Goal: Task Accomplishment & Management: Use online tool/utility

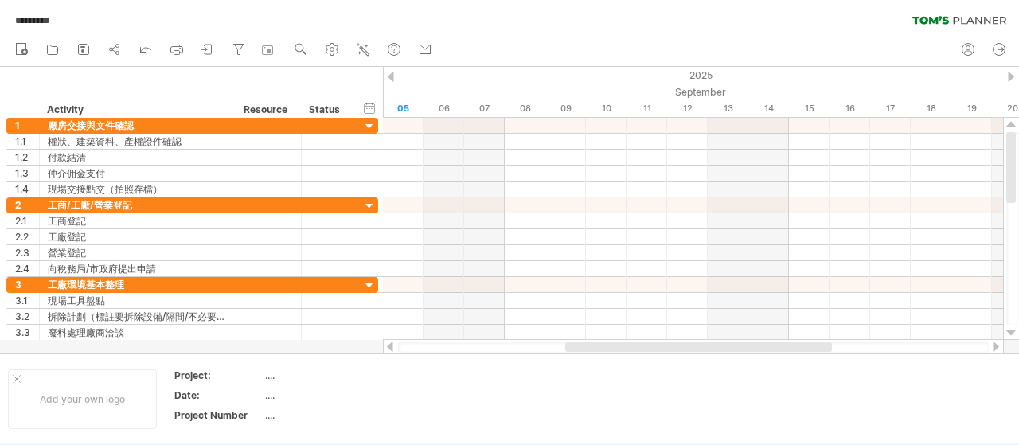
click at [1008, 79] on div at bounding box center [1011, 77] width 6 height 10
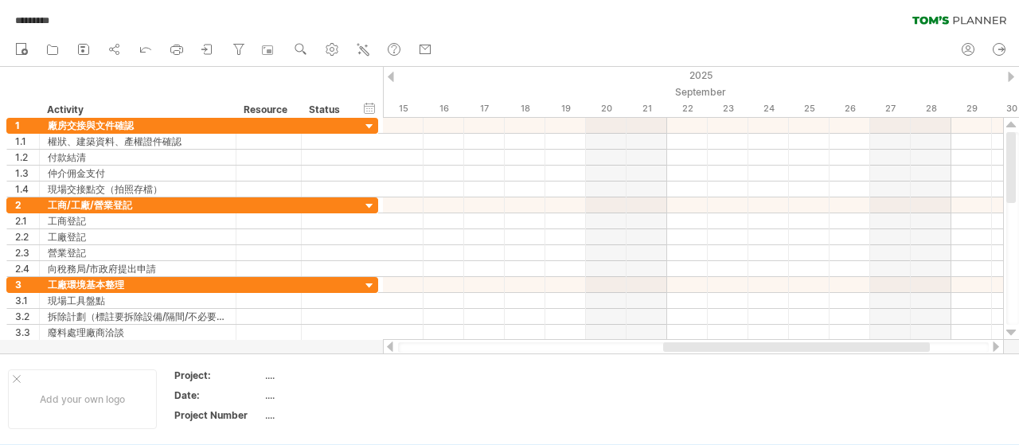
click at [1008, 79] on div at bounding box center [1011, 77] width 6 height 10
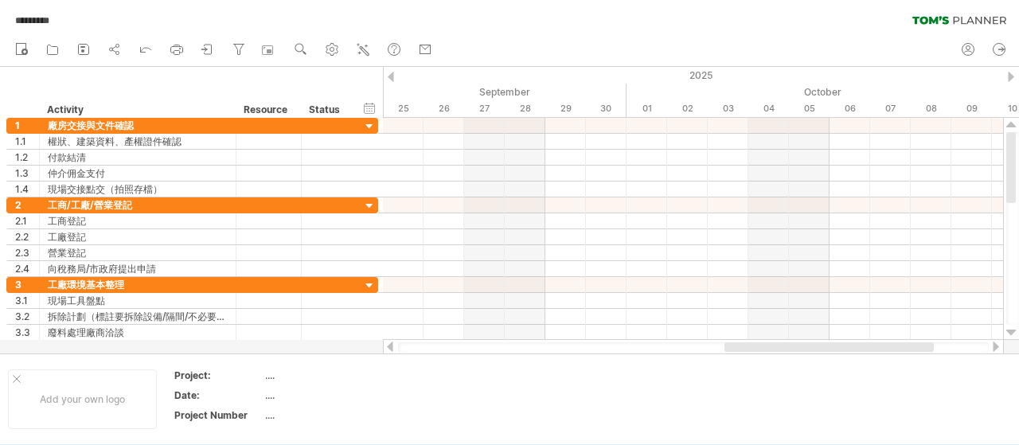
click at [1008, 79] on div at bounding box center [1011, 77] width 6 height 10
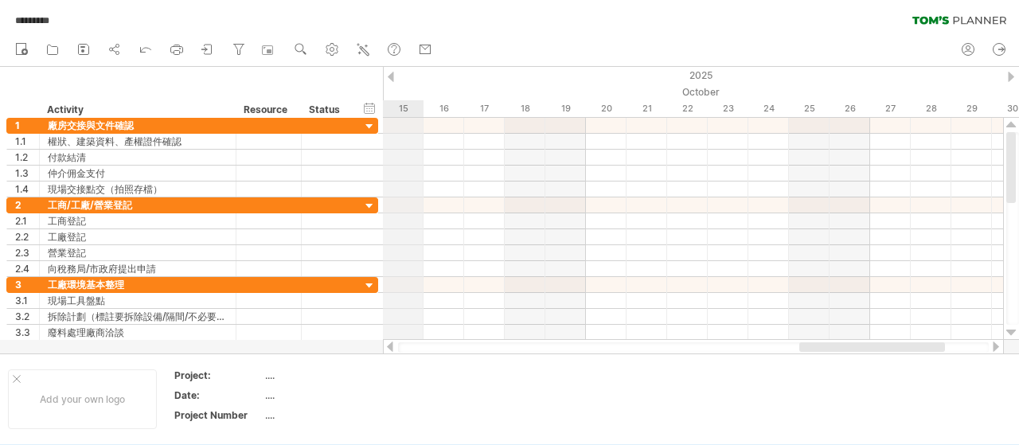
click at [391, 77] on div at bounding box center [391, 77] width 6 height 10
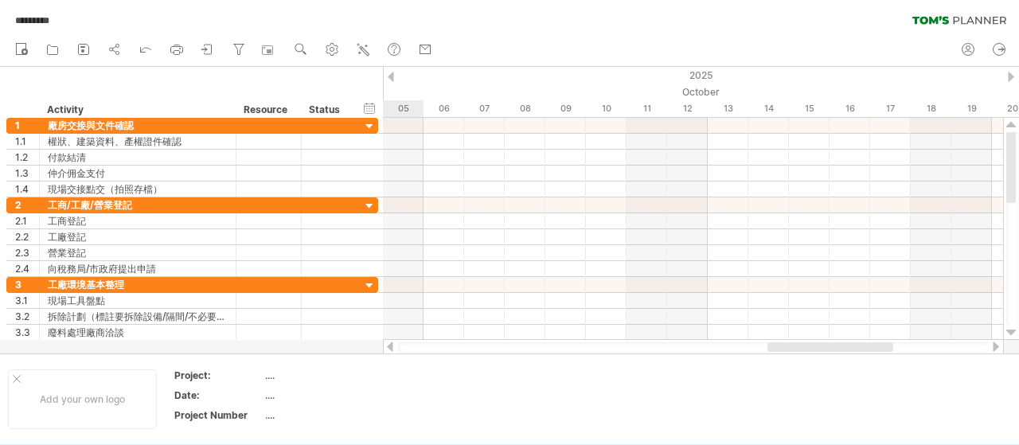
click at [391, 77] on div at bounding box center [391, 77] width 6 height 10
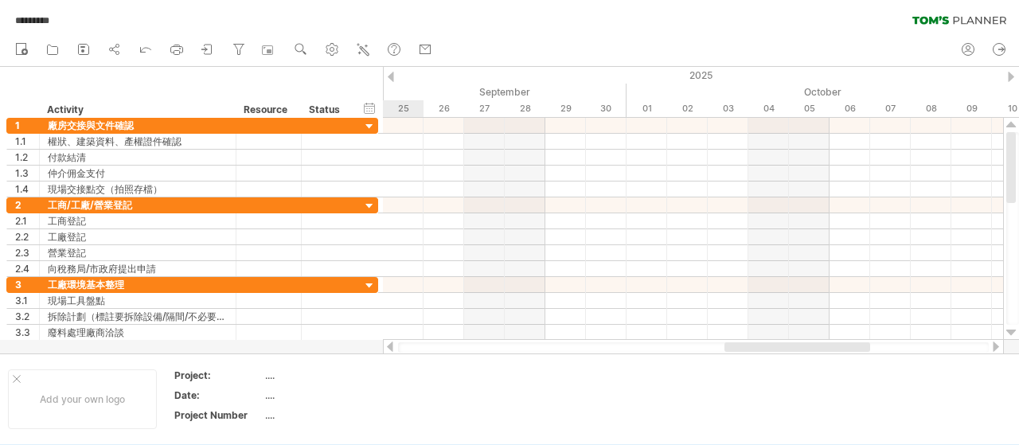
click at [391, 77] on div at bounding box center [391, 77] width 6 height 10
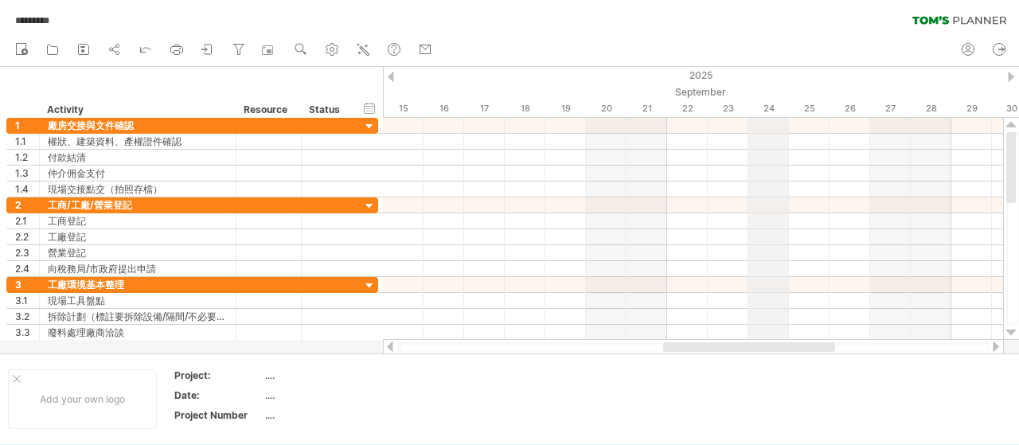
click at [762, 106] on div "24" at bounding box center [768, 108] width 41 height 17
click at [769, 107] on div "24" at bounding box center [768, 108] width 41 height 17
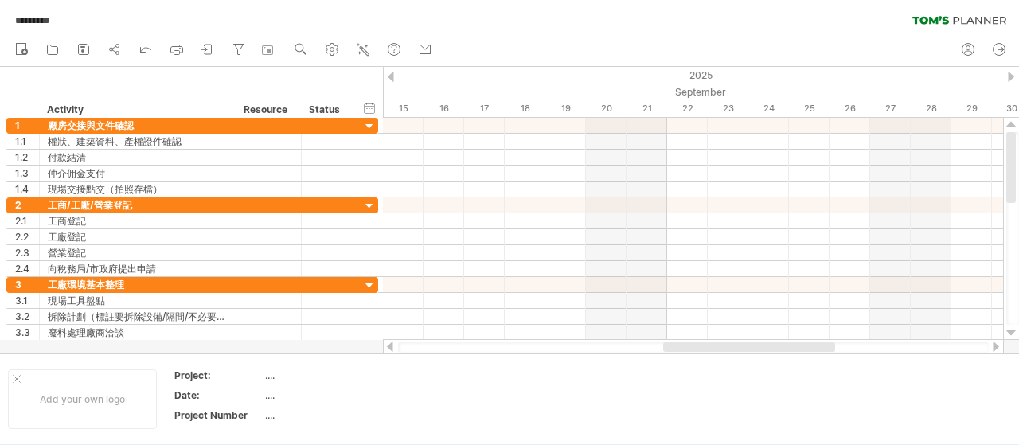
click at [1011, 79] on div at bounding box center [1011, 77] width 6 height 10
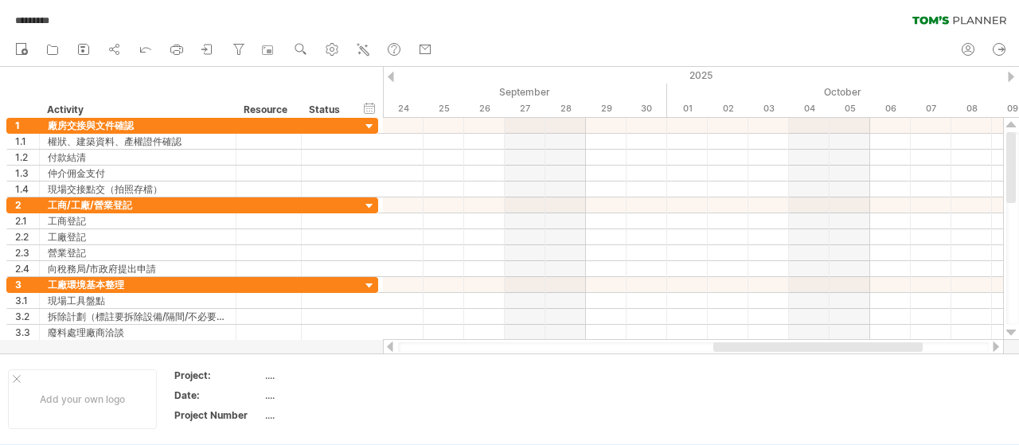
drag, startPoint x: 799, startPoint y: 346, endPoint x: 788, endPoint y: 346, distance: 11.1
click at [788, 346] on div at bounding box center [817, 347] width 209 height 10
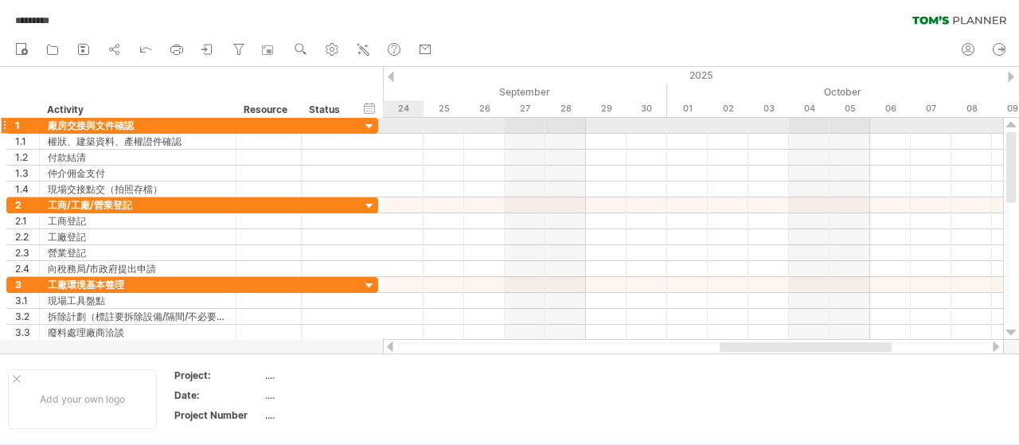
click at [403, 126] on div at bounding box center [693, 126] width 620 height 16
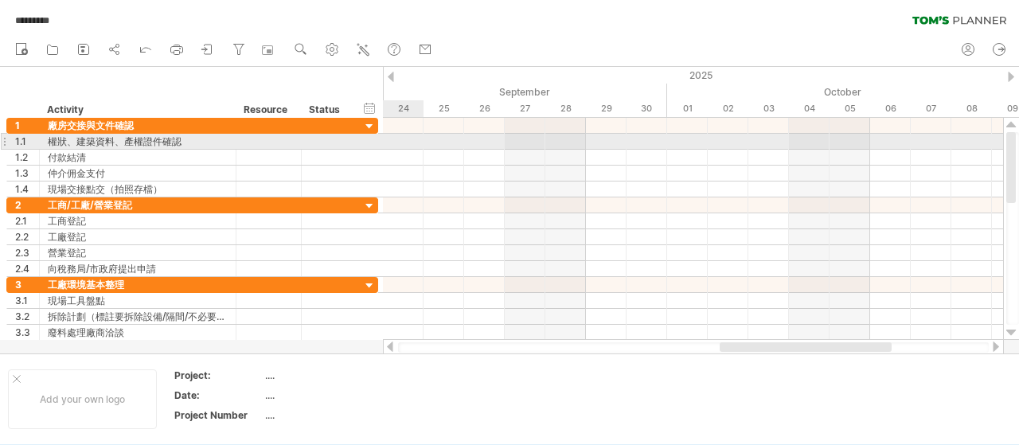
click at [403, 142] on div at bounding box center [693, 142] width 620 height 16
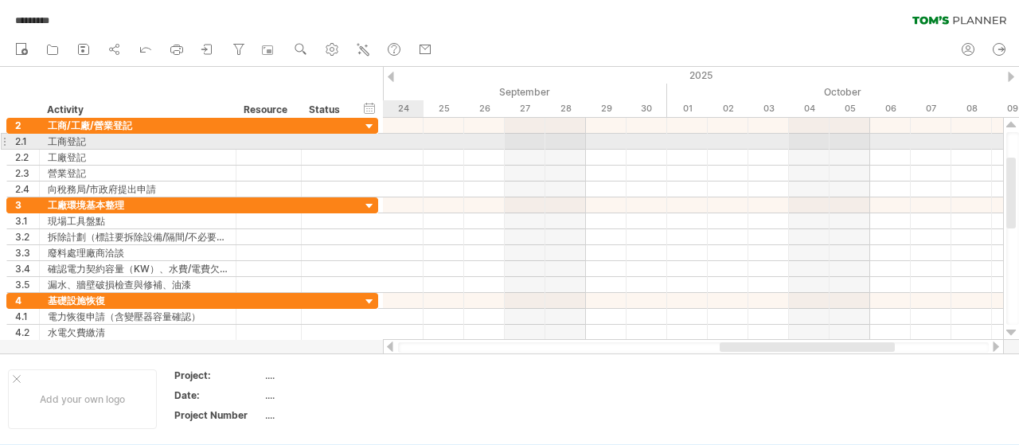
click at [401, 138] on div at bounding box center [693, 142] width 620 height 16
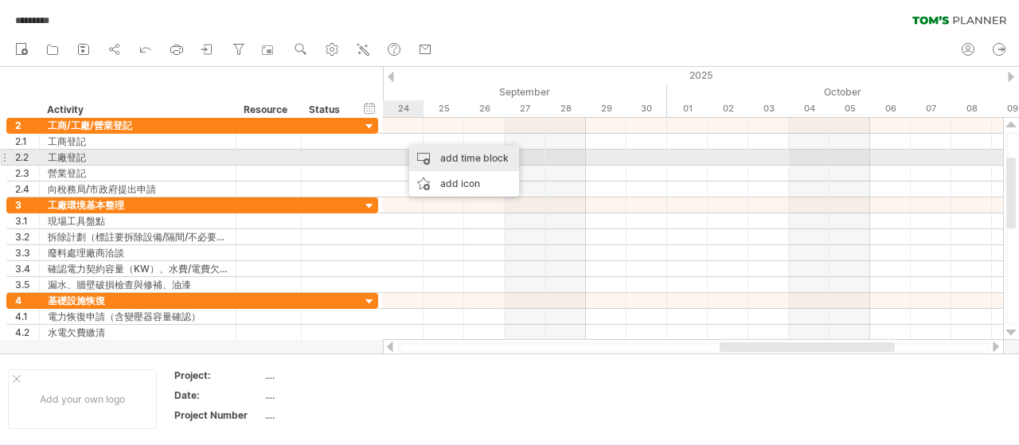
click at [441, 153] on div "add time block" at bounding box center [464, 158] width 110 height 25
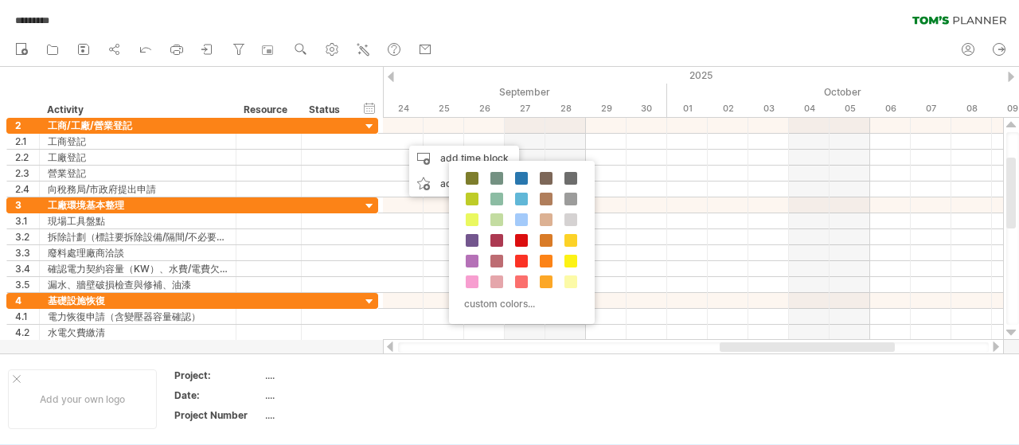
click at [205, 77] on div "hide start/end/duration show start/end/duration ******** Activity ******** Reso…" at bounding box center [191, 92] width 383 height 51
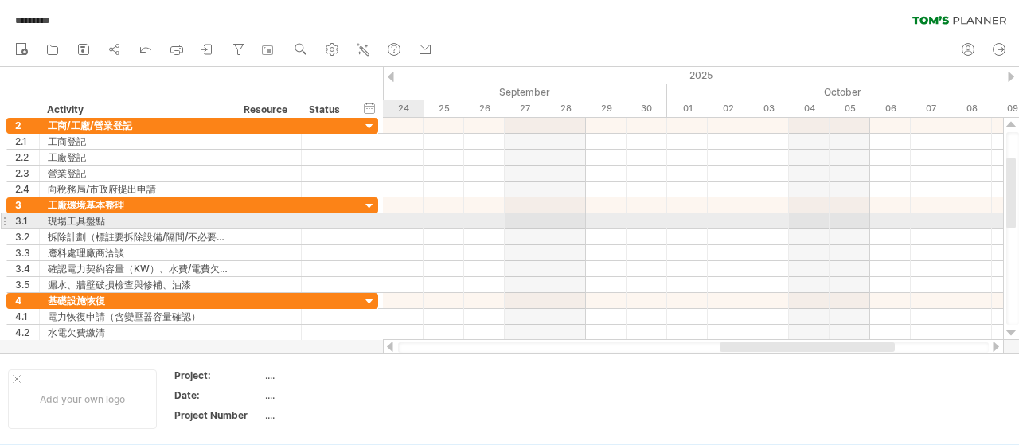
click at [407, 222] on div at bounding box center [693, 221] width 620 height 16
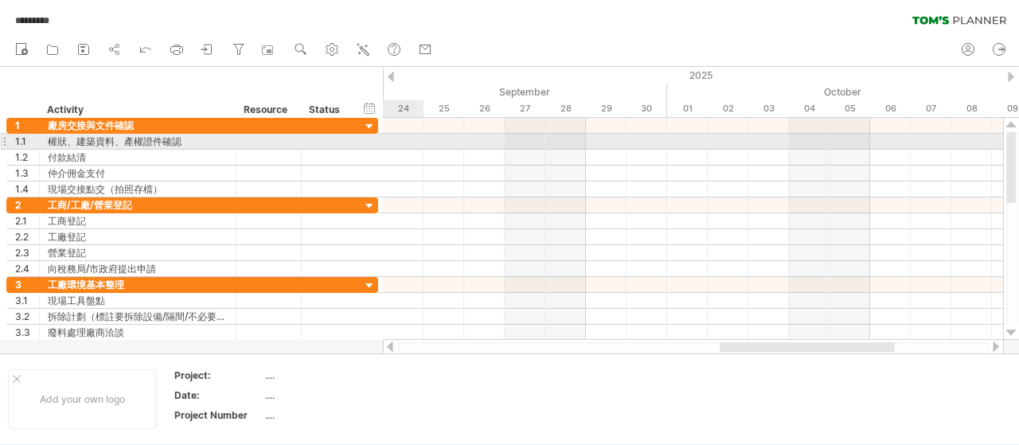
click at [401, 144] on div at bounding box center [693, 142] width 620 height 16
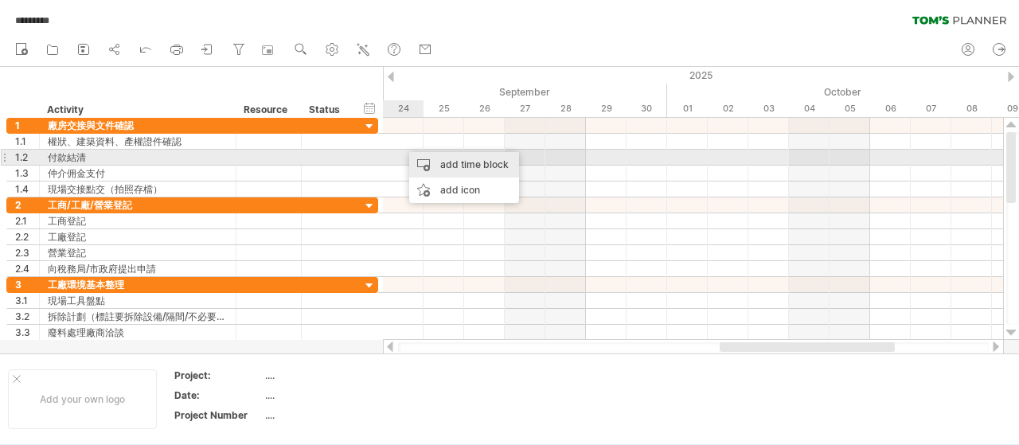
click at [444, 156] on div "add time block" at bounding box center [464, 164] width 110 height 25
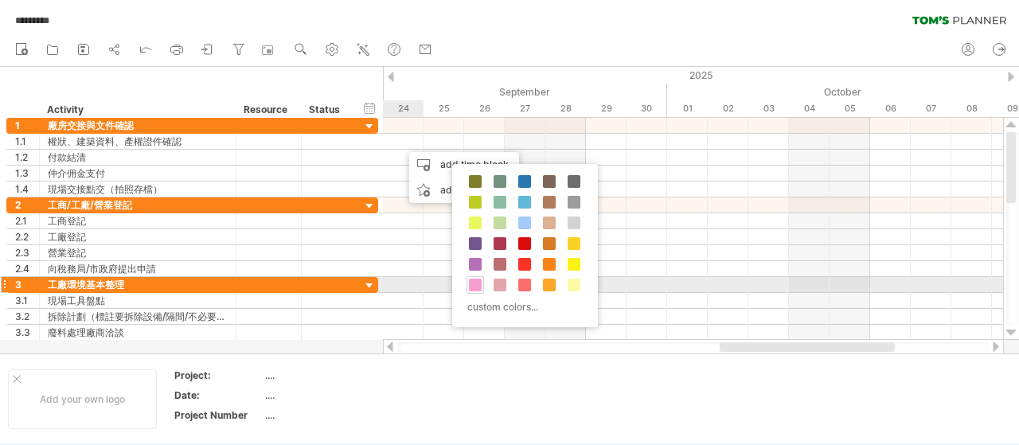
click at [477, 285] on span at bounding box center [475, 285] width 13 height 13
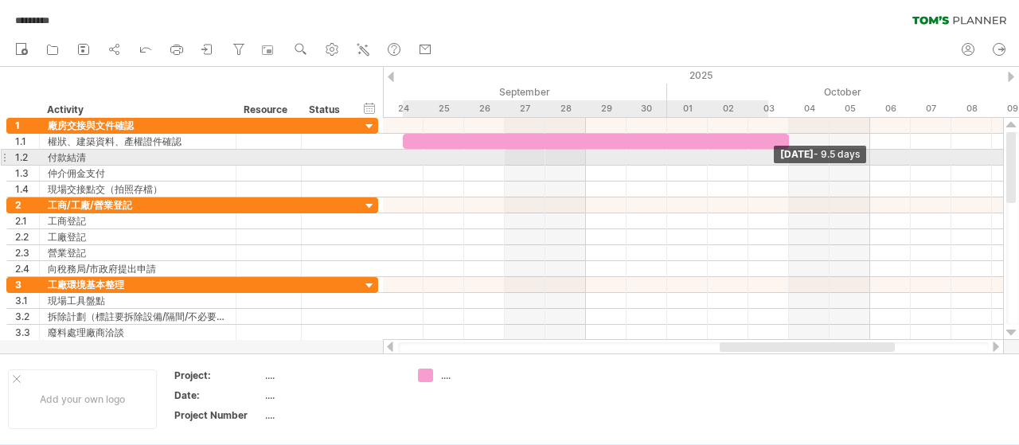
drag, startPoint x: 441, startPoint y: 144, endPoint x: 776, endPoint y: 153, distance: 335.2
click at [776, 153] on div "[DATE] - 9.5 days" at bounding box center [693, 229] width 620 height 222
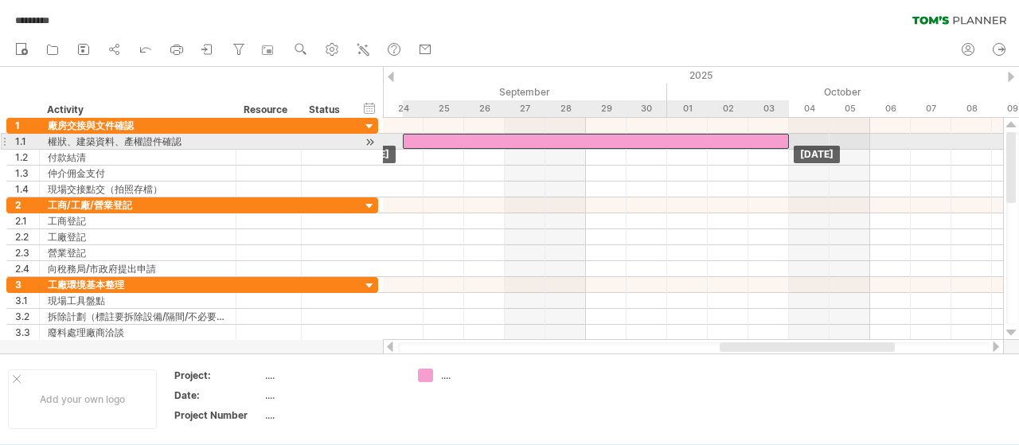
click at [434, 138] on div at bounding box center [596, 141] width 386 height 15
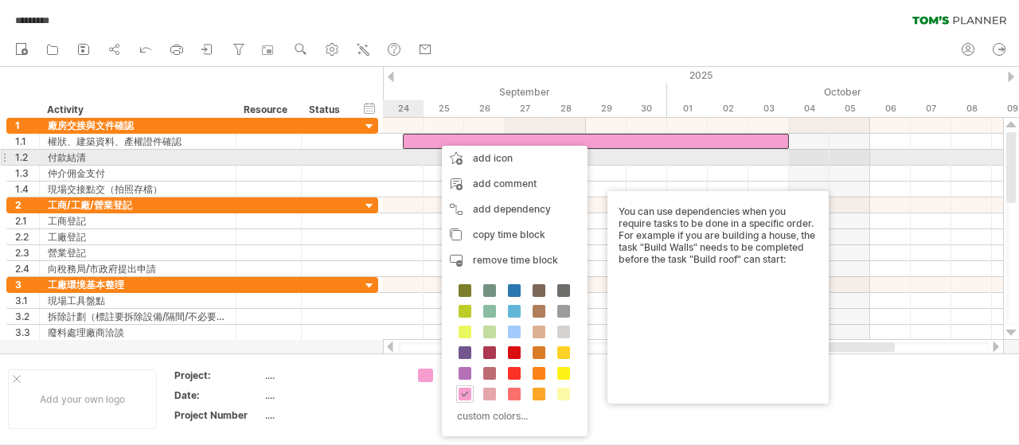
click at [411, 161] on div at bounding box center [693, 158] width 620 height 16
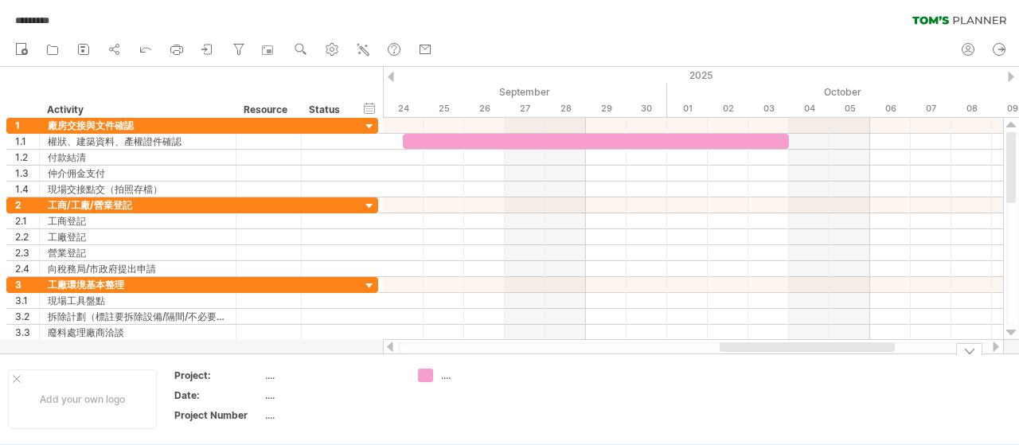
click at [446, 378] on div "...." at bounding box center [484, 375] width 87 height 14
type input "*********"
click at [548, 399] on td at bounding box center [599, 398] width 126 height 61
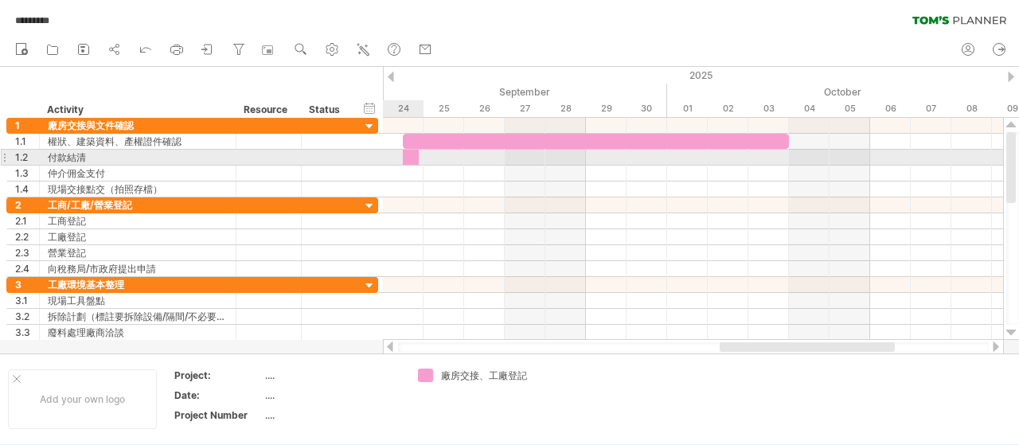
drag, startPoint x: 427, startPoint y: 378, endPoint x: 414, endPoint y: 150, distance: 228.0
click at [414, 150] on div "Trying to reach [DOMAIN_NAME] Connected again... 0% autosave... ********* clear…" at bounding box center [509, 222] width 1019 height 445
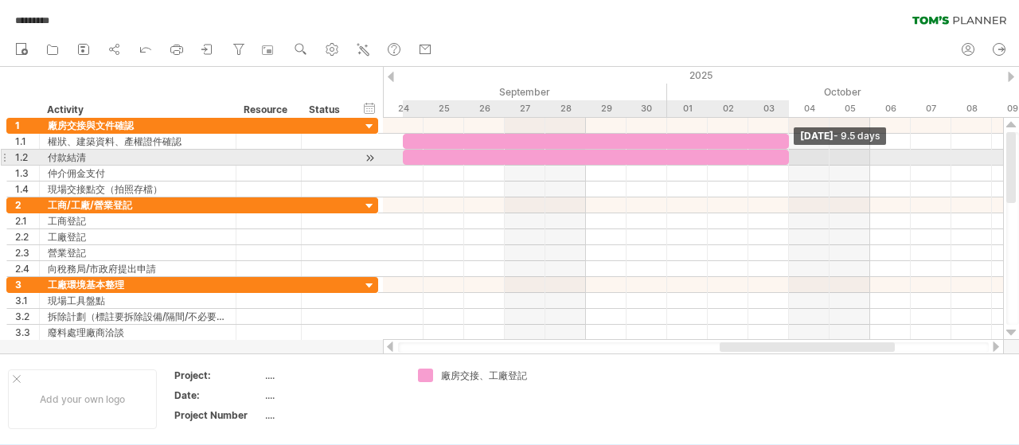
drag, startPoint x: 422, startPoint y: 157, endPoint x: 782, endPoint y: 158, distance: 359.7
click at [782, 158] on div at bounding box center [596, 157] width 386 height 15
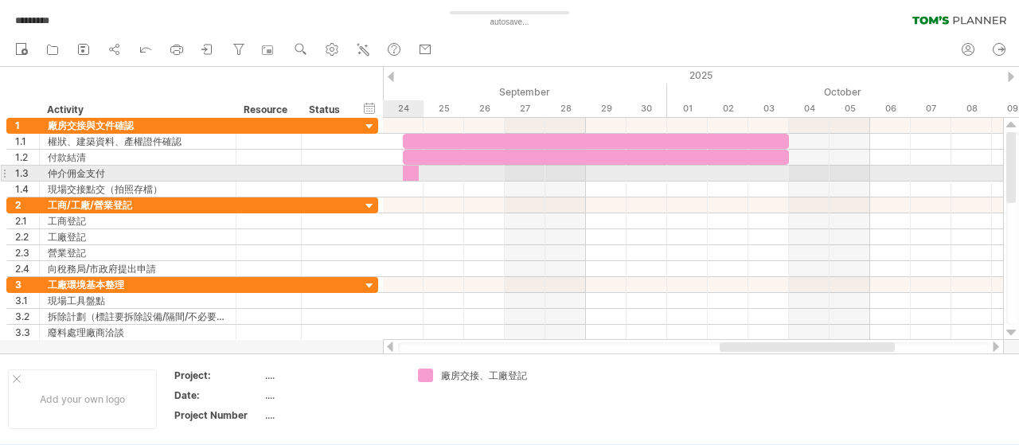
drag, startPoint x: 427, startPoint y: 374, endPoint x: 414, endPoint y: 170, distance: 204.2
click at [414, 170] on div "Trying to reach [DOMAIN_NAME] Connected again... 0% autosave... ********* clear…" at bounding box center [509, 222] width 1019 height 445
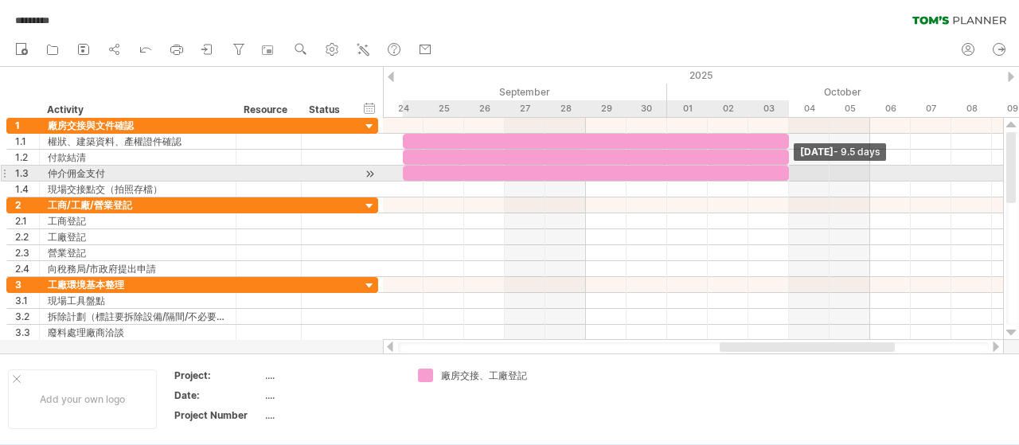
drag, startPoint x: 423, startPoint y: 173, endPoint x: 782, endPoint y: 172, distance: 358.1
click at [782, 172] on div at bounding box center [596, 173] width 386 height 15
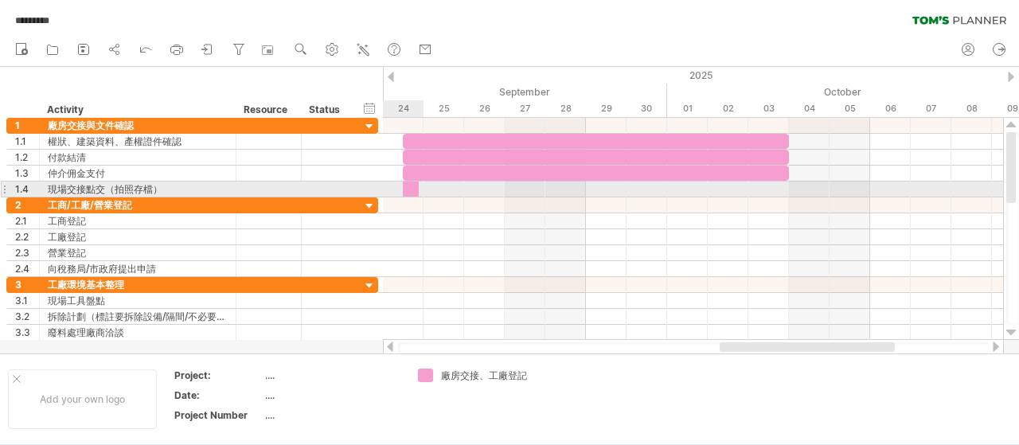
drag, startPoint x: 427, startPoint y: 376, endPoint x: 415, endPoint y: 187, distance: 189.0
click at [415, 187] on div "Trying to reach [DOMAIN_NAME] Connected again... 0% autosave... ********* clear…" at bounding box center [509, 222] width 1019 height 445
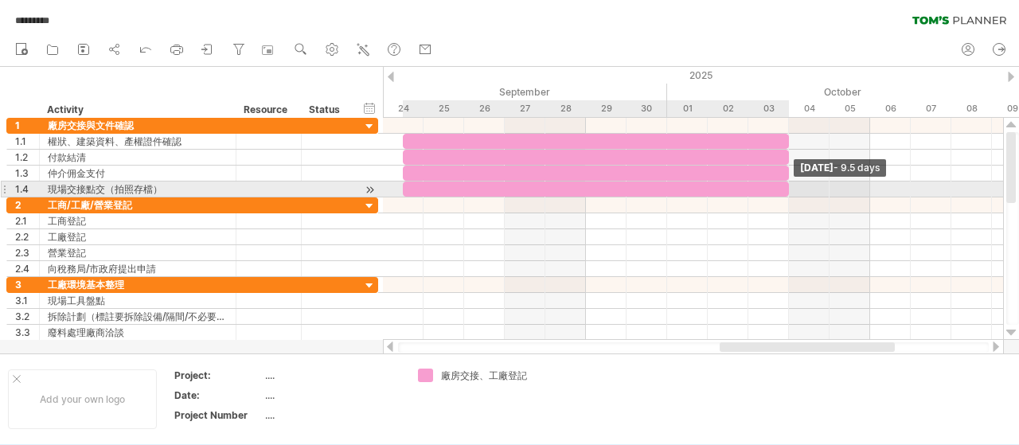
drag, startPoint x: 425, startPoint y: 189, endPoint x: 789, endPoint y: 189, distance: 364.5
click at [789, 189] on span at bounding box center [788, 188] width 6 height 15
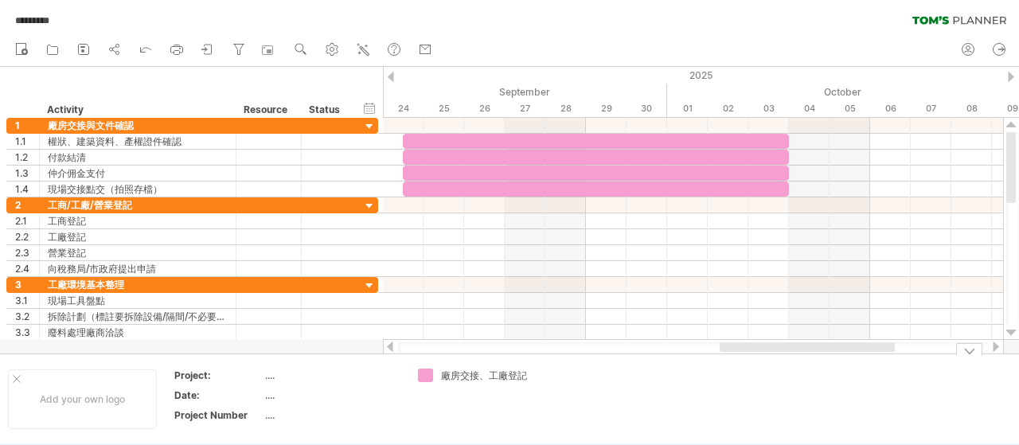
click at [516, 376] on div "廠房交接、工廠登記" at bounding box center [484, 375] width 87 height 14
type input "****"
click at [576, 392] on td at bounding box center [599, 398] width 126 height 61
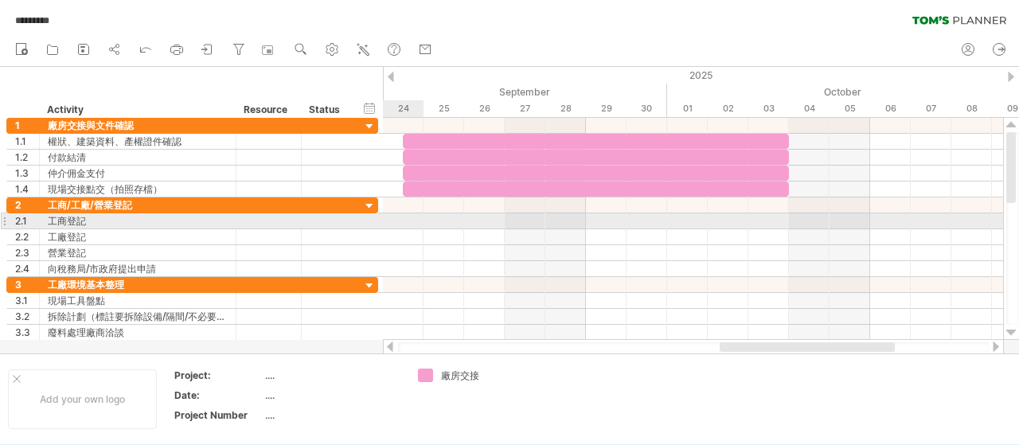
click at [411, 220] on div at bounding box center [693, 221] width 620 height 16
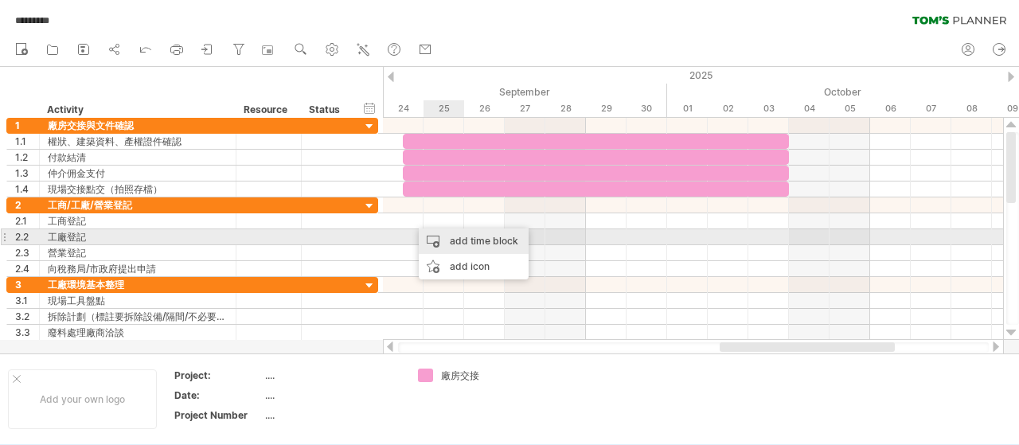
click at [457, 242] on div "add time block" at bounding box center [474, 240] width 110 height 25
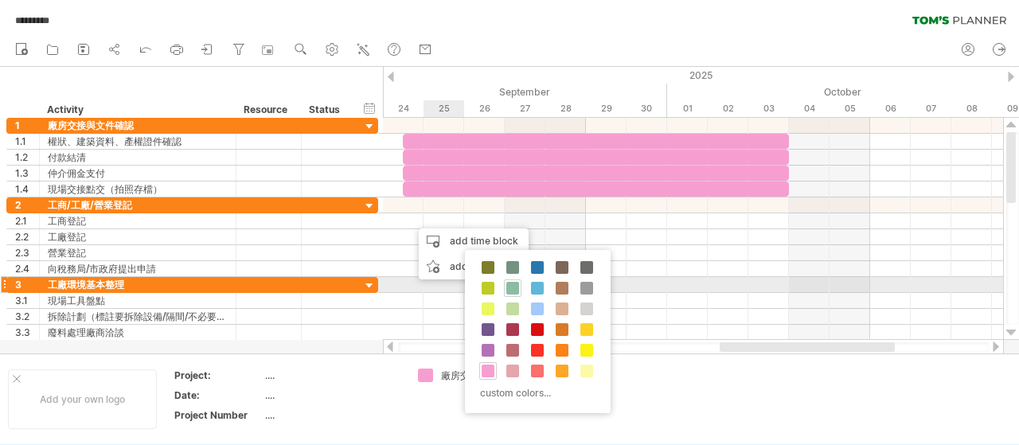
click at [510, 287] on span at bounding box center [512, 288] width 13 height 13
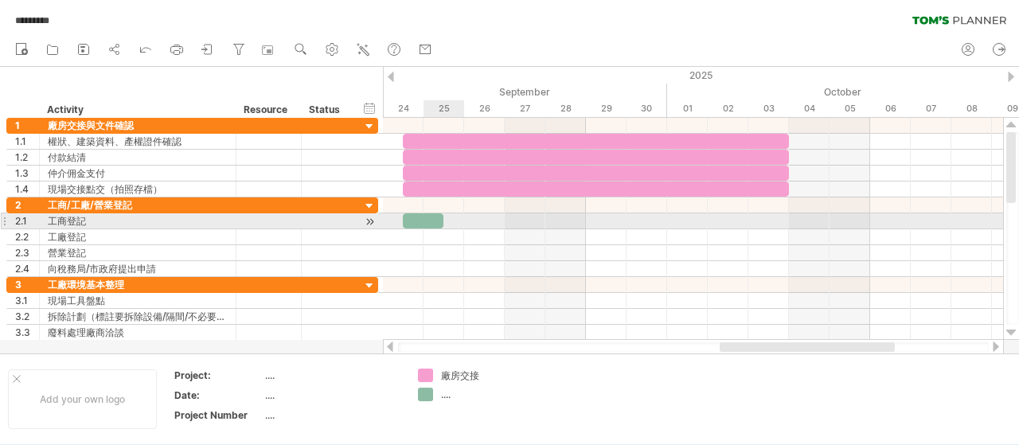
click at [438, 218] on div at bounding box center [423, 220] width 41 height 15
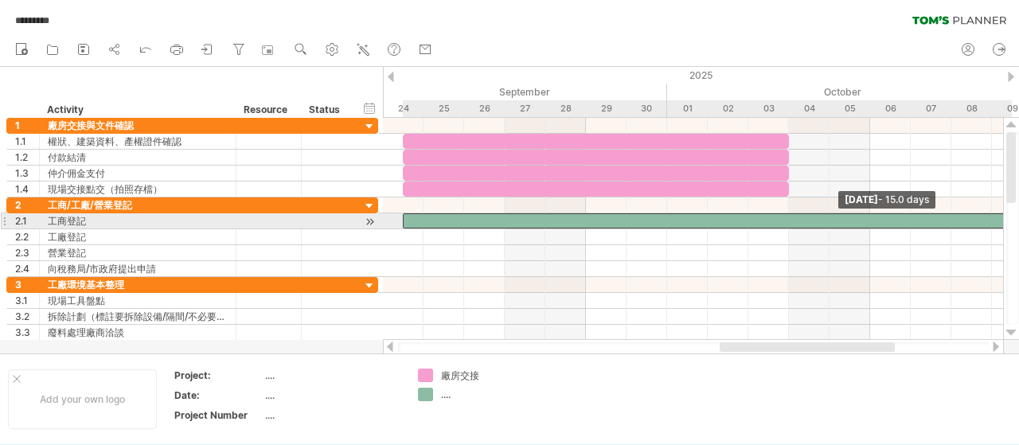
drag, startPoint x: 442, startPoint y: 220, endPoint x: 1003, endPoint y: 224, distance: 560.3
click at [1003, 224] on div "Trying to reach [DOMAIN_NAME] Connected again... 0% autosave... ********* clear…" at bounding box center [509, 222] width 1019 height 445
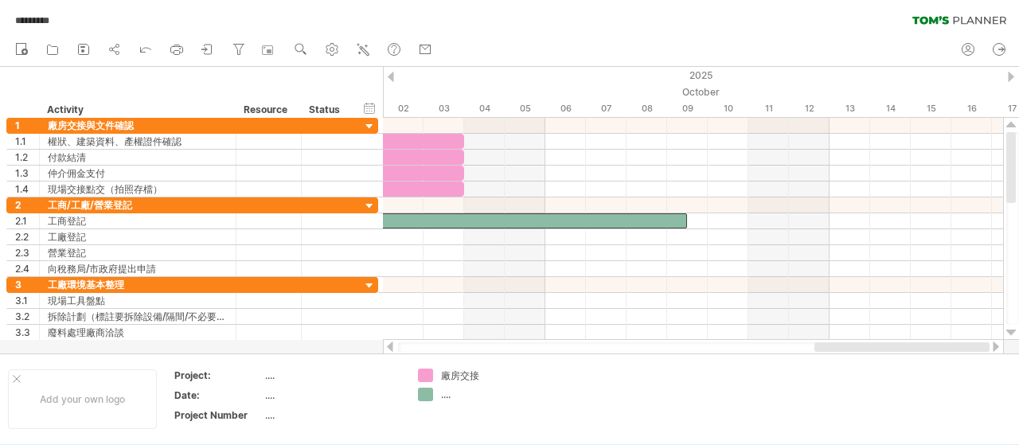
drag, startPoint x: 879, startPoint y: 346, endPoint x: 977, endPoint y: 346, distance: 98.7
click at [977, 346] on div at bounding box center [901, 347] width 175 height 10
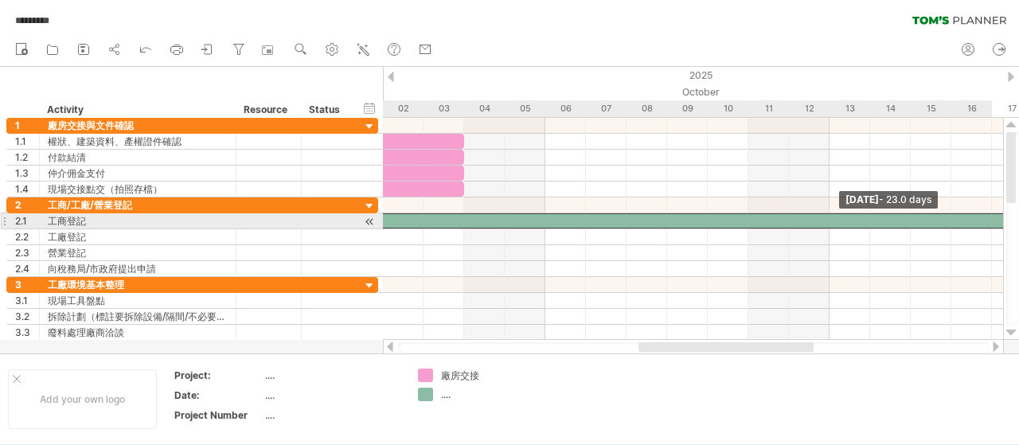
drag, startPoint x: 684, startPoint y: 219, endPoint x: 1003, endPoint y: 220, distance: 318.3
click at [1003, 220] on div "Trying to reach [DOMAIN_NAME] Connected again... 0% autosave... ********* clear…" at bounding box center [509, 222] width 1019 height 445
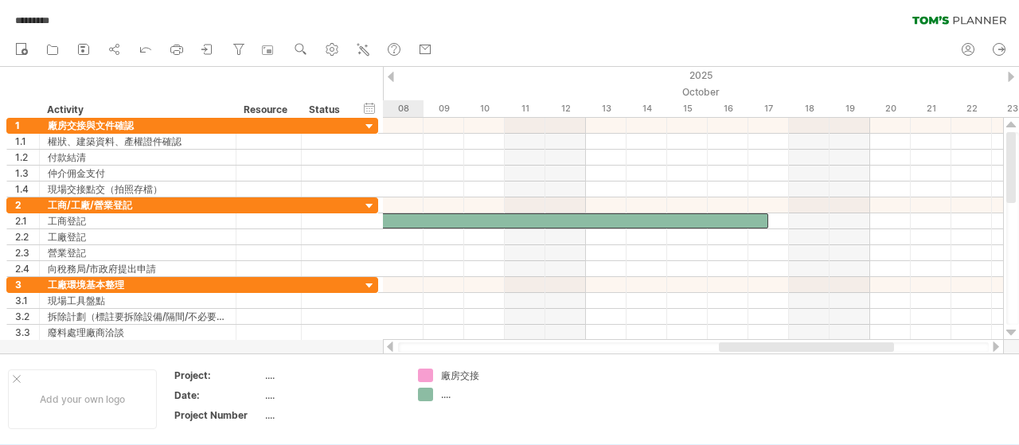
drag, startPoint x: 765, startPoint y: 348, endPoint x: 845, endPoint y: 348, distance: 80.4
click at [845, 348] on div at bounding box center [806, 347] width 175 height 10
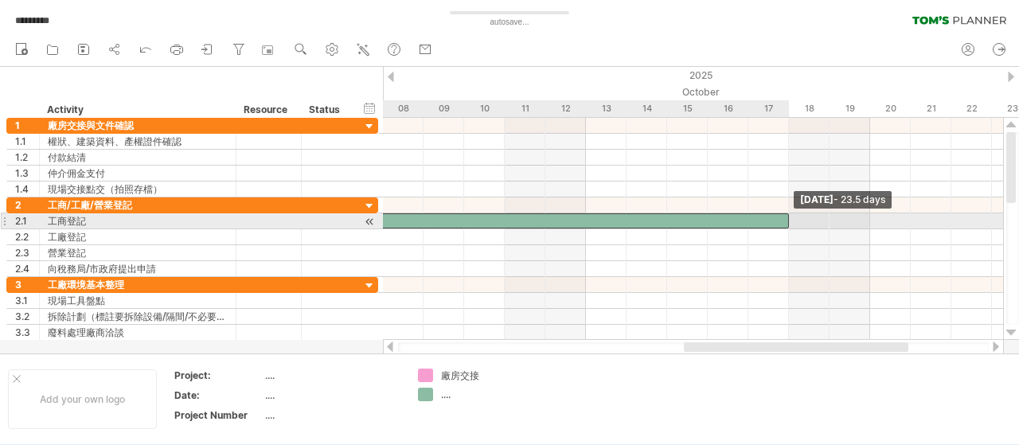
drag, startPoint x: 768, startPoint y: 219, endPoint x: 782, endPoint y: 220, distance: 13.6
click at [782, 220] on div at bounding box center [311, 220] width 954 height 15
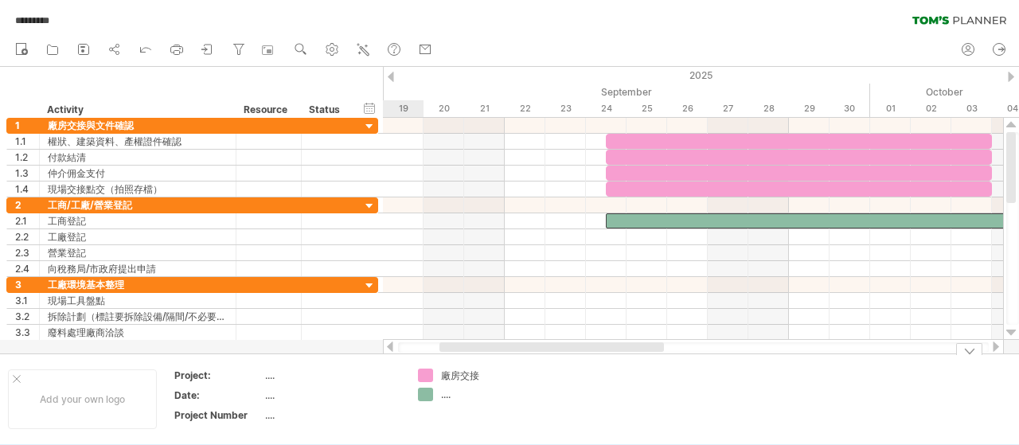
drag, startPoint x: 809, startPoint y: 345, endPoint x: 564, endPoint y: 362, distance: 245.0
click at [564, 362] on div "Trying to reach [DOMAIN_NAME] Connected again... 0% autosave... ********* clear…" at bounding box center [509, 222] width 1019 height 445
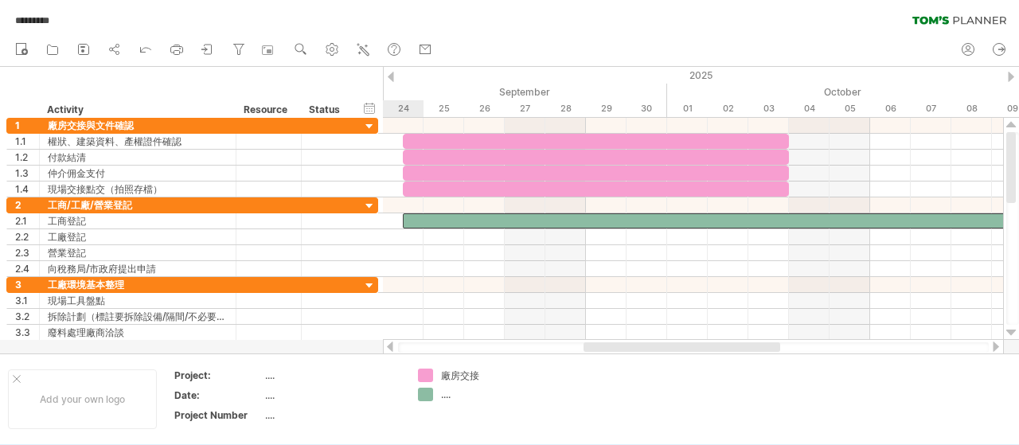
drag, startPoint x: 651, startPoint y: 350, endPoint x: 711, endPoint y: 349, distance: 60.5
click at [711, 349] on div at bounding box center [681, 347] width 197 height 10
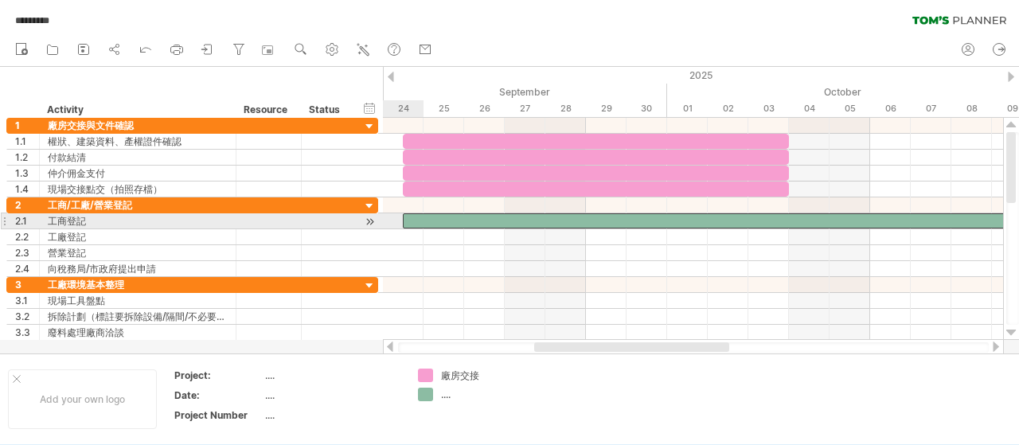
click at [421, 220] on div at bounding box center [880, 220] width 954 height 15
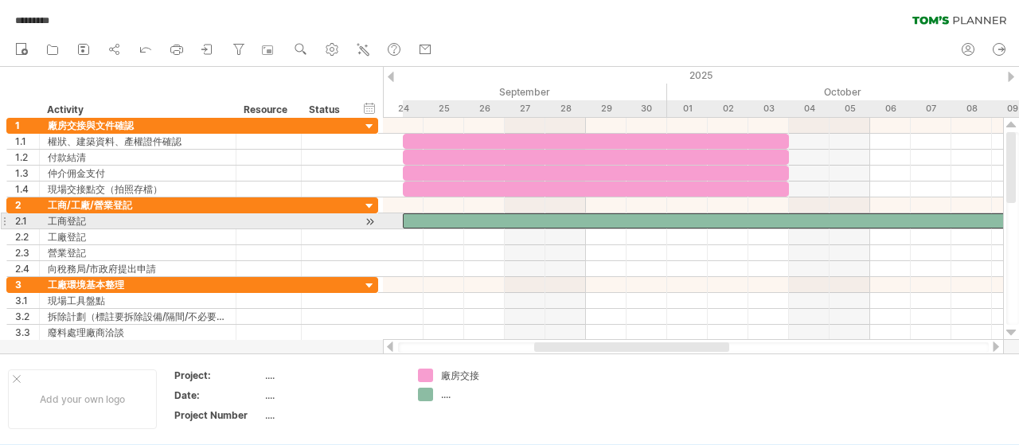
click at [439, 219] on div at bounding box center [880, 220] width 954 height 15
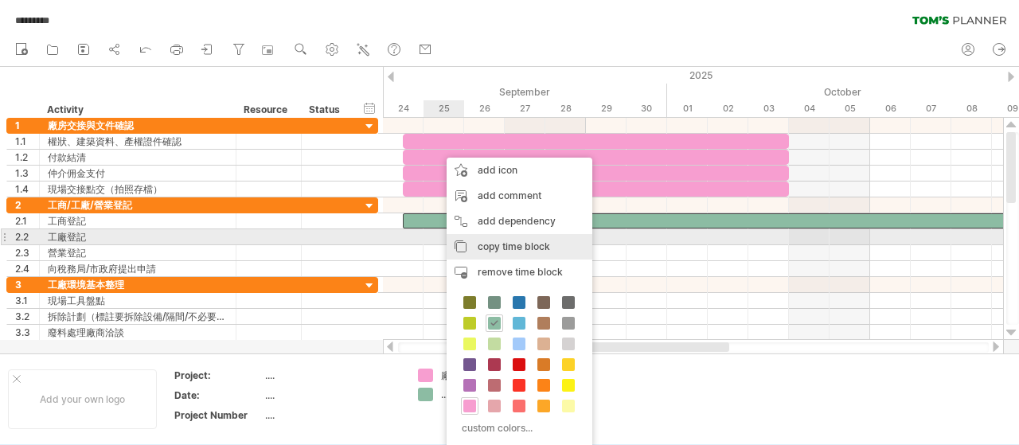
click at [516, 244] on span "copy time block" at bounding box center [514, 246] width 72 height 12
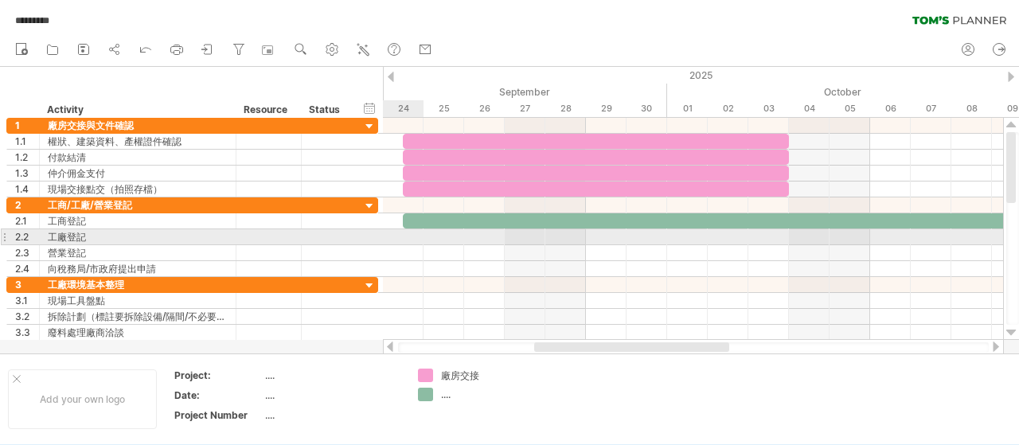
click at [414, 237] on div at bounding box center [693, 237] width 620 height 16
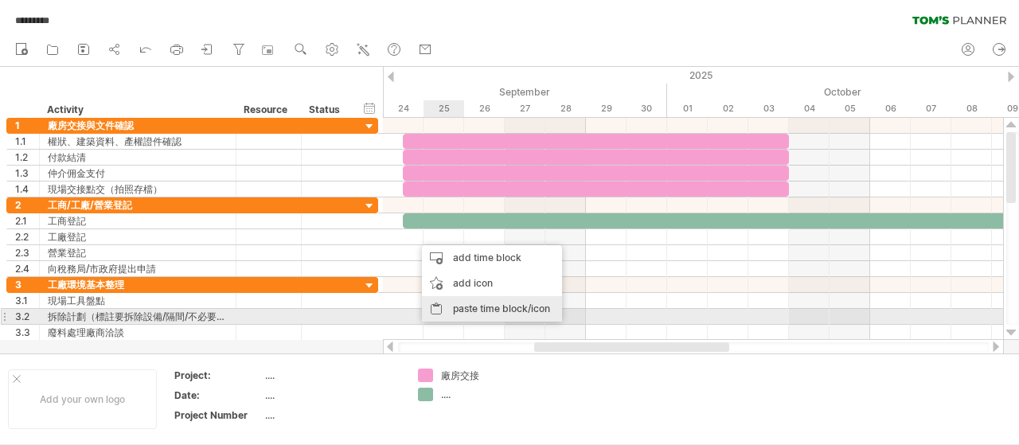
click at [453, 314] on div "paste time block/icon" at bounding box center [492, 308] width 140 height 25
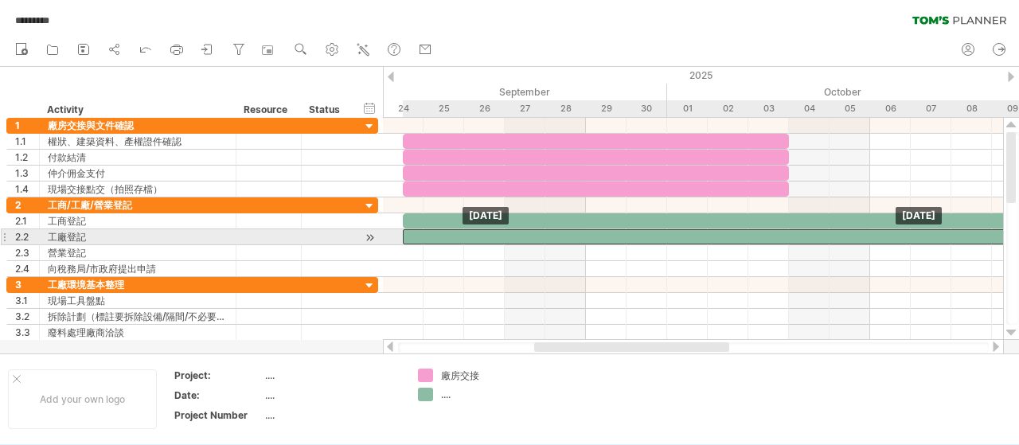
drag, startPoint x: 444, startPoint y: 236, endPoint x: 425, endPoint y: 236, distance: 19.1
click at [425, 236] on div at bounding box center [880, 236] width 954 height 15
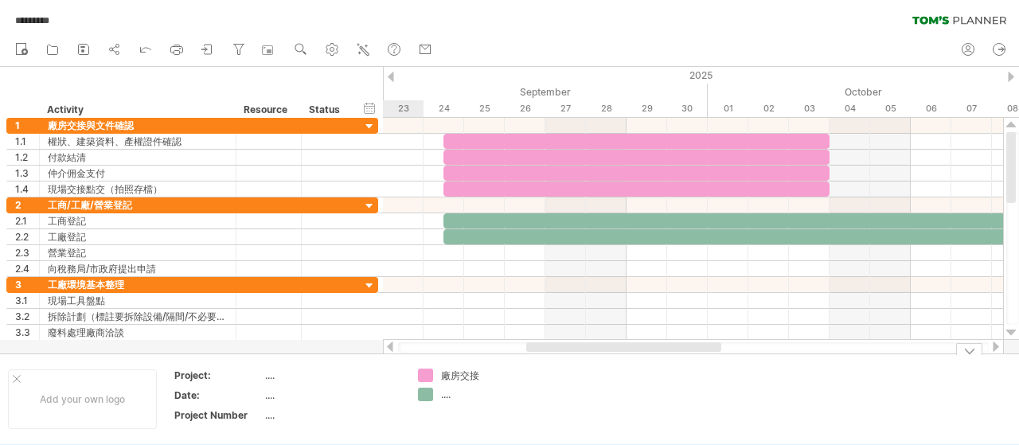
drag, startPoint x: 653, startPoint y: 349, endPoint x: 645, endPoint y: 357, distance: 11.3
click at [645, 357] on div "Trying to reach [DOMAIN_NAME] Connected again... 0% autosave... ********* clear…" at bounding box center [509, 222] width 1019 height 445
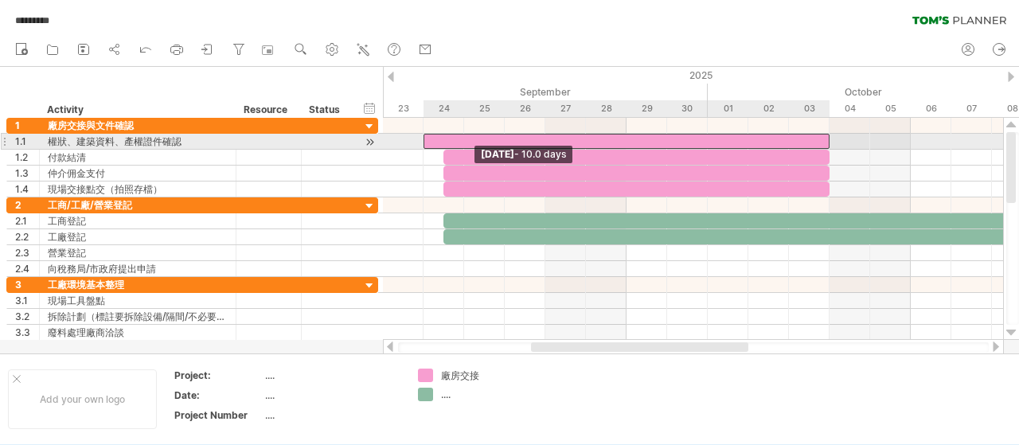
drag, startPoint x: 446, startPoint y: 138, endPoint x: 431, endPoint y: 138, distance: 14.3
click at [431, 138] on div at bounding box center [626, 141] width 406 height 15
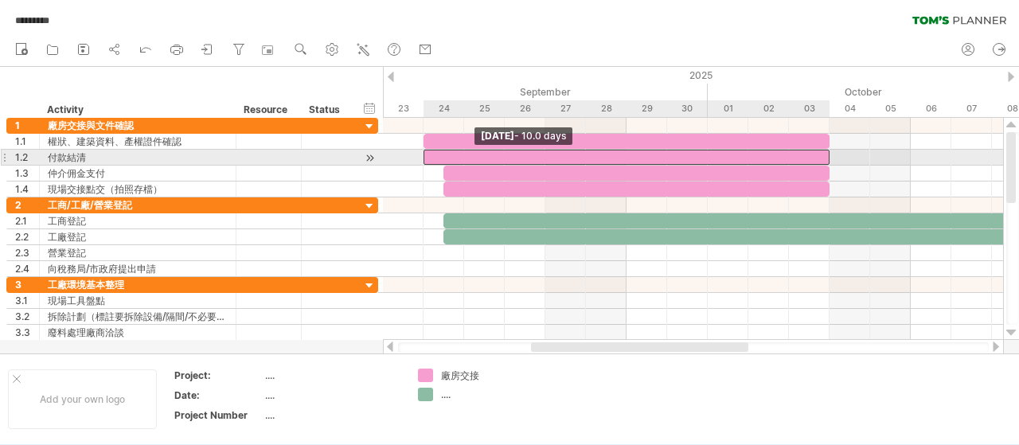
drag, startPoint x: 444, startPoint y: 160, endPoint x: 430, endPoint y: 160, distance: 14.3
click at [430, 160] on div at bounding box center [626, 157] width 406 height 15
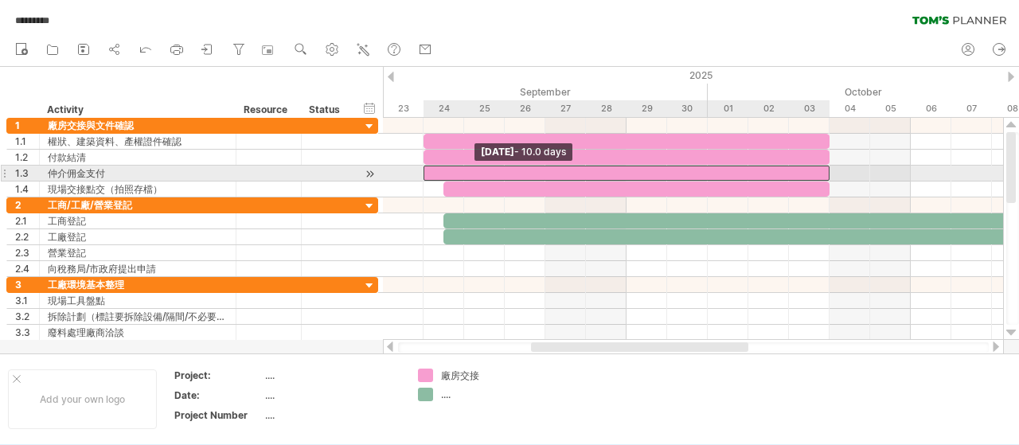
drag, startPoint x: 442, startPoint y: 170, endPoint x: 419, endPoint y: 170, distance: 23.9
click at [419, 170] on div "[DATE] [DATE] - 10.0 days" at bounding box center [693, 229] width 620 height 222
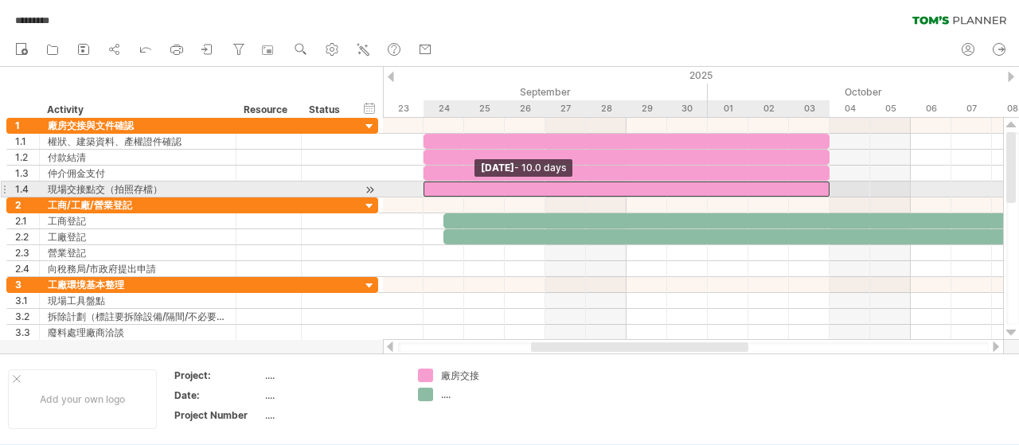
drag, startPoint x: 446, startPoint y: 187, endPoint x: 433, endPoint y: 187, distance: 12.7
click at [433, 187] on div at bounding box center [626, 188] width 406 height 15
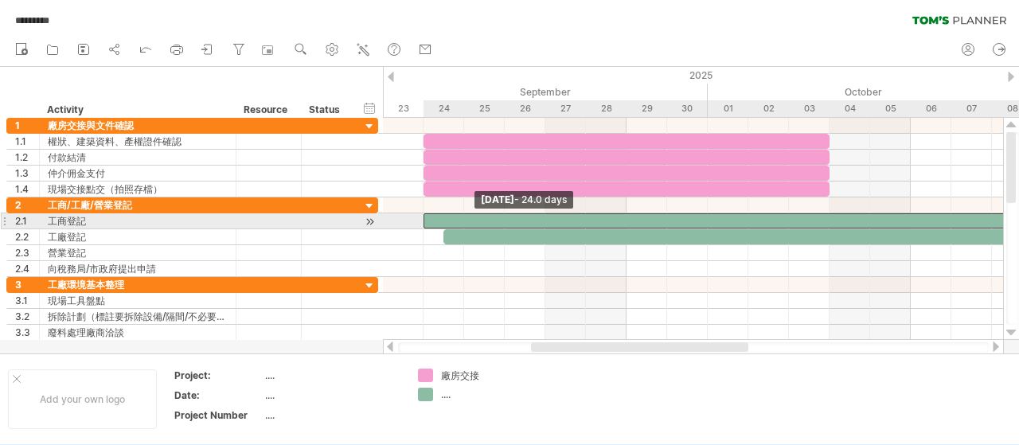
drag, startPoint x: 442, startPoint y: 214, endPoint x: 429, endPoint y: 214, distance: 13.5
click at [429, 214] on div at bounding box center [910, 220] width 974 height 15
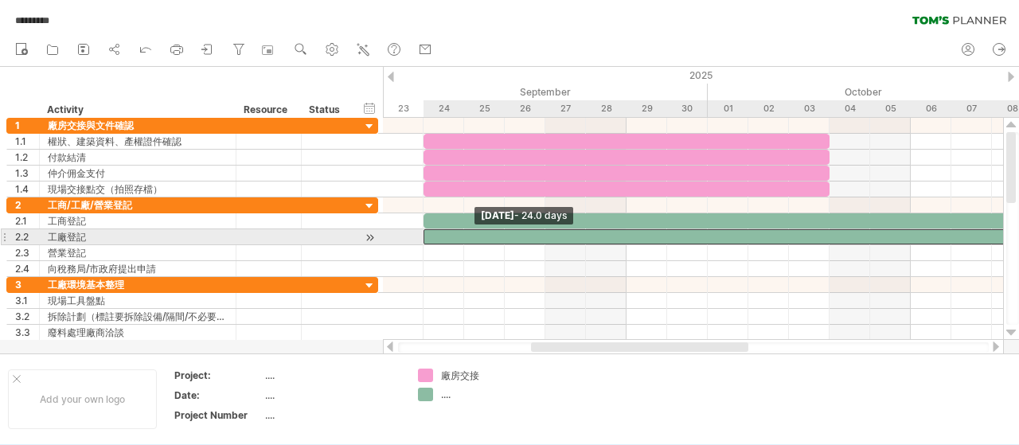
drag, startPoint x: 446, startPoint y: 234, endPoint x: 430, endPoint y: 233, distance: 15.9
click at [430, 233] on div at bounding box center [910, 236] width 974 height 15
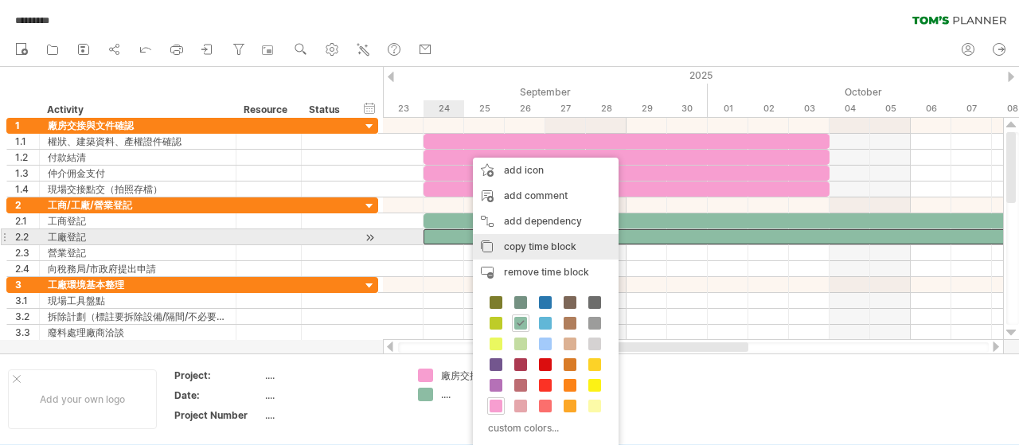
click at [543, 244] on span "copy time block" at bounding box center [540, 246] width 72 height 12
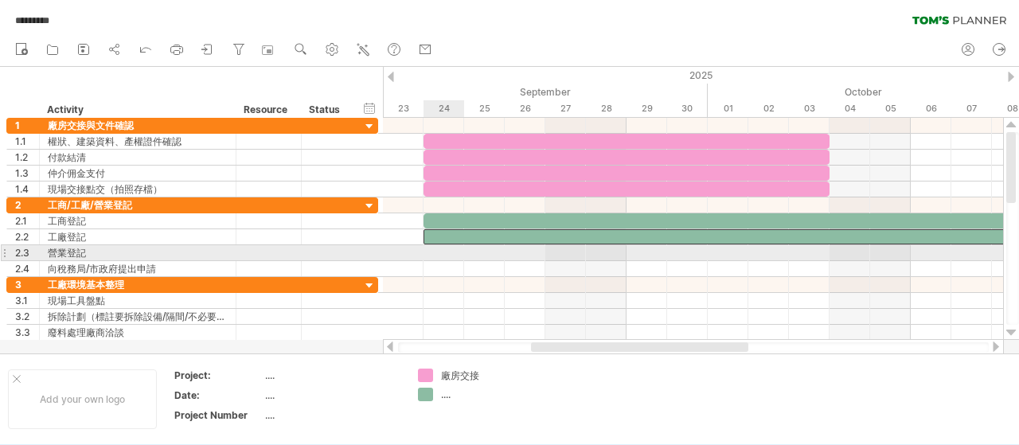
click at [442, 249] on div at bounding box center [693, 253] width 620 height 16
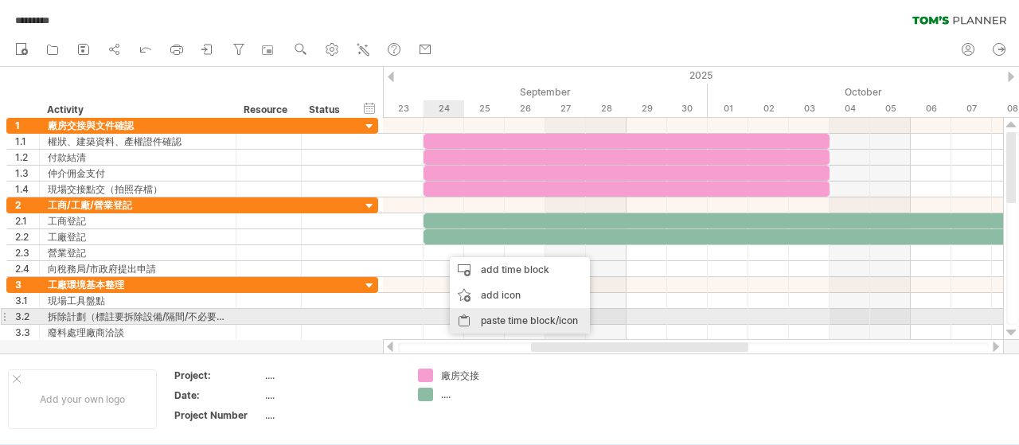
click at [487, 321] on div "paste time block/icon" at bounding box center [520, 320] width 140 height 25
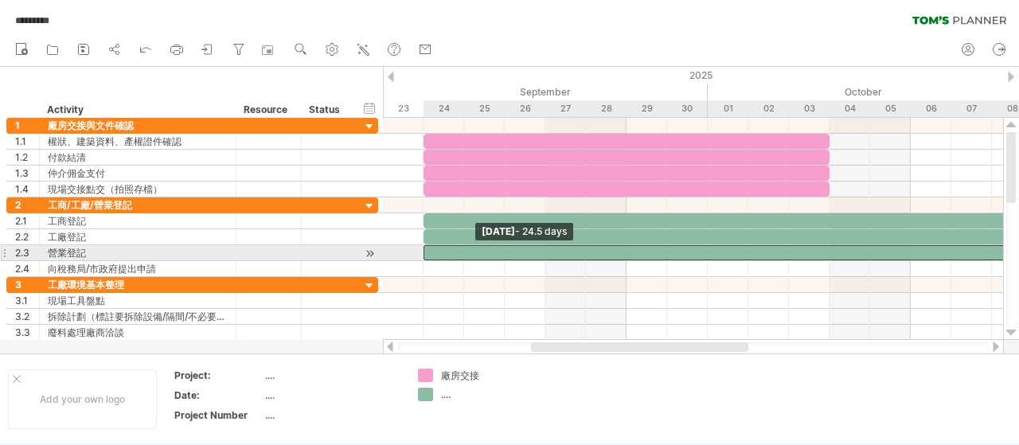
drag, startPoint x: 445, startPoint y: 253, endPoint x: 434, endPoint y: 252, distance: 11.2
click at [434, 252] on div at bounding box center [920, 252] width 995 height 15
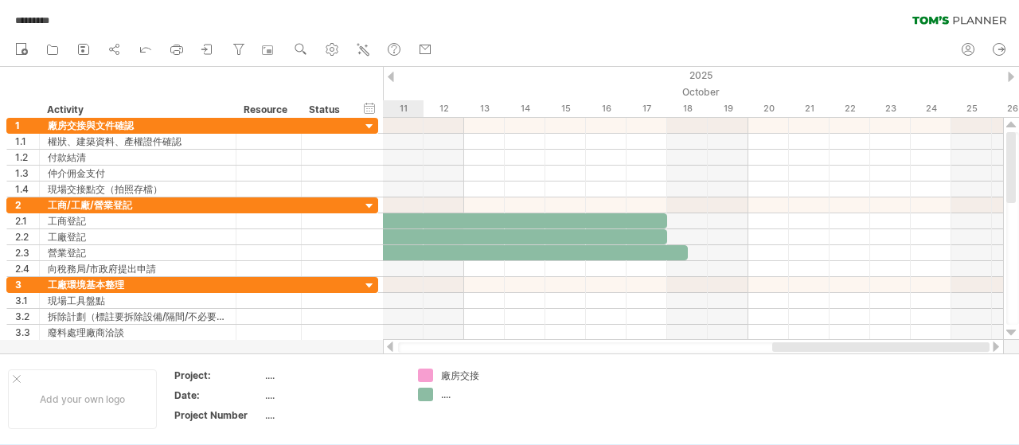
drag, startPoint x: 650, startPoint y: 346, endPoint x: 902, endPoint y: 350, distance: 252.3
click at [902, 350] on div at bounding box center [880, 347] width 217 height 10
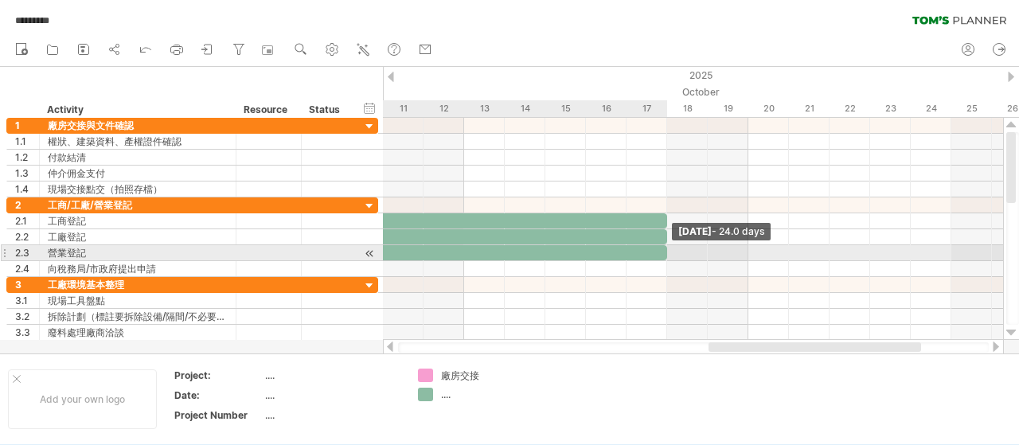
drag, startPoint x: 689, startPoint y: 249, endPoint x: 662, endPoint y: 252, distance: 27.2
click at [662, 252] on div at bounding box center [180, 252] width 974 height 15
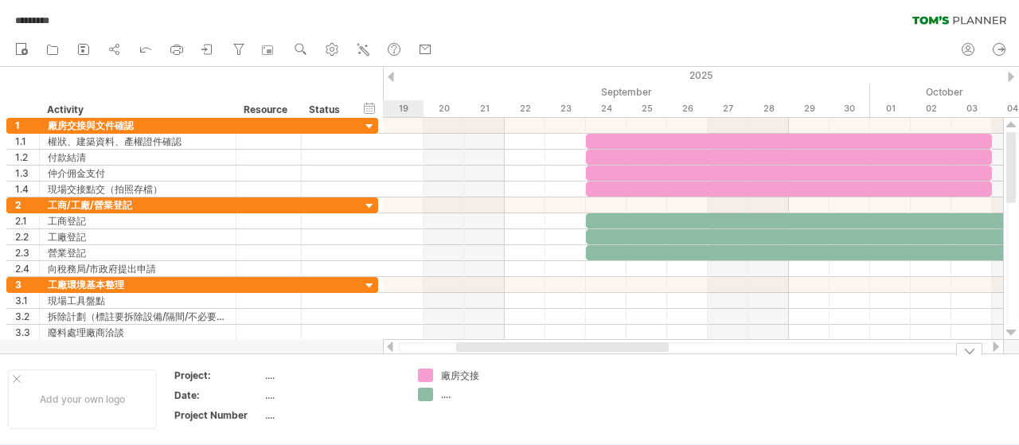
drag, startPoint x: 801, startPoint y: 348, endPoint x: 548, endPoint y: 354, distance: 252.4
click at [548, 354] on div "Trying to reach [DOMAIN_NAME] Connected again... 0% autosave... ********* clear…" at bounding box center [509, 222] width 1019 height 445
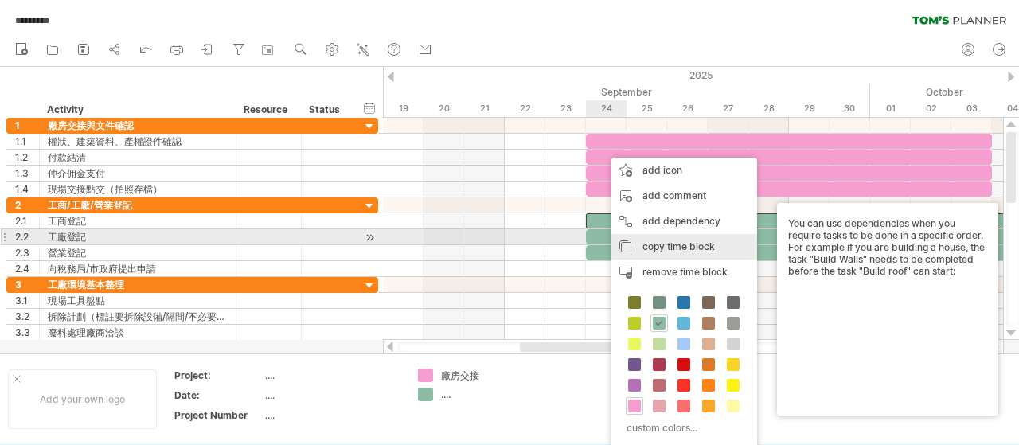
click at [652, 240] on div "copy time block copy time blocks/icons" at bounding box center [684, 246] width 146 height 25
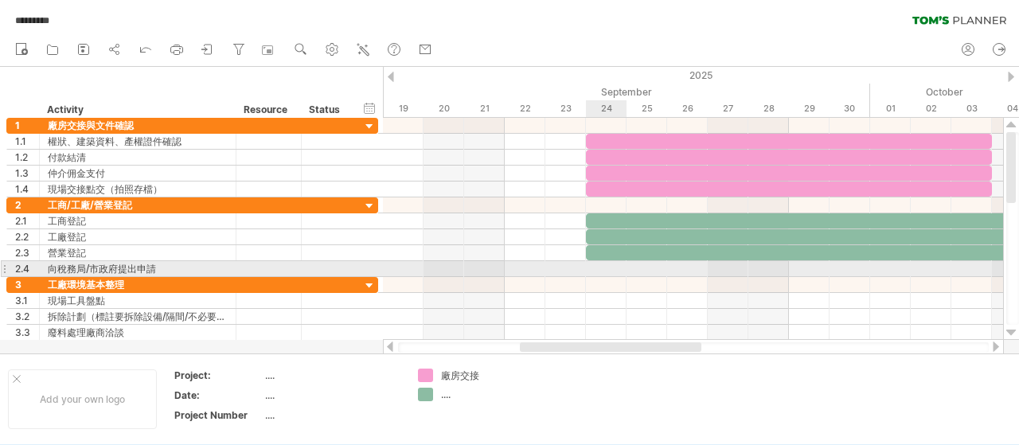
click at [610, 266] on div at bounding box center [693, 269] width 620 height 16
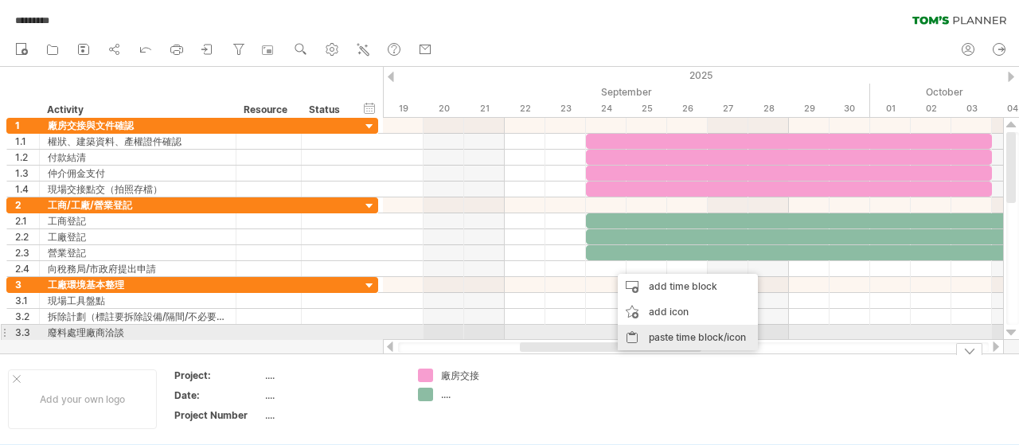
click at [659, 335] on div "paste time block/icon" at bounding box center [688, 337] width 140 height 25
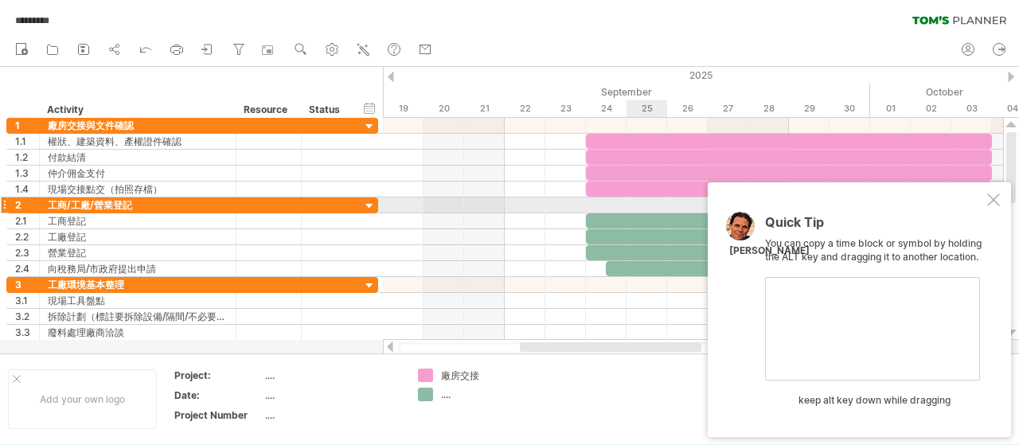
click at [996, 203] on div at bounding box center [993, 199] width 13 height 13
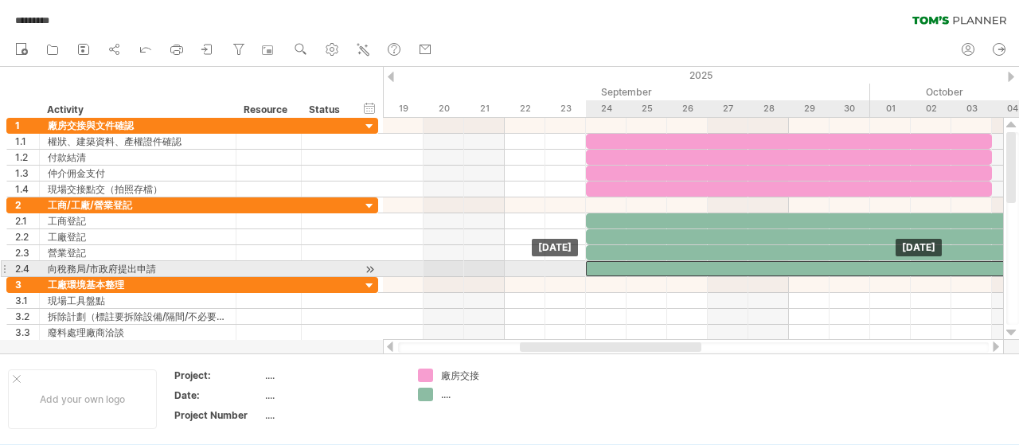
drag, startPoint x: 852, startPoint y: 263, endPoint x: 837, endPoint y: 263, distance: 14.3
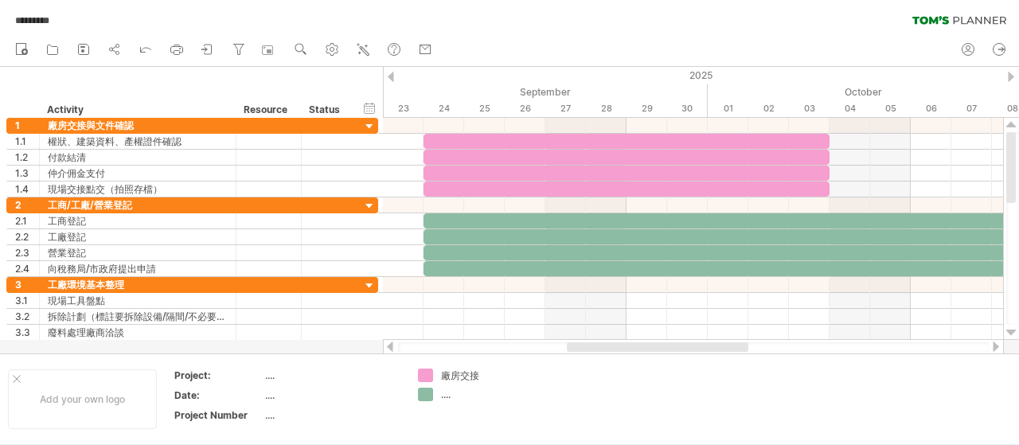
drag, startPoint x: 683, startPoint y: 349, endPoint x: 730, endPoint y: 352, distance: 47.0
click at [730, 352] on div at bounding box center [693, 347] width 591 height 10
click at [449, 399] on div "...." at bounding box center [484, 395] width 87 height 14
type input "****"
click at [607, 412] on td at bounding box center [599, 398] width 126 height 61
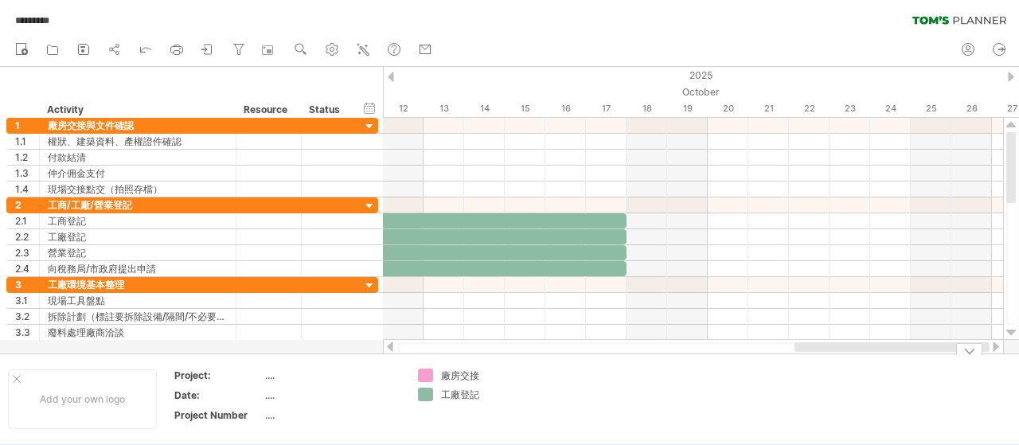
drag, startPoint x: 699, startPoint y: 348, endPoint x: 918, endPoint y: 348, distance: 219.7
click at [997, 354] on div "Trying to reach [DOMAIN_NAME] Connected again... 0% autosave... ********* clear…" at bounding box center [509, 222] width 1019 height 445
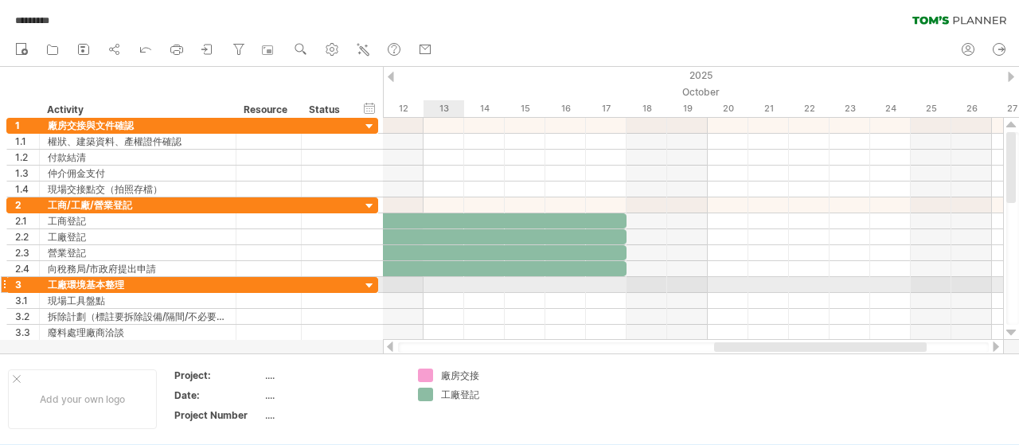
click at [441, 281] on div at bounding box center [693, 285] width 620 height 16
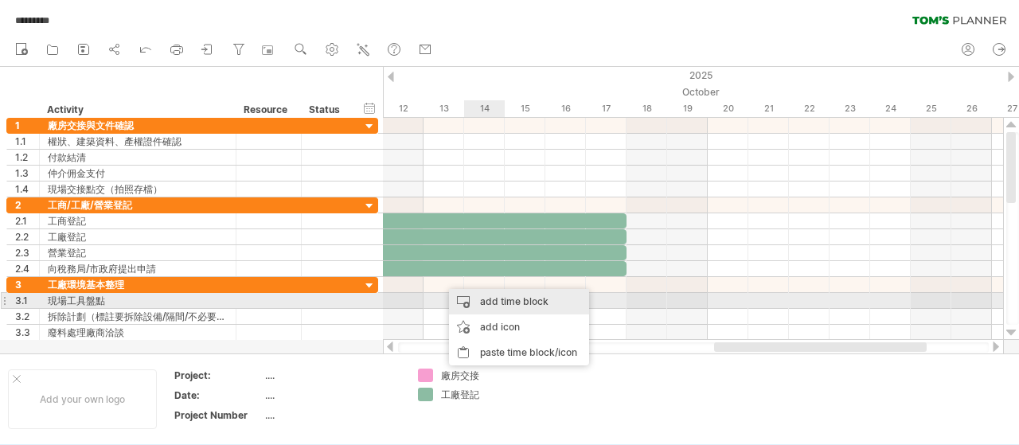
click at [495, 295] on div "add time block" at bounding box center [519, 301] width 140 height 25
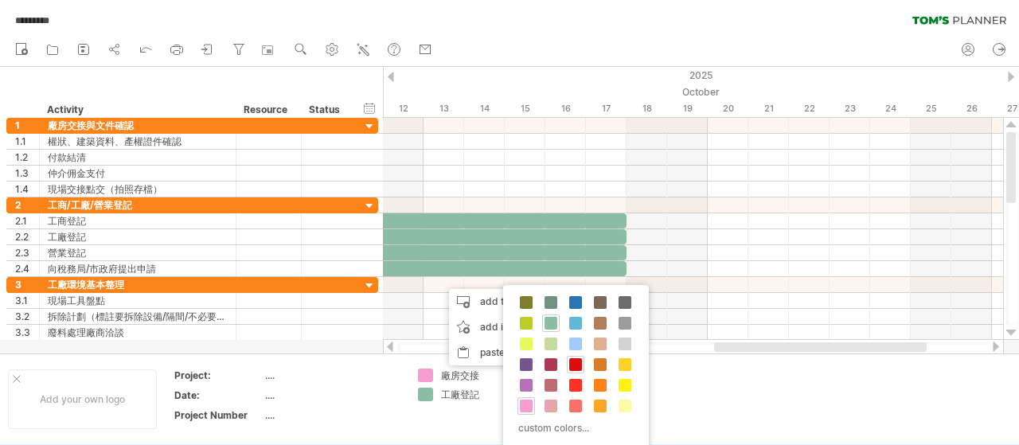
click at [577, 361] on span at bounding box center [575, 364] width 13 height 13
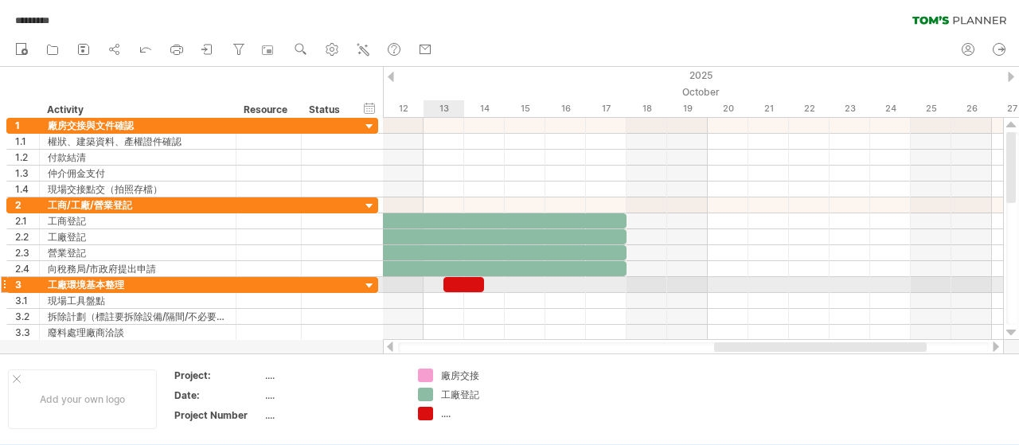
click at [463, 283] on div at bounding box center [463, 284] width 41 height 15
click at [457, 282] on div at bounding box center [463, 284] width 41 height 15
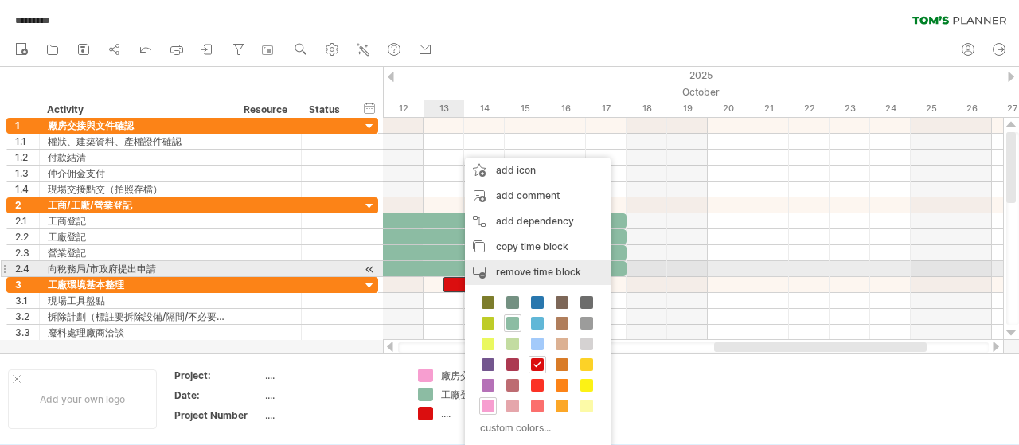
click at [509, 275] on span "remove time block" at bounding box center [538, 272] width 85 height 12
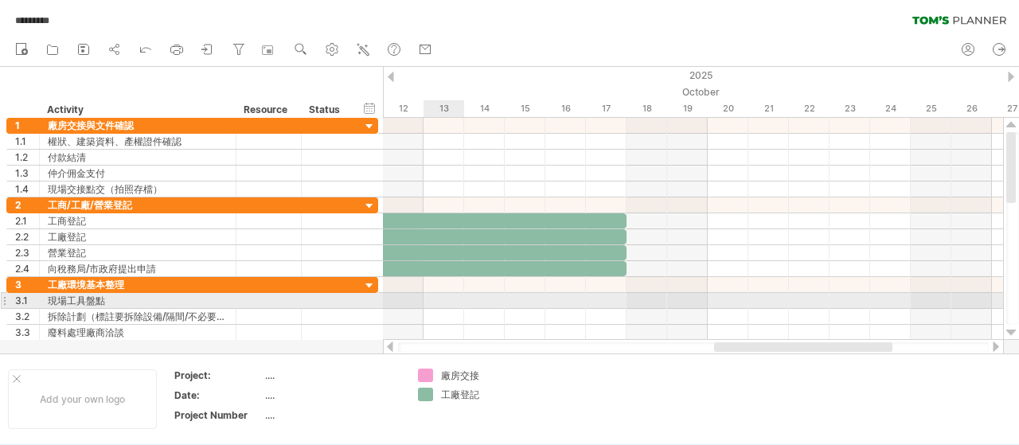
click at [447, 298] on div at bounding box center [693, 301] width 620 height 16
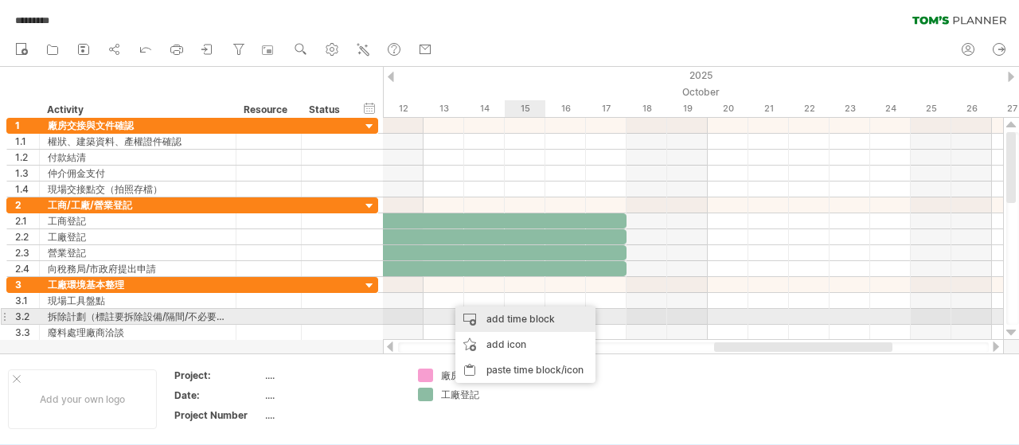
click at [520, 320] on div "add time block" at bounding box center [525, 318] width 140 height 25
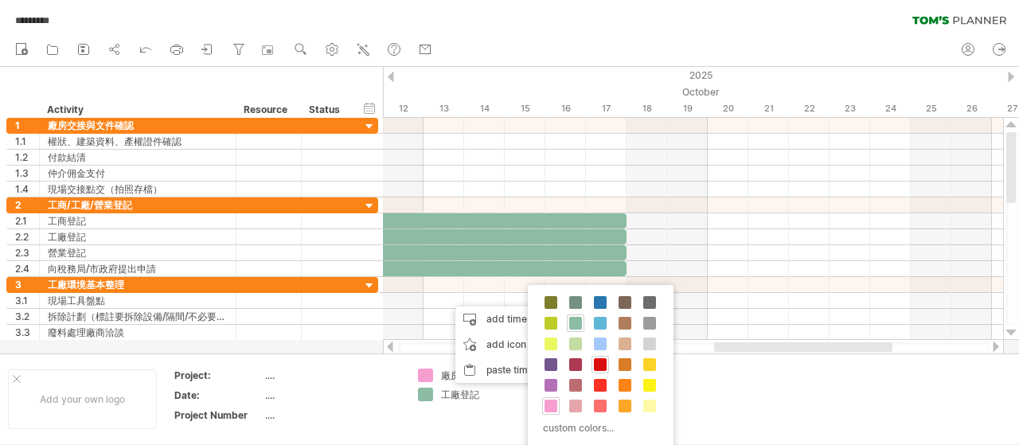
click at [600, 358] on span at bounding box center [600, 364] width 13 height 13
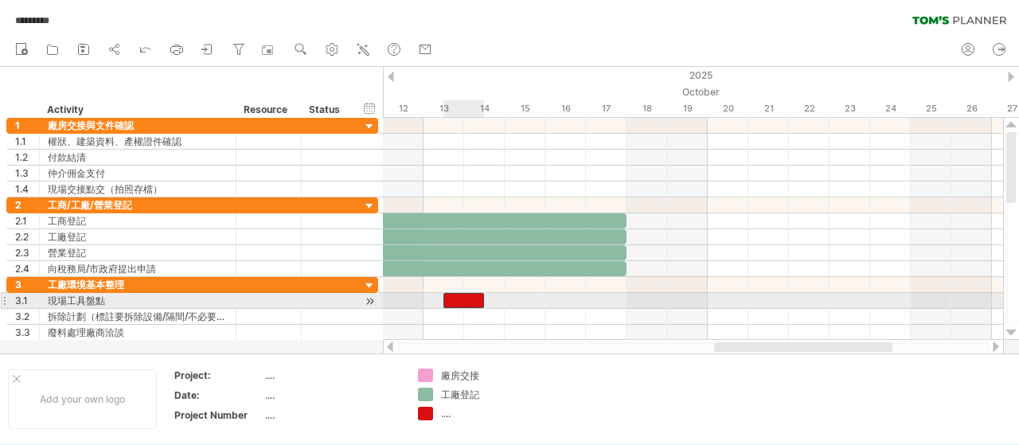
click at [470, 298] on div at bounding box center [463, 300] width 41 height 15
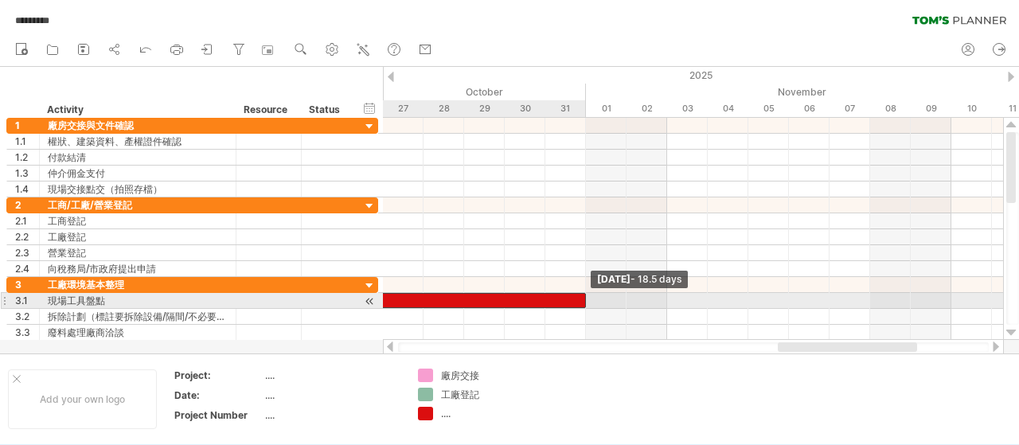
drag, startPoint x: 485, startPoint y: 300, endPoint x: 580, endPoint y: 299, distance: 95.5
click at [580, 299] on div at bounding box center [209, 300] width 751 height 15
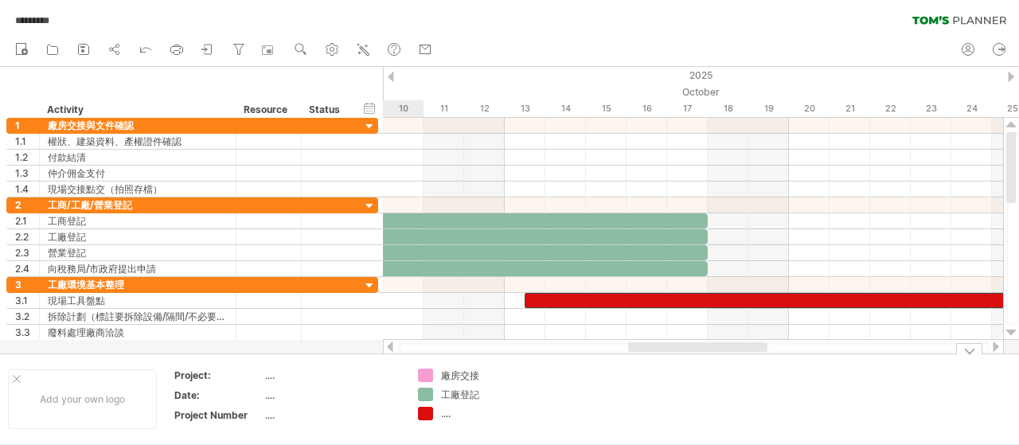
drag, startPoint x: 860, startPoint y: 346, endPoint x: 726, endPoint y: 367, distance: 136.1
click at [726, 367] on div "Trying to reach [DOMAIN_NAME] Connected again... 0% autosave... ********* clear…" at bounding box center [509, 222] width 1019 height 445
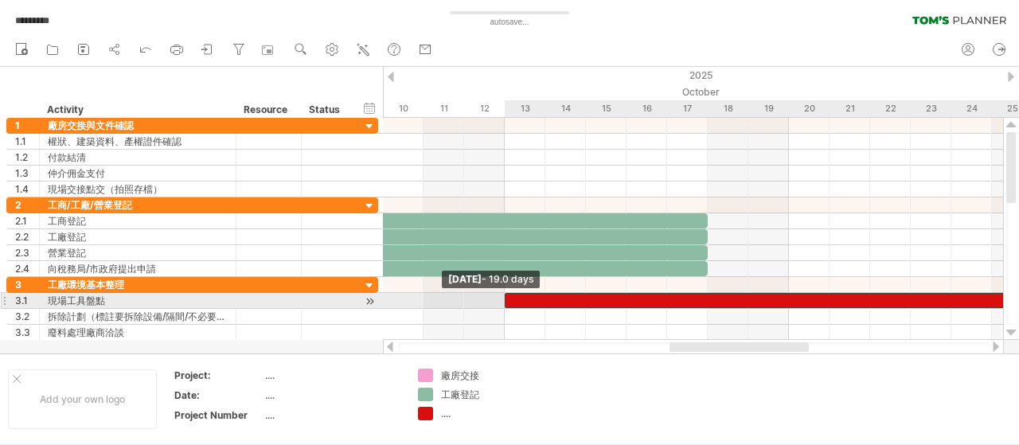
drag, startPoint x: 526, startPoint y: 297, endPoint x: 513, endPoint y: 297, distance: 13.5
click at [513, 297] on div at bounding box center [890, 300] width 771 height 15
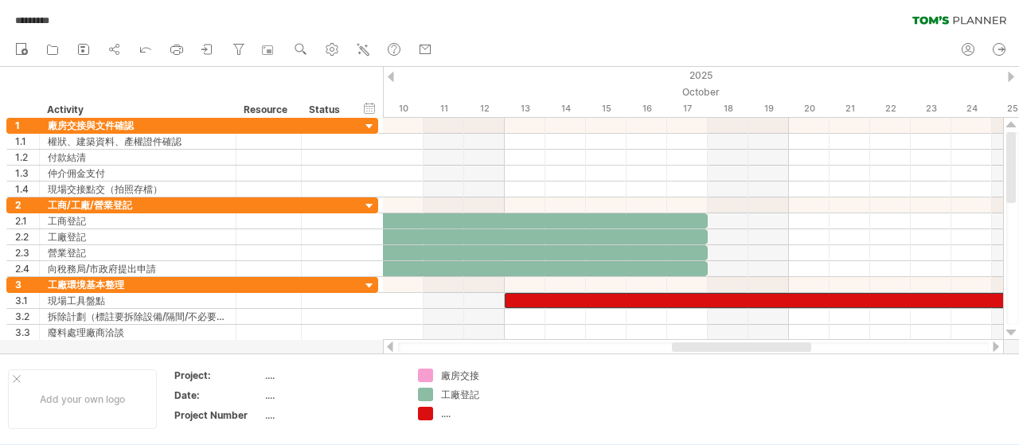
click at [728, 351] on div at bounding box center [741, 347] width 139 height 10
click at [526, 297] on div at bounding box center [890, 300] width 771 height 15
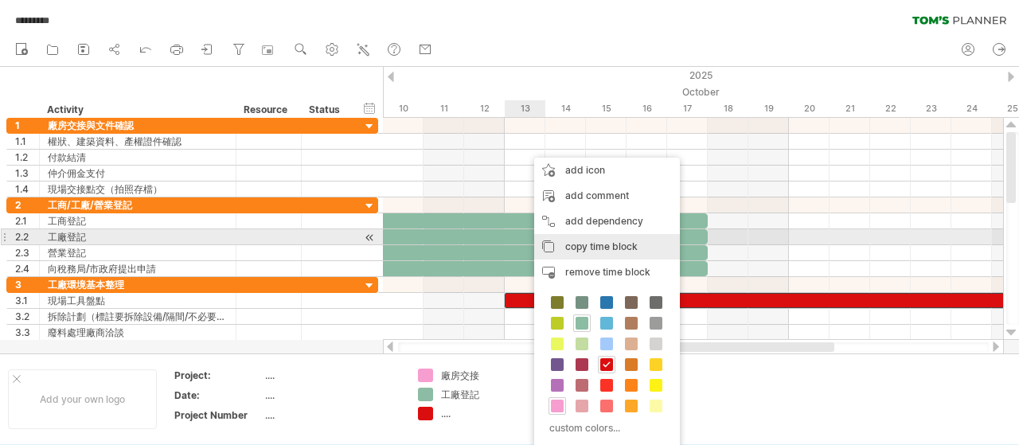
click at [586, 241] on span "copy time block" at bounding box center [601, 246] width 72 height 12
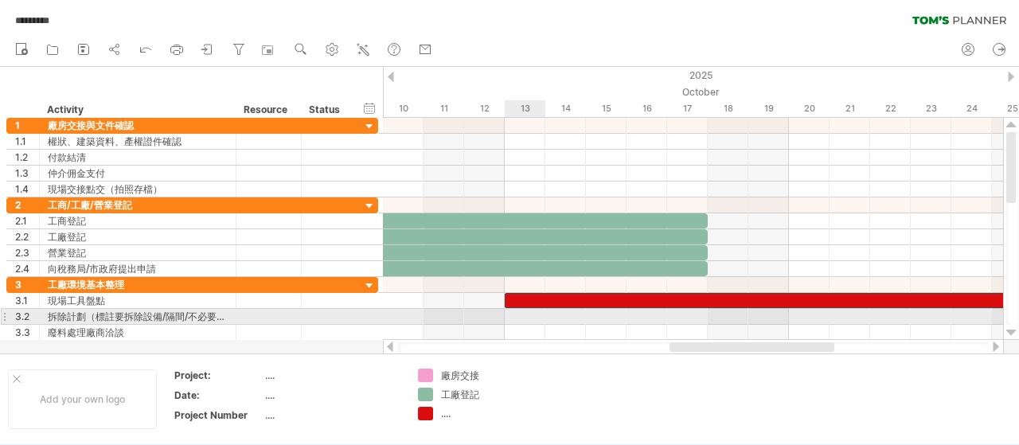
click at [514, 311] on div at bounding box center [693, 317] width 620 height 16
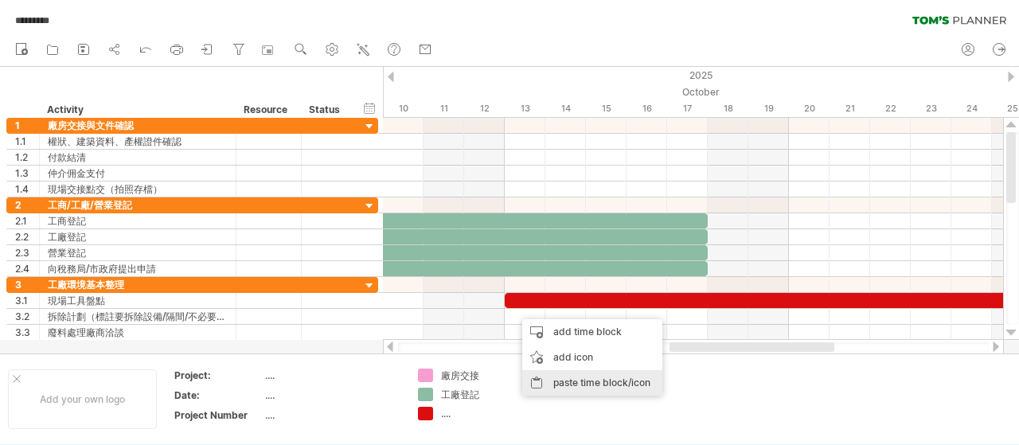
click at [572, 381] on div "paste time block/icon" at bounding box center [592, 382] width 140 height 25
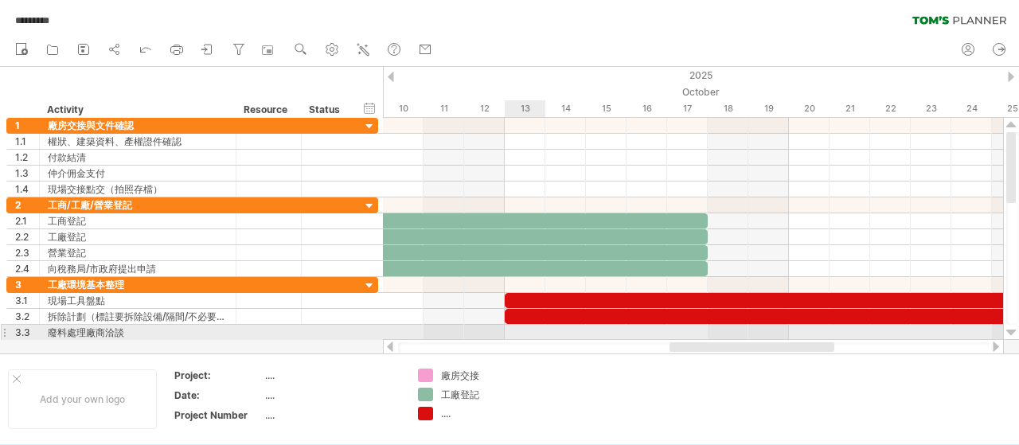
click at [527, 330] on div at bounding box center [693, 333] width 620 height 16
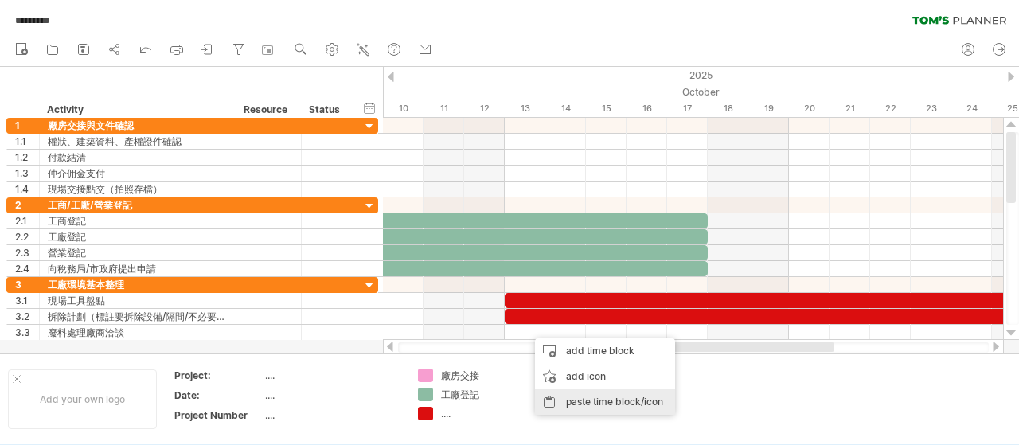
click at [575, 400] on div "paste time block/icon" at bounding box center [605, 401] width 140 height 25
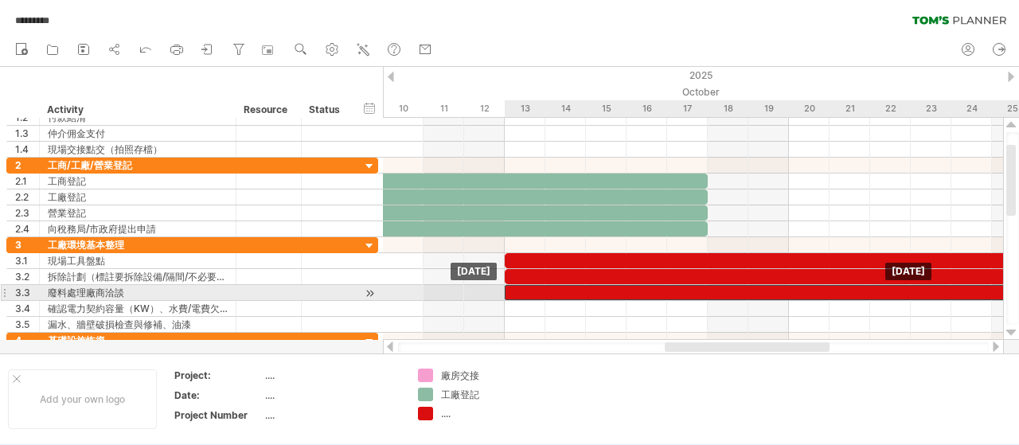
drag, startPoint x: 555, startPoint y: 290, endPoint x: 538, endPoint y: 290, distance: 16.7
click at [538, 290] on div at bounding box center [890, 292] width 771 height 15
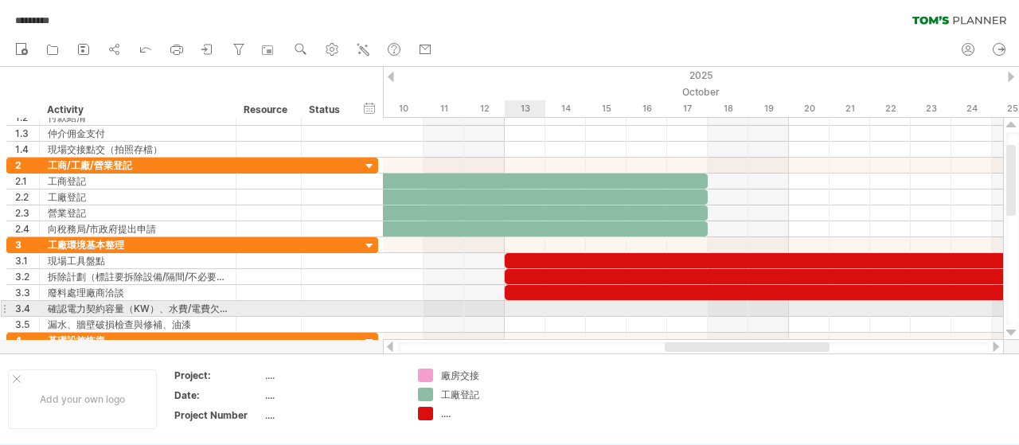
click at [530, 310] on div at bounding box center [693, 309] width 620 height 16
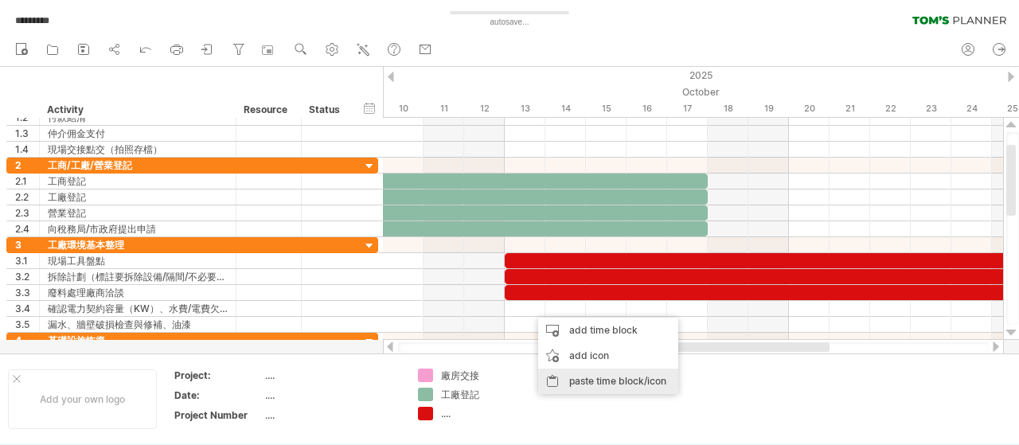
click at [583, 380] on div "paste time block/icon" at bounding box center [608, 380] width 140 height 25
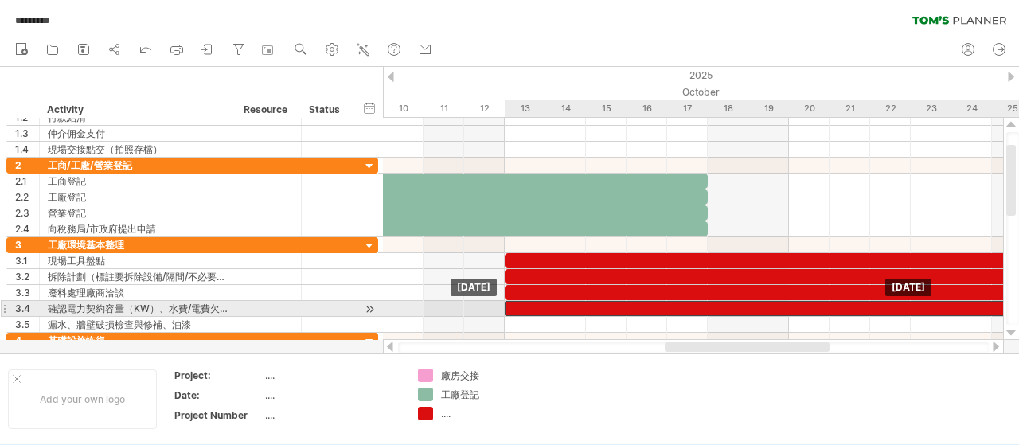
drag, startPoint x: 579, startPoint y: 300, endPoint x: 555, endPoint y: 303, distance: 24.1
click at [555, 303] on div at bounding box center [890, 308] width 771 height 15
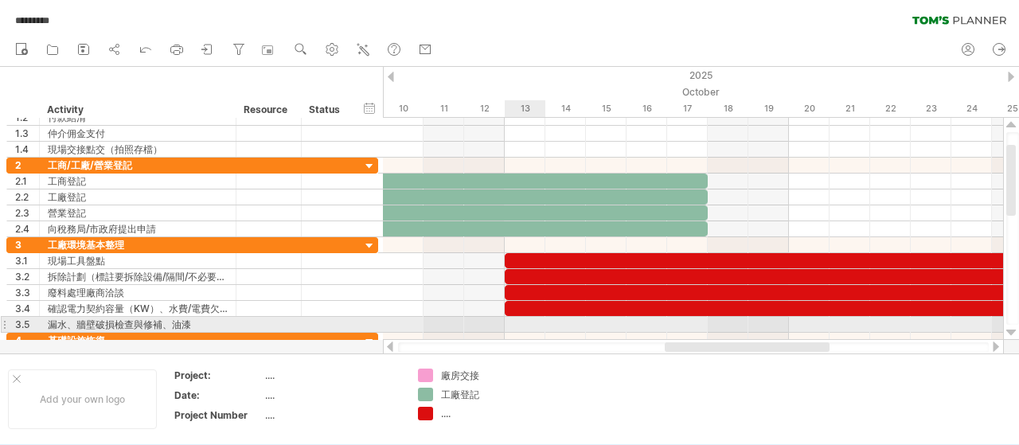
click at [526, 318] on div at bounding box center [693, 325] width 620 height 16
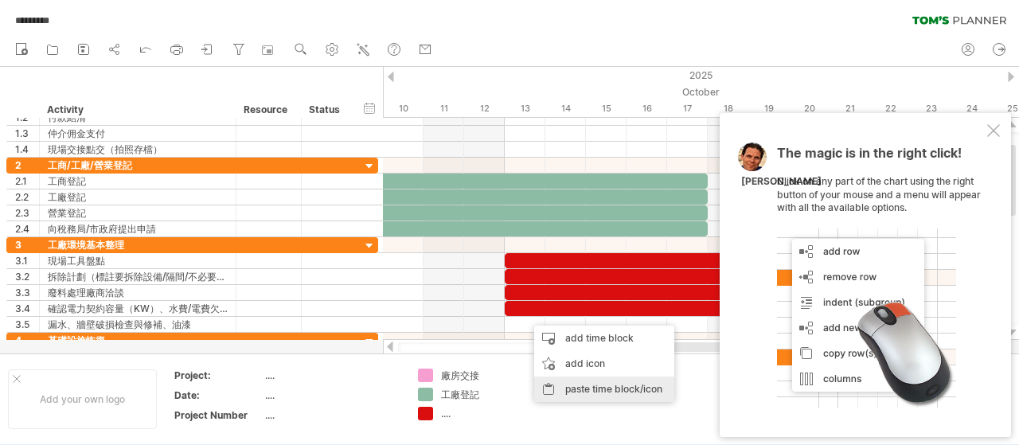
click at [576, 392] on div "paste time block/icon" at bounding box center [604, 388] width 140 height 25
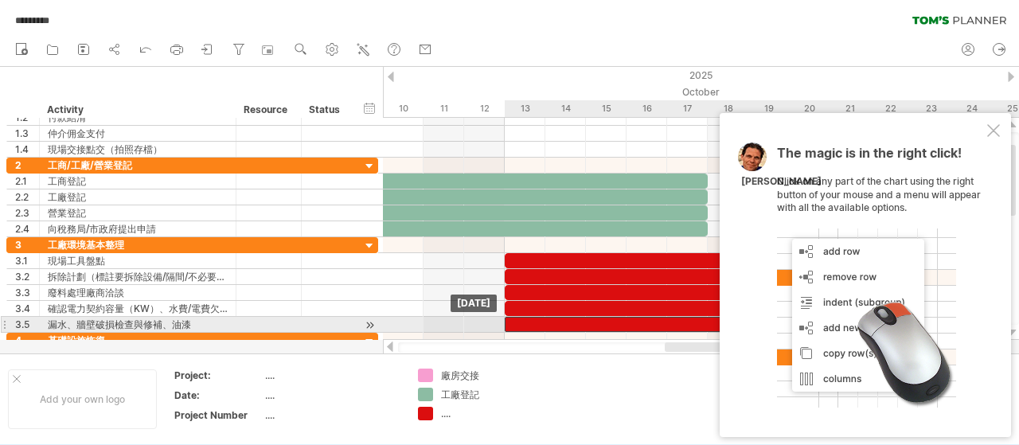
drag, startPoint x: 563, startPoint y: 324, endPoint x: 539, endPoint y: 326, distance: 24.8
click at [539, 326] on div at bounding box center [890, 324] width 771 height 15
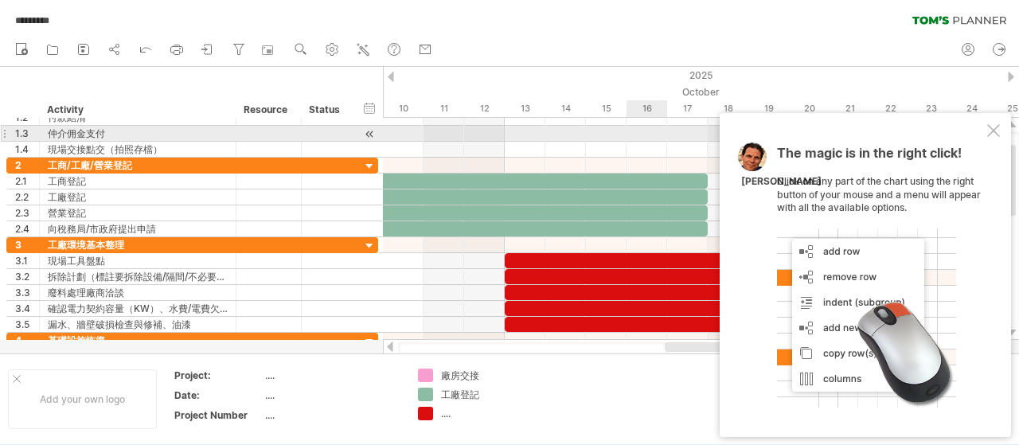
click at [996, 127] on div at bounding box center [993, 130] width 13 height 13
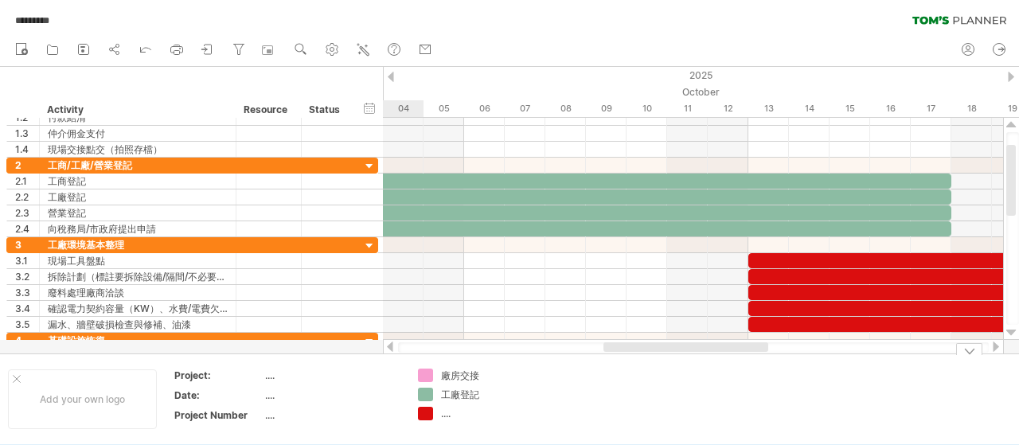
drag, startPoint x: 731, startPoint y: 346, endPoint x: 669, endPoint y: 368, distance: 64.9
click at [669, 368] on div "Trying to reach [DOMAIN_NAME] Connected again... 0% autosave... ********* clear…" at bounding box center [509, 222] width 1019 height 445
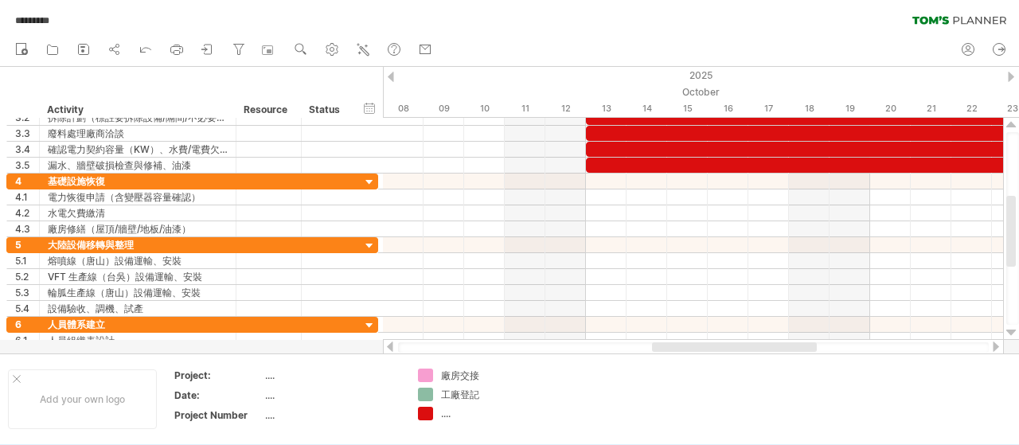
drag, startPoint x: 727, startPoint y: 349, endPoint x: 772, endPoint y: 349, distance: 45.4
click at [772, 349] on div at bounding box center [734, 347] width 165 height 10
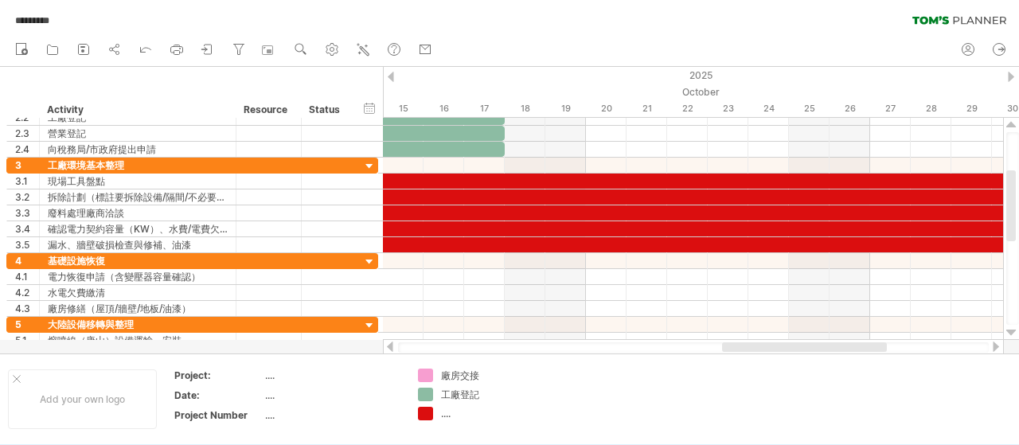
drag, startPoint x: 776, startPoint y: 348, endPoint x: 850, endPoint y: 348, distance: 74.0
click at [850, 348] on div at bounding box center [804, 347] width 165 height 10
click at [447, 416] on div "...." at bounding box center [484, 414] width 87 height 14
type input "******"
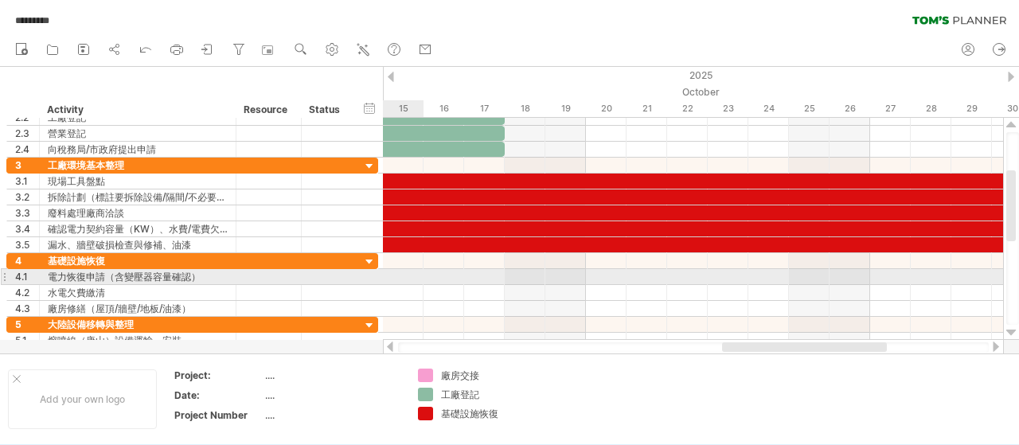
click at [407, 276] on div at bounding box center [693, 277] width 620 height 16
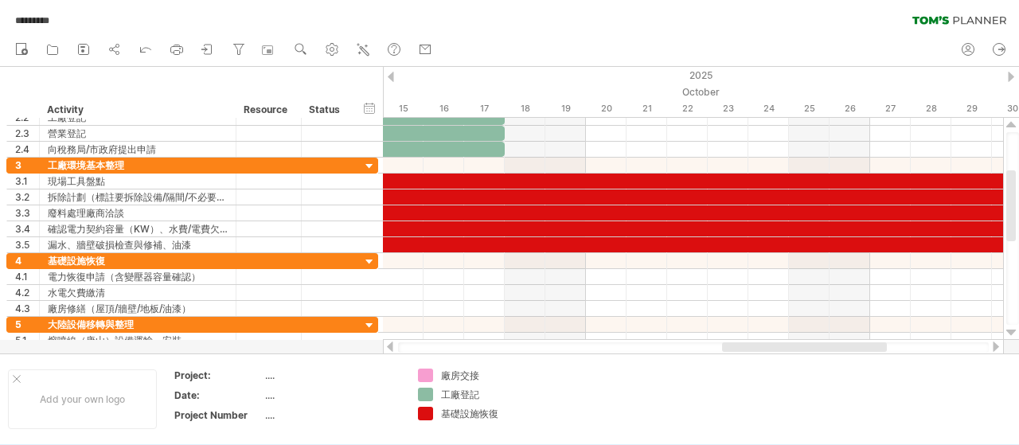
click at [992, 346] on div at bounding box center [995, 346] width 13 height 10
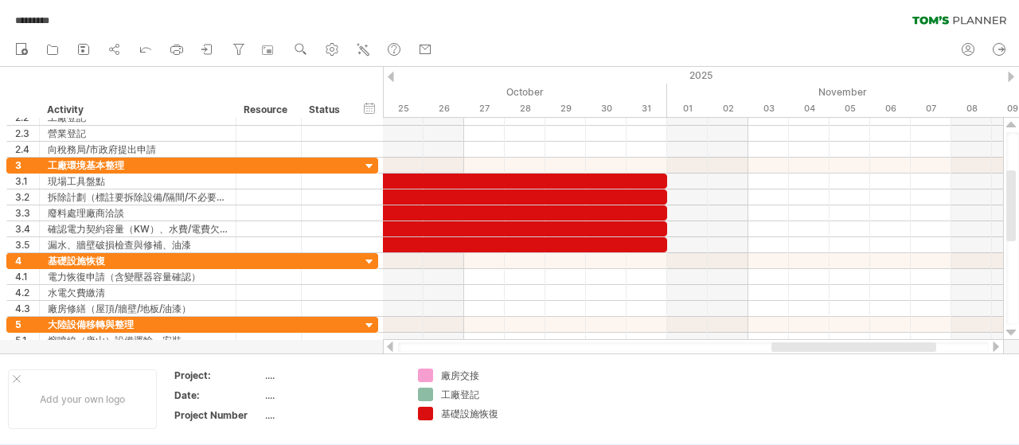
click at [992, 346] on div at bounding box center [995, 346] width 13 height 10
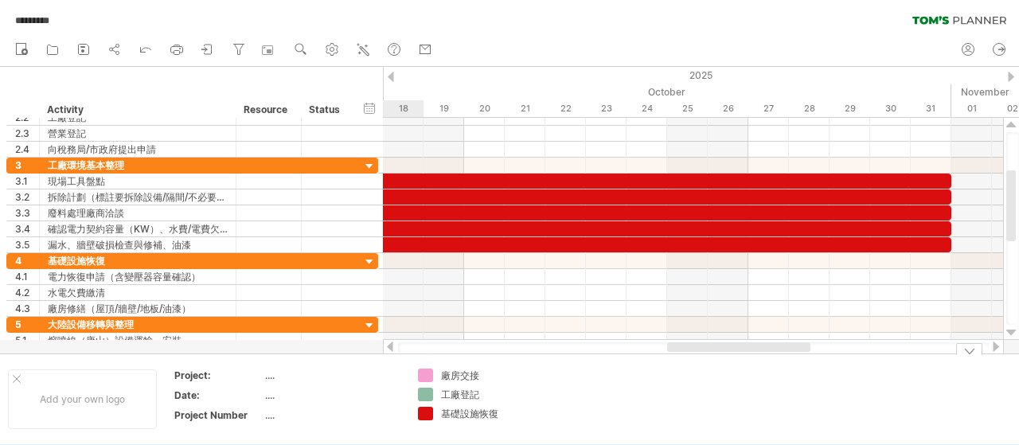
drag, startPoint x: 928, startPoint y: 349, endPoint x: 793, endPoint y: 356, distance: 134.7
click at [793, 356] on div "Trying to reach [DOMAIN_NAME] Connected again... 0% autosave... ********* clear…" at bounding box center [509, 222] width 1019 height 445
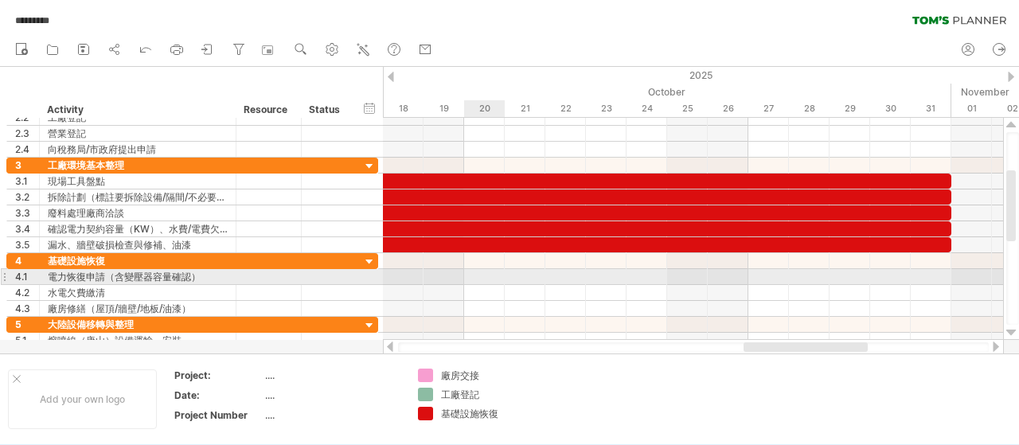
click at [477, 275] on div at bounding box center [693, 277] width 620 height 16
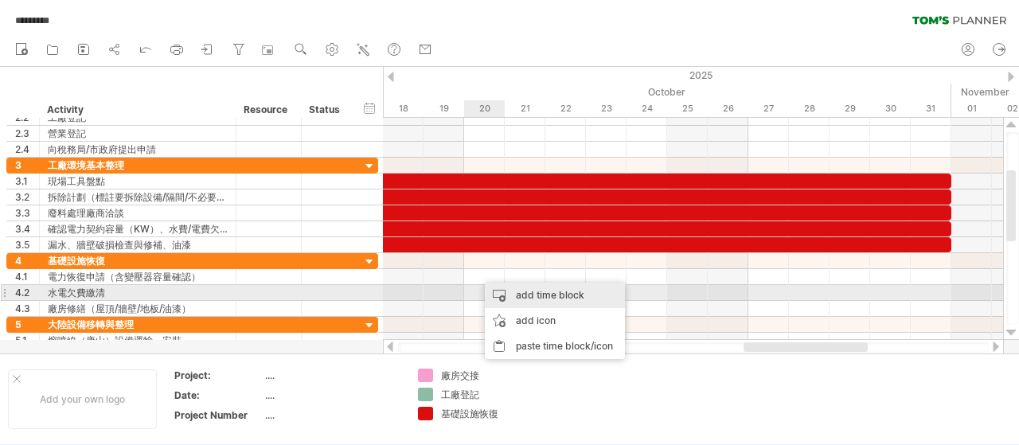
click at [516, 292] on div "add time block" at bounding box center [555, 295] width 140 height 25
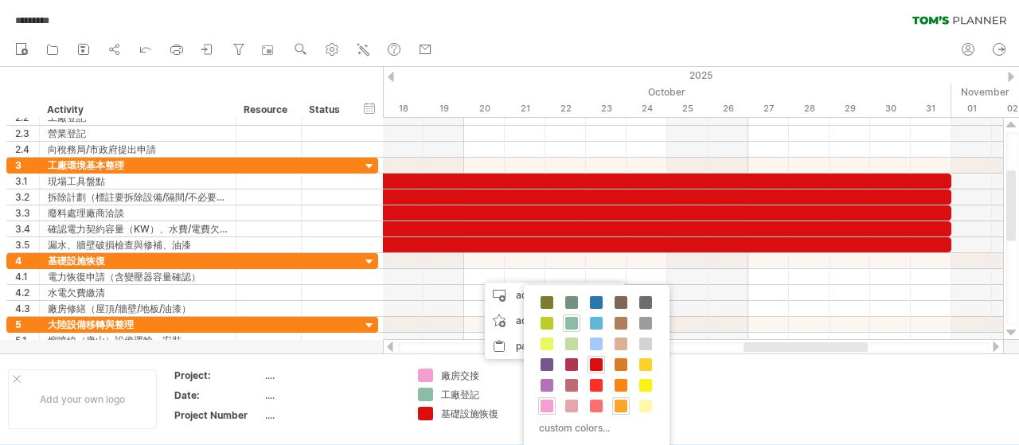
click at [618, 402] on span at bounding box center [620, 406] width 13 height 13
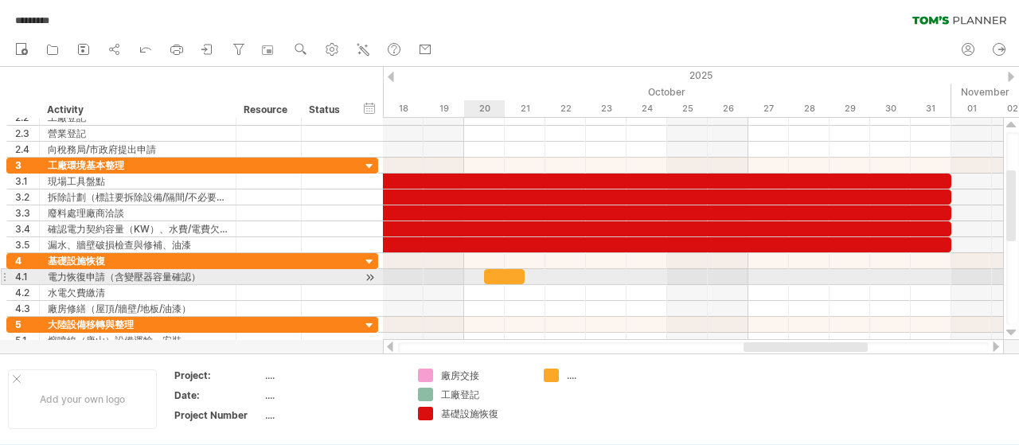
click at [500, 273] on div at bounding box center [504, 276] width 41 height 15
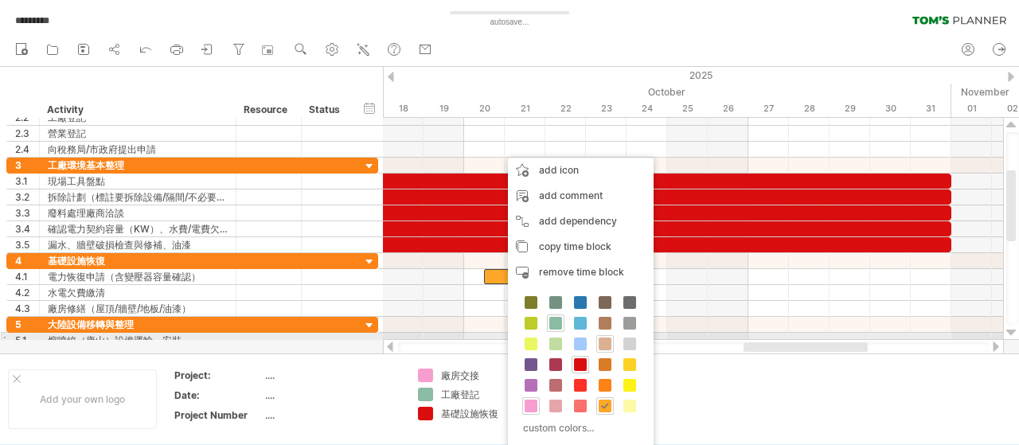
click at [600, 340] on span at bounding box center [604, 343] width 13 height 13
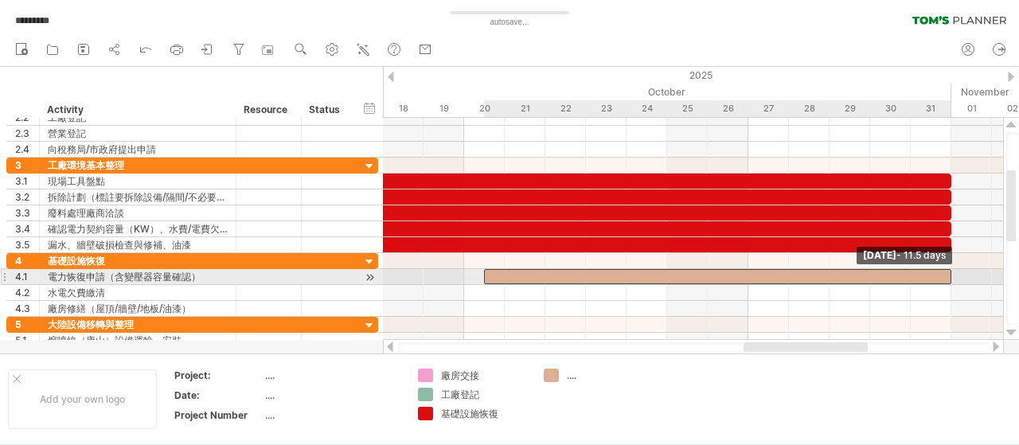
drag, startPoint x: 521, startPoint y: 275, endPoint x: 950, endPoint y: 275, distance: 429.0
click at [950, 275] on span at bounding box center [951, 276] width 6 height 15
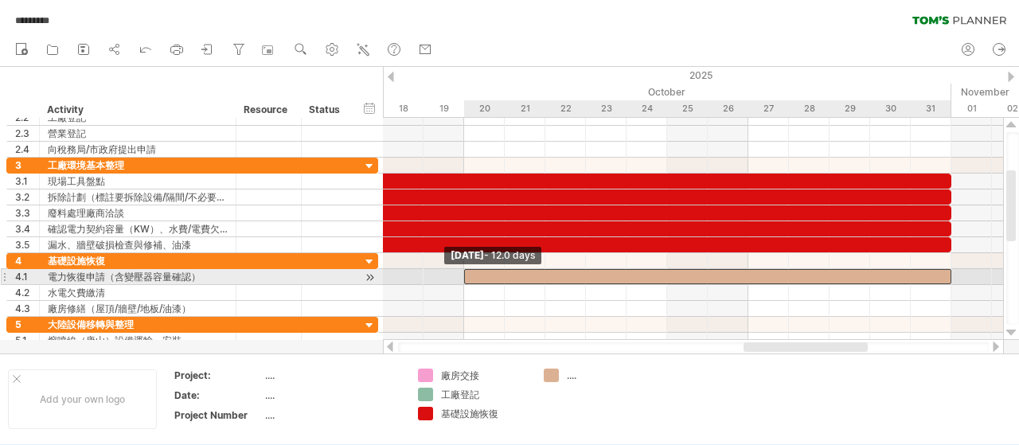
drag, startPoint x: 484, startPoint y: 275, endPoint x: 471, endPoint y: 275, distance: 12.7
click at [471, 275] on div at bounding box center [707, 276] width 487 height 15
click at [505, 275] on div at bounding box center [707, 276] width 487 height 15
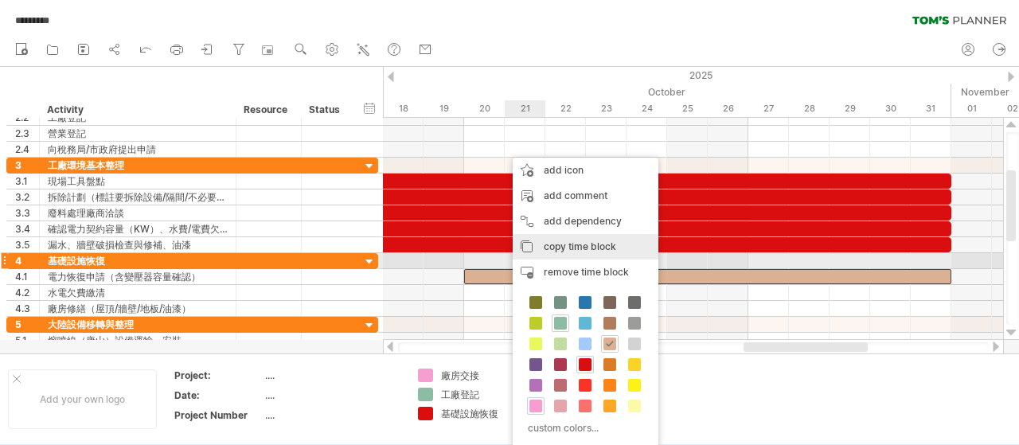
click at [553, 253] on div "copy time block copy time blocks/icons" at bounding box center [586, 246] width 146 height 25
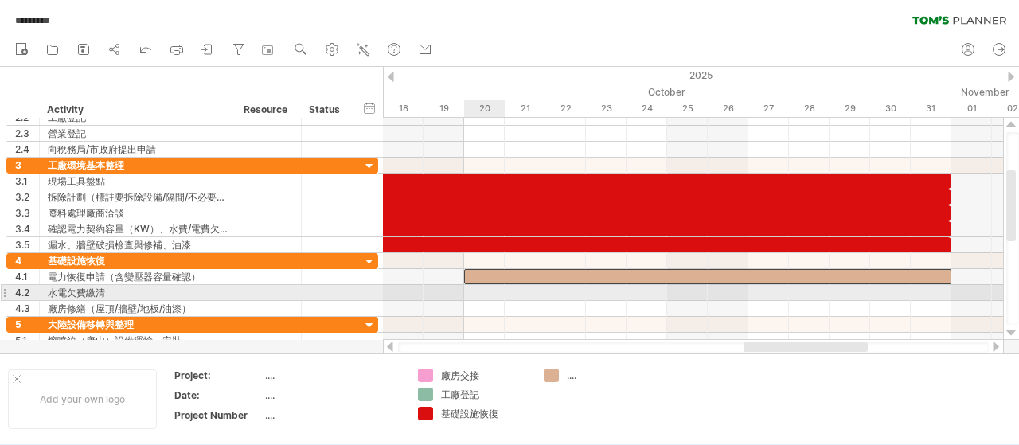
click at [478, 287] on div at bounding box center [693, 293] width 620 height 16
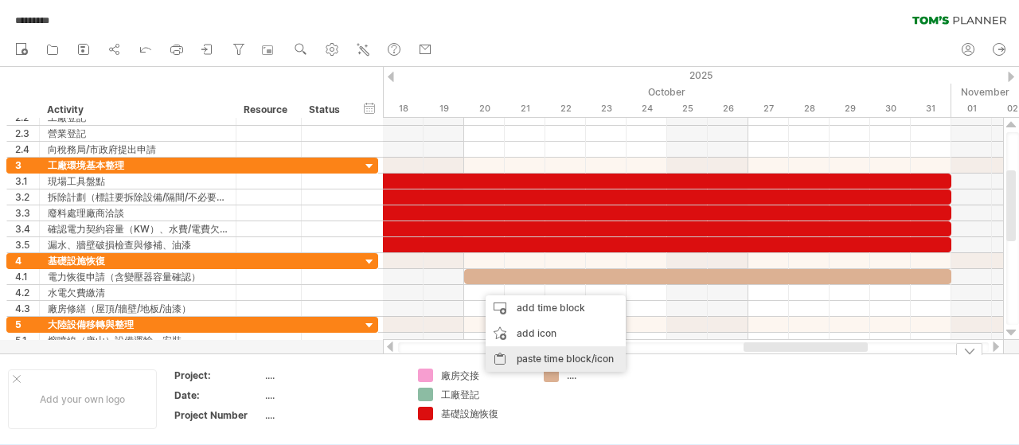
click at [520, 359] on div "paste time block/icon" at bounding box center [555, 358] width 140 height 25
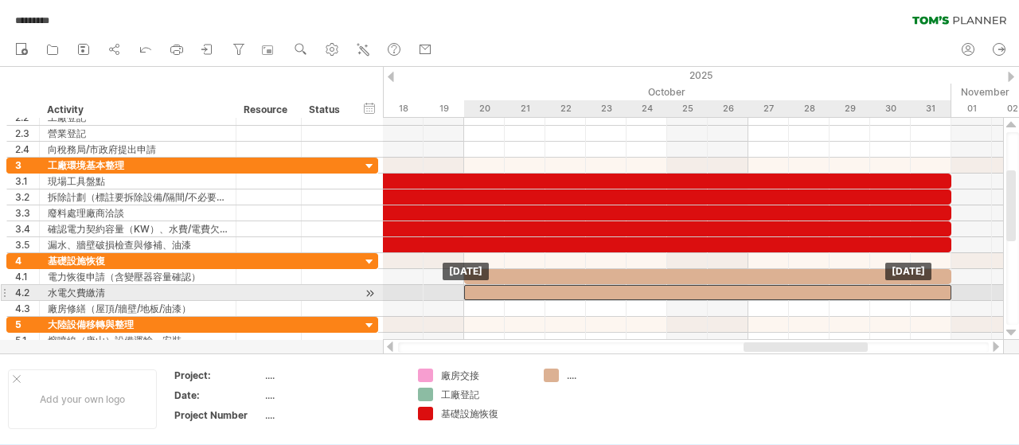
drag, startPoint x: 513, startPoint y: 290, endPoint x: 500, endPoint y: 292, distance: 13.6
click at [500, 292] on div at bounding box center [707, 292] width 487 height 15
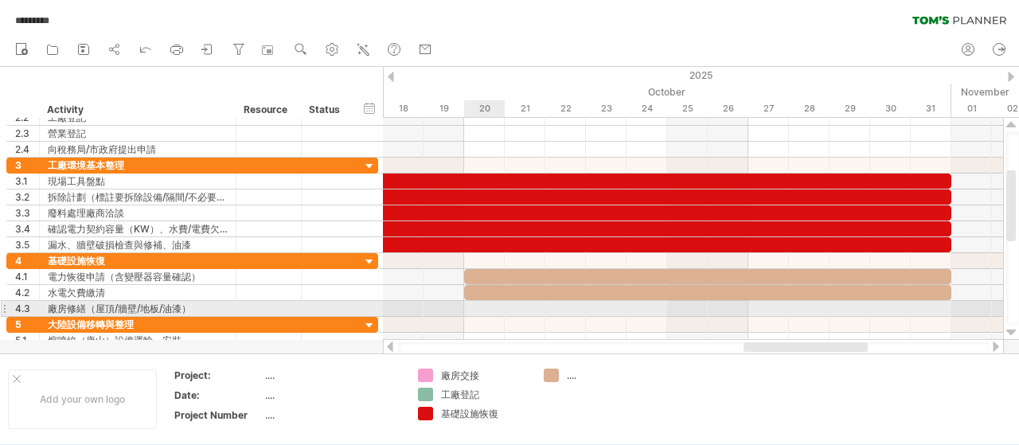
click at [478, 309] on div at bounding box center [693, 309] width 620 height 16
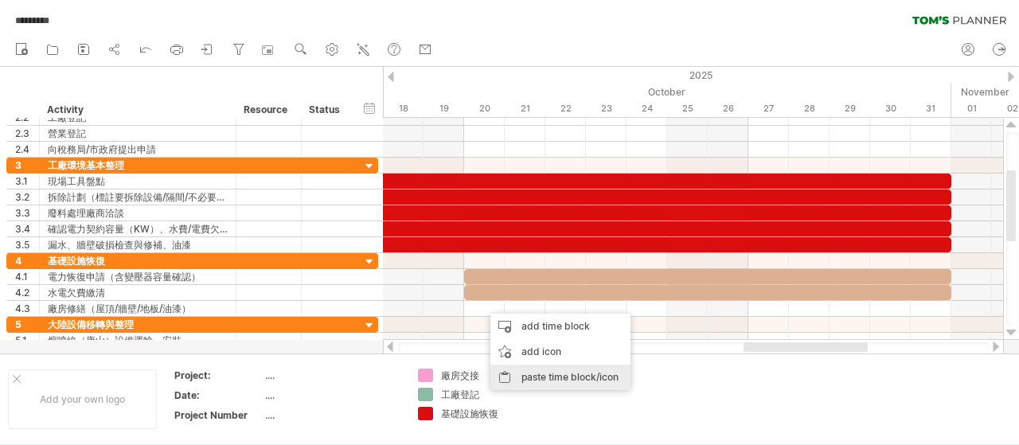
click at [528, 371] on div "paste time block/icon" at bounding box center [560, 376] width 140 height 25
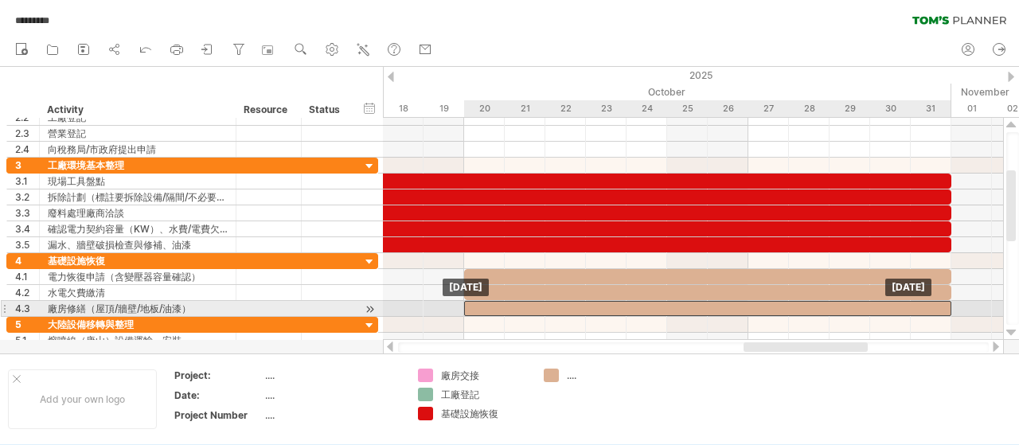
drag, startPoint x: 536, startPoint y: 305, endPoint x: 516, endPoint y: 305, distance: 20.7
click at [516, 305] on div at bounding box center [707, 308] width 487 height 15
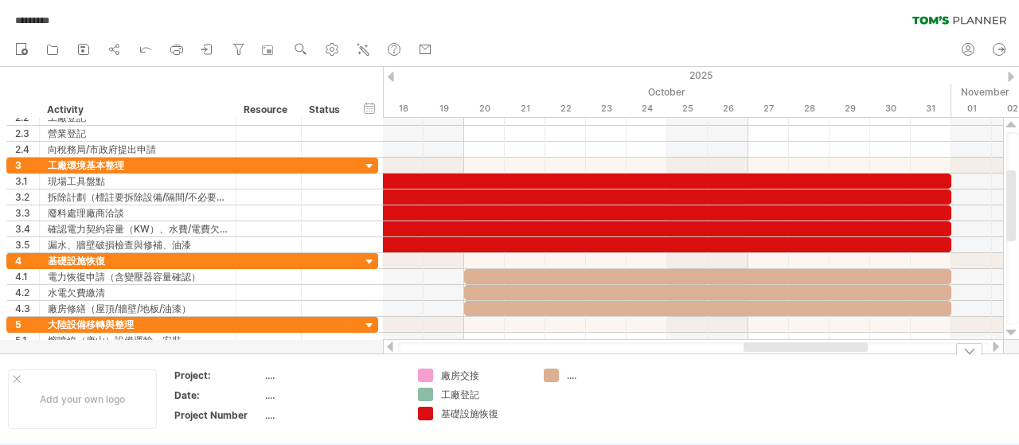
click at [550, 372] on div "Trying to reach [DOMAIN_NAME] Connected again... 0% autosave... ********* clear…" at bounding box center [509, 222] width 1019 height 445
click at [576, 376] on div "...." at bounding box center [610, 375] width 87 height 14
click at [581, 376] on input "text" at bounding box center [606, 375] width 79 height 14
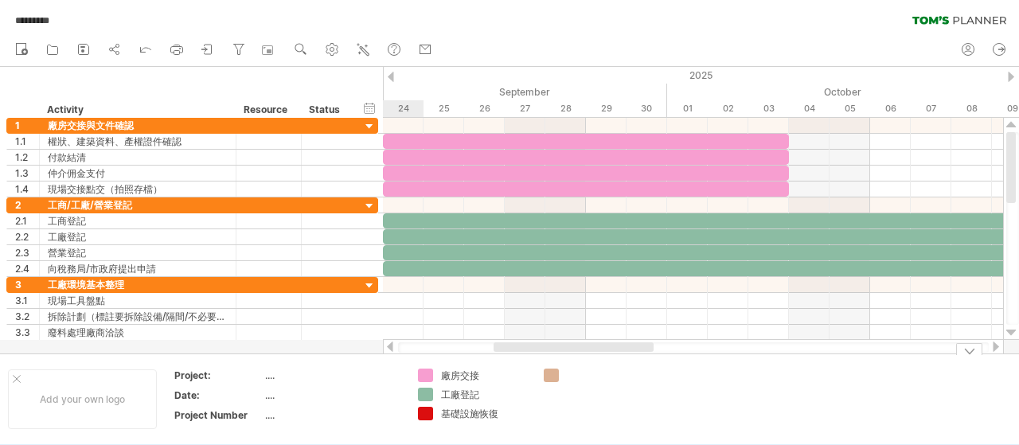
drag, startPoint x: 788, startPoint y: 345, endPoint x: 538, endPoint y: 365, distance: 250.8
click at [538, 365] on div "Trying to reach [DOMAIN_NAME] Connected again... 0% autosave... ********* clear…" at bounding box center [509, 222] width 1019 height 445
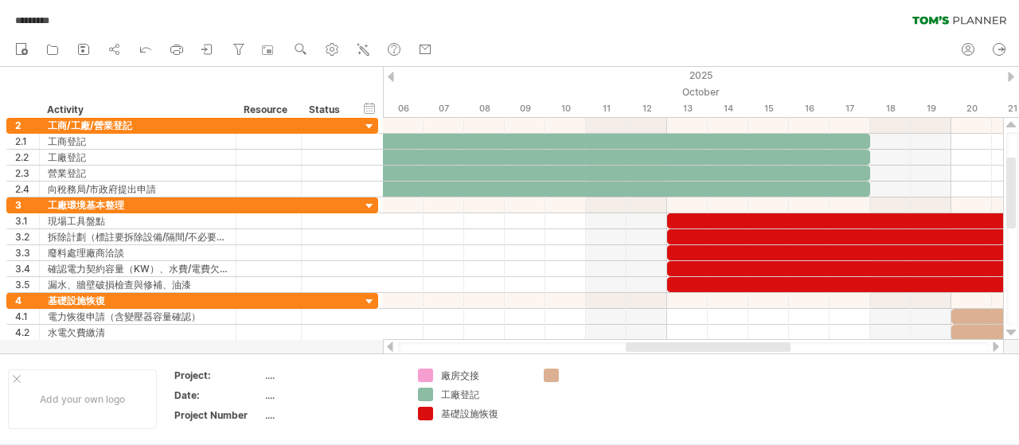
drag, startPoint x: 559, startPoint y: 347, endPoint x: 683, endPoint y: 352, distance: 124.2
click at [683, 352] on div at bounding box center [693, 347] width 591 height 10
click at [468, 412] on div "基礎設施恢復" at bounding box center [484, 414] width 87 height 14
click at [468, 412] on input "******" at bounding box center [480, 414] width 79 height 14
drag, startPoint x: 498, startPoint y: 412, endPoint x: 423, endPoint y: 413, distance: 74.8
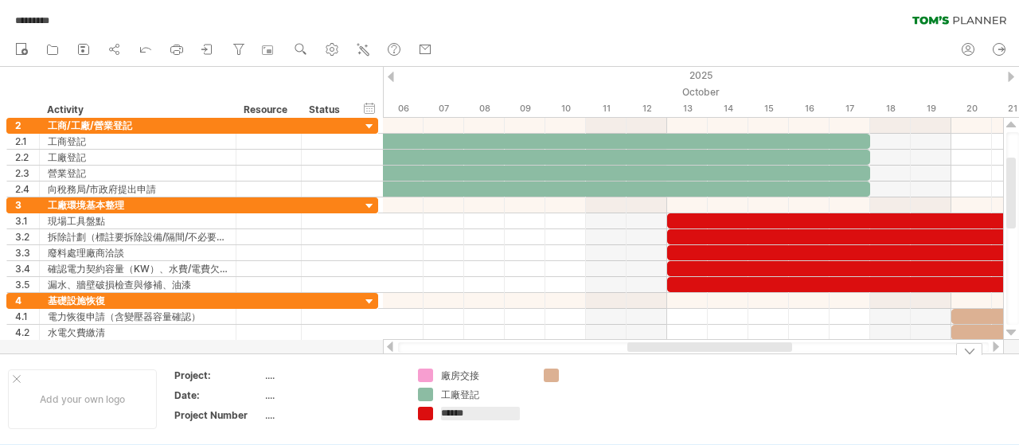
click at [423, 413] on div "******" at bounding box center [473, 414] width 110 height 14
type input "*"
type input "********"
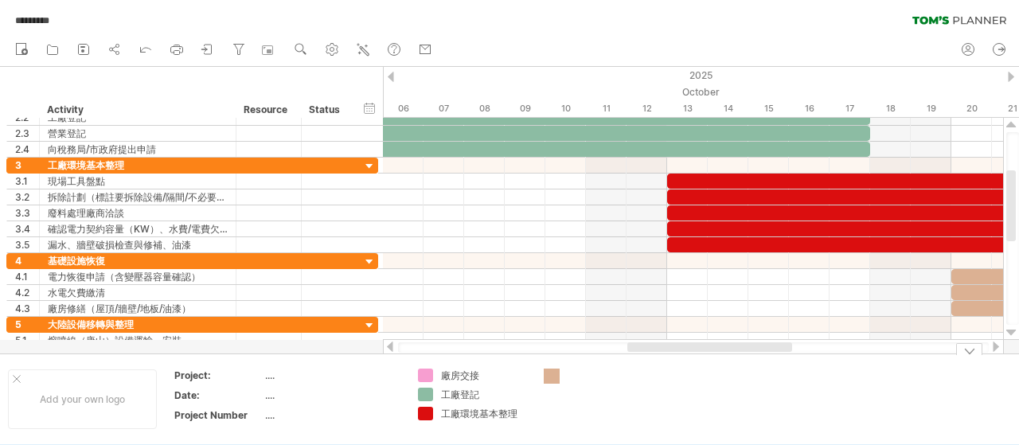
click at [548, 376] on div "Trying to reach [DOMAIN_NAME] Connected again... 0% autosave... ********* clear…" at bounding box center [509, 222] width 1019 height 445
click at [697, 345] on div at bounding box center [712, 347] width 165 height 10
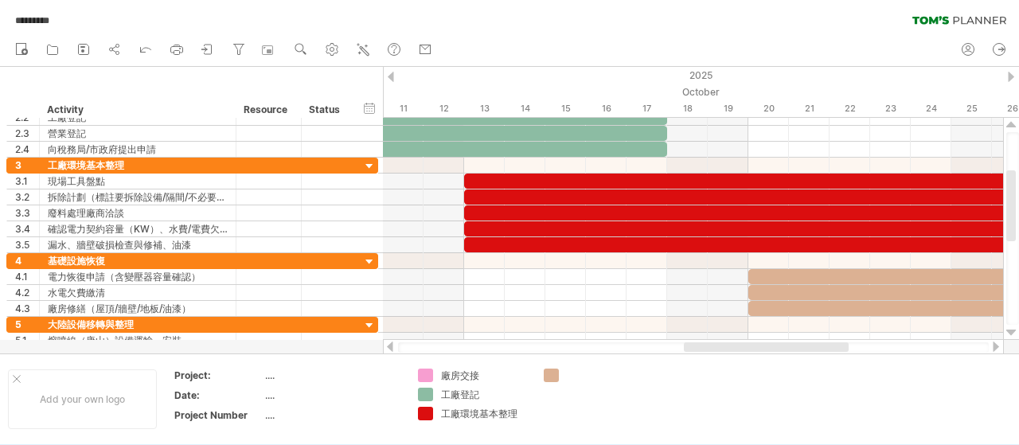
drag, startPoint x: 705, startPoint y: 349, endPoint x: 740, endPoint y: 347, distance: 35.1
click at [762, 348] on div at bounding box center [766, 347] width 165 height 10
click at [568, 376] on div at bounding box center [610, 375] width 87 height 14
click at [568, 376] on input "text" at bounding box center [606, 375] width 79 height 14
type input "*"
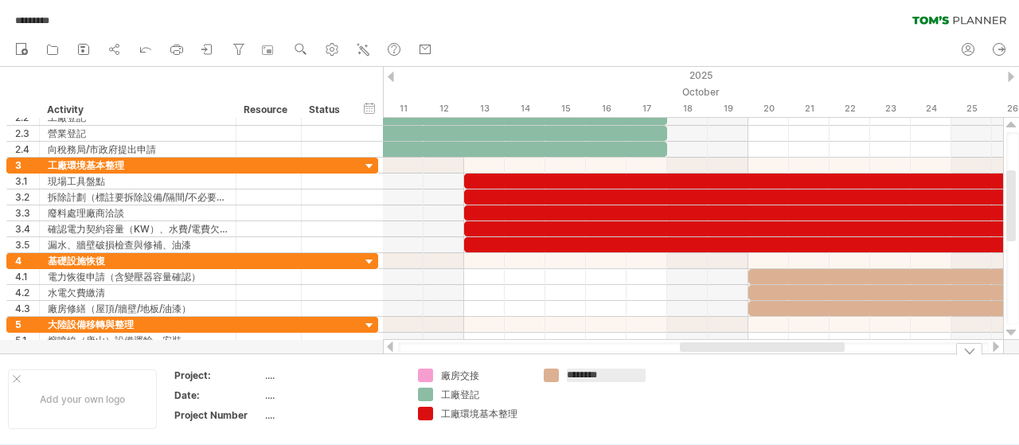
type input "******"
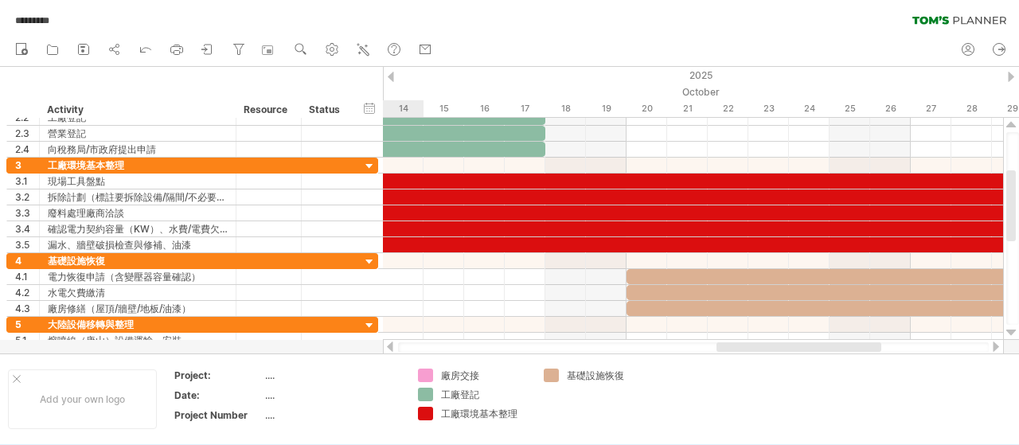
drag, startPoint x: 829, startPoint y: 351, endPoint x: 867, endPoint y: 351, distance: 38.2
click at [867, 351] on div at bounding box center [798, 347] width 165 height 10
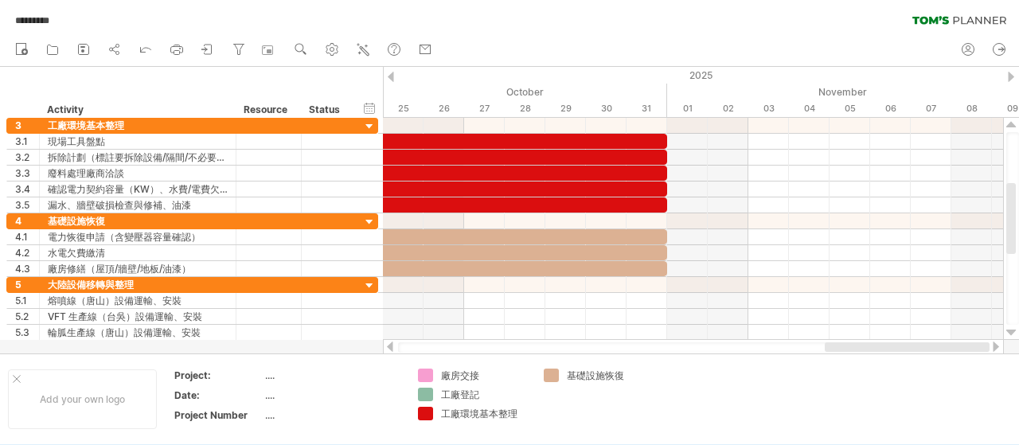
drag, startPoint x: 791, startPoint y: 345, endPoint x: 891, endPoint y: 345, distance: 100.3
click at [934, 351] on div at bounding box center [906, 347] width 165 height 10
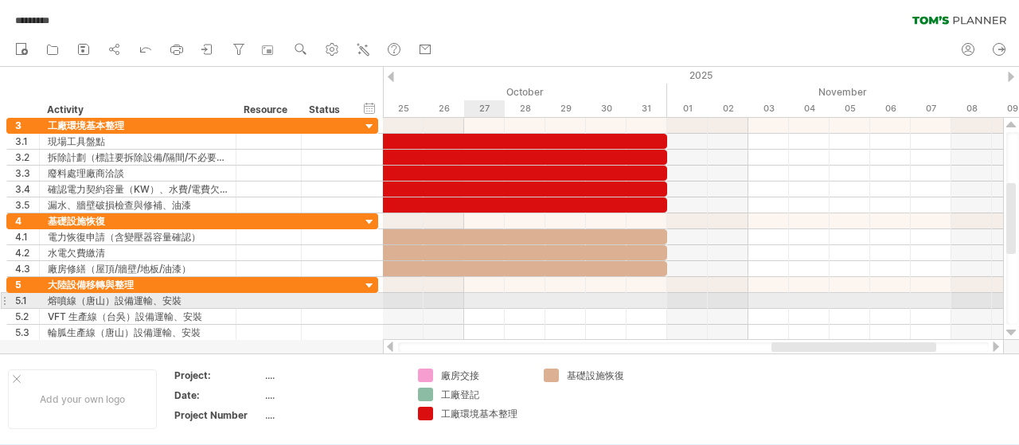
click at [487, 296] on div at bounding box center [693, 301] width 620 height 16
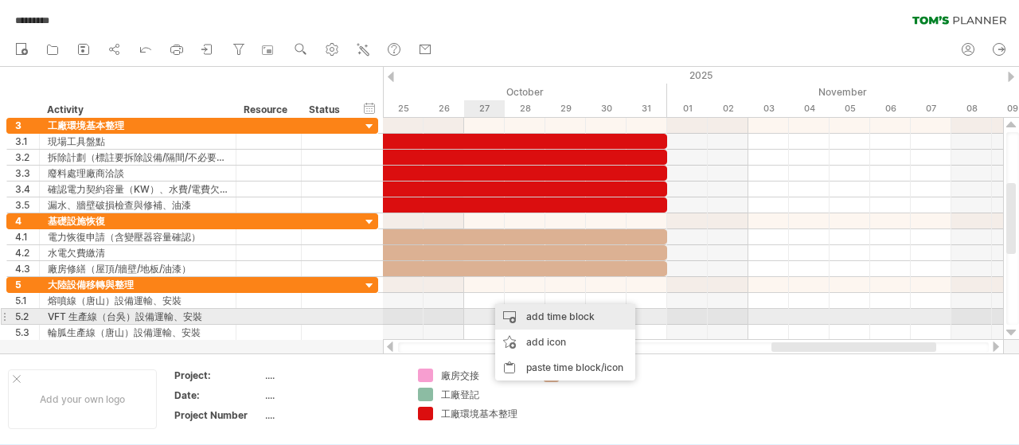
click at [527, 316] on div "add time block" at bounding box center [565, 316] width 140 height 25
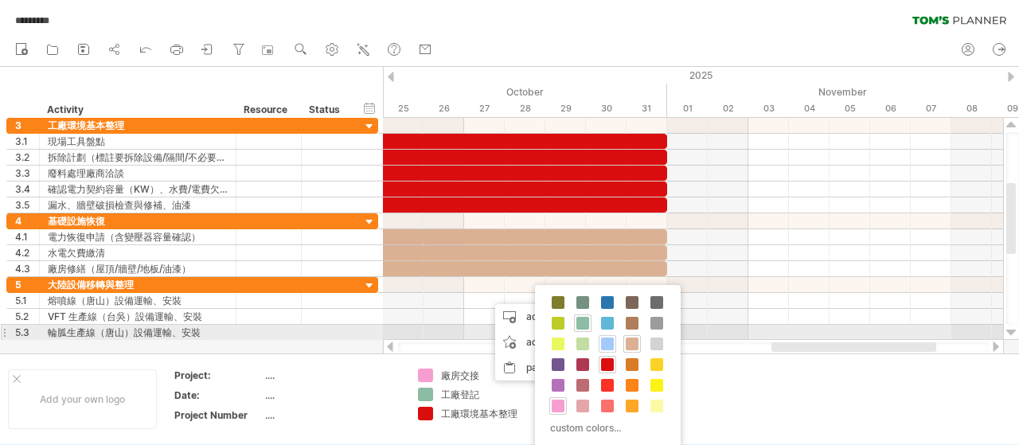
click at [608, 338] on span at bounding box center [607, 343] width 13 height 13
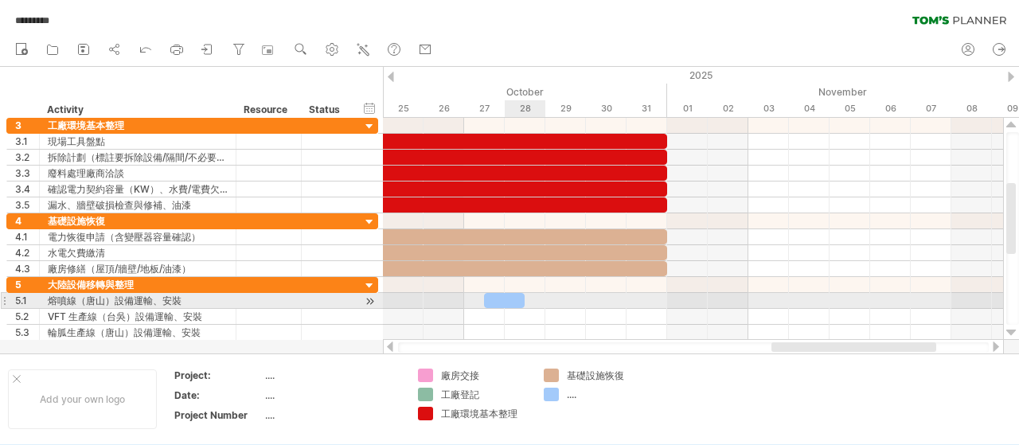
click at [506, 300] on div at bounding box center [504, 300] width 41 height 15
drag, startPoint x: 504, startPoint y: 300, endPoint x: 482, endPoint y: 300, distance: 21.5
click at [482, 300] on div at bounding box center [484, 300] width 41 height 15
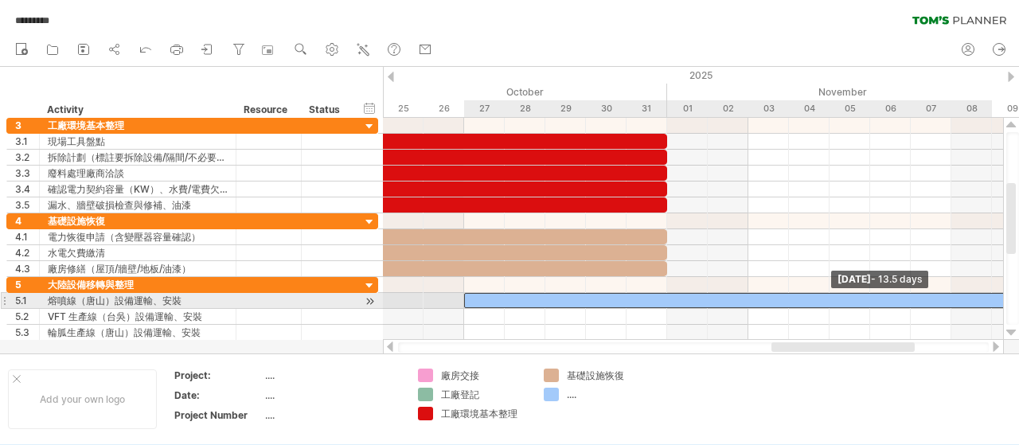
drag, startPoint x: 505, startPoint y: 295, endPoint x: 1002, endPoint y: 300, distance: 497.4
click at [1002, 300] on div at bounding box center [738, 300] width 548 height 15
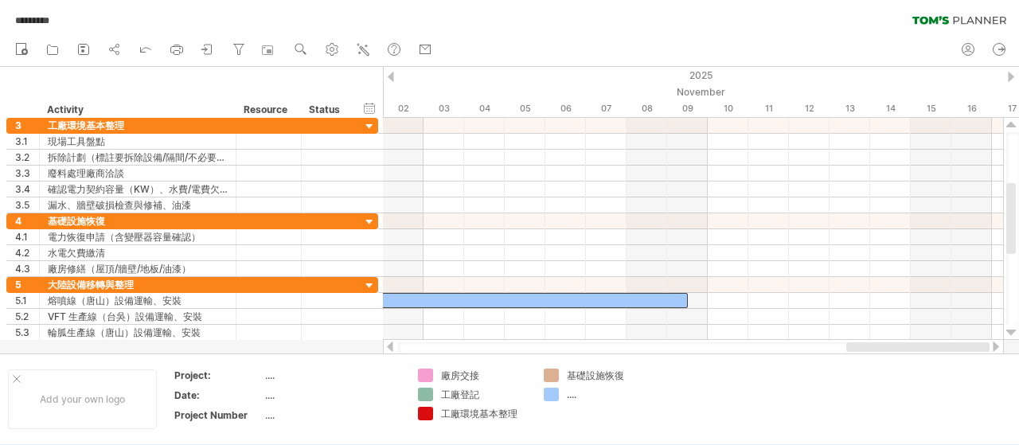
drag, startPoint x: 901, startPoint y: 343, endPoint x: 984, endPoint y: 344, distance: 82.8
click at [984, 344] on div at bounding box center [917, 347] width 143 height 10
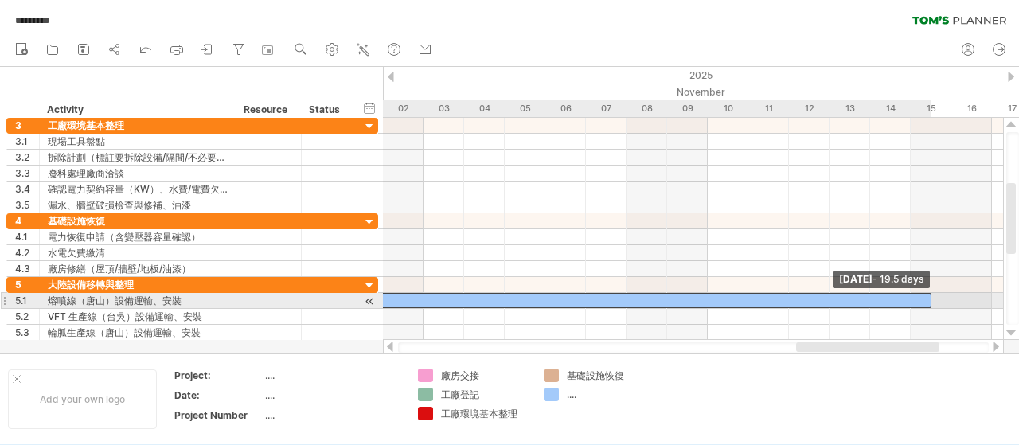
drag, startPoint x: 689, startPoint y: 297, endPoint x: 945, endPoint y: 300, distance: 255.5
click at [931, 298] on div at bounding box center [535, 300] width 792 height 15
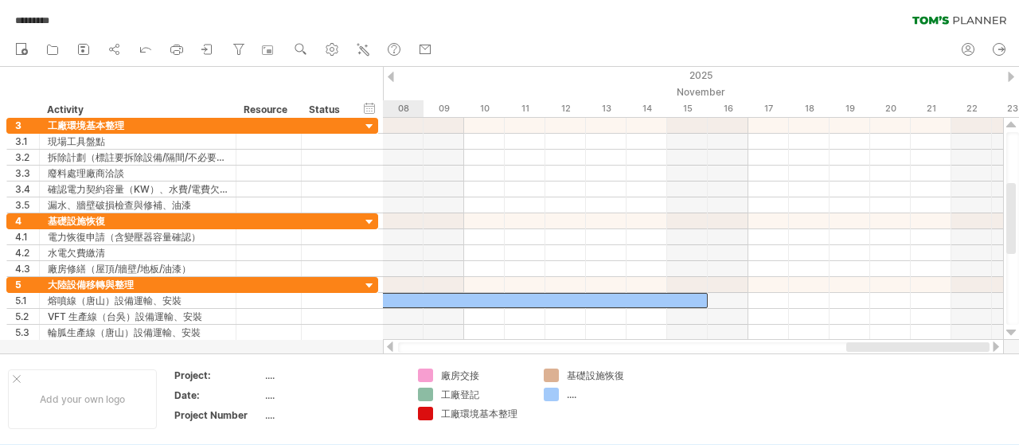
drag, startPoint x: 918, startPoint y: 351, endPoint x: 971, endPoint y: 351, distance: 52.5
click at [971, 351] on div at bounding box center [917, 347] width 143 height 10
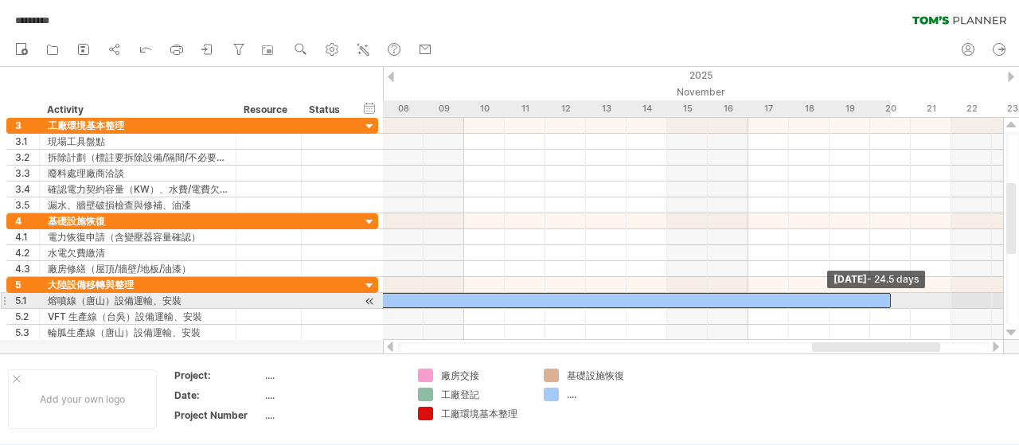
drag, startPoint x: 708, startPoint y: 294, endPoint x: 895, endPoint y: 295, distance: 187.0
click at [895, 295] on div "[DATE] - 24.5 days [DATE]" at bounding box center [693, 229] width 620 height 222
drag, startPoint x: 889, startPoint y: 294, endPoint x: 945, endPoint y: 295, distance: 56.5
click at [945, 295] on div at bounding box center [423, 300] width 1055 height 15
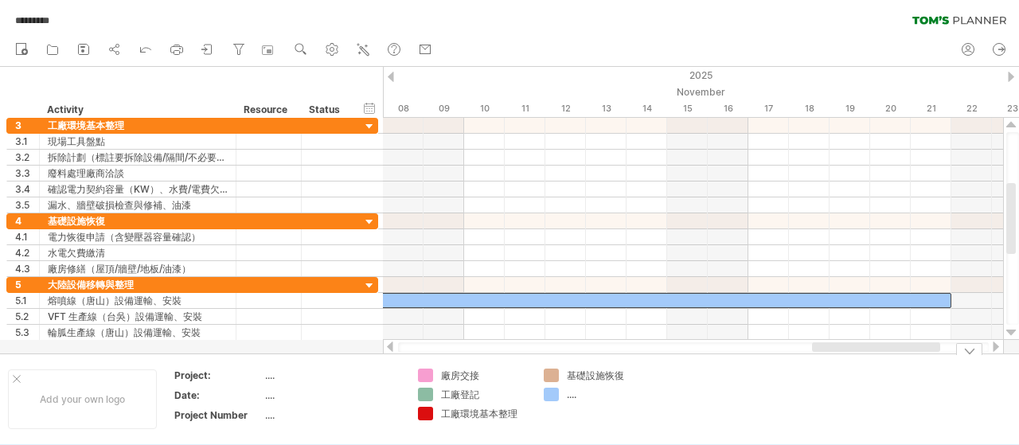
drag, startPoint x: 906, startPoint y: 352, endPoint x: 829, endPoint y: 356, distance: 77.3
click at [829, 356] on div "Trying to reach [DOMAIN_NAME] Connected again... 0% autosave... ********* clear…" at bounding box center [509, 222] width 1019 height 445
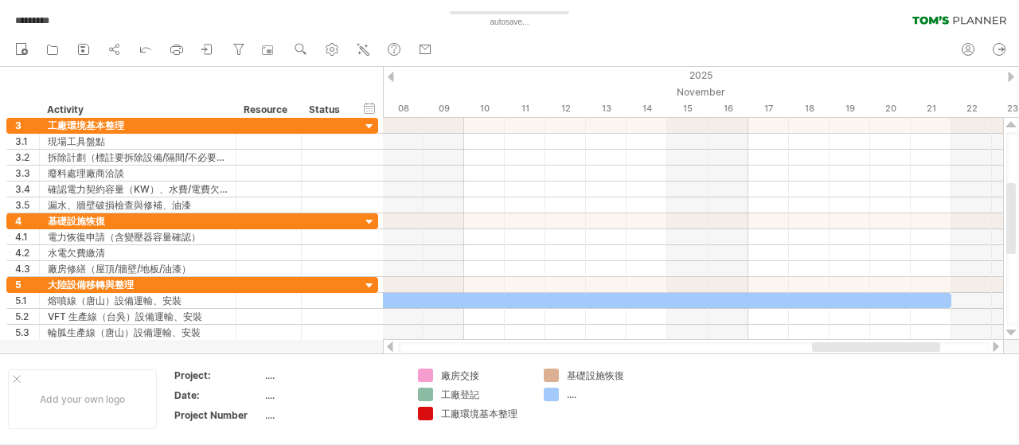
drag, startPoint x: 832, startPoint y: 353, endPoint x: 704, endPoint y: 351, distance: 127.3
click at [704, 351] on div "Trying to reach [DOMAIN_NAME] Connected again... 0% autosave... ********* clear…" at bounding box center [509, 222] width 1019 height 445
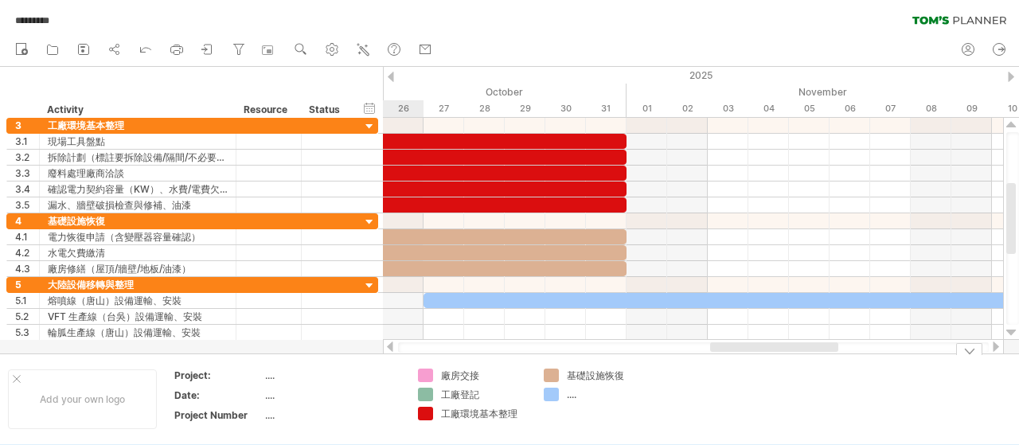
drag, startPoint x: 828, startPoint y: 348, endPoint x: 726, endPoint y: 354, distance: 102.1
click at [726, 354] on div "Trying to reach [DOMAIN_NAME] Connected again... 0% autosave... ********* clear…" at bounding box center [509, 222] width 1019 height 445
click at [576, 393] on div "...." at bounding box center [610, 395] width 87 height 14
type input "*********"
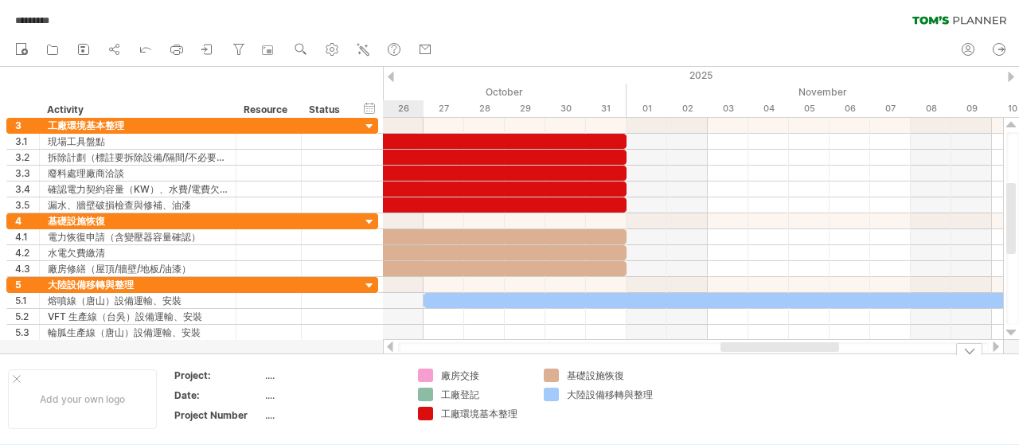
click at [719, 416] on td at bounding box center [724, 398] width 126 height 61
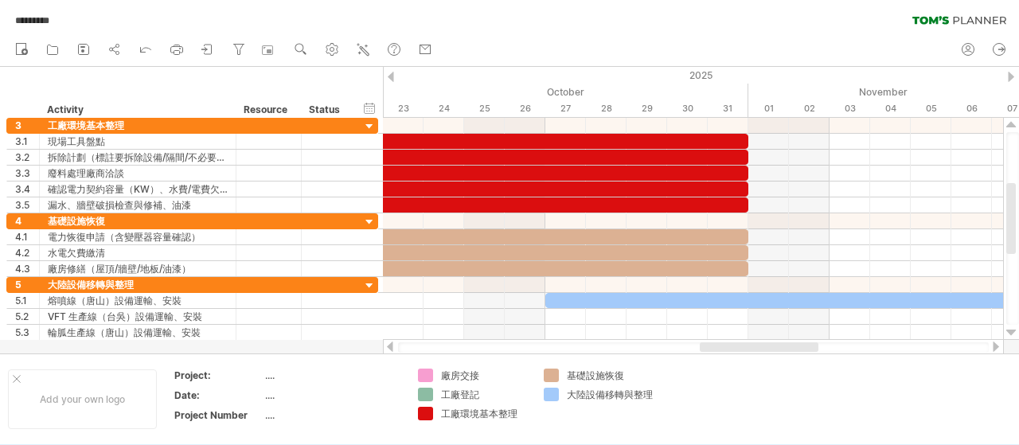
drag, startPoint x: 758, startPoint y: 347, endPoint x: 737, endPoint y: 349, distance: 20.8
click at [737, 349] on div at bounding box center [759, 347] width 119 height 10
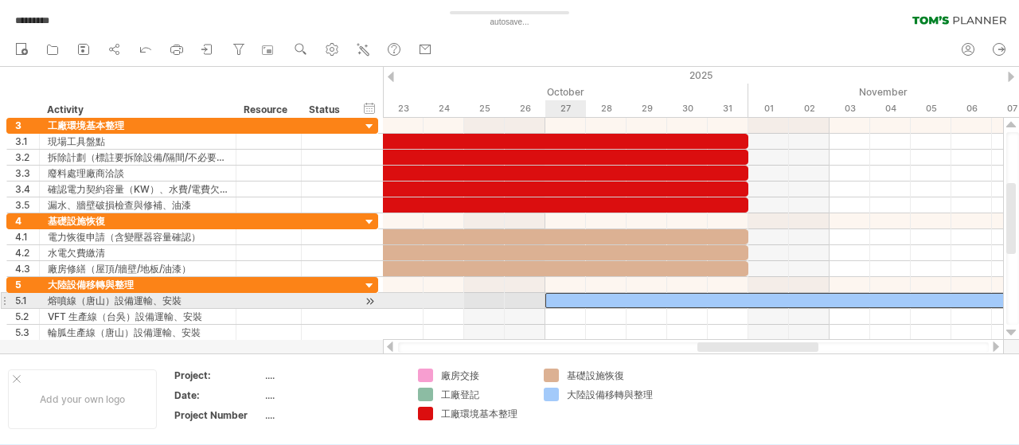
scroll to position [0, 0]
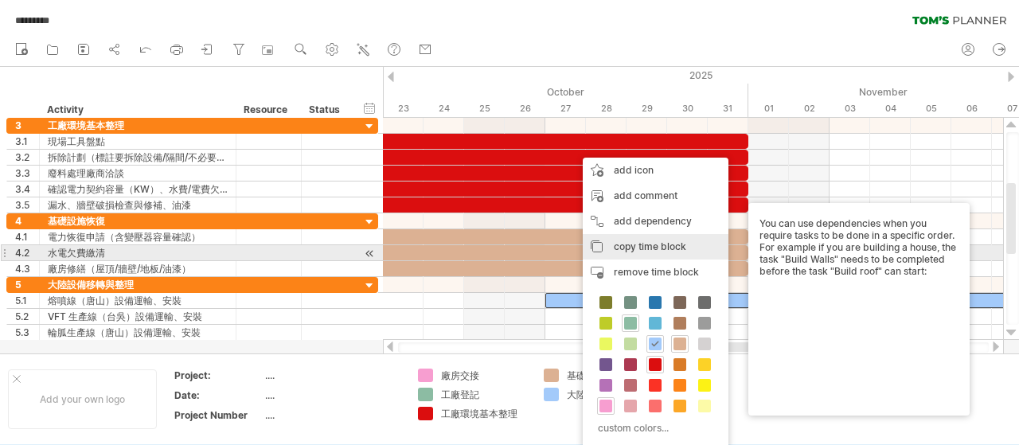
click at [633, 247] on span "copy time block" at bounding box center [650, 246] width 72 height 12
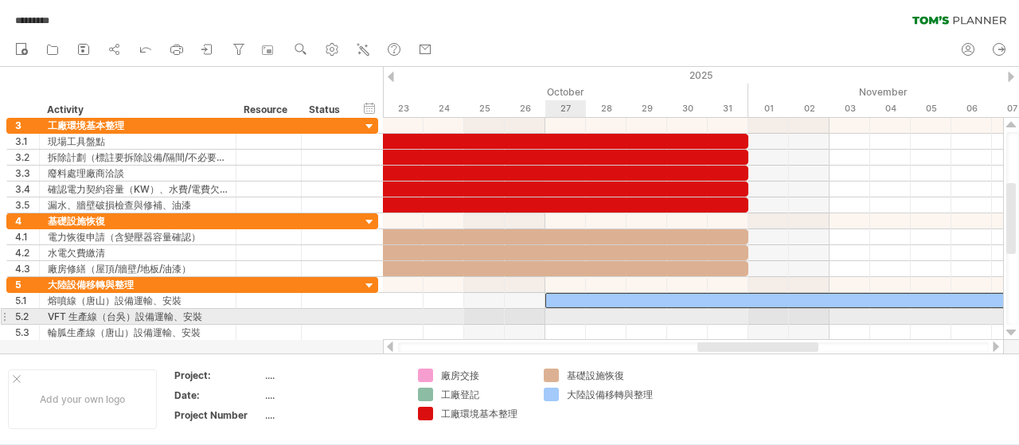
click at [557, 310] on div at bounding box center [693, 317] width 620 height 16
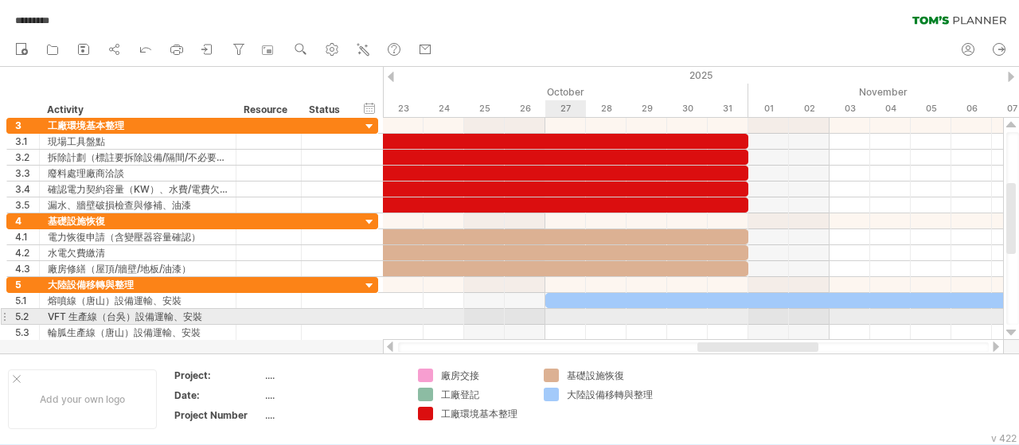
click at [557, 310] on div at bounding box center [693, 317] width 620 height 16
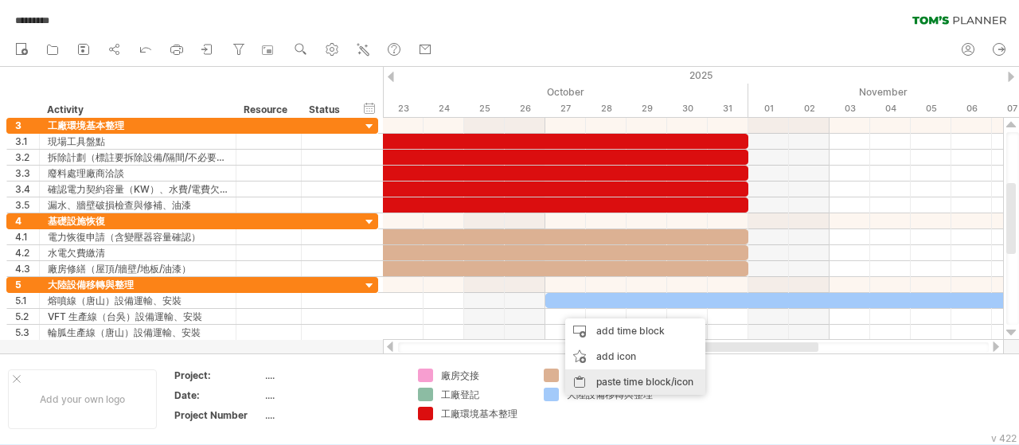
click at [598, 381] on div "paste time block/icon" at bounding box center [635, 381] width 140 height 25
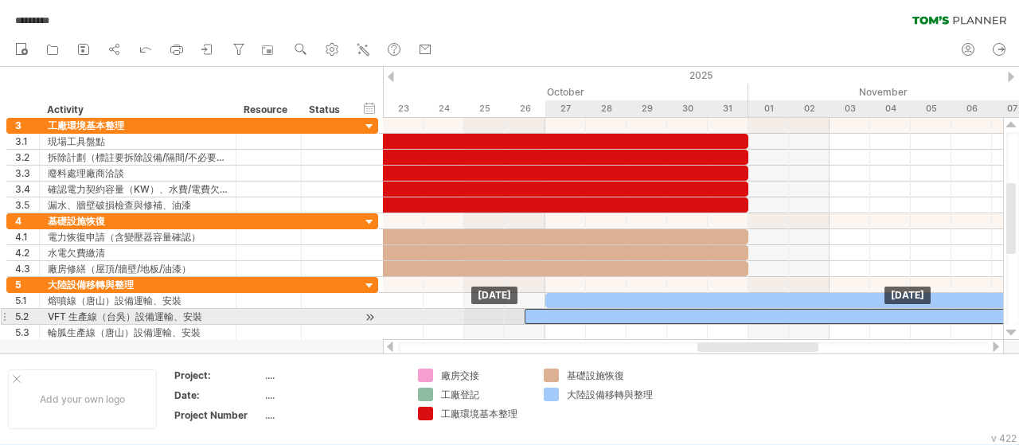
drag, startPoint x: 626, startPoint y: 313, endPoint x: 594, endPoint y: 313, distance: 32.6
drag, startPoint x: 597, startPoint y: 313, endPoint x: 614, endPoint y: 313, distance: 17.5
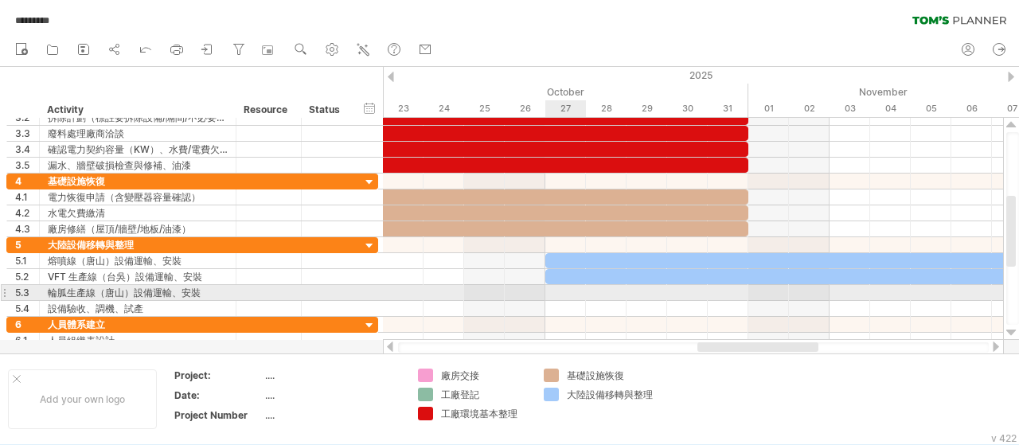
click at [567, 287] on div at bounding box center [693, 293] width 620 height 16
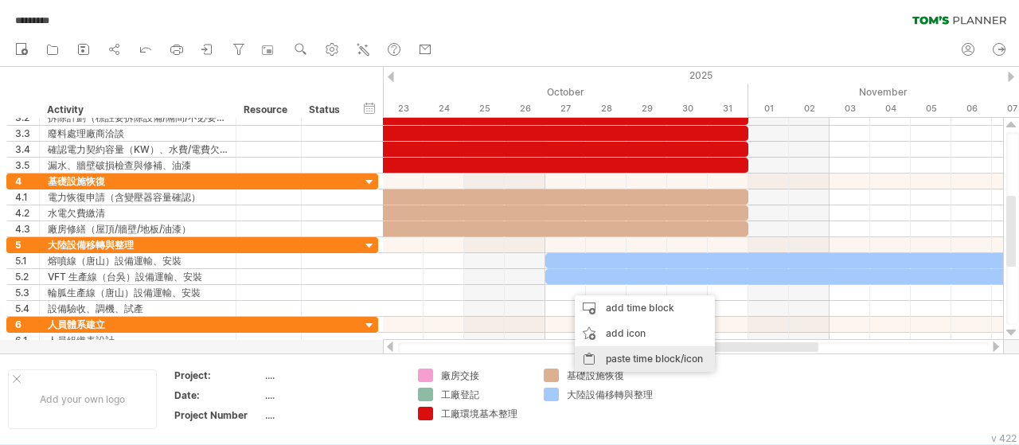
click at [609, 356] on div "paste time block/icon" at bounding box center [645, 358] width 140 height 25
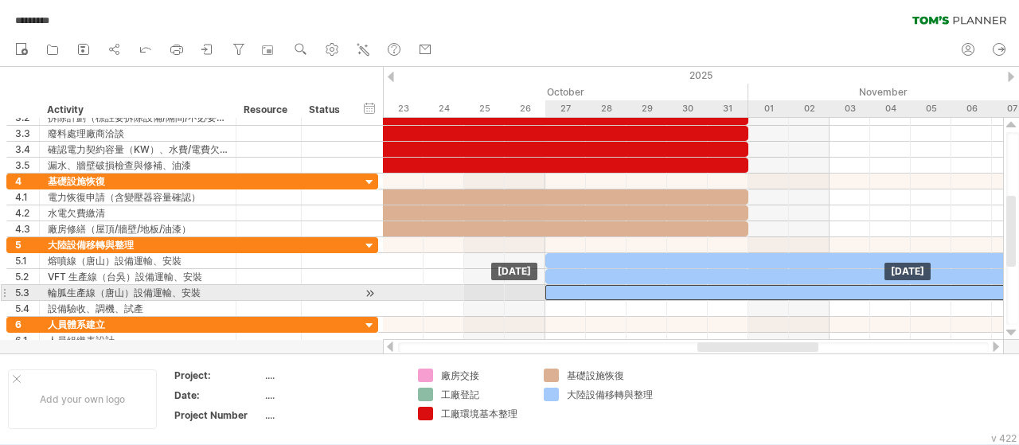
drag, startPoint x: 605, startPoint y: 287, endPoint x: 584, endPoint y: 288, distance: 20.7
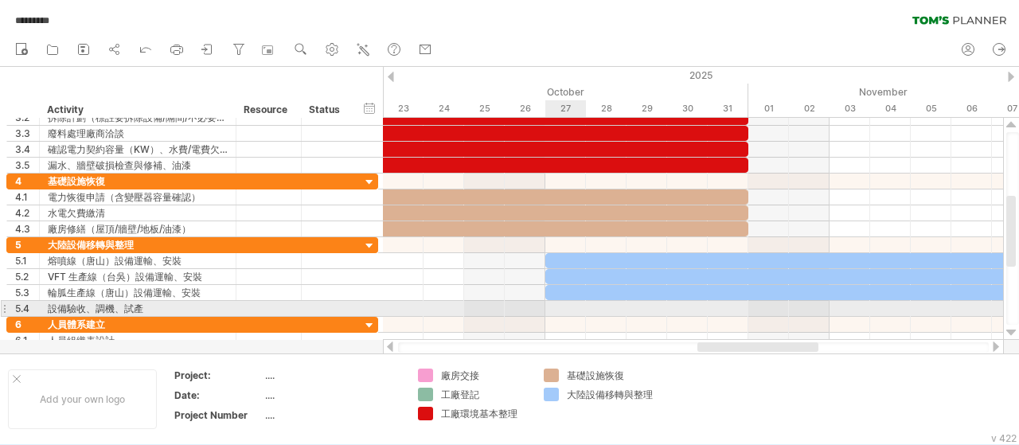
click at [568, 303] on div at bounding box center [693, 309] width 620 height 16
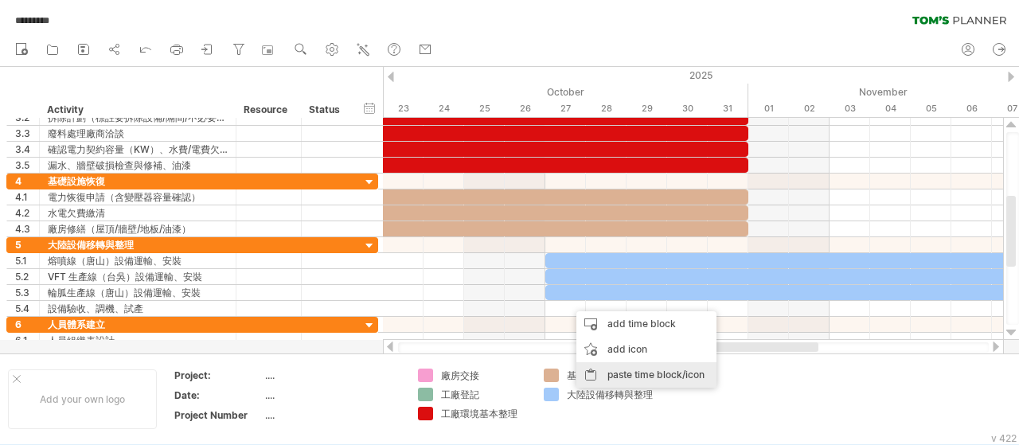
click at [638, 368] on div "paste time block/icon" at bounding box center [646, 374] width 140 height 25
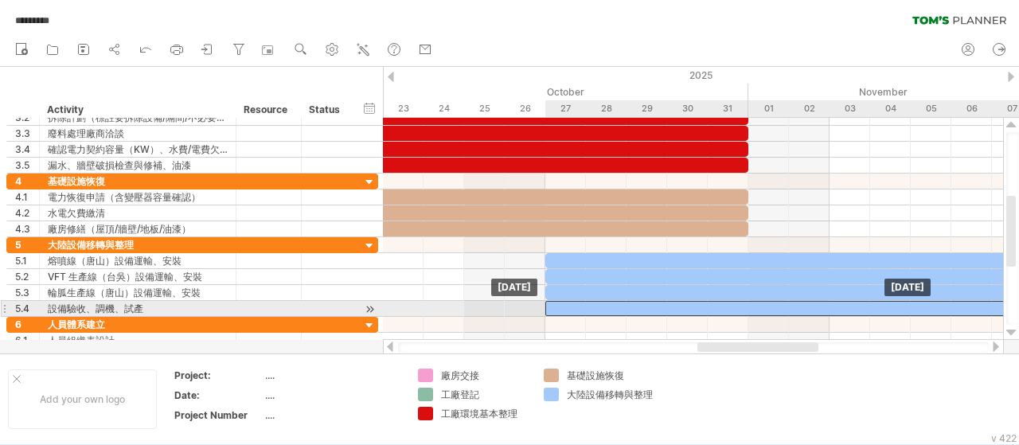
drag, startPoint x: 637, startPoint y: 303, endPoint x: 611, endPoint y: 303, distance: 25.5
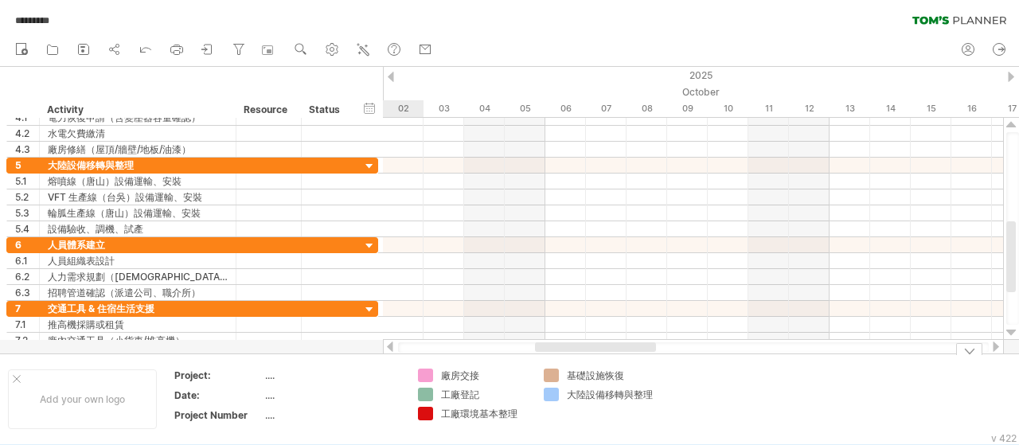
drag, startPoint x: 733, startPoint y: 349, endPoint x: 571, endPoint y: 372, distance: 164.0
click at [571, 372] on div "Trying to reach [DOMAIN_NAME] Connected again... 0% autosave... ********* clear…" at bounding box center [509, 222] width 1019 height 445
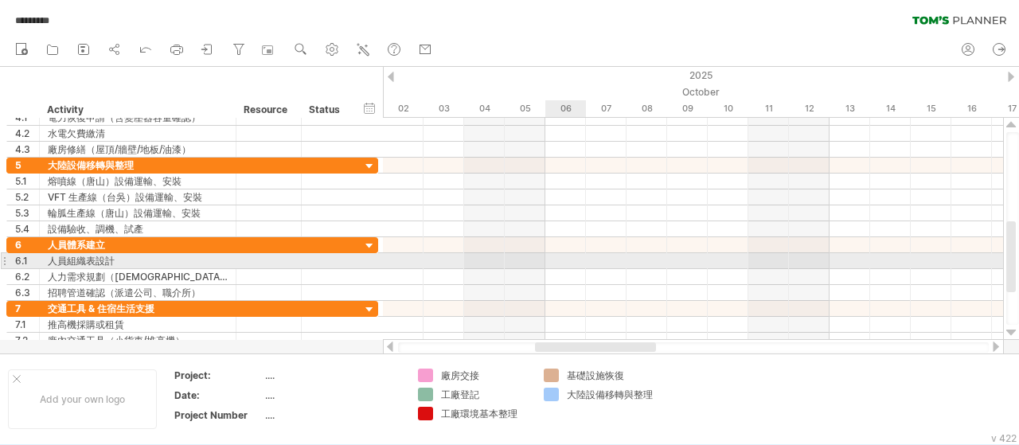
click at [561, 257] on div at bounding box center [693, 261] width 620 height 16
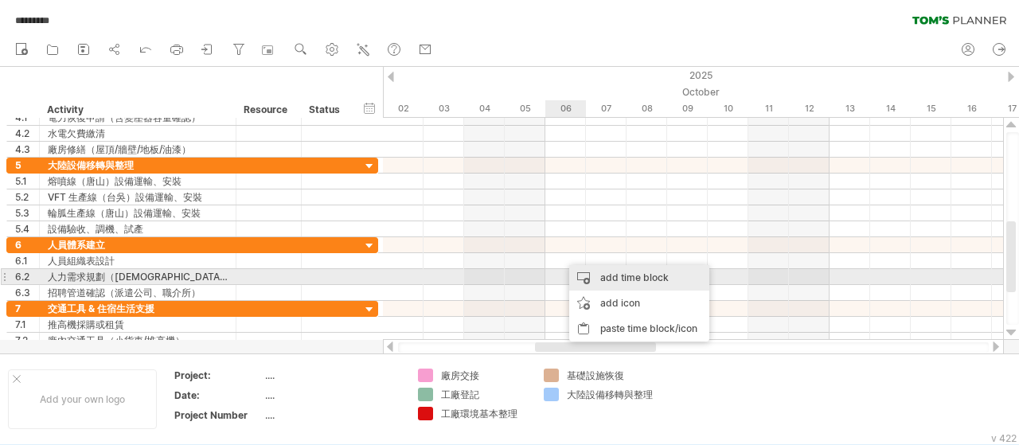
click at [592, 275] on div "add time block" at bounding box center [639, 277] width 140 height 25
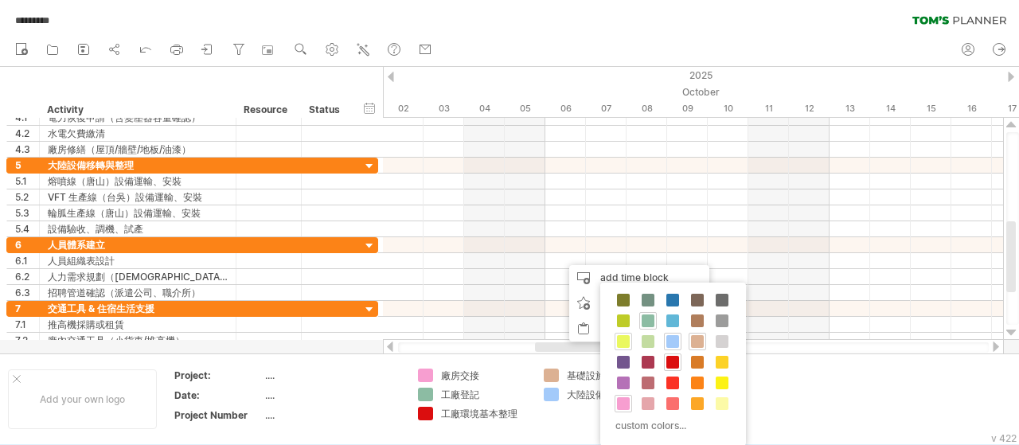
click at [622, 341] on span at bounding box center [623, 341] width 13 height 13
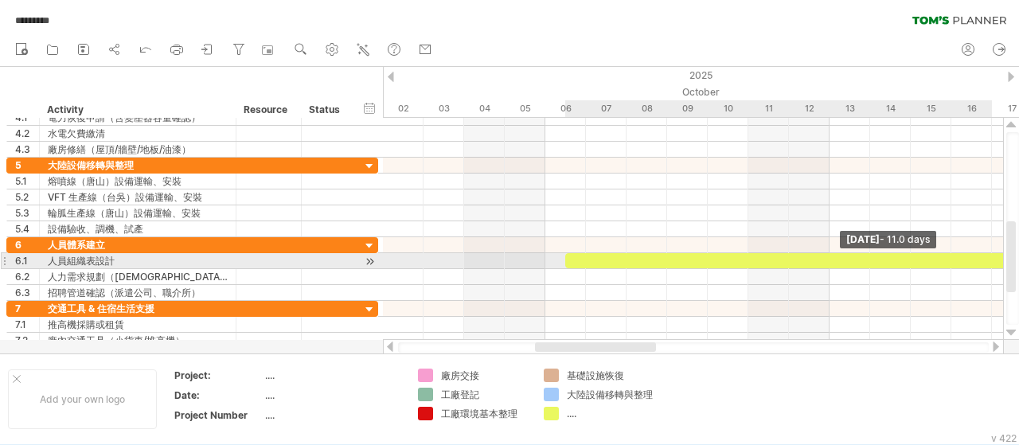
drag, startPoint x: 603, startPoint y: 257, endPoint x: 1003, endPoint y: 261, distance: 399.5
click at [1003, 261] on div "Trying to reach [DOMAIN_NAME] Connected again... 0% autosave... ********* clear…" at bounding box center [509, 222] width 1019 height 445
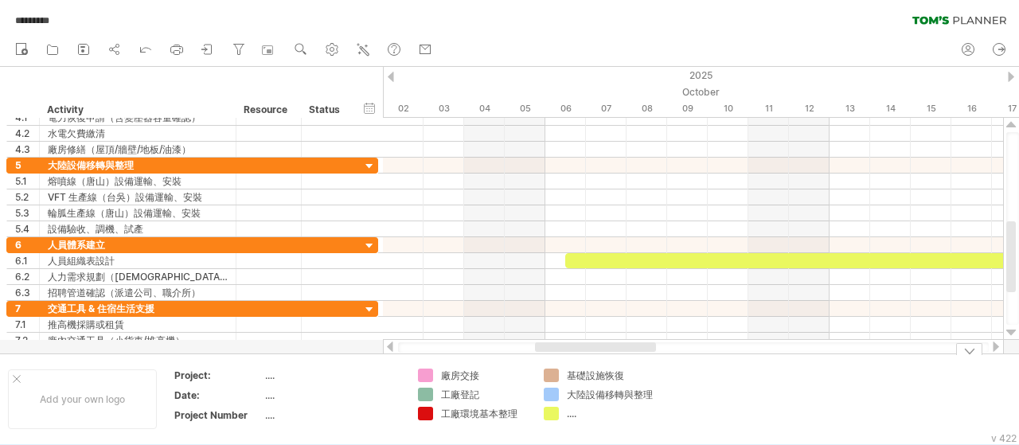
click at [995, 348] on div at bounding box center [995, 346] width 13 height 10
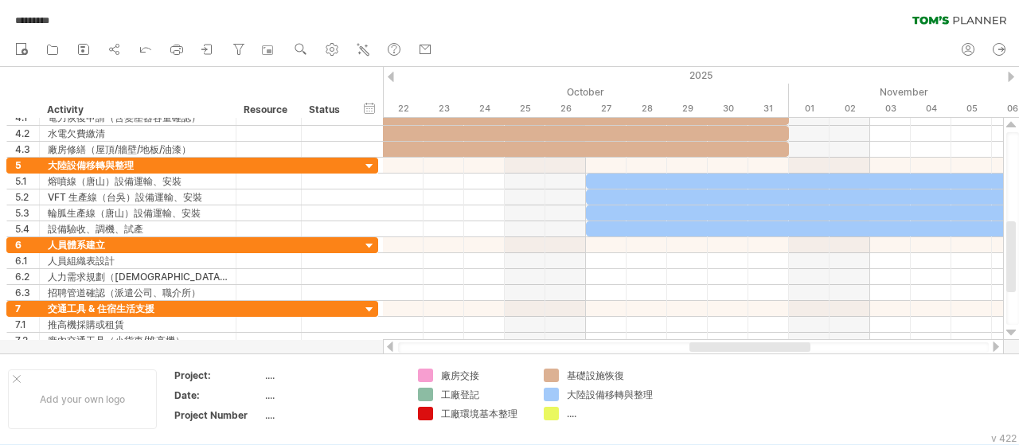
click at [995, 348] on div at bounding box center [995, 346] width 13 height 10
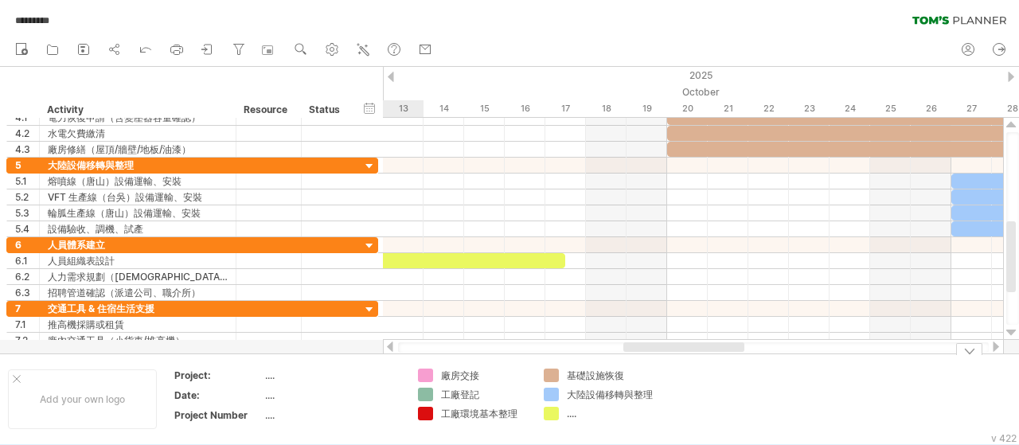
drag, startPoint x: 883, startPoint y: 348, endPoint x: 739, endPoint y: 363, distance: 144.0
click at [739, 363] on div "Trying to reach [DOMAIN_NAME] Connected again... 0% autosave... ********* clear…" at bounding box center [509, 222] width 1019 height 445
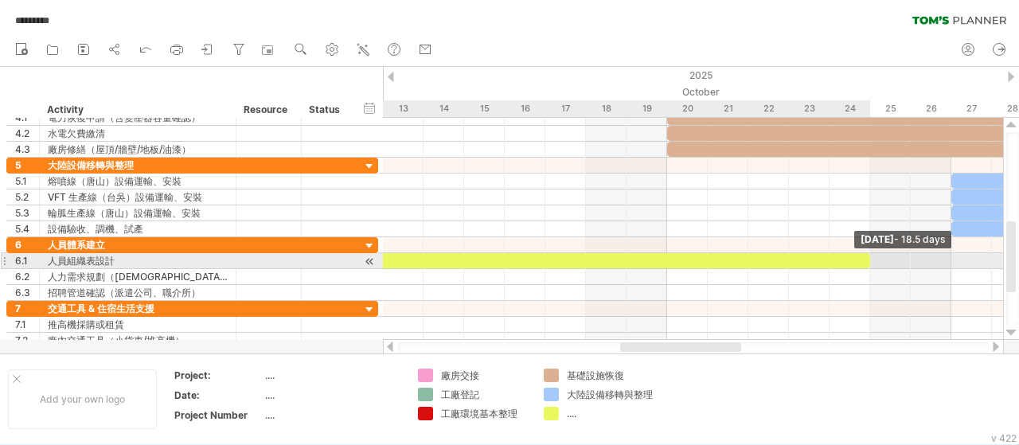
drag, startPoint x: 566, startPoint y: 260, endPoint x: 867, endPoint y: 267, distance: 300.9
click at [867, 267] on div "[DATE] - 18.5 days [DATE]" at bounding box center [693, 229] width 620 height 222
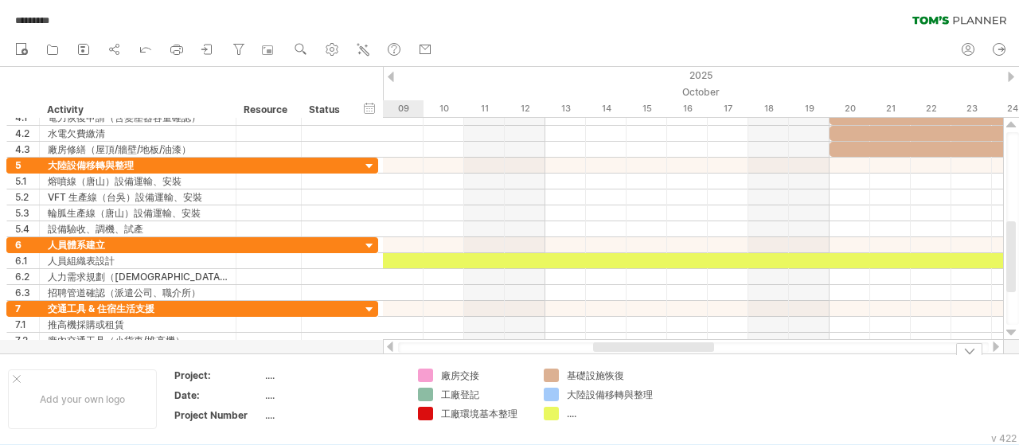
drag, startPoint x: 697, startPoint y: 351, endPoint x: 670, endPoint y: 356, distance: 27.5
click at [670, 356] on div "Trying to reach [DOMAIN_NAME] Connected again... 0% autosave... ********* clear…" at bounding box center [509, 222] width 1019 height 445
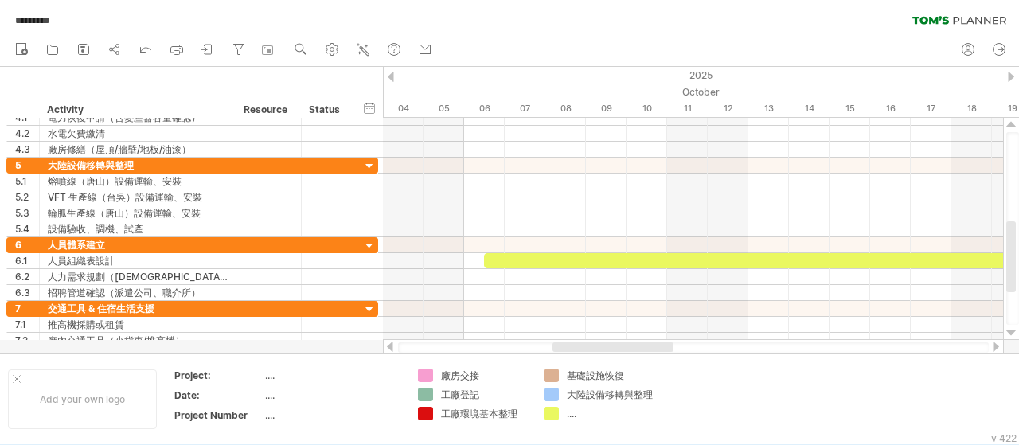
drag, startPoint x: 640, startPoint y: 346, endPoint x: 603, endPoint y: 352, distance: 37.0
click at [603, 352] on div at bounding box center [693, 347] width 591 height 10
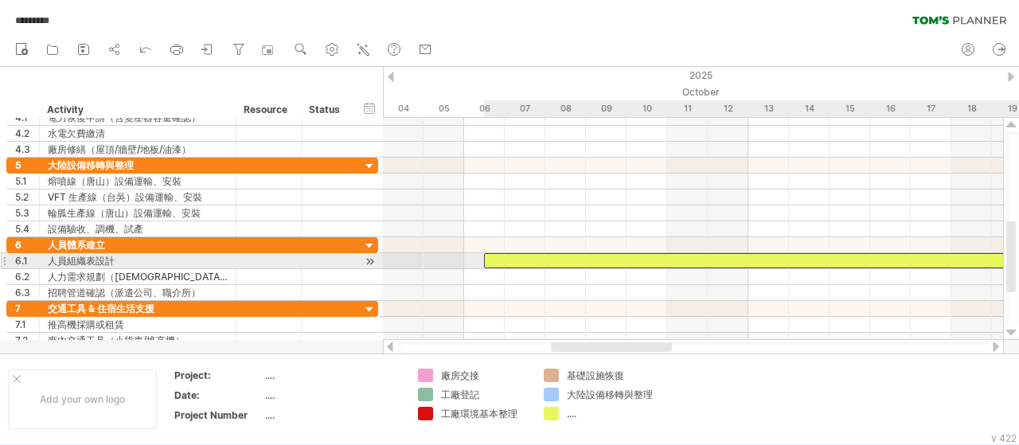
click at [511, 262] on div at bounding box center [859, 260] width 751 height 15
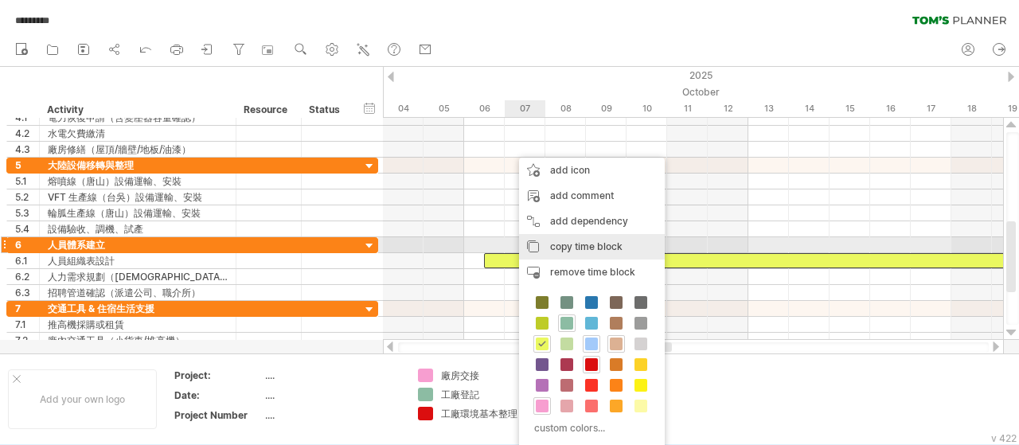
click at [576, 246] on span "copy time block" at bounding box center [586, 246] width 72 height 12
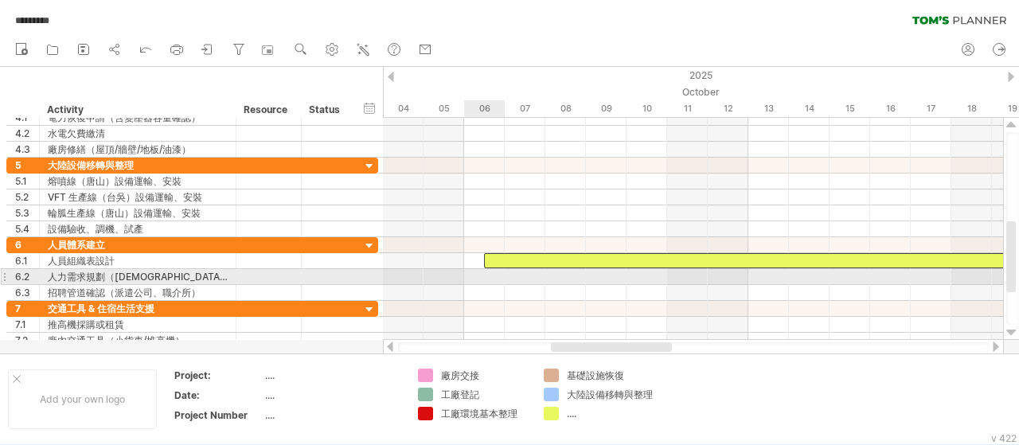
click at [489, 274] on div at bounding box center [693, 277] width 620 height 16
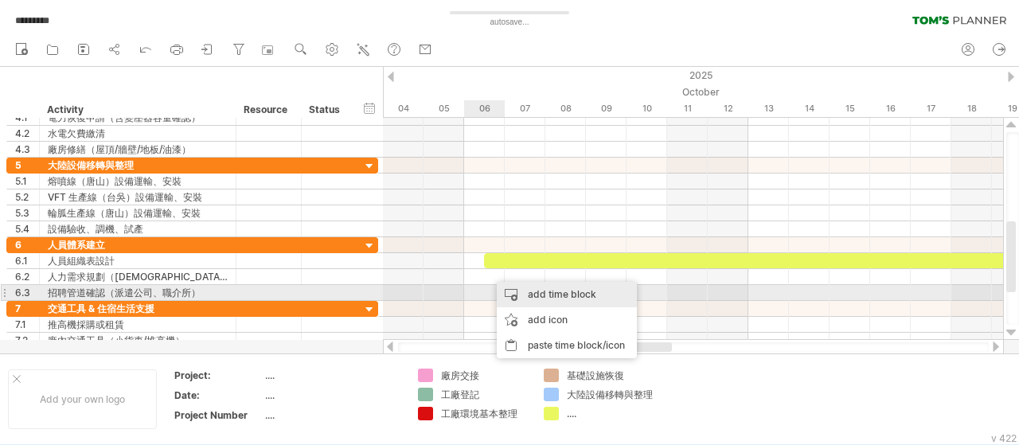
click at [544, 295] on div "add time block" at bounding box center [567, 294] width 140 height 25
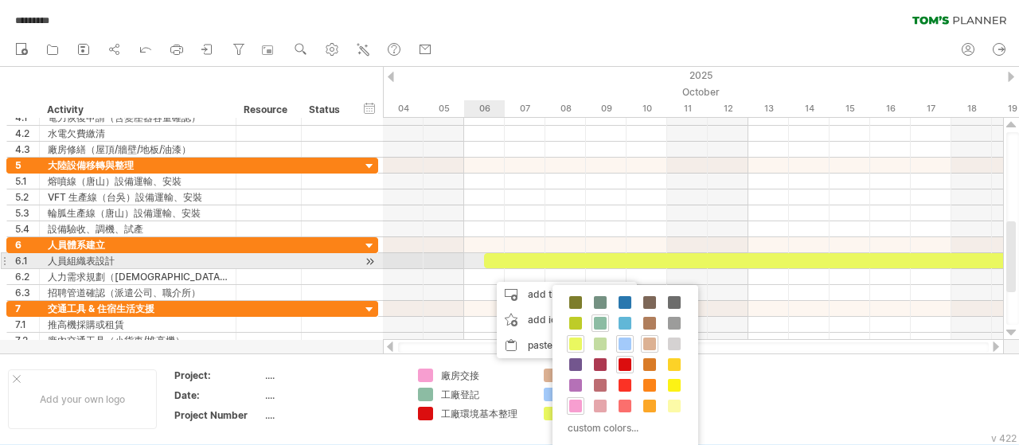
click at [478, 269] on div at bounding box center [693, 277] width 620 height 16
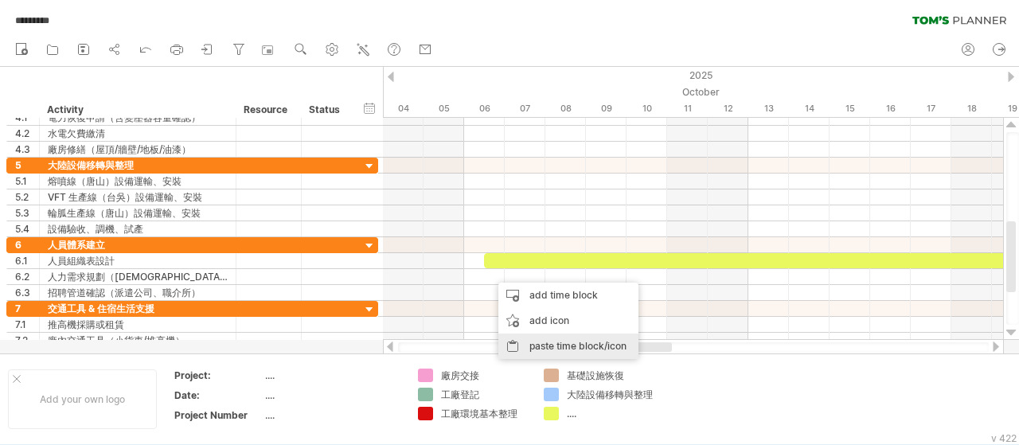
click at [548, 342] on div "paste time block/icon" at bounding box center [568, 345] width 140 height 25
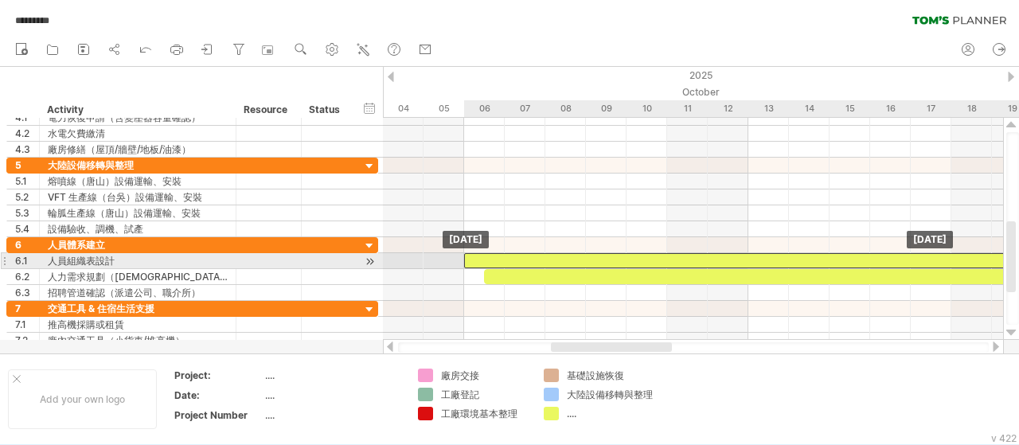
drag, startPoint x: 521, startPoint y: 258, endPoint x: 506, endPoint y: 258, distance: 15.1
click at [506, 258] on div at bounding box center [839, 260] width 751 height 15
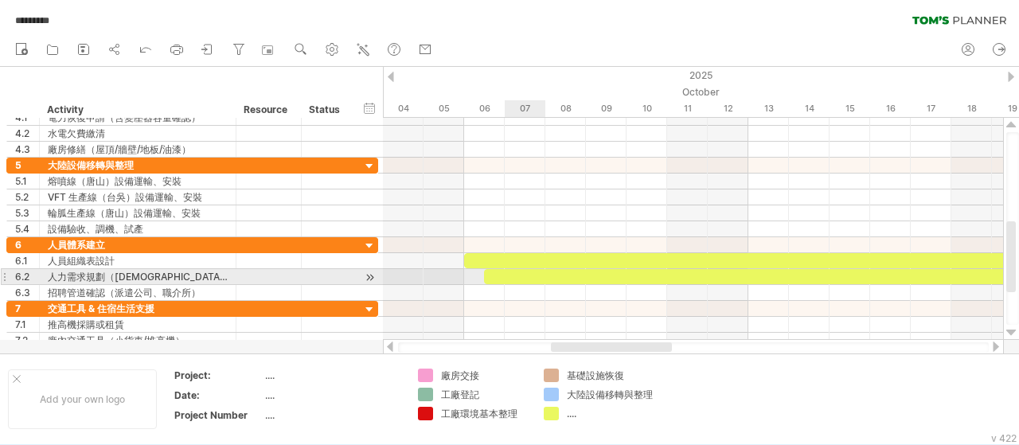
click at [517, 273] on div at bounding box center [859, 276] width 751 height 15
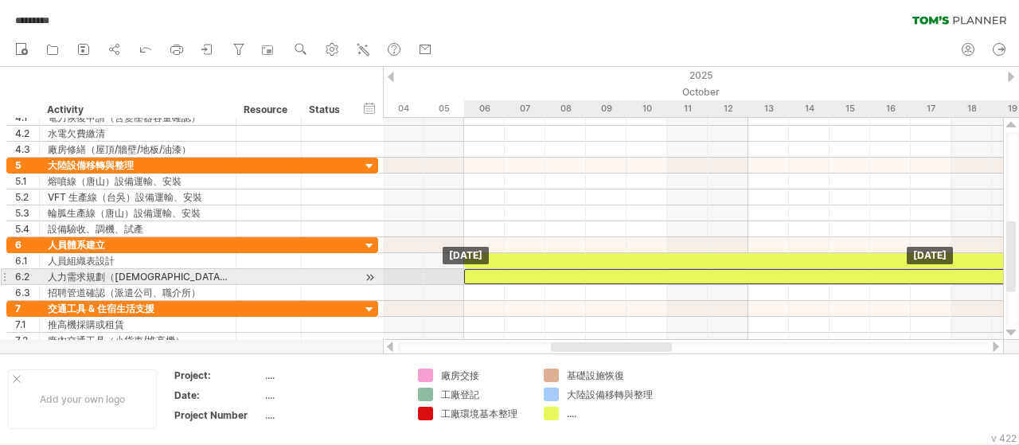
drag, startPoint x: 528, startPoint y: 273, endPoint x: 511, endPoint y: 276, distance: 17.8
click at [511, 276] on div at bounding box center [839, 276] width 751 height 15
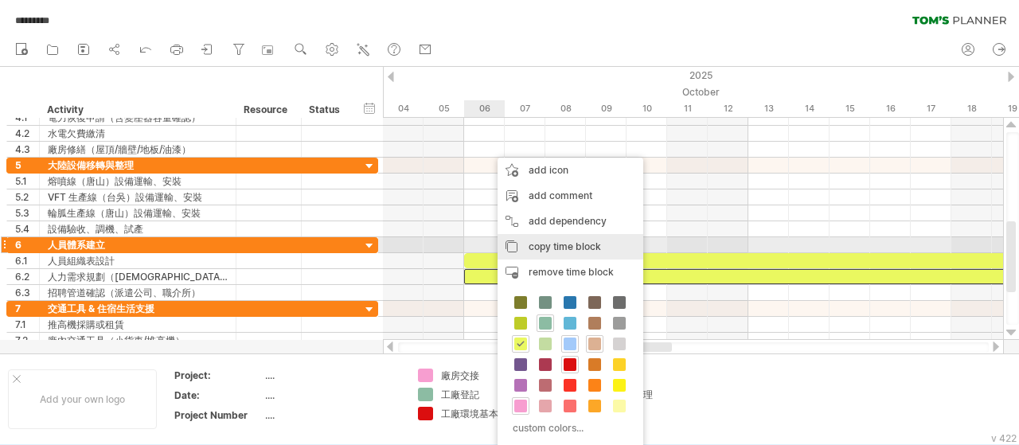
drag, startPoint x: 559, startPoint y: 244, endPoint x: 507, endPoint y: 290, distance: 69.3
click at [558, 244] on span "copy time block" at bounding box center [564, 246] width 72 height 12
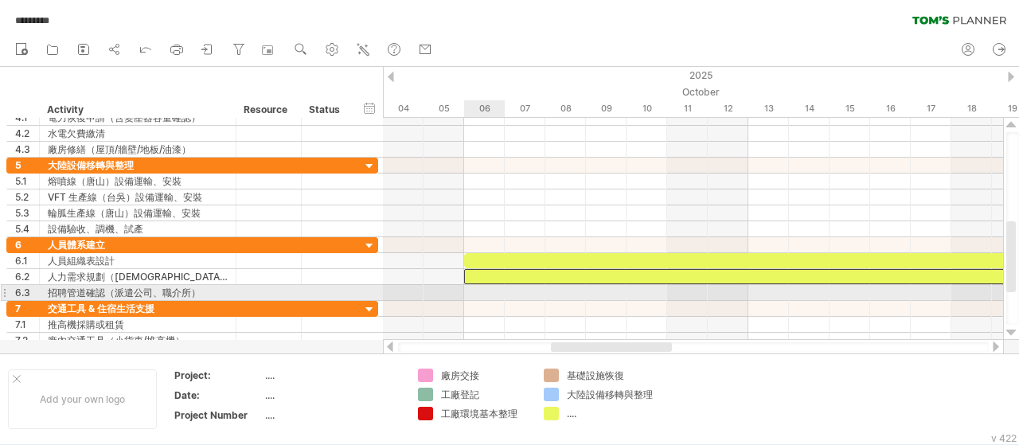
click at [481, 294] on div at bounding box center [693, 293] width 620 height 16
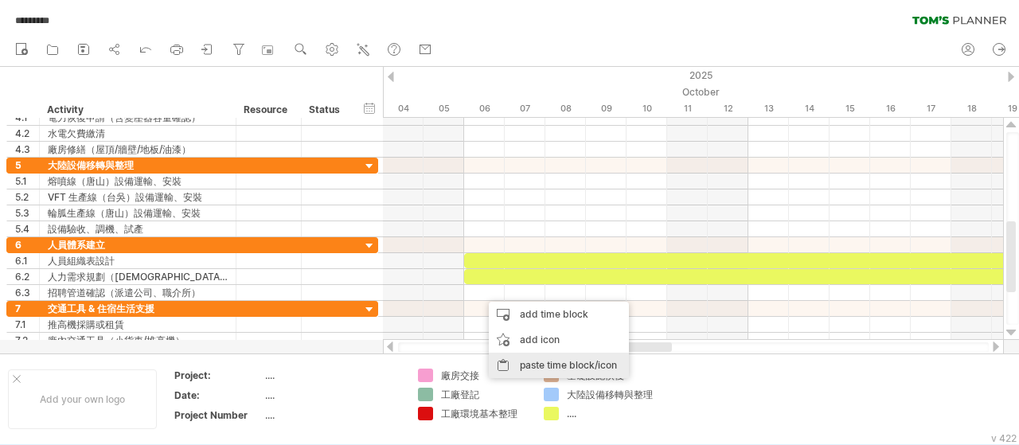
click at [527, 361] on div "paste time block/icon" at bounding box center [559, 365] width 140 height 25
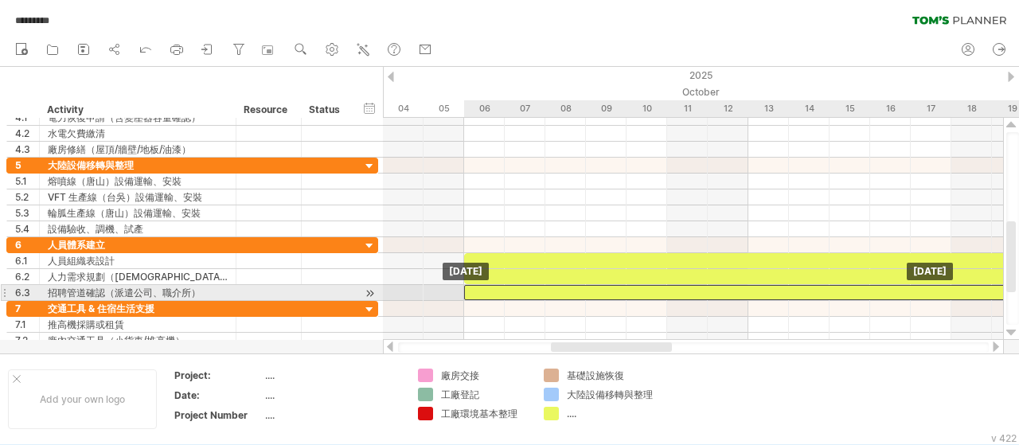
drag, startPoint x: 520, startPoint y: 294, endPoint x: 507, endPoint y: 293, distance: 13.6
click at [507, 293] on div at bounding box center [839, 292] width 751 height 15
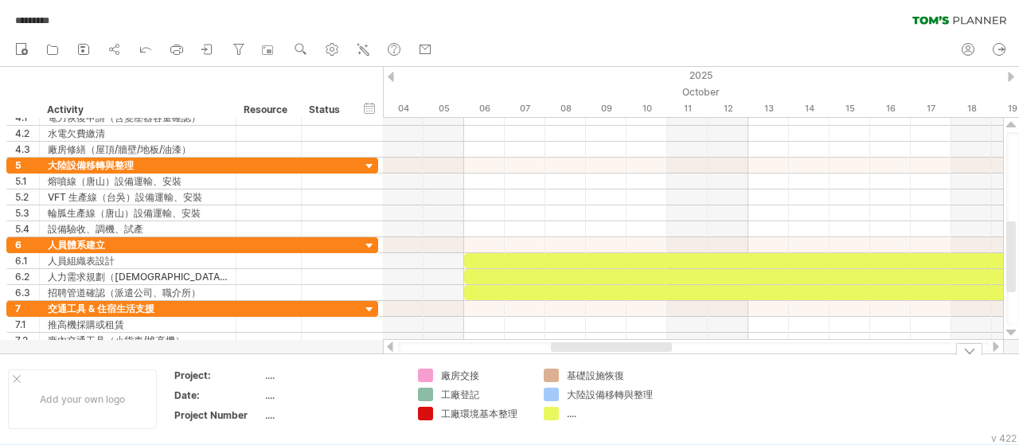
click at [575, 411] on div "...." at bounding box center [610, 414] width 87 height 14
type input "******"
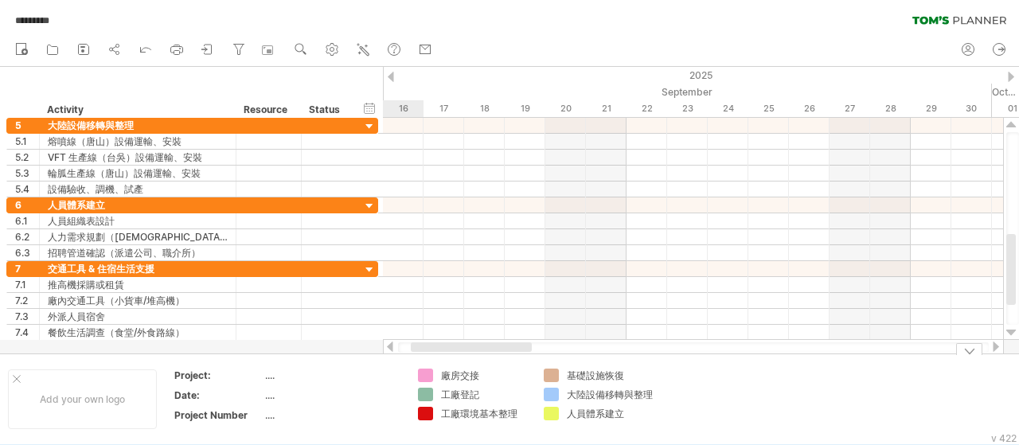
drag, startPoint x: 576, startPoint y: 345, endPoint x: 436, endPoint y: 354, distance: 140.4
click at [436, 354] on div "Trying to reach [DOMAIN_NAME] Connected again... 0% autosave... ********* clear…" at bounding box center [509, 222] width 1019 height 445
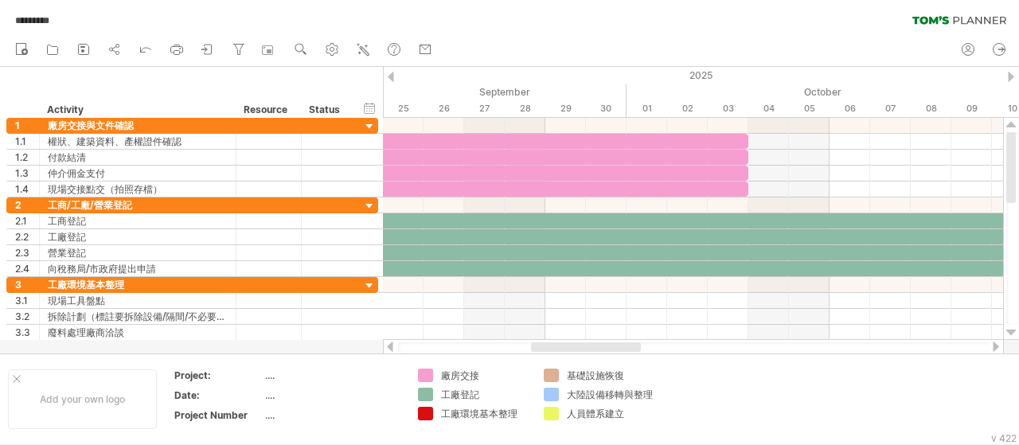
drag, startPoint x: 516, startPoint y: 345, endPoint x: 580, endPoint y: 349, distance: 64.6
click at [580, 349] on div at bounding box center [586, 347] width 110 height 10
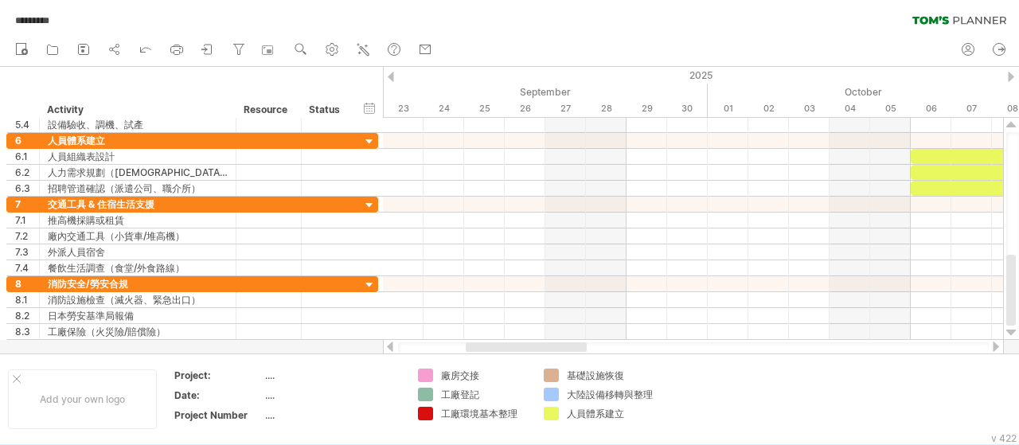
drag, startPoint x: 520, startPoint y: 351, endPoint x: 505, endPoint y: 351, distance: 15.9
click at [505, 351] on div at bounding box center [526, 347] width 121 height 10
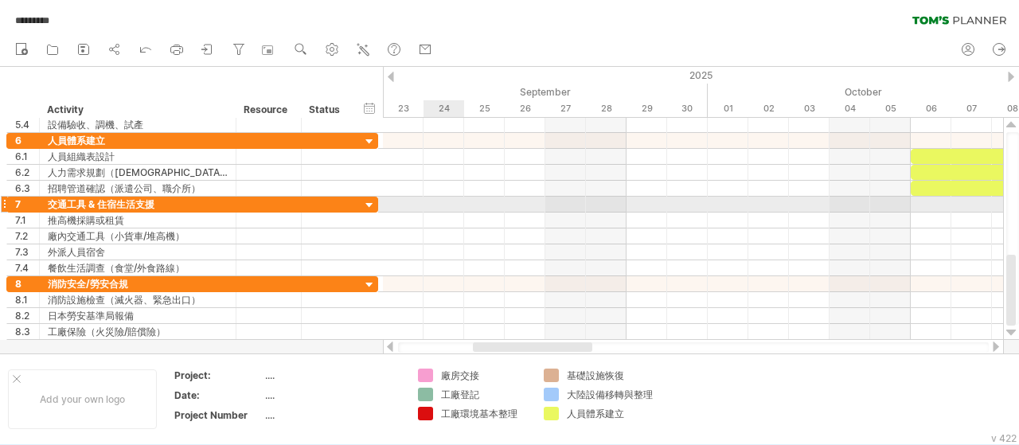
click at [444, 212] on div at bounding box center [693, 220] width 620 height 16
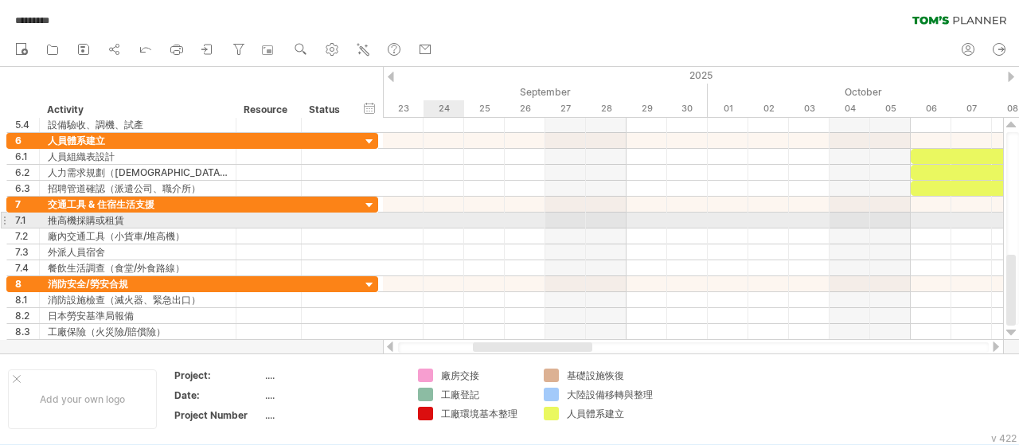
click at [448, 222] on div at bounding box center [693, 220] width 620 height 16
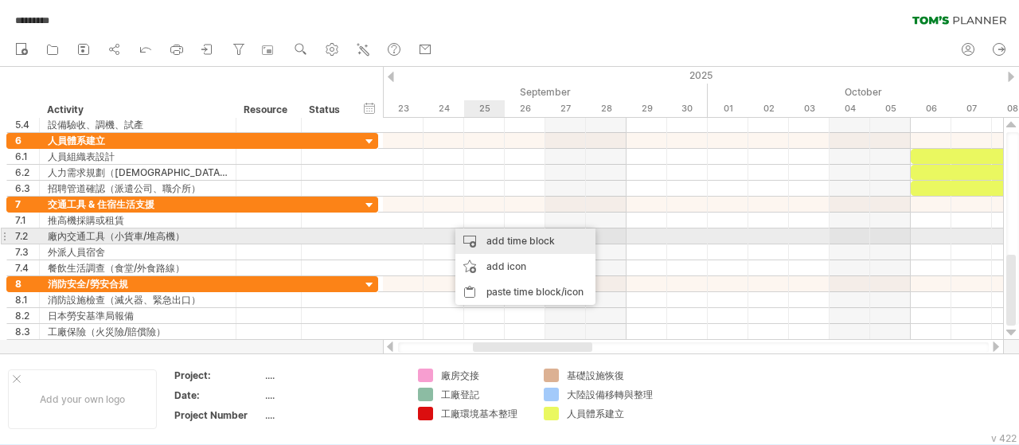
click at [492, 244] on div "add time block" at bounding box center [525, 240] width 140 height 25
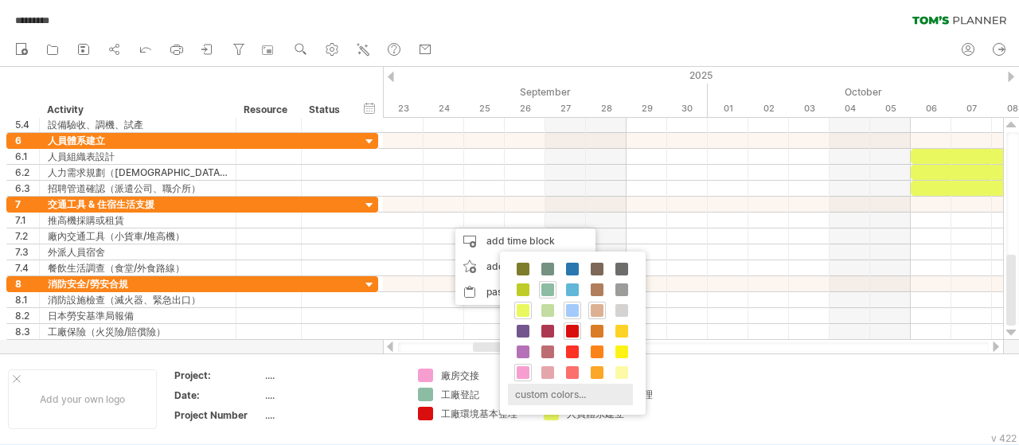
click at [594, 394] on div "custom colors..." at bounding box center [570, 394] width 125 height 21
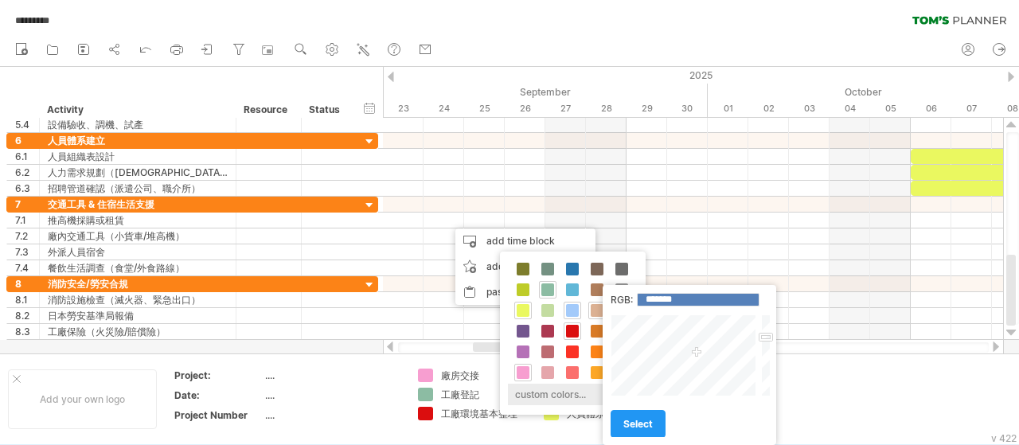
click at [555, 391] on div "custom colors..." at bounding box center [570, 394] width 125 height 21
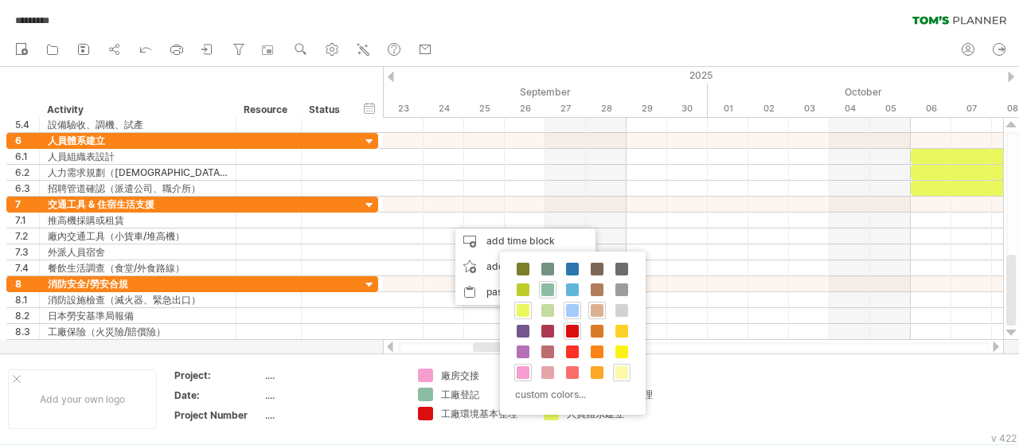
click at [615, 368] on span at bounding box center [621, 372] width 13 height 13
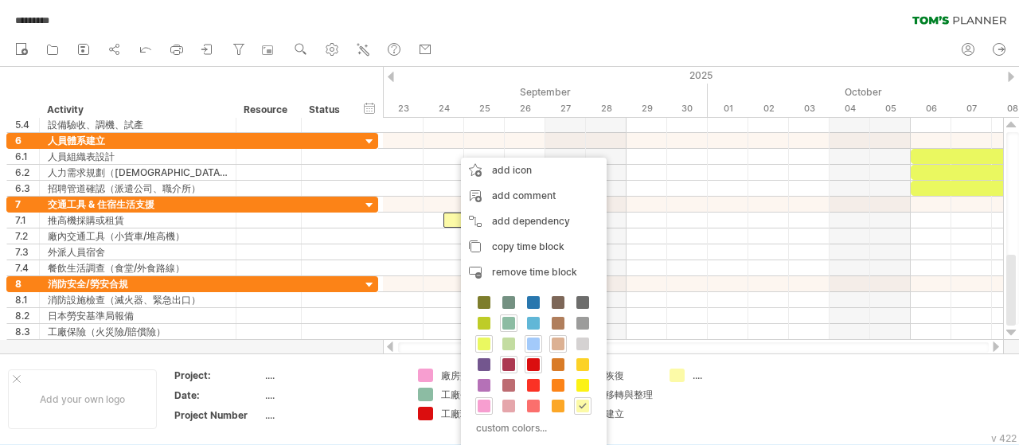
click at [508, 358] on span at bounding box center [508, 364] width 13 height 13
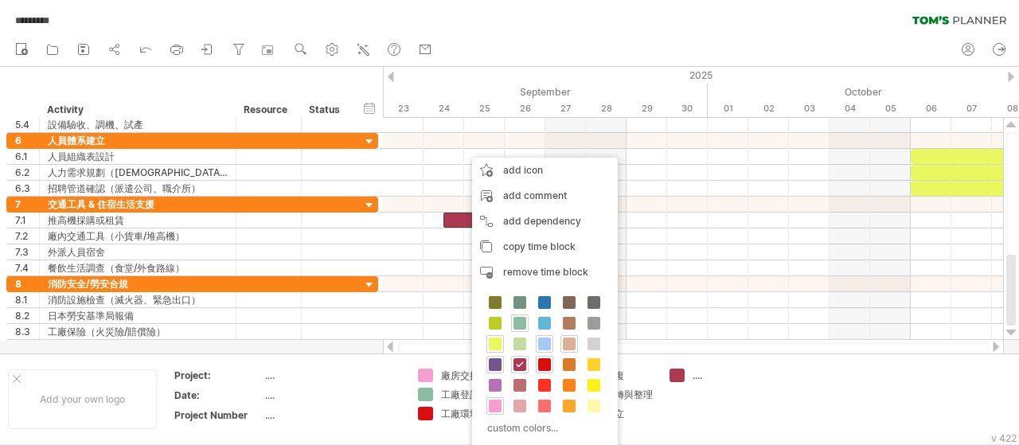
click at [501, 364] on div at bounding box center [495, 365] width 18 height 18
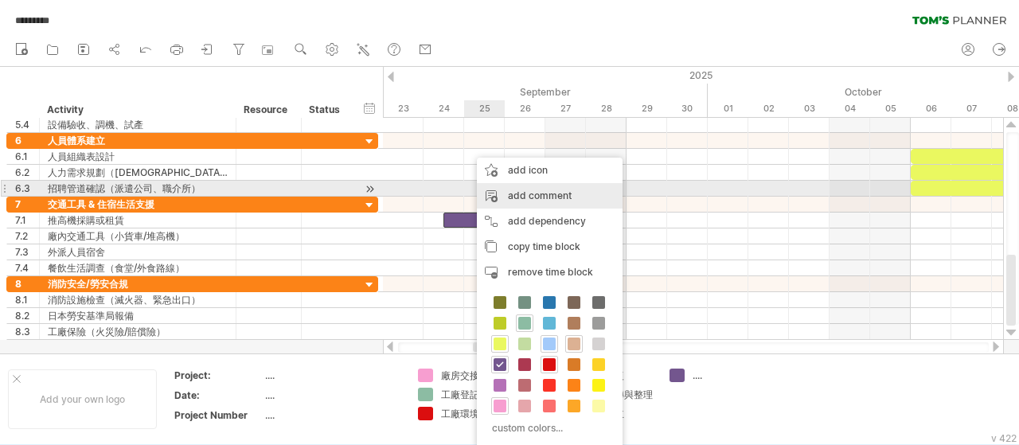
click at [462, 228] on div at bounding box center [693, 236] width 620 height 16
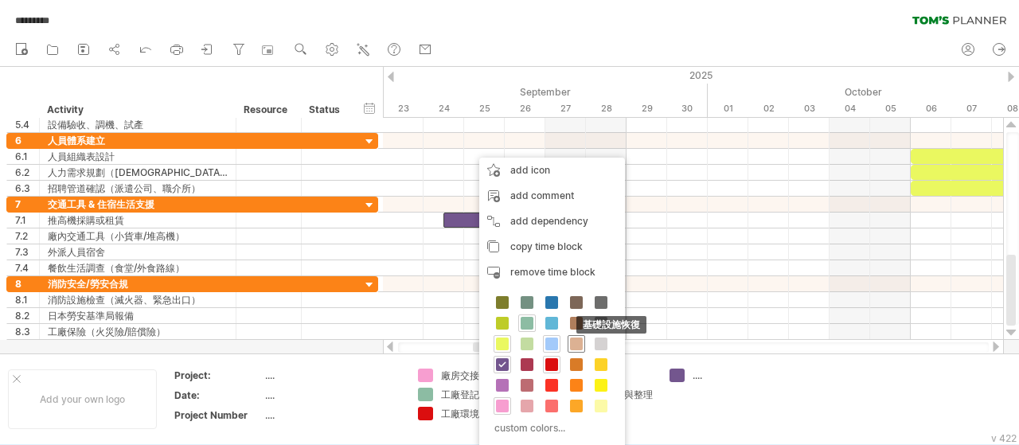
click at [578, 345] on span at bounding box center [576, 343] width 13 height 13
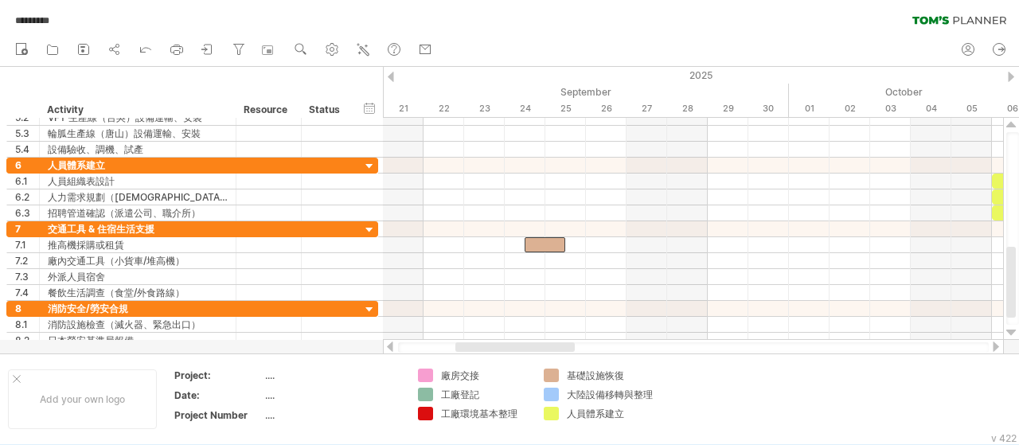
drag, startPoint x: 578, startPoint y: 345, endPoint x: 560, endPoint y: 347, distance: 17.7
click at [560, 347] on div at bounding box center [514, 347] width 119 height 10
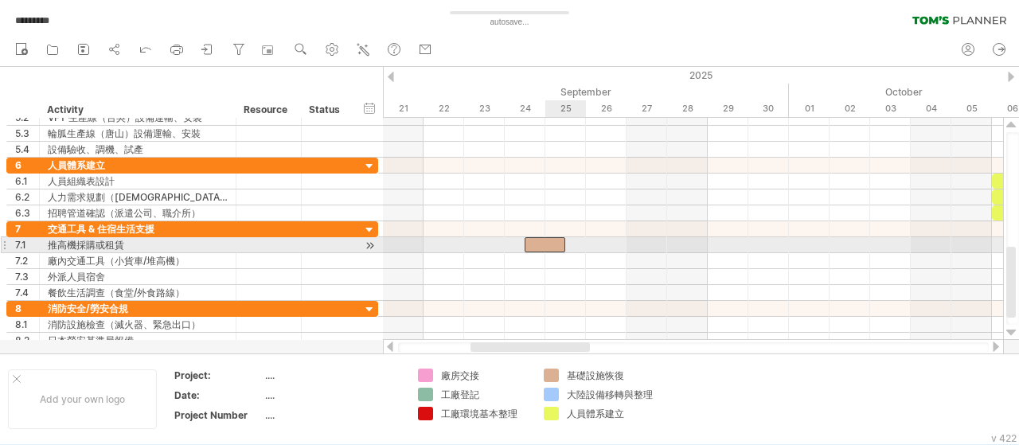
click at [547, 244] on div at bounding box center [544, 244] width 41 height 15
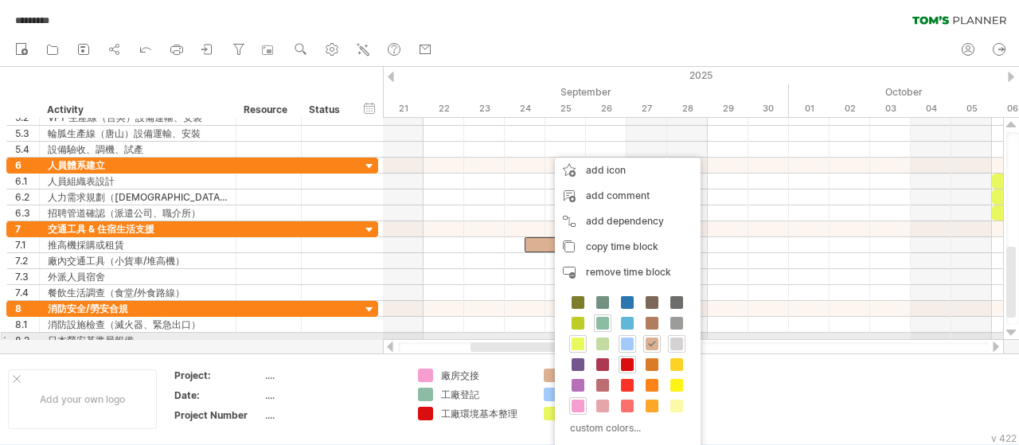
click at [675, 339] on span at bounding box center [676, 343] width 13 height 13
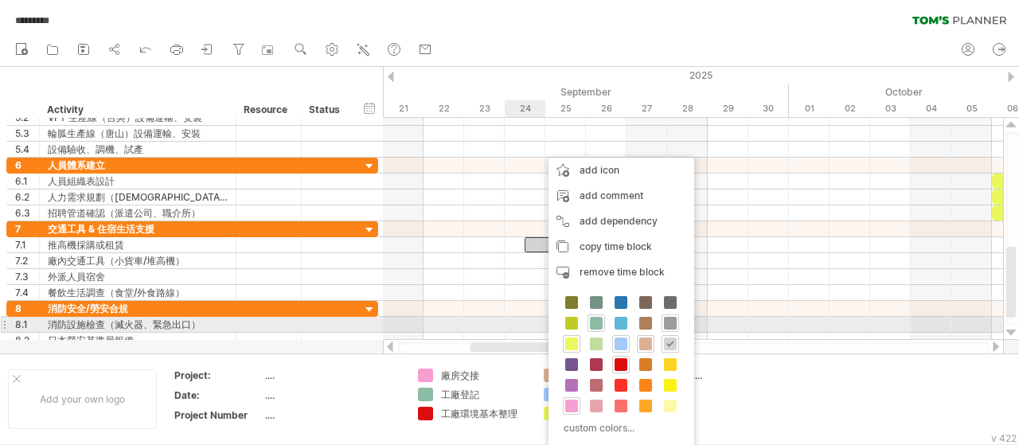
click at [665, 319] on span at bounding box center [670, 323] width 13 height 13
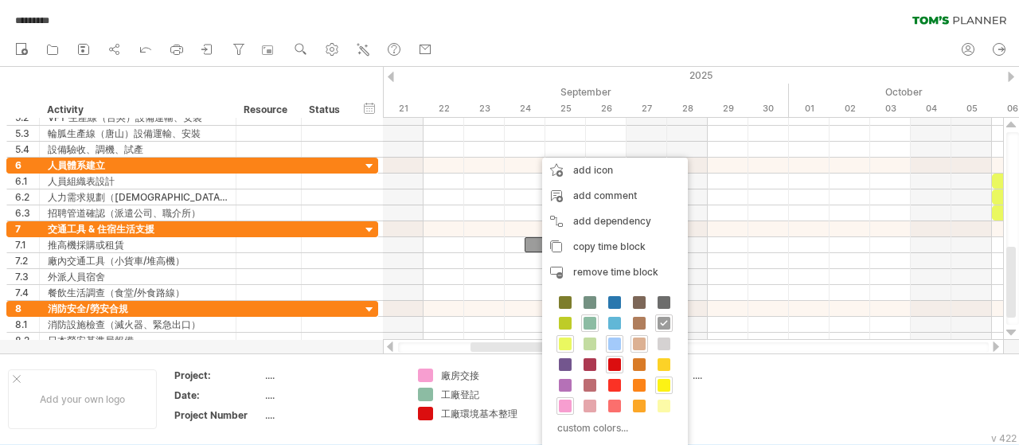
click at [665, 387] on span at bounding box center [663, 385] width 13 height 13
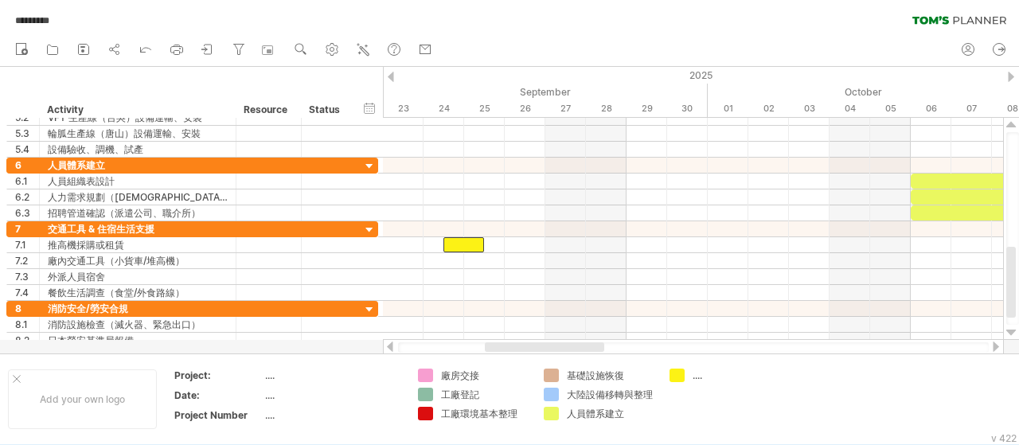
drag, startPoint x: 568, startPoint y: 349, endPoint x: 583, endPoint y: 352, distance: 14.5
click at [583, 352] on div at bounding box center [693, 347] width 591 height 10
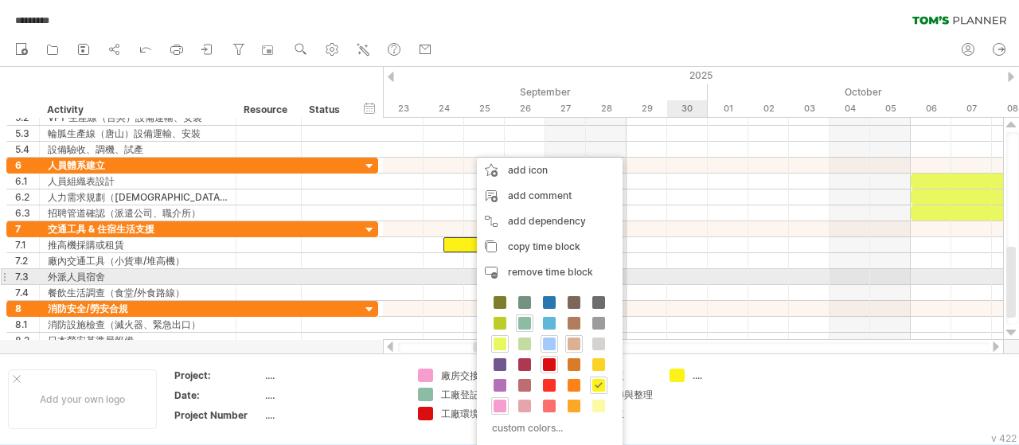
click at [699, 281] on div at bounding box center [693, 277] width 620 height 16
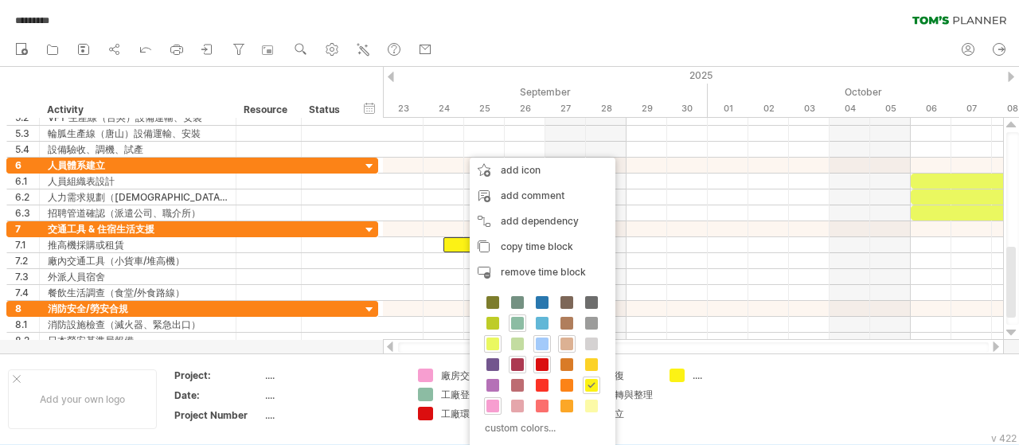
click at [514, 364] on span at bounding box center [517, 364] width 13 height 13
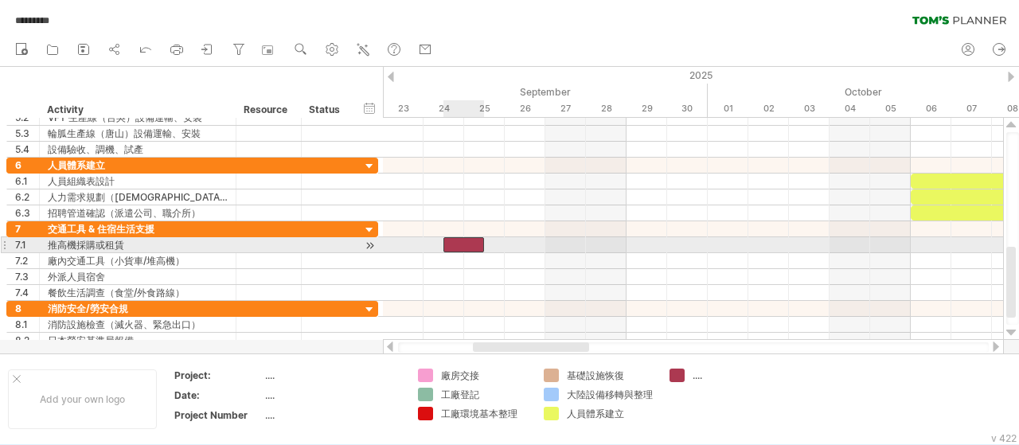
click at [453, 245] on div at bounding box center [463, 244] width 41 height 15
drag, startPoint x: 460, startPoint y: 242, endPoint x: 447, endPoint y: 241, distance: 12.8
click at [447, 241] on div at bounding box center [443, 244] width 41 height 15
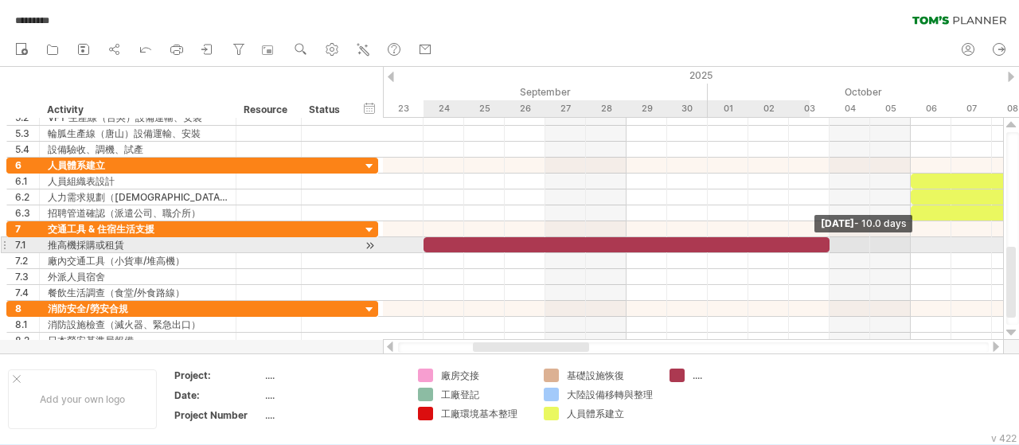
drag, startPoint x: 463, startPoint y: 243, endPoint x: 821, endPoint y: 247, distance: 358.2
click at [821, 247] on div at bounding box center [626, 244] width 406 height 15
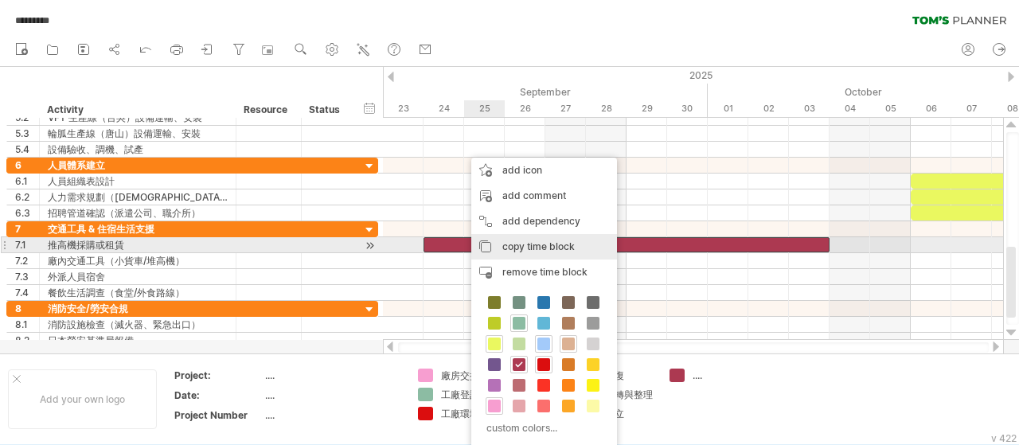
click at [525, 241] on span "copy time block" at bounding box center [538, 246] width 72 height 12
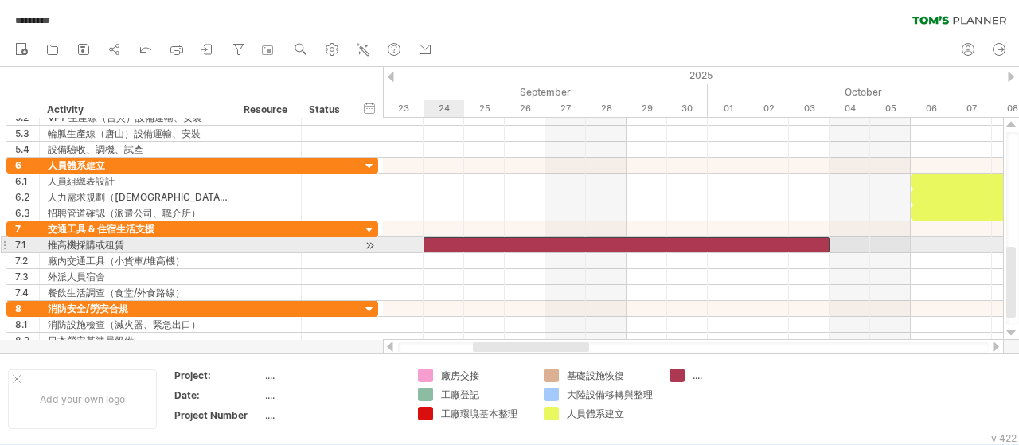
click at [444, 253] on div at bounding box center [693, 261] width 620 height 16
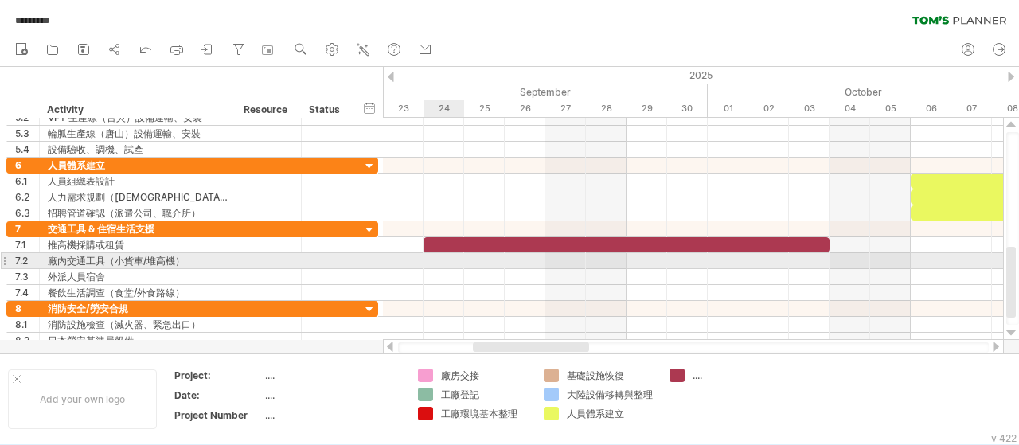
click at [447, 260] on div at bounding box center [693, 261] width 620 height 16
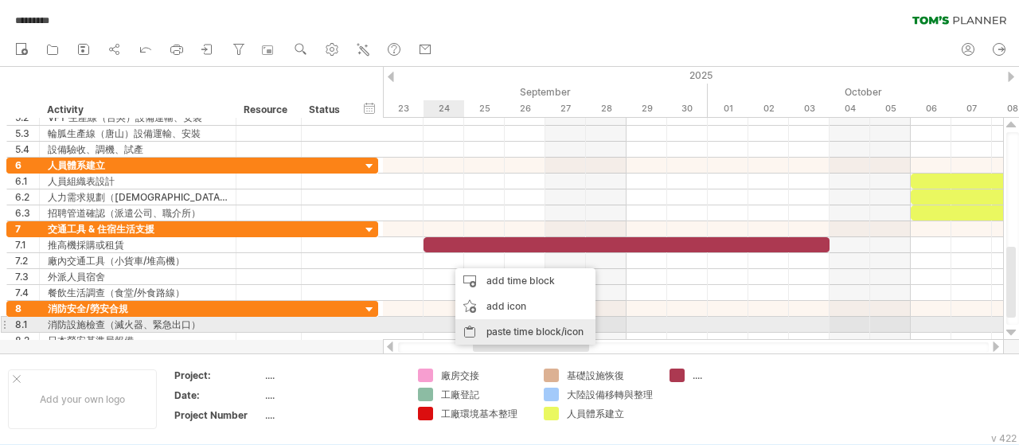
click at [494, 332] on div "paste time block/icon" at bounding box center [525, 331] width 140 height 25
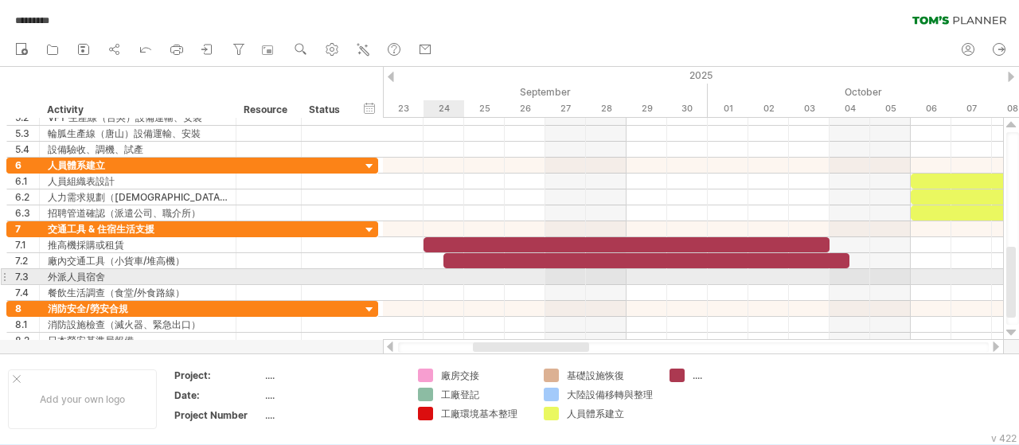
click at [442, 275] on div at bounding box center [693, 277] width 620 height 16
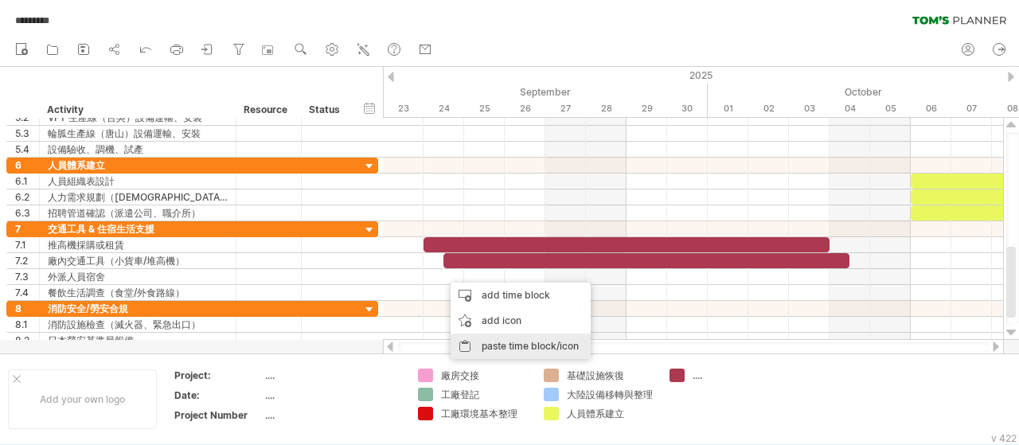
click at [495, 343] on div "paste time block/icon" at bounding box center [520, 345] width 140 height 25
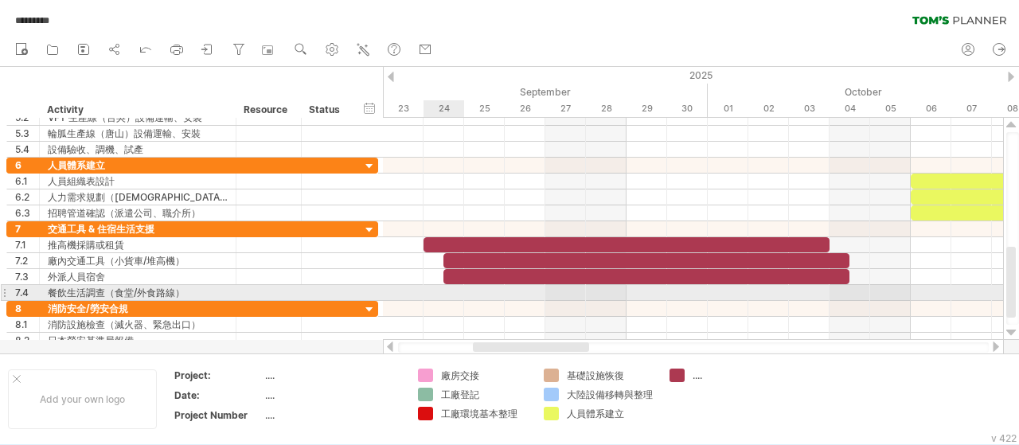
click at [440, 285] on div at bounding box center [693, 293] width 620 height 16
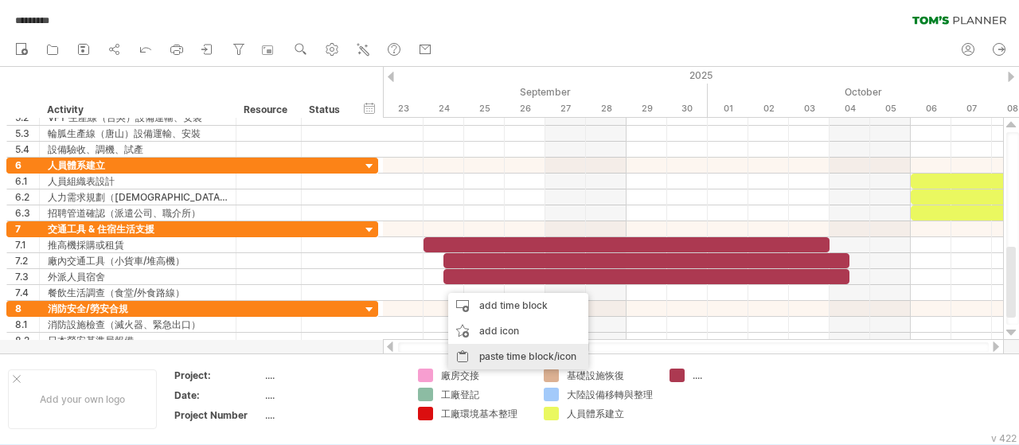
click at [482, 351] on div "paste time block/icon" at bounding box center [518, 356] width 140 height 25
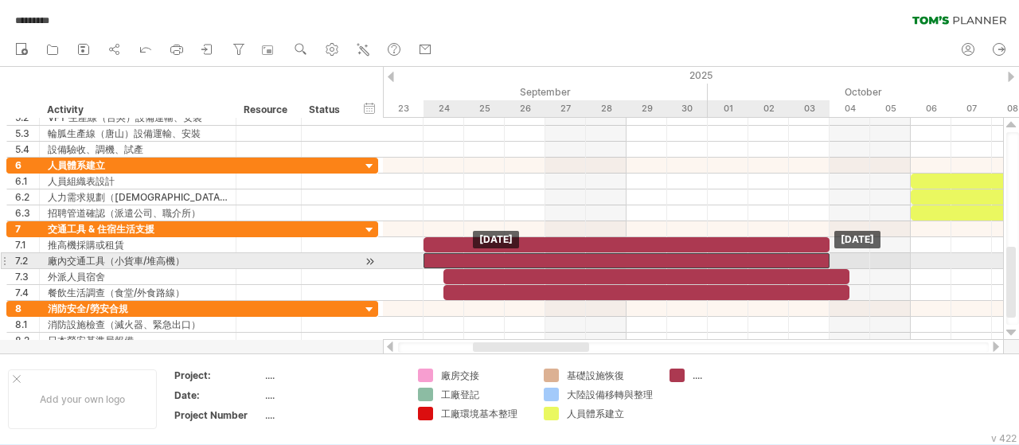
drag, startPoint x: 492, startPoint y: 255, endPoint x: 476, endPoint y: 255, distance: 15.9
click at [476, 255] on div at bounding box center [626, 260] width 406 height 15
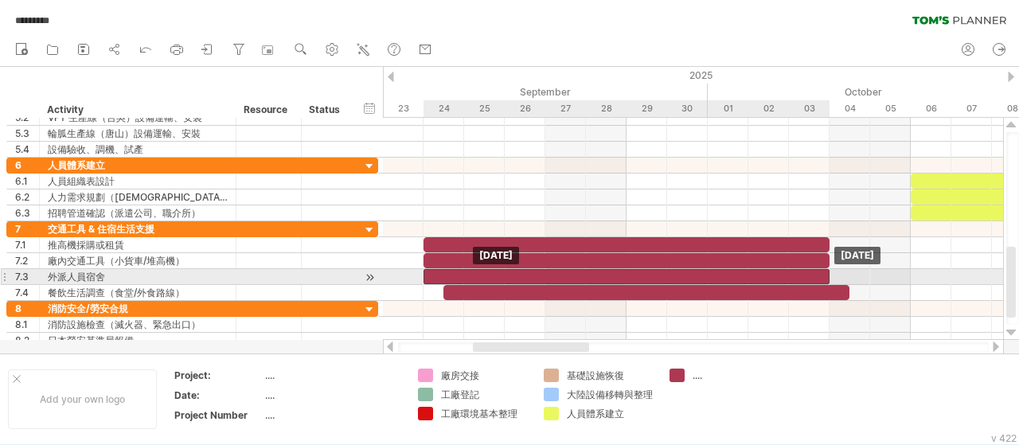
drag, startPoint x: 482, startPoint y: 270, endPoint x: 470, endPoint y: 271, distance: 12.8
click at [470, 271] on div at bounding box center [626, 276] width 406 height 15
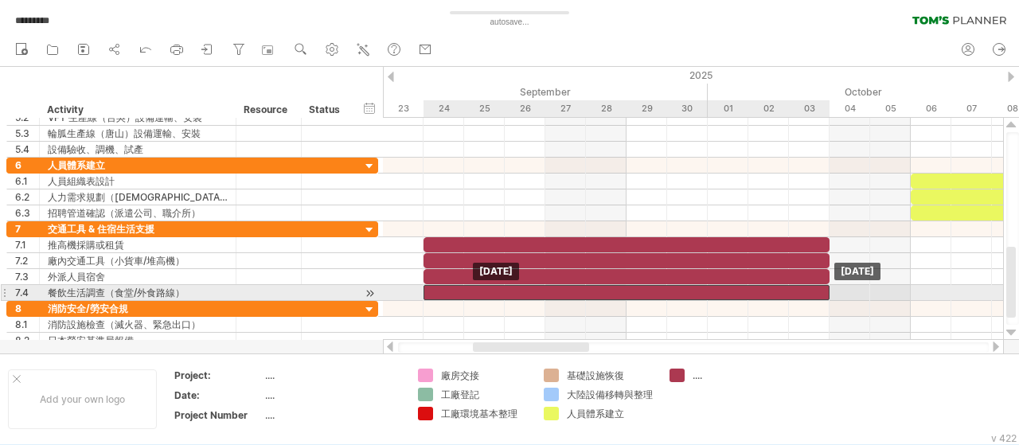
drag, startPoint x: 484, startPoint y: 287, endPoint x: 470, endPoint y: 287, distance: 13.6
click at [470, 287] on div at bounding box center [626, 292] width 406 height 15
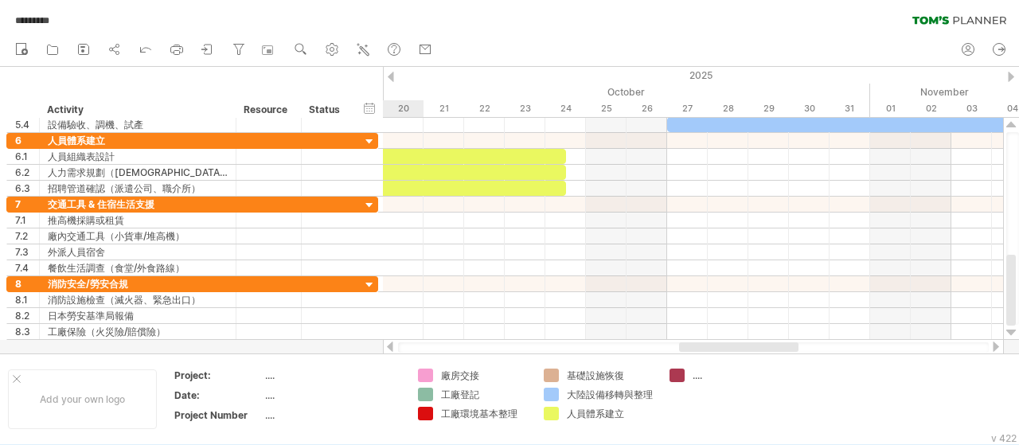
drag, startPoint x: 566, startPoint y: 346, endPoint x: 772, endPoint y: 353, distance: 206.2
click at [772, 353] on div at bounding box center [693, 347] width 591 height 10
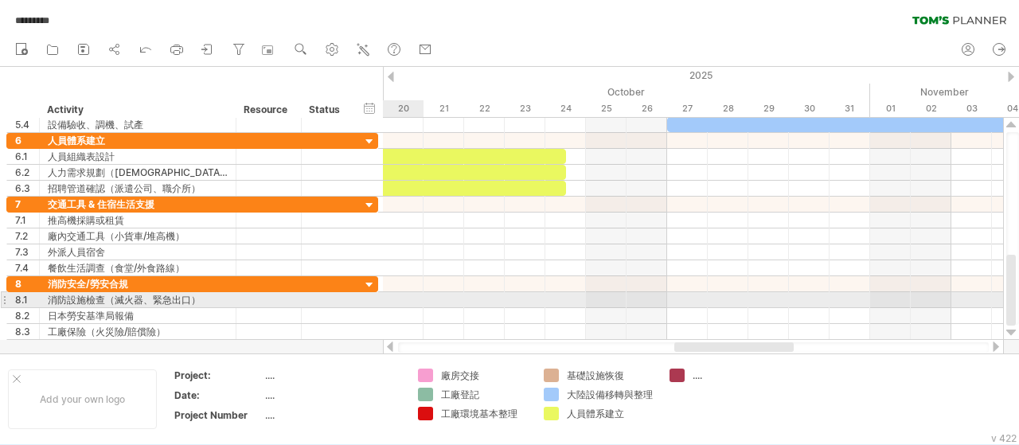
click at [414, 300] on div at bounding box center [693, 300] width 620 height 16
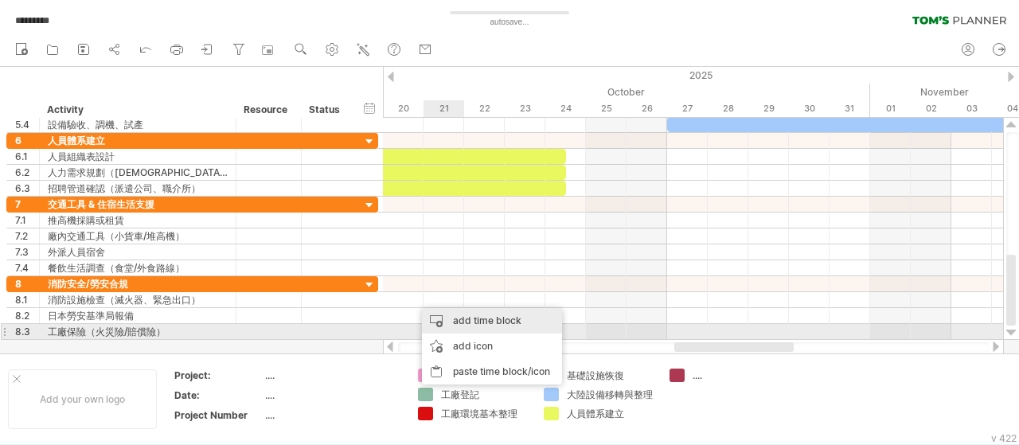
click at [470, 327] on div "add time block" at bounding box center [492, 320] width 140 height 25
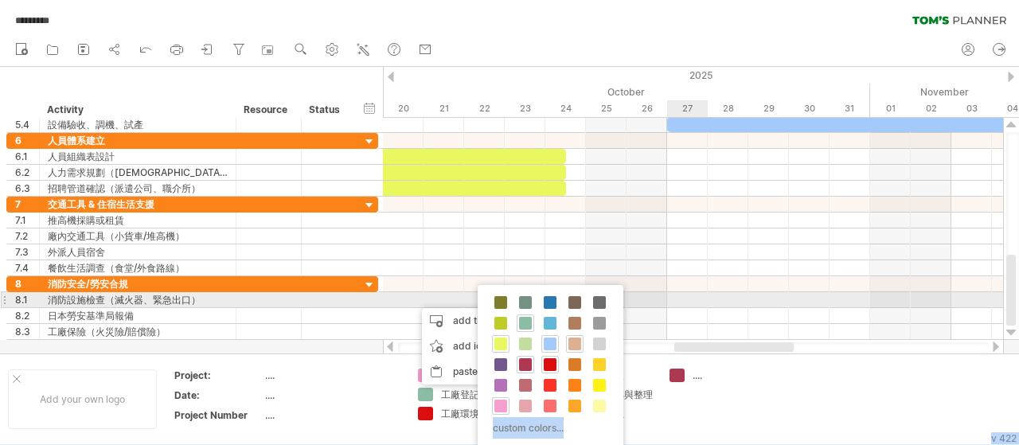
drag, startPoint x: 626, startPoint y: 294, endPoint x: 687, endPoint y: 298, distance: 60.7
click at [687, 298] on body "progress(100%) Trying to reach [DOMAIN_NAME] Connected again... 0% autosave... …" at bounding box center [509, 224] width 1019 height 448
click at [602, 306] on span at bounding box center [599, 302] width 13 height 13
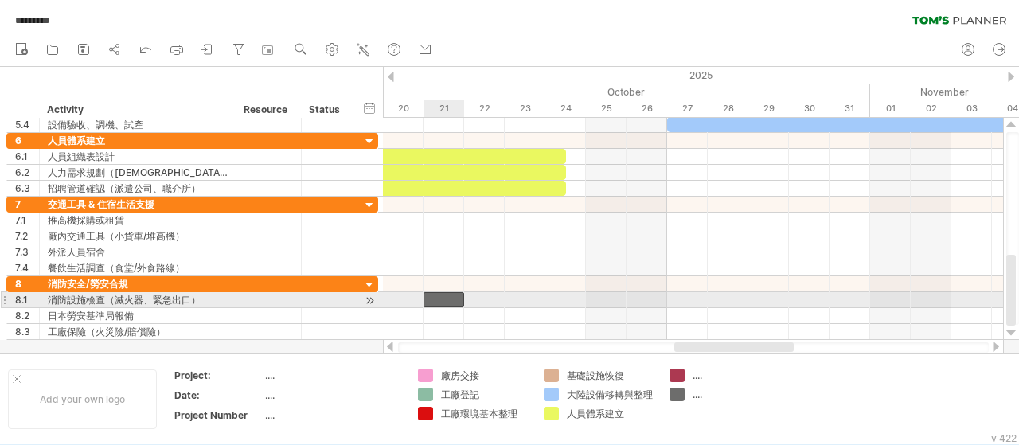
click at [437, 297] on div at bounding box center [443, 299] width 41 height 15
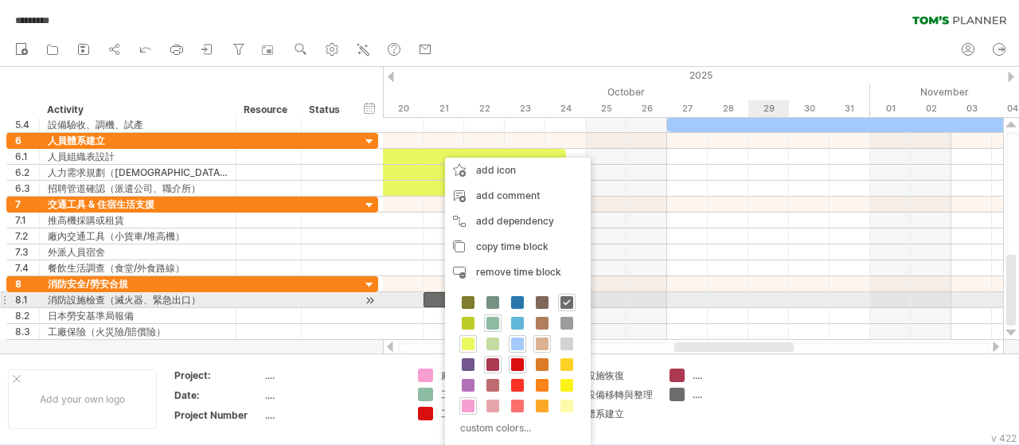
click at [775, 298] on div at bounding box center [693, 300] width 620 height 16
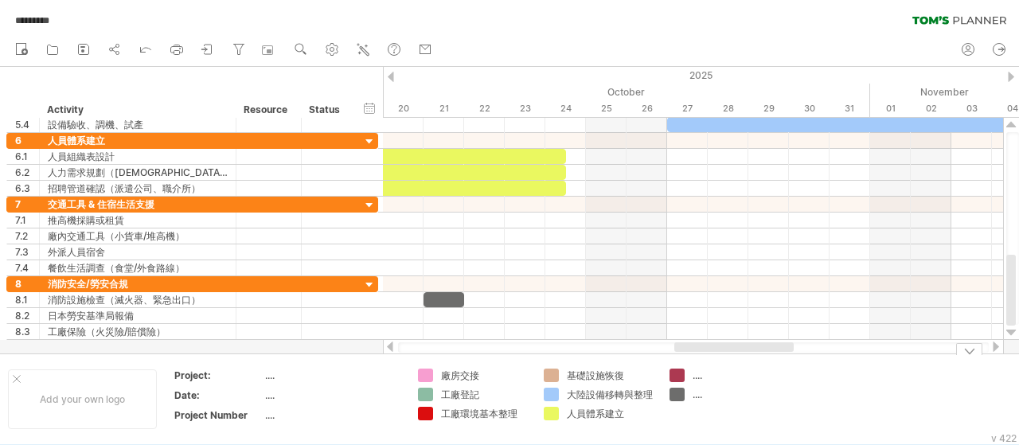
click at [700, 378] on div "...." at bounding box center [735, 375] width 87 height 14
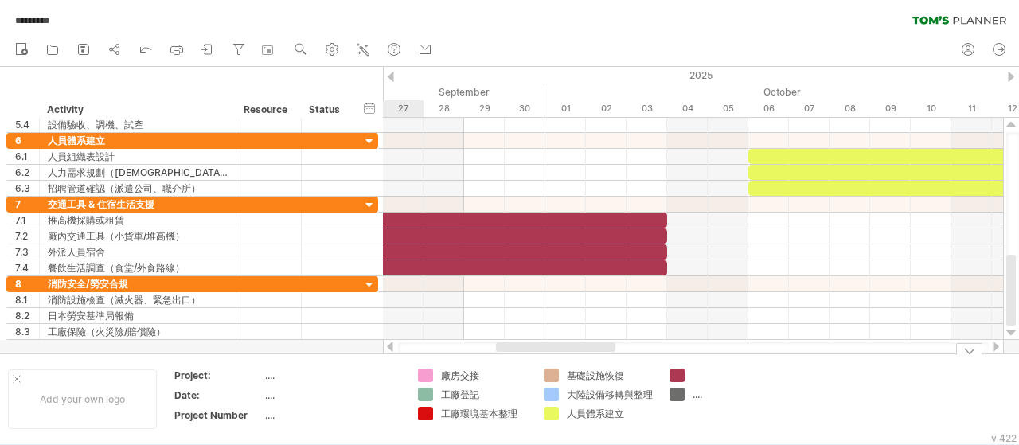
drag, startPoint x: 745, startPoint y: 349, endPoint x: 567, endPoint y: 357, distance: 178.4
click at [567, 357] on div "Trying to reach [DOMAIN_NAME] Connected again... 0% autosave... ********* clear…" at bounding box center [509, 222] width 1019 height 445
click at [698, 372] on div at bounding box center [735, 375] width 87 height 14
click at [696, 378] on input "text" at bounding box center [731, 375] width 79 height 14
type input "*******"
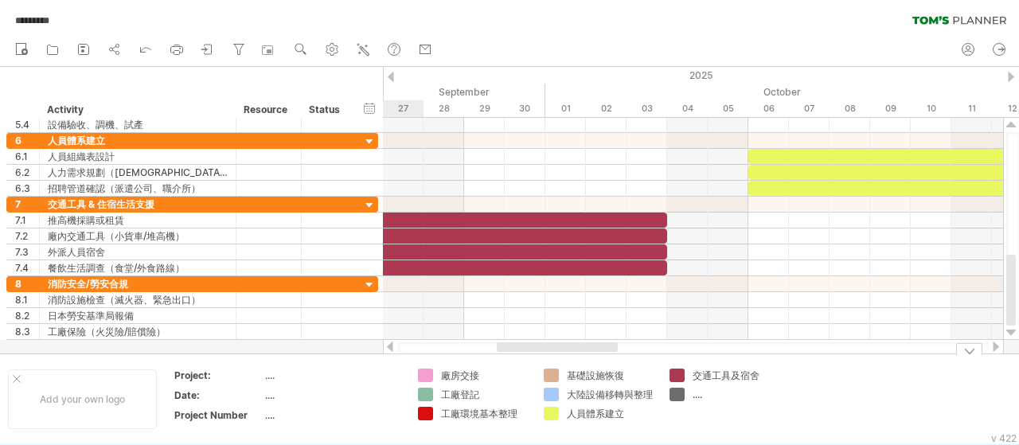
click at [696, 392] on div "...." at bounding box center [735, 395] width 87 height 14
type input "*********"
click at [870, 382] on td at bounding box center [850, 398] width 126 height 61
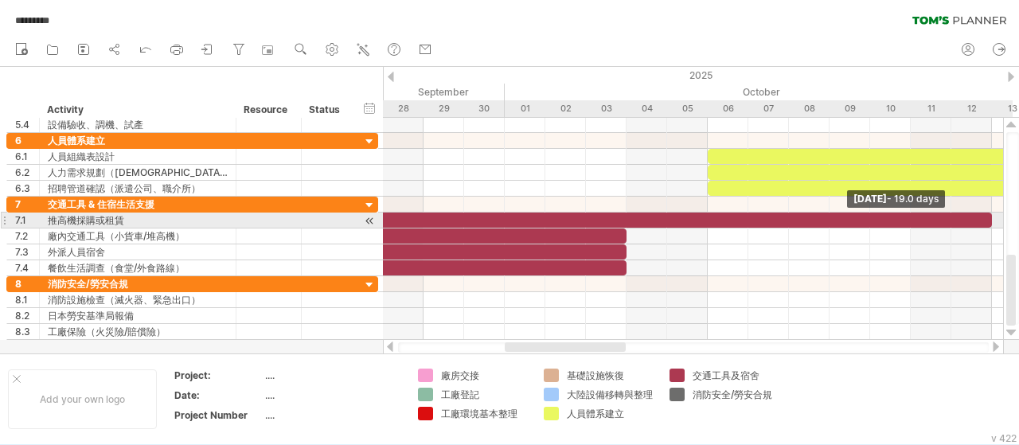
drag, startPoint x: 667, startPoint y: 216, endPoint x: 1001, endPoint y: 220, distance: 334.3
click at [1001, 220] on div "[DATE] - 19.0 days [DATE]" at bounding box center [693, 229] width 620 height 222
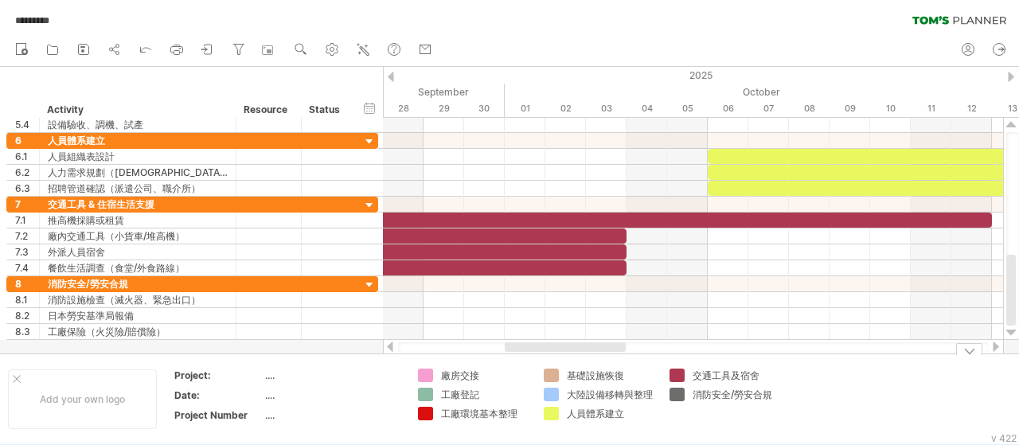
click at [998, 351] on div at bounding box center [995, 346] width 13 height 10
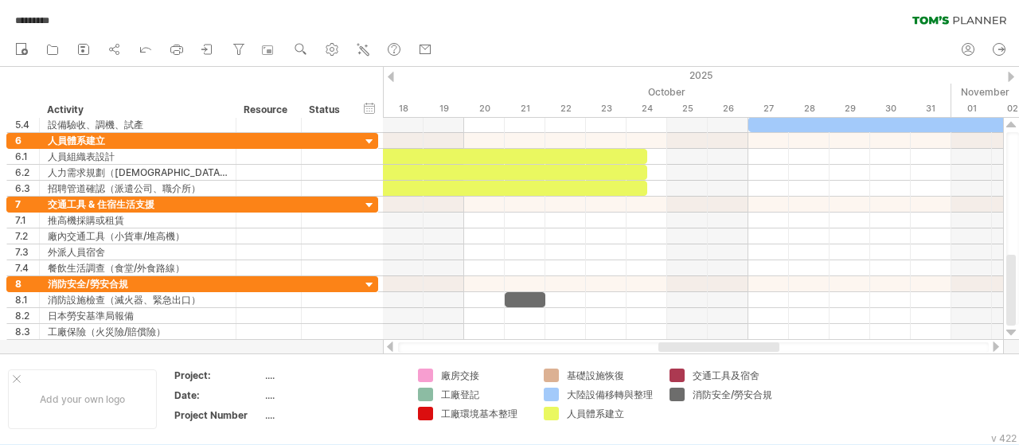
click at [998, 351] on div at bounding box center [995, 346] width 13 height 10
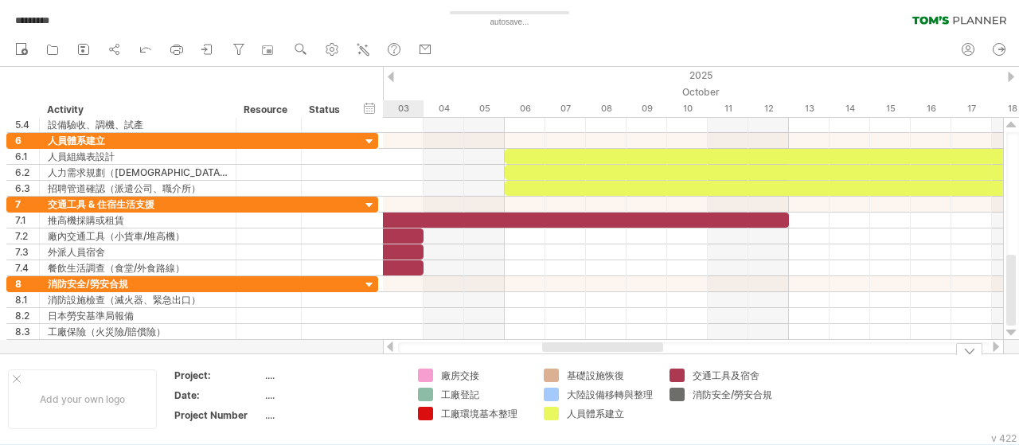
drag, startPoint x: 830, startPoint y: 348, endPoint x: 637, endPoint y: 361, distance: 193.8
click at [637, 361] on div "Trying to reach [DOMAIN_NAME] Connected again... 0% autosave... ********* clear…" at bounding box center [509, 222] width 1019 height 445
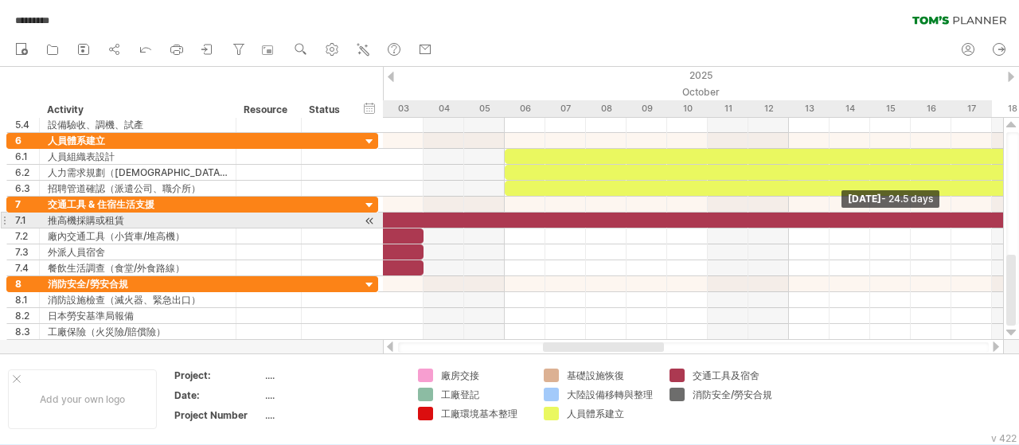
drag, startPoint x: 789, startPoint y: 215, endPoint x: 1018, endPoint y: 220, distance: 229.3
click at [1018, 220] on div "Trying to reach [DOMAIN_NAME] Connected again... 0% autosave... ********* clear…" at bounding box center [509, 222] width 1019 height 445
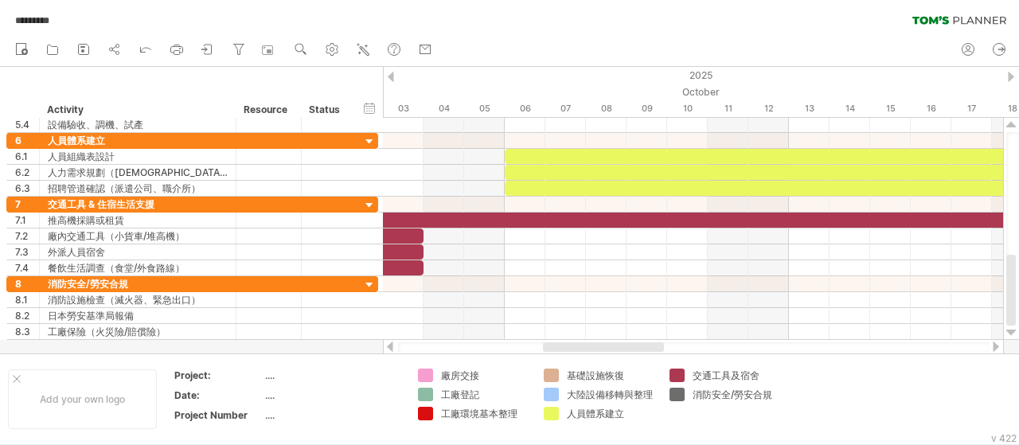
click at [999, 344] on div at bounding box center [995, 346] width 13 height 10
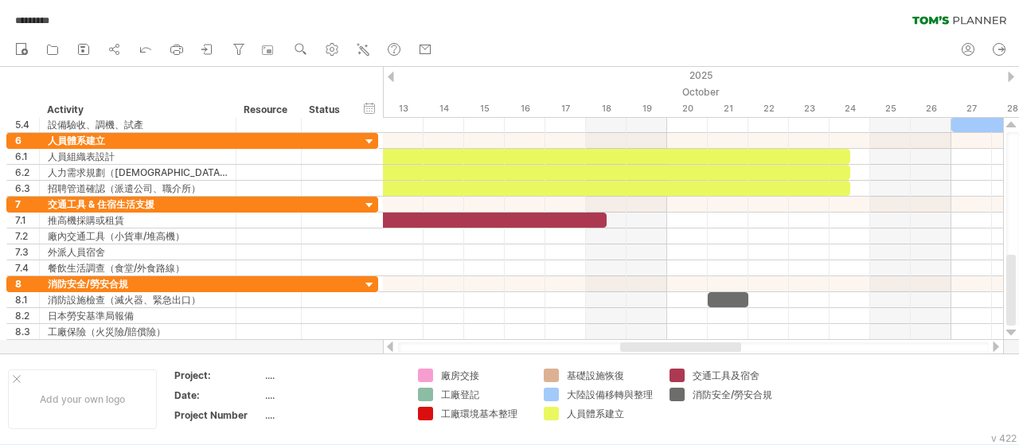
click at [1000, 344] on div at bounding box center [995, 346] width 13 height 10
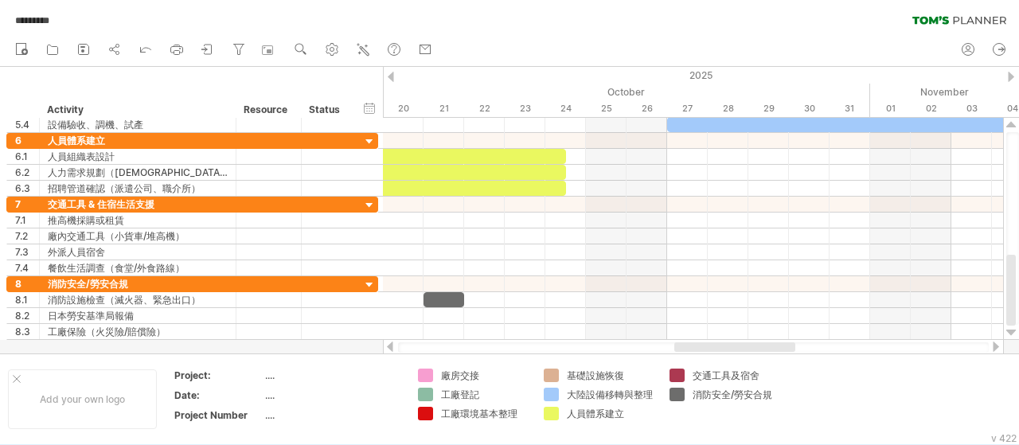
drag, startPoint x: 759, startPoint y: 351, endPoint x: 734, endPoint y: 350, distance: 25.5
click at [734, 350] on div at bounding box center [734, 347] width 121 height 10
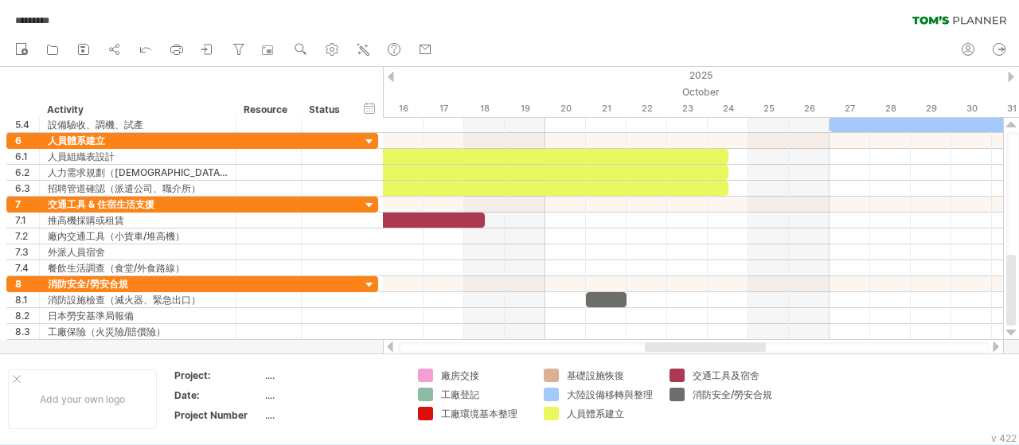
drag, startPoint x: 741, startPoint y: 349, endPoint x: 711, endPoint y: 349, distance: 29.4
click at [711, 349] on div at bounding box center [705, 347] width 121 height 10
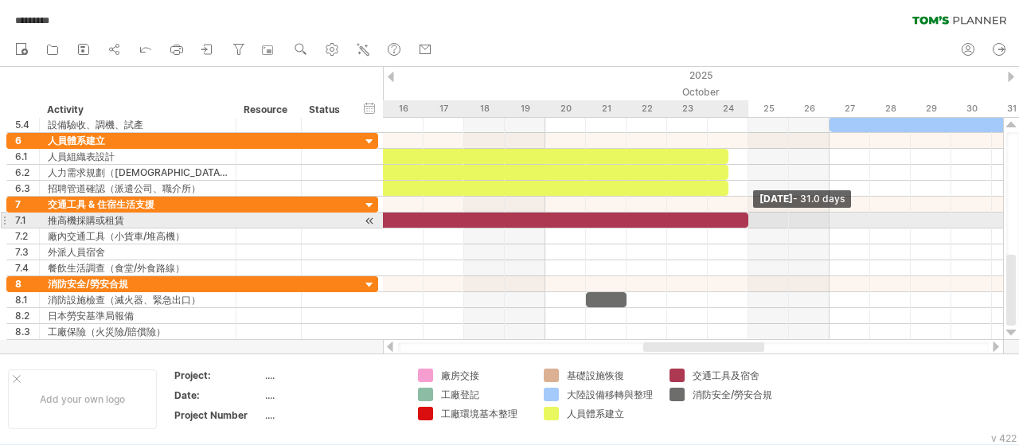
drag, startPoint x: 486, startPoint y: 216, endPoint x: 745, endPoint y: 220, distance: 258.7
click at [745, 220] on span at bounding box center [748, 219] width 6 height 15
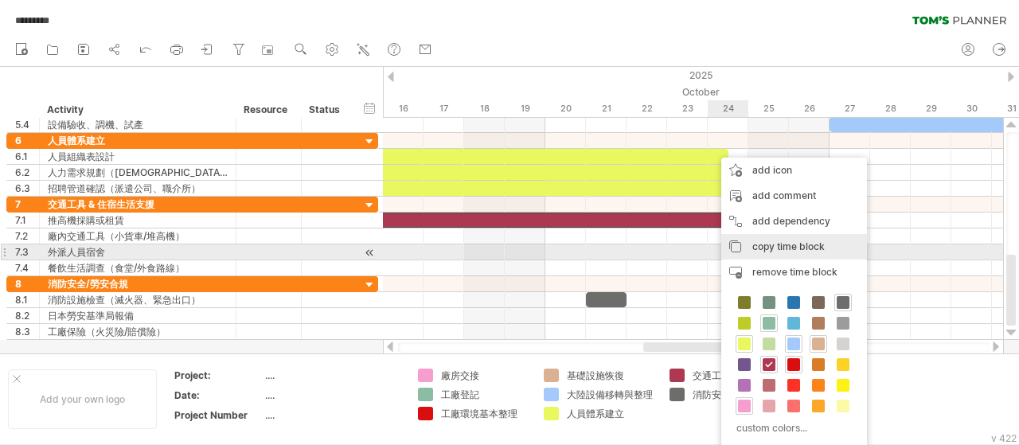
click at [756, 249] on span "copy time block" at bounding box center [788, 246] width 72 height 12
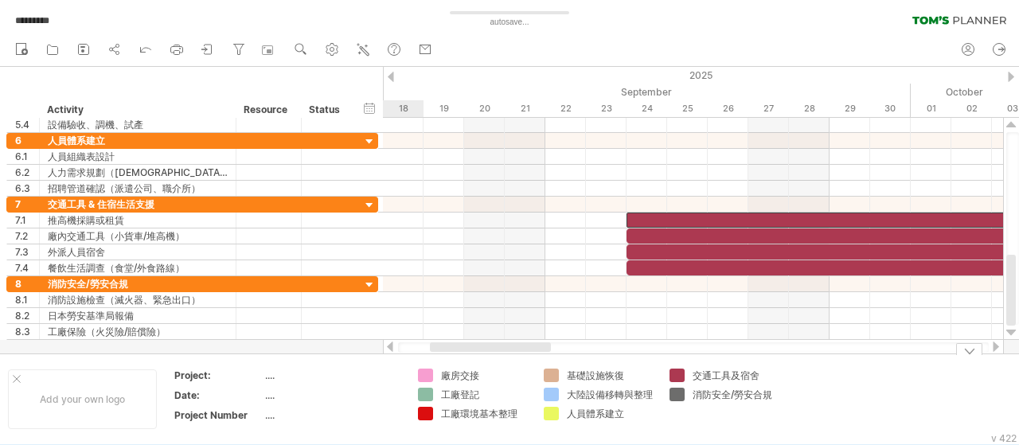
drag, startPoint x: 750, startPoint y: 349, endPoint x: 536, endPoint y: 358, distance: 213.5
click at [536, 358] on div "Trying to reach [DOMAIN_NAME] Connected again... 0% autosave... ********* clear…" at bounding box center [509, 222] width 1019 height 445
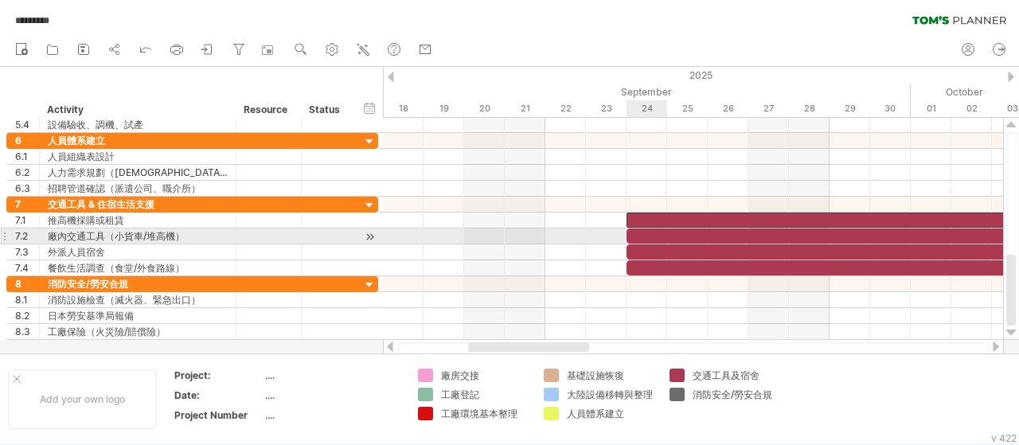
click at [644, 239] on div at bounding box center [829, 235] width 406 height 15
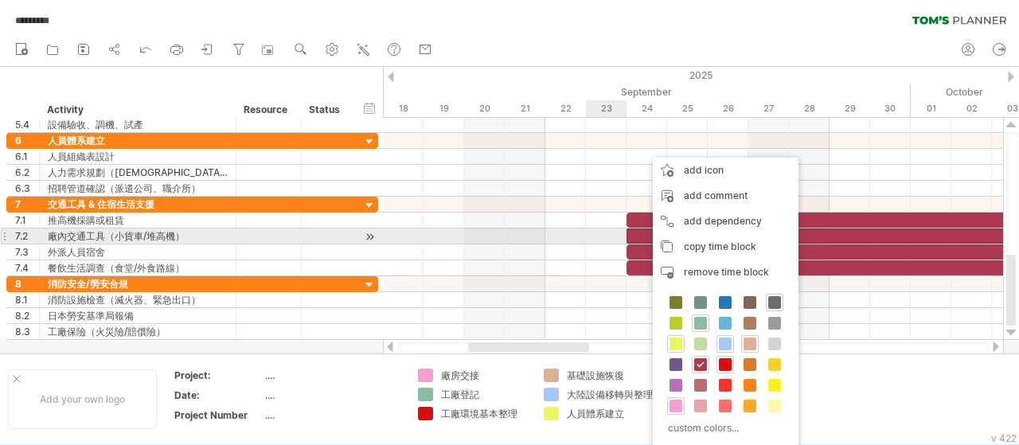
click at [606, 230] on body "progress(100%) Trying to reach [DOMAIN_NAME] Connected again... 0% autosave... …" at bounding box center [509, 224] width 1019 height 448
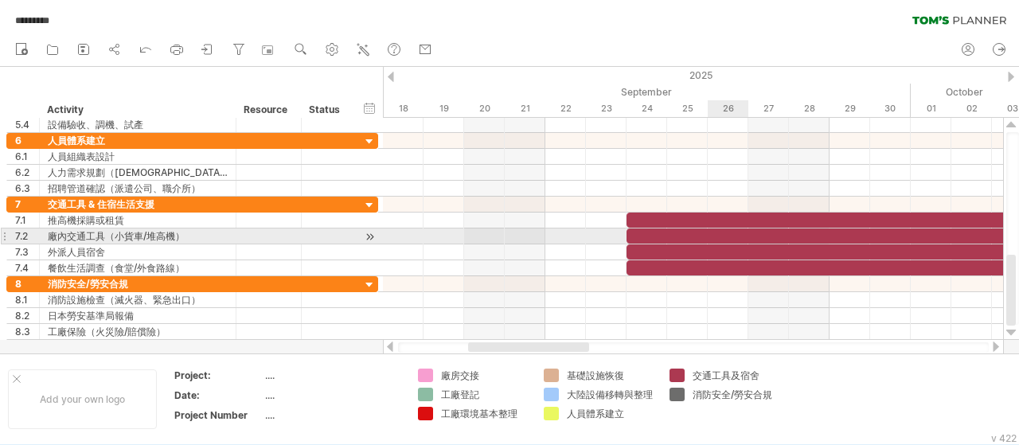
click at [710, 235] on div at bounding box center [829, 235] width 406 height 15
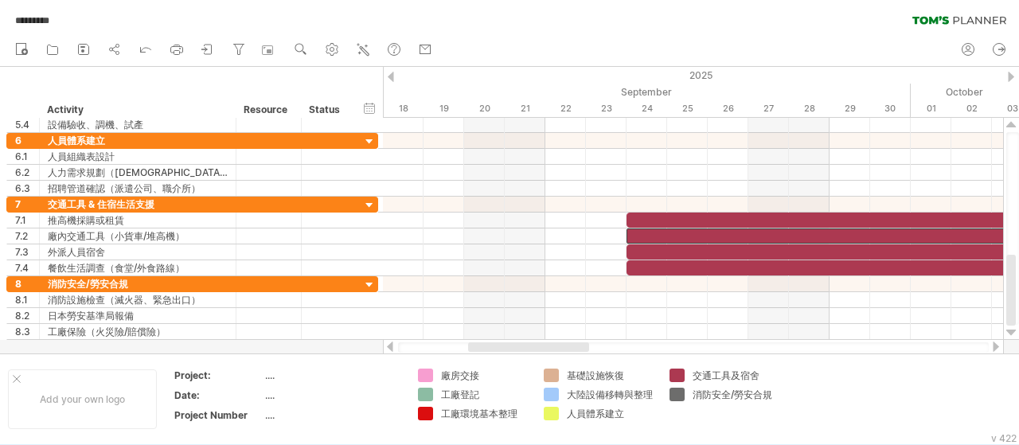
click at [990, 349] on div at bounding box center [995, 346] width 13 height 10
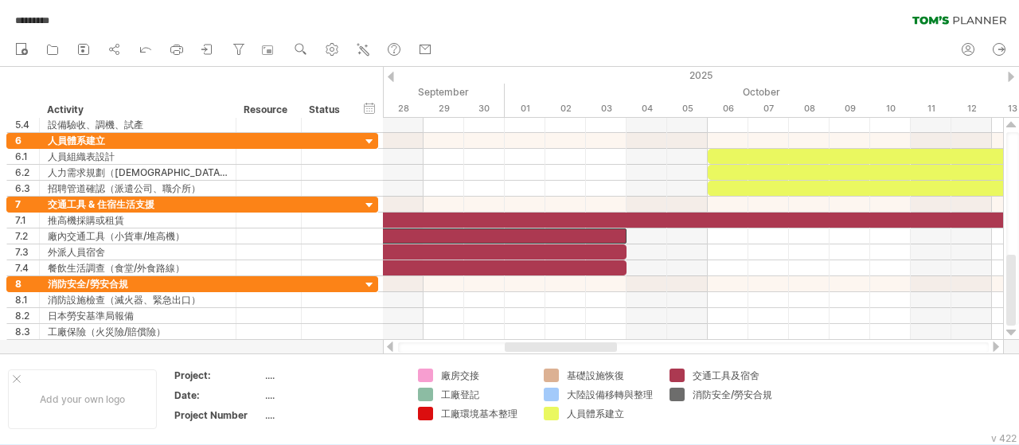
click at [990, 349] on div at bounding box center [995, 346] width 13 height 10
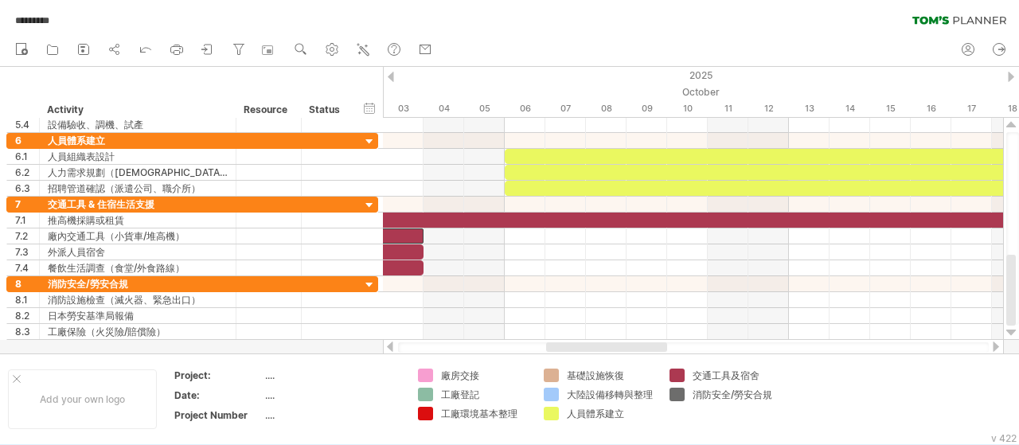
drag, startPoint x: 640, startPoint y: 345, endPoint x: 605, endPoint y: 345, distance: 35.0
click at [605, 345] on div at bounding box center [606, 347] width 121 height 10
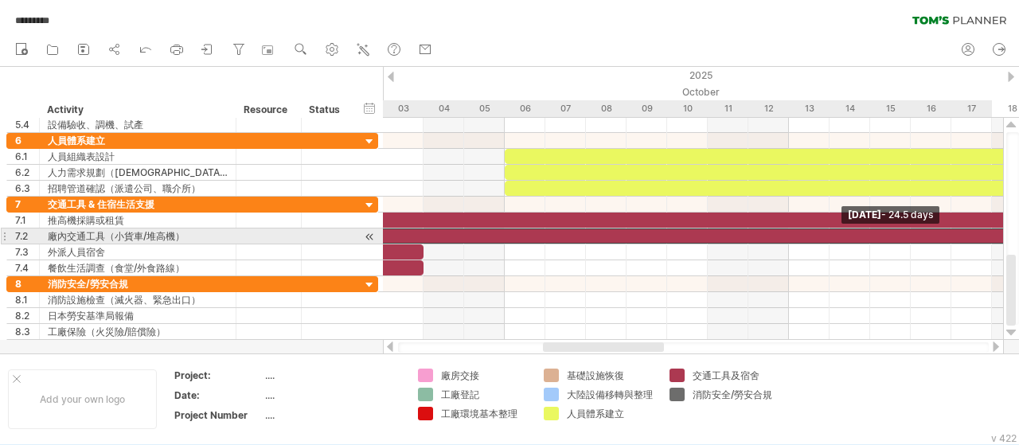
drag, startPoint x: 420, startPoint y: 232, endPoint x: 1018, endPoint y: 240, distance: 597.7
click at [1018, 240] on div "Trying to reach [DOMAIN_NAME] Connected again... 0% autosave... ********* clear…" at bounding box center [509, 222] width 1019 height 445
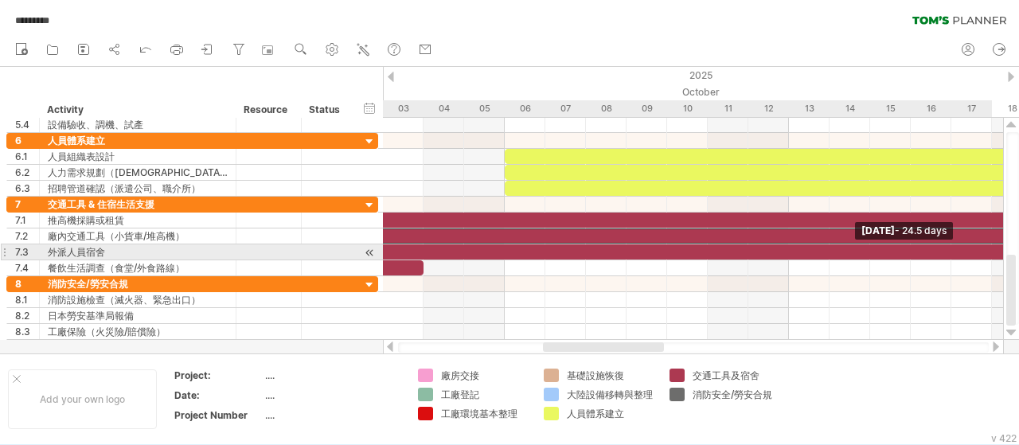
drag, startPoint x: 420, startPoint y: 248, endPoint x: 1004, endPoint y: 255, distance: 583.4
click at [1004, 255] on div "Trying to reach [DOMAIN_NAME] Connected again... 0% autosave... ********* clear…" at bounding box center [509, 222] width 1019 height 445
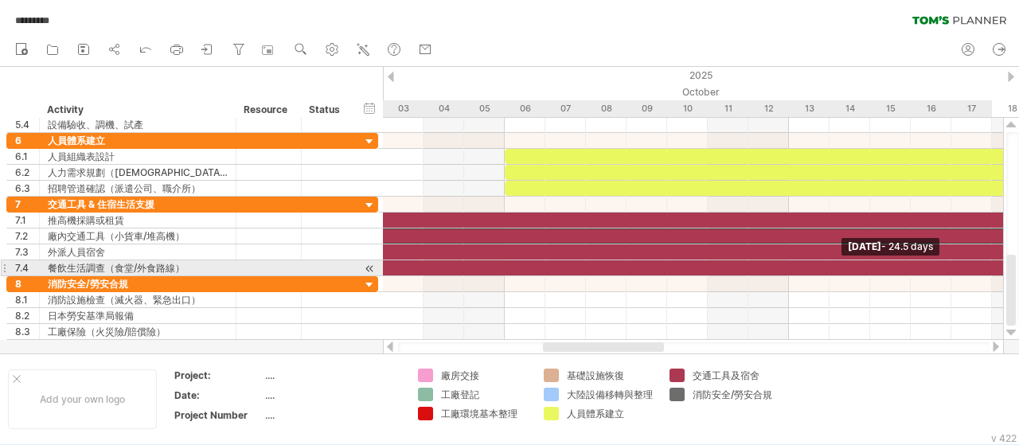
drag, startPoint x: 423, startPoint y: 271, endPoint x: 1018, endPoint y: 267, distance: 595.3
click at [1018, 267] on div "Trying to reach [DOMAIN_NAME] Connected again... 0% autosave... ********* clear…" at bounding box center [509, 222] width 1019 height 445
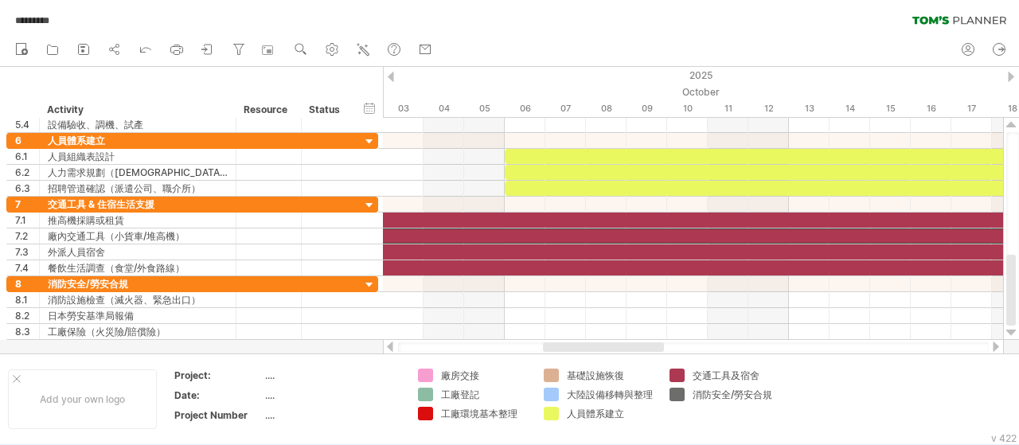
drag, startPoint x: 694, startPoint y: 348, endPoint x: 725, endPoint y: 348, distance: 31.0
click at [725, 348] on div at bounding box center [693, 347] width 591 height 10
drag, startPoint x: 602, startPoint y: 352, endPoint x: 669, endPoint y: 345, distance: 67.2
click at [669, 345] on div at bounding box center [693, 347] width 591 height 10
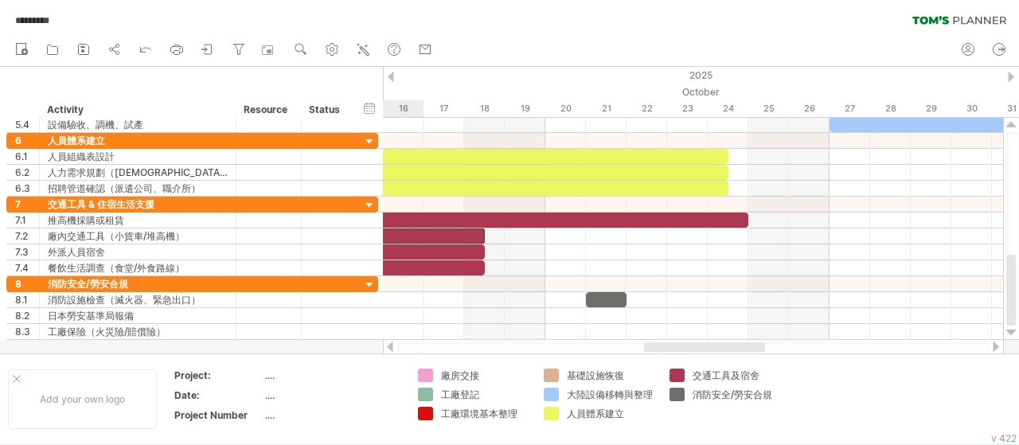
drag, startPoint x: 644, startPoint y: 347, endPoint x: 745, endPoint y: 346, distance: 101.1
click at [745, 346] on div at bounding box center [704, 347] width 121 height 10
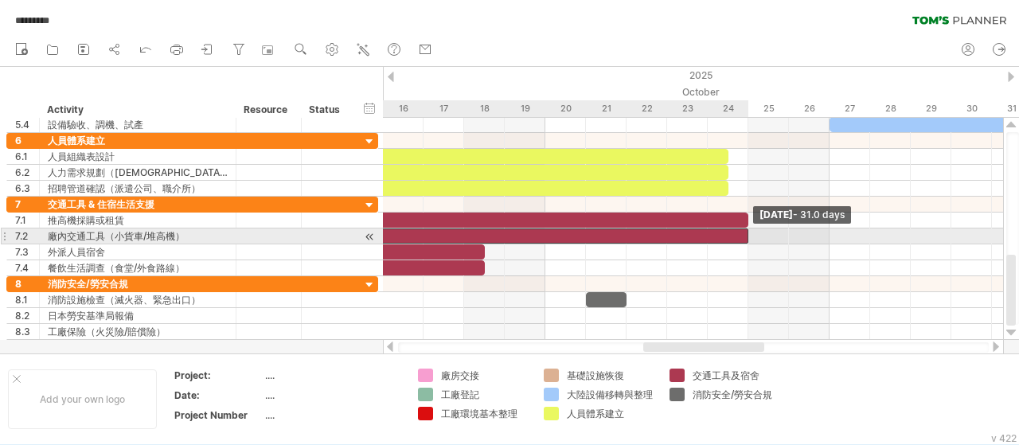
drag, startPoint x: 485, startPoint y: 232, endPoint x: 665, endPoint y: 238, distance: 180.8
click at [743, 235] on div at bounding box center [119, 235] width 1258 height 15
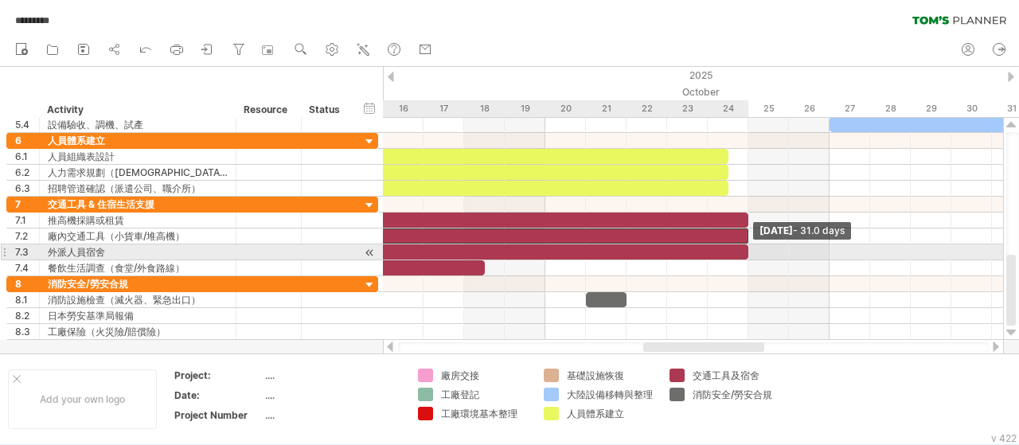
drag, startPoint x: 485, startPoint y: 249, endPoint x: 611, endPoint y: 259, distance: 126.2
click at [748, 252] on span at bounding box center [748, 251] width 6 height 15
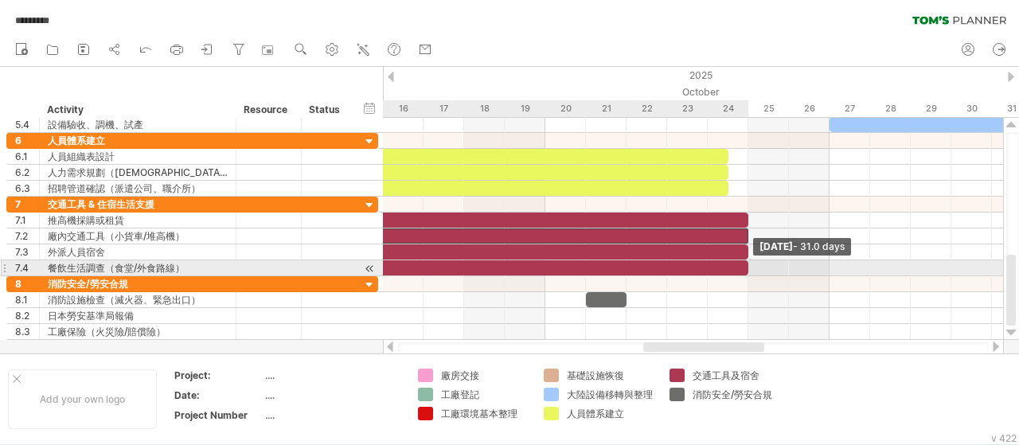
drag, startPoint x: 484, startPoint y: 267, endPoint x: 743, endPoint y: 267, distance: 259.4
click at [743, 267] on div at bounding box center [119, 267] width 1258 height 15
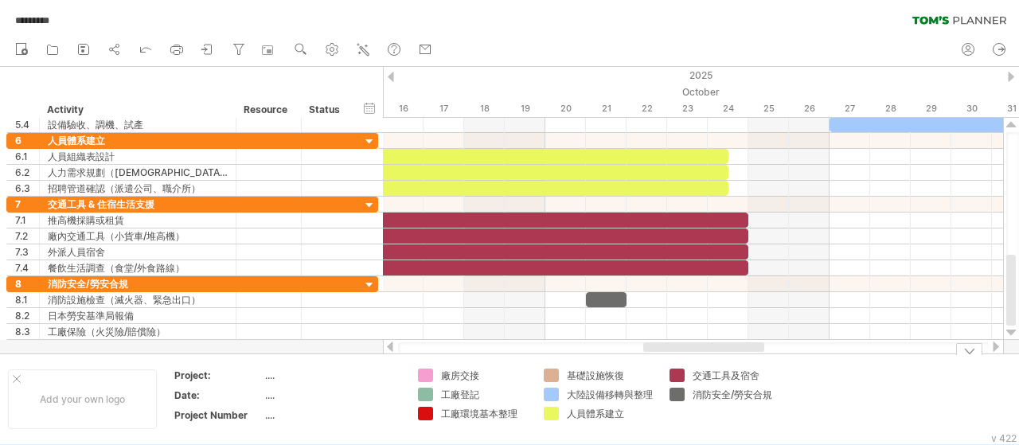
click at [719, 354] on div "Add your own logo Project: .... Date: .... Project Number .... 廠房交接 工廠登記 工廠環境基本…" at bounding box center [509, 398] width 1019 height 91
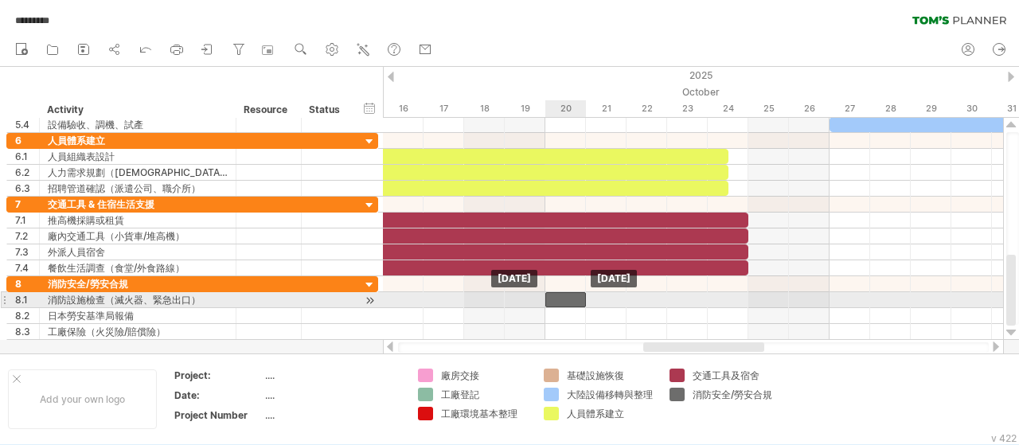
drag, startPoint x: 602, startPoint y: 298, endPoint x: 568, endPoint y: 298, distance: 34.2
click at [568, 298] on div at bounding box center [565, 299] width 41 height 15
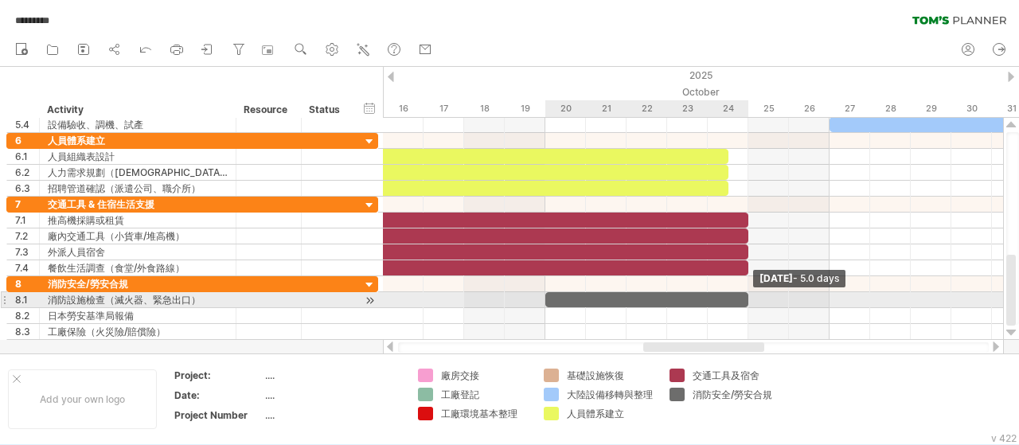
drag, startPoint x: 585, startPoint y: 294, endPoint x: 749, endPoint y: 294, distance: 163.9
click at [749, 294] on span at bounding box center [748, 299] width 6 height 15
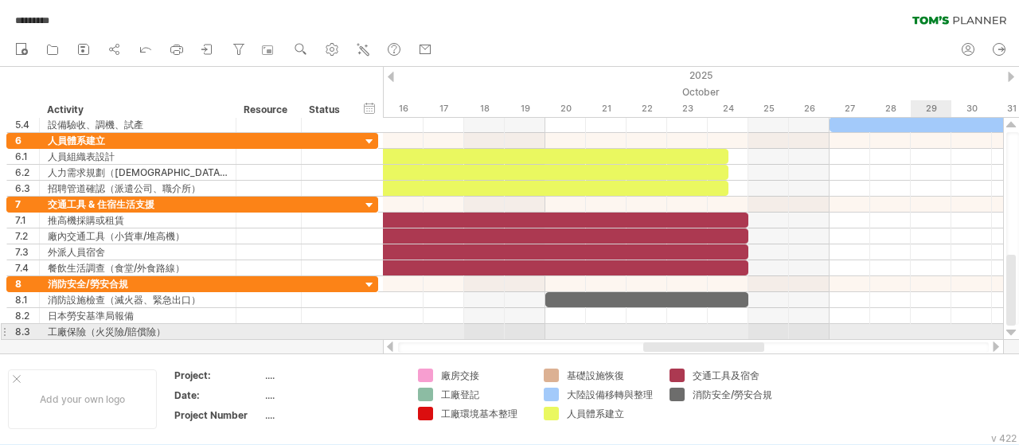
click at [1012, 332] on div at bounding box center [1011, 332] width 10 height 13
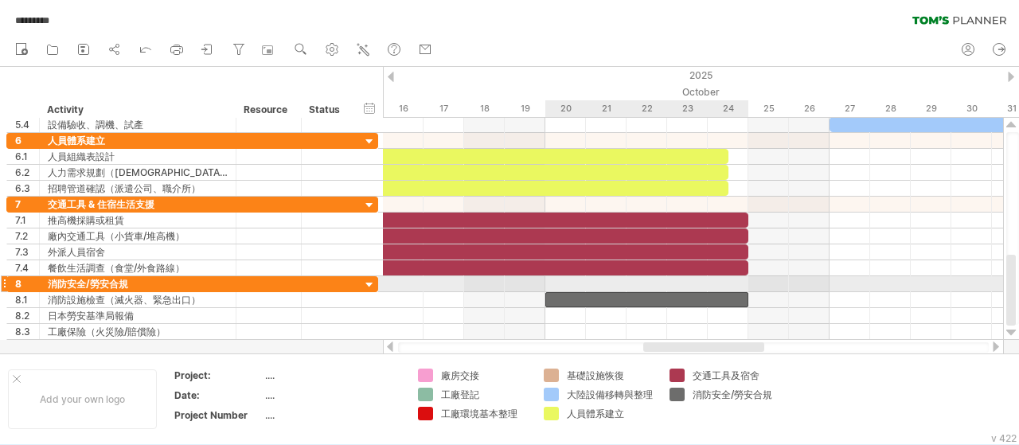
click at [632, 292] on div at bounding box center [646, 299] width 203 height 15
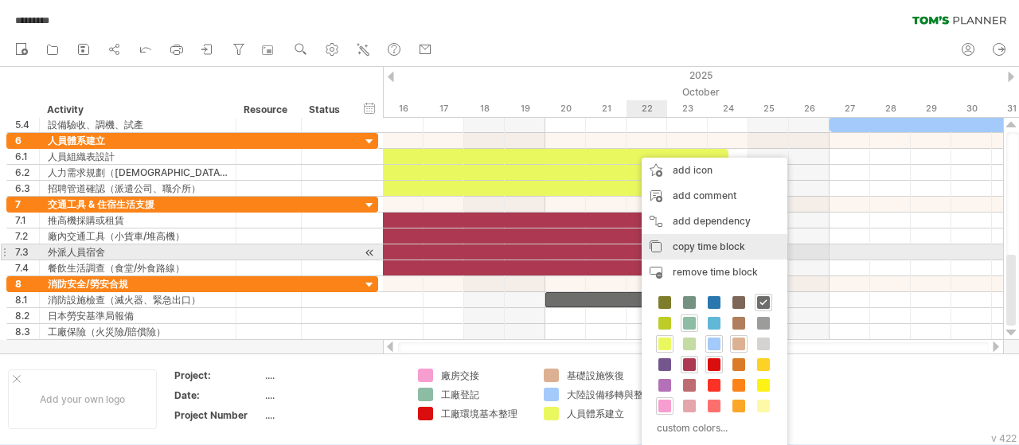
click at [724, 251] on span "copy time block" at bounding box center [708, 246] width 72 height 12
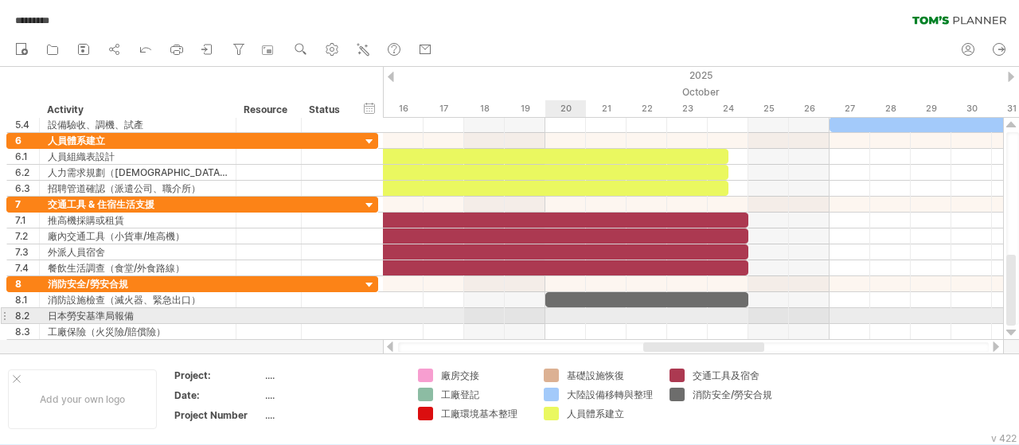
click at [568, 310] on div at bounding box center [693, 316] width 620 height 16
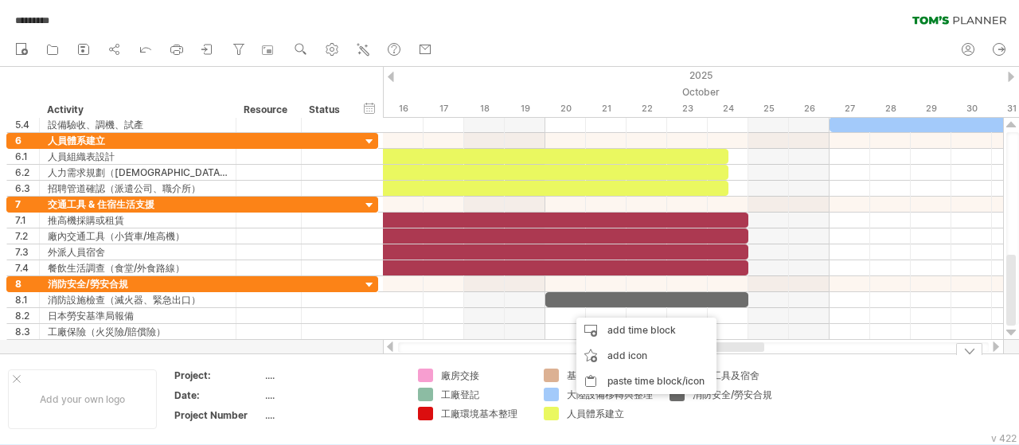
click at [805, 376] on td at bounding box center [850, 398] width 126 height 61
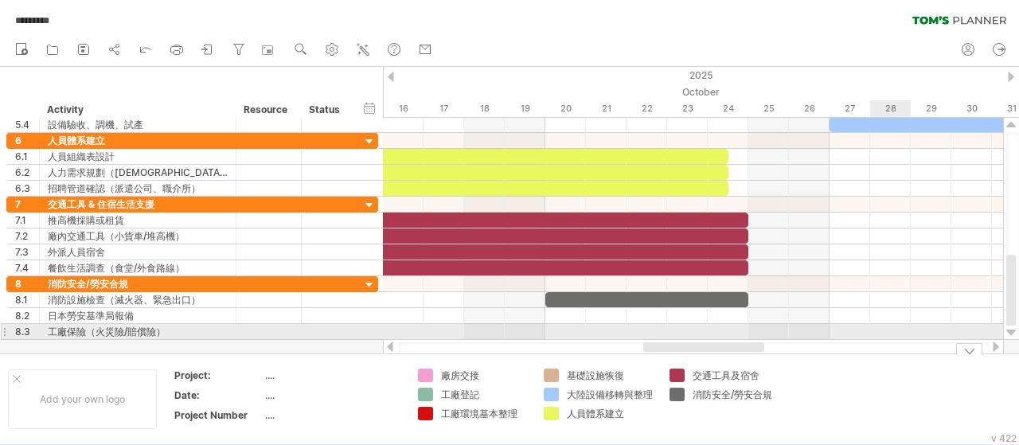
click at [903, 332] on div at bounding box center [693, 332] width 620 height 16
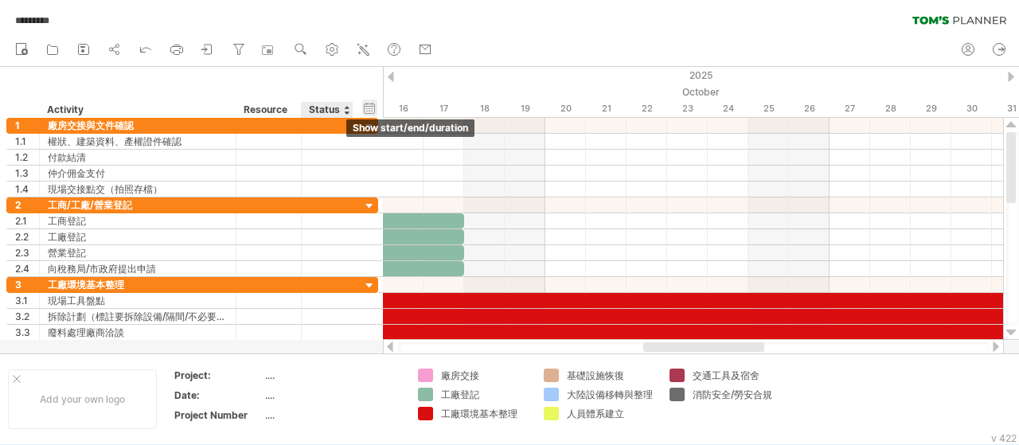
click at [366, 111] on div "hide start/end/duration show start/end/duration" at bounding box center [369, 107] width 15 height 17
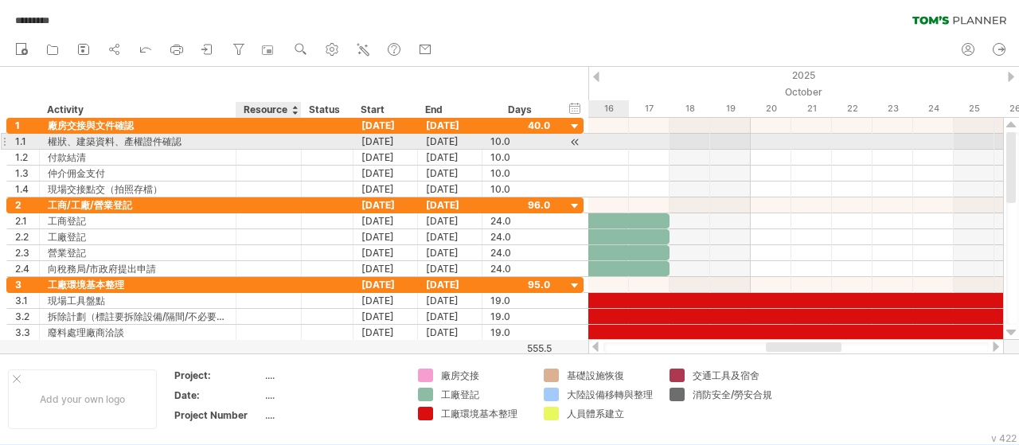
click at [266, 139] on div at bounding box center [268, 141] width 49 height 15
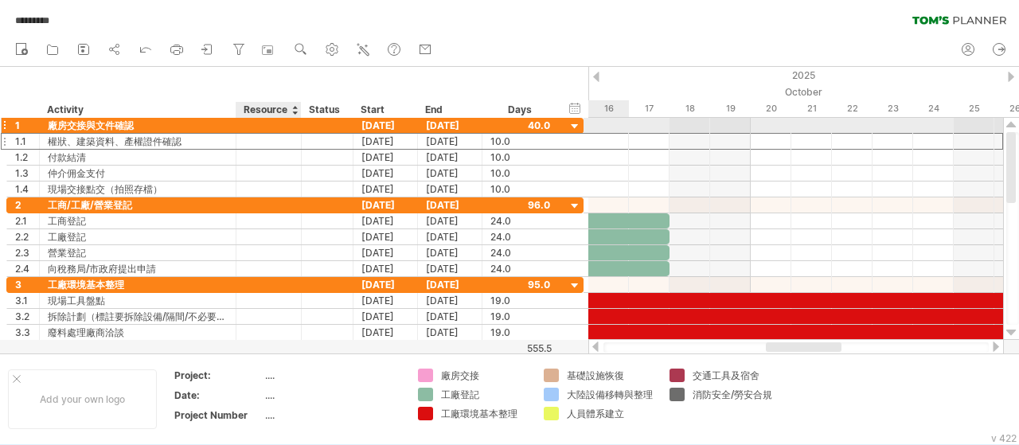
click at [270, 126] on div at bounding box center [268, 125] width 49 height 15
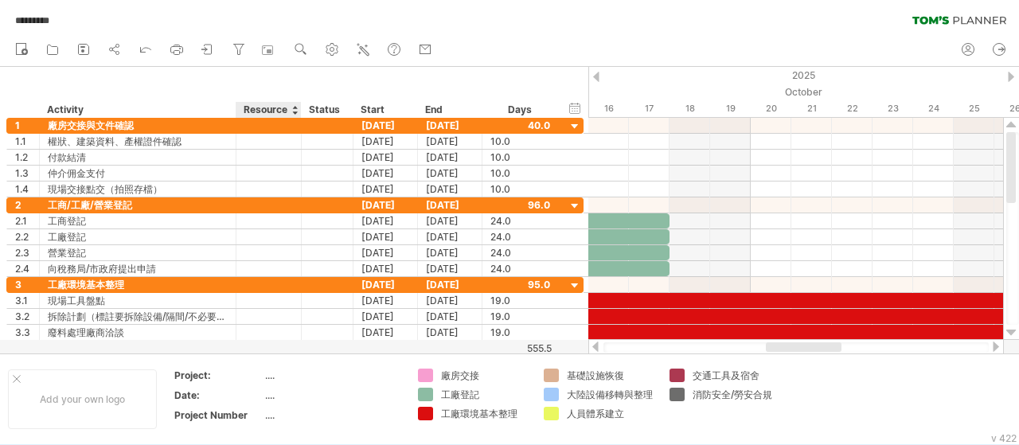
click at [274, 114] on div "Resource" at bounding box center [268, 110] width 49 height 16
click at [277, 111] on input "********" at bounding box center [268, 110] width 49 height 16
click at [294, 113] on div at bounding box center [294, 110] width 6 height 16
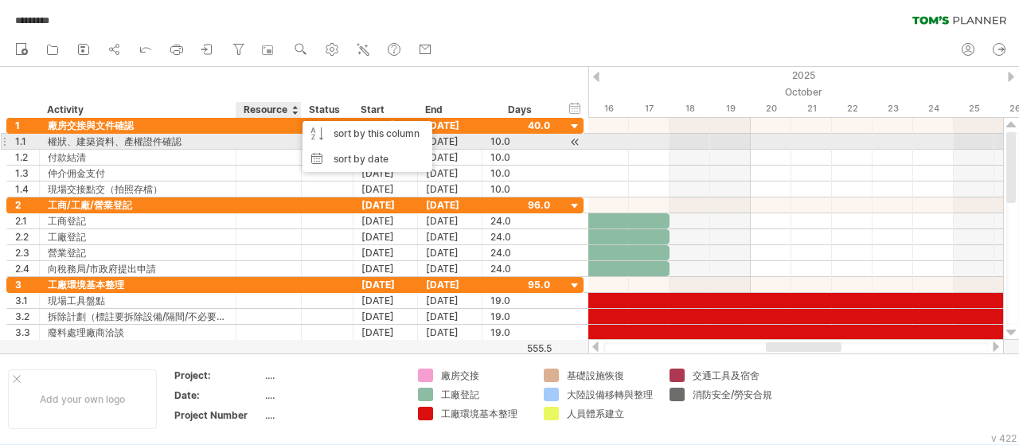
click at [288, 136] on div at bounding box center [268, 141] width 49 height 15
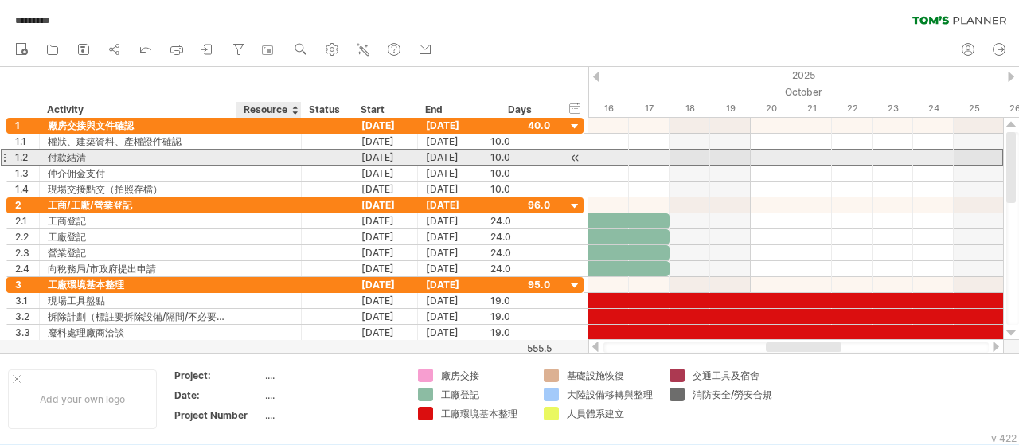
click at [281, 154] on div at bounding box center [268, 157] width 49 height 15
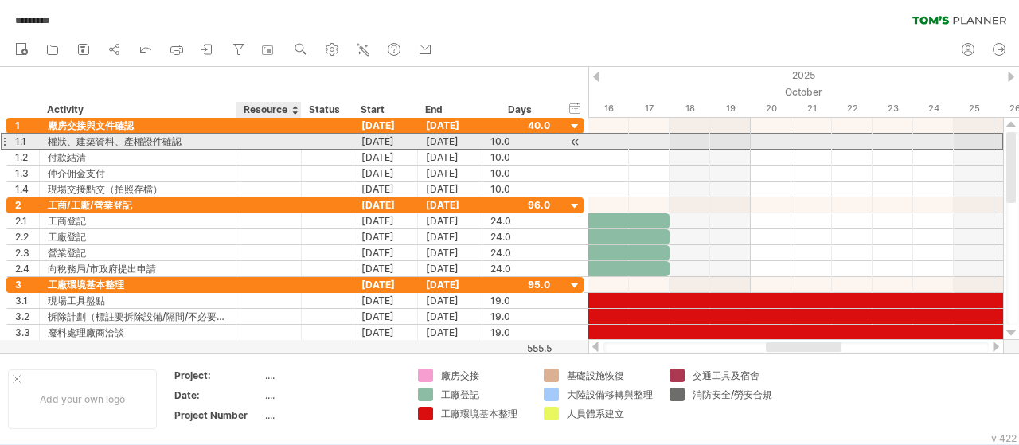
click at [280, 136] on div at bounding box center [268, 141] width 49 height 15
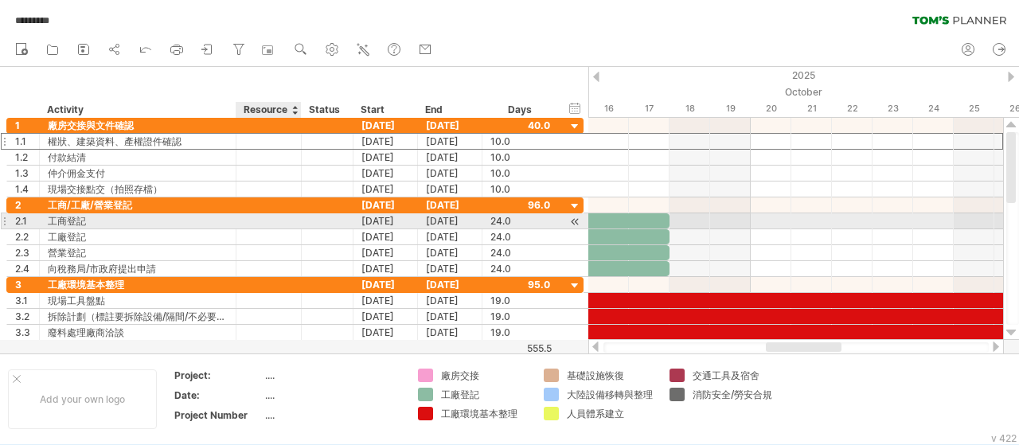
click at [275, 215] on div at bounding box center [268, 220] width 49 height 15
type input "*"
type input "**"
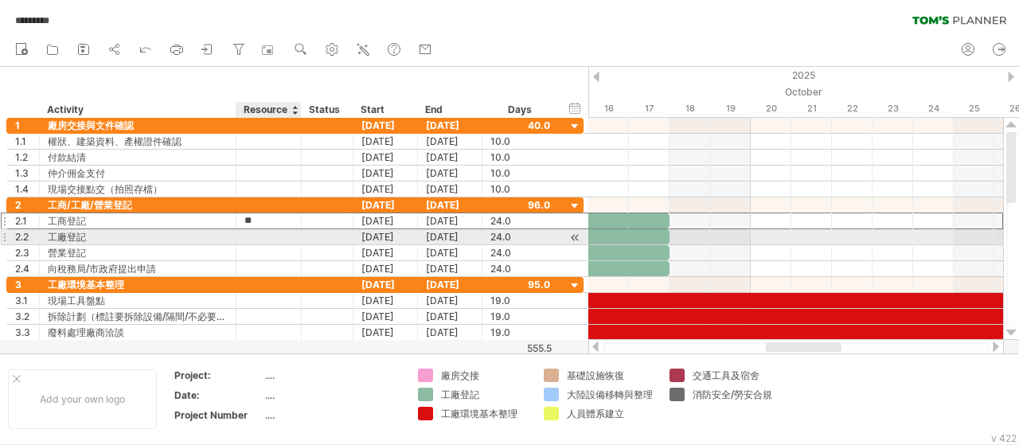
click at [281, 233] on div at bounding box center [268, 236] width 49 height 15
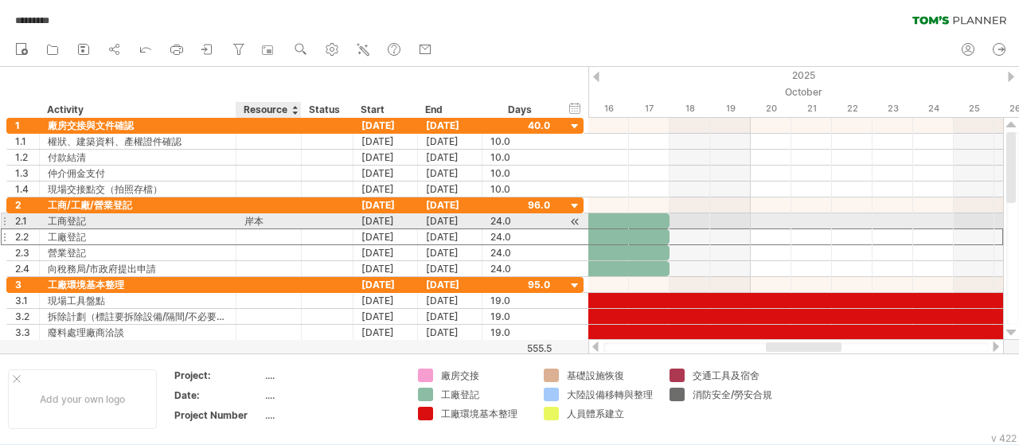
click at [279, 217] on div "岸本" at bounding box center [268, 220] width 49 height 15
click at [279, 217] on input "**" at bounding box center [268, 220] width 49 height 15
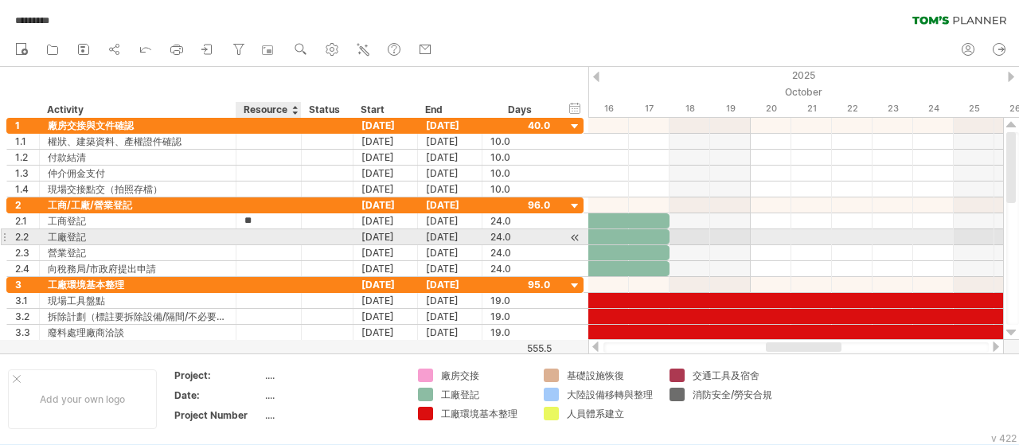
click at [283, 235] on div at bounding box center [268, 236] width 49 height 15
click at [283, 235] on input "text" at bounding box center [268, 236] width 49 height 15
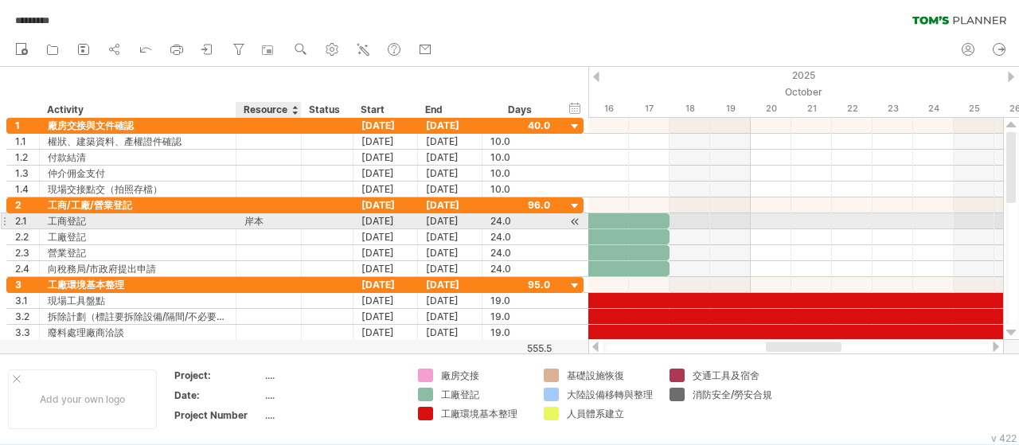
click at [279, 223] on div "岸本" at bounding box center [268, 220] width 49 height 15
click at [280, 220] on input "**" at bounding box center [268, 220] width 49 height 15
click at [271, 245] on div at bounding box center [268, 252] width 49 height 15
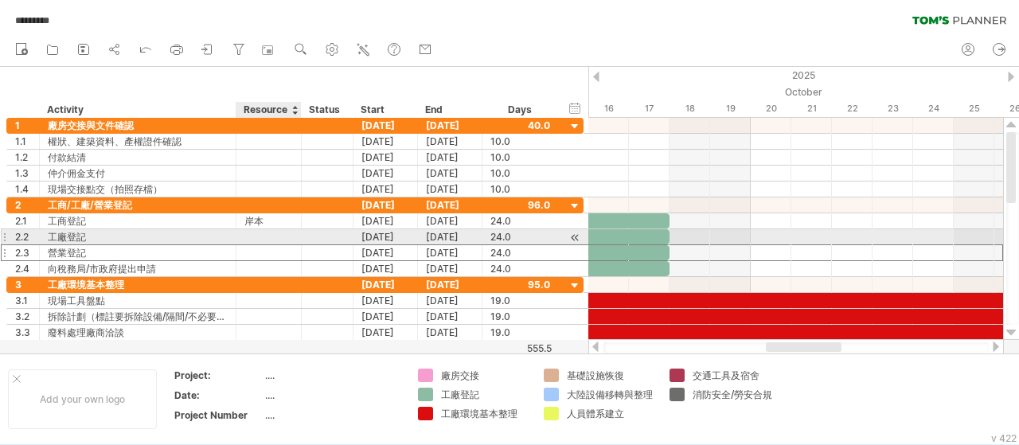
click at [269, 235] on div at bounding box center [268, 236] width 49 height 15
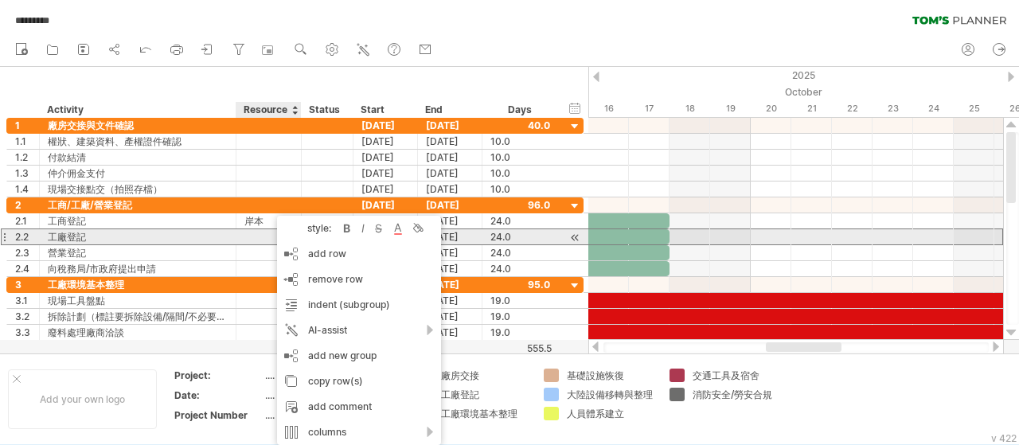
click at [259, 234] on div at bounding box center [268, 236] width 49 height 15
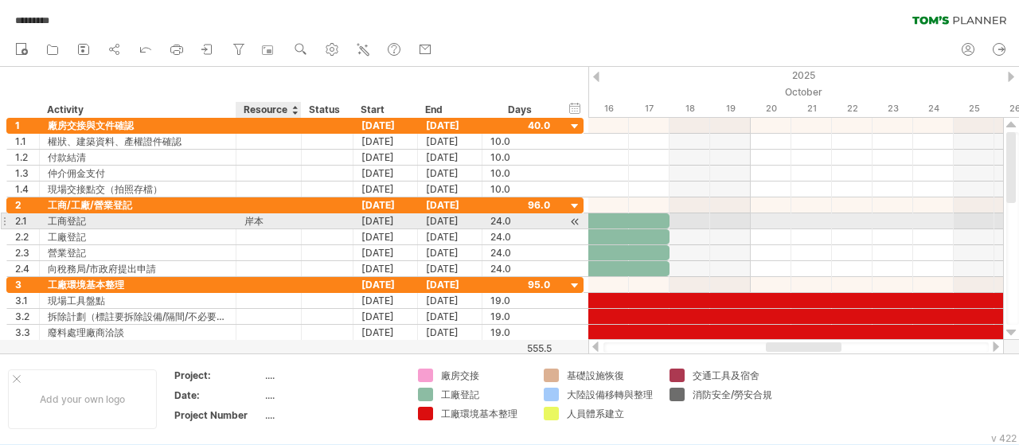
click at [256, 220] on div "岸本" at bounding box center [268, 220] width 49 height 15
click at [576, 216] on div at bounding box center [574, 221] width 15 height 17
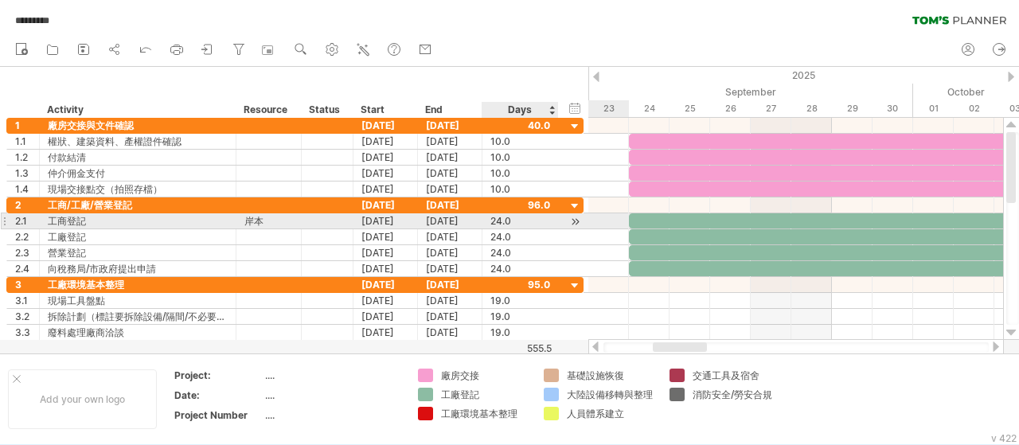
click at [576, 216] on div at bounding box center [574, 221] width 15 height 17
click at [256, 229] on div at bounding box center [268, 236] width 49 height 15
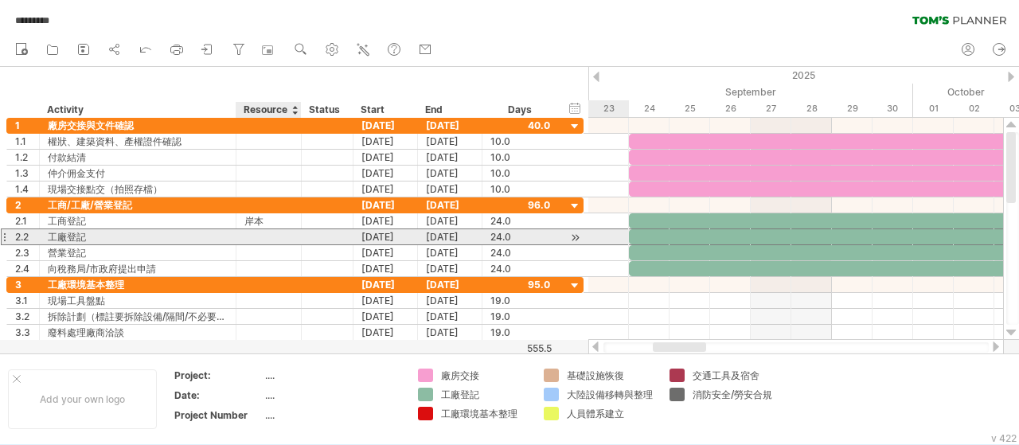
click at [259, 230] on input "text" at bounding box center [268, 236] width 49 height 15
type input "*"
type input "**"
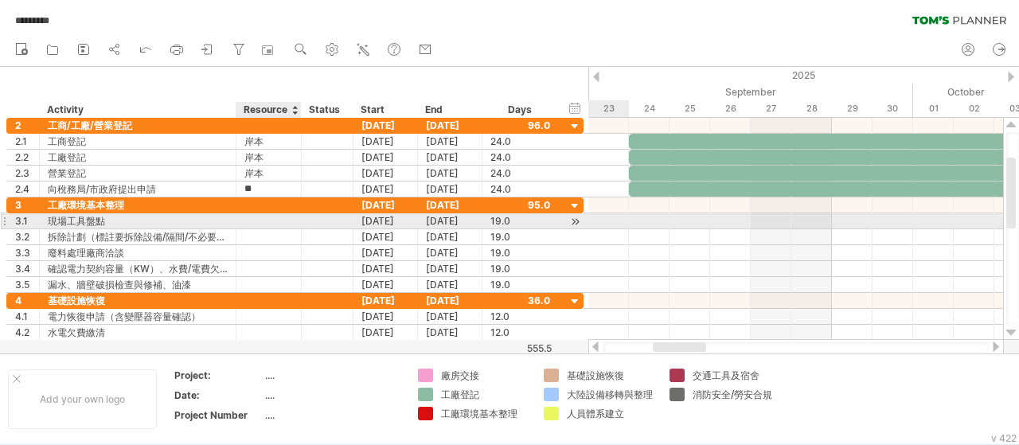
click at [263, 216] on div at bounding box center [268, 220] width 49 height 15
type input "**"
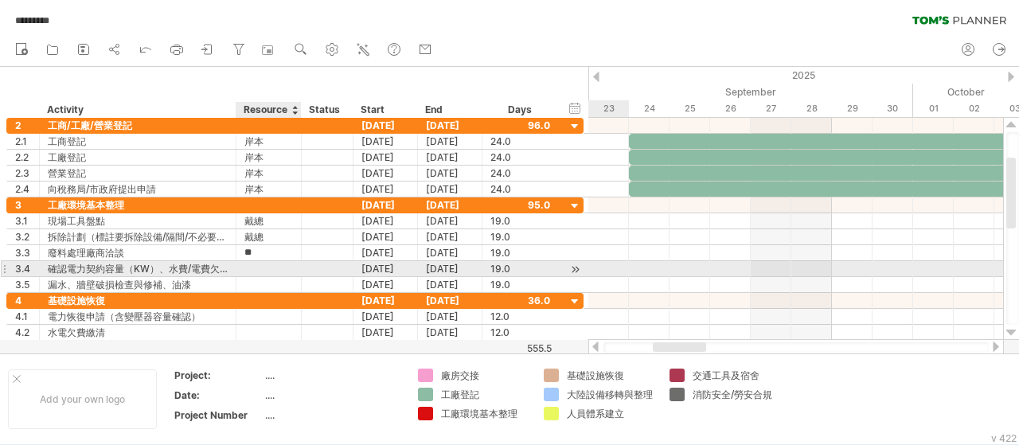
click at [271, 268] on div at bounding box center [268, 268] width 49 height 15
type input "*"
type input "**"
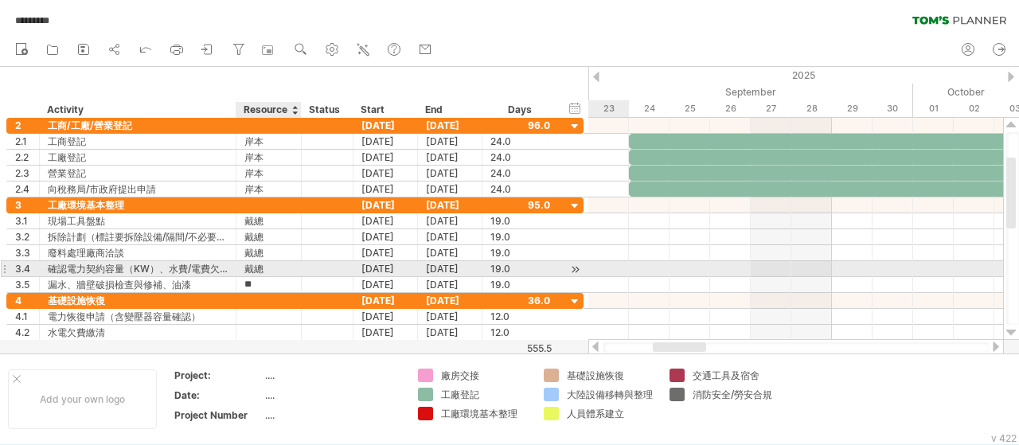
click at [285, 268] on div "戴總" at bounding box center [268, 268] width 49 height 15
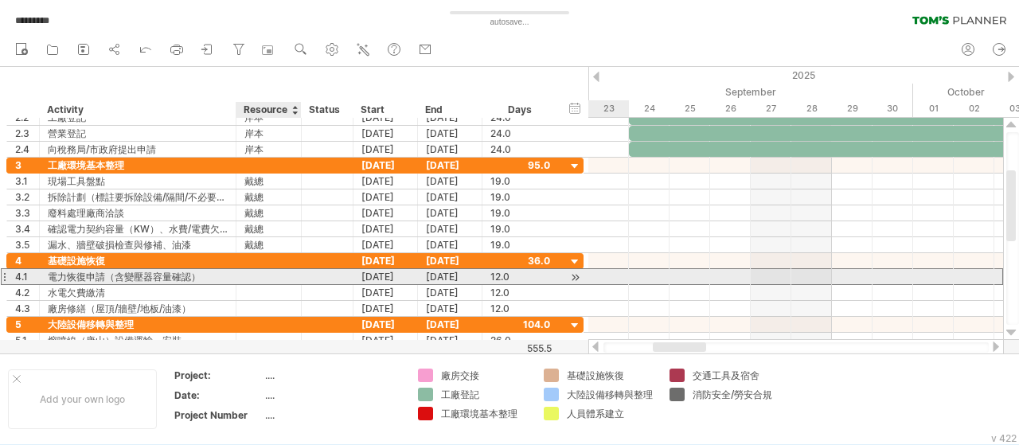
click at [275, 275] on div at bounding box center [268, 276] width 49 height 15
type input "**"
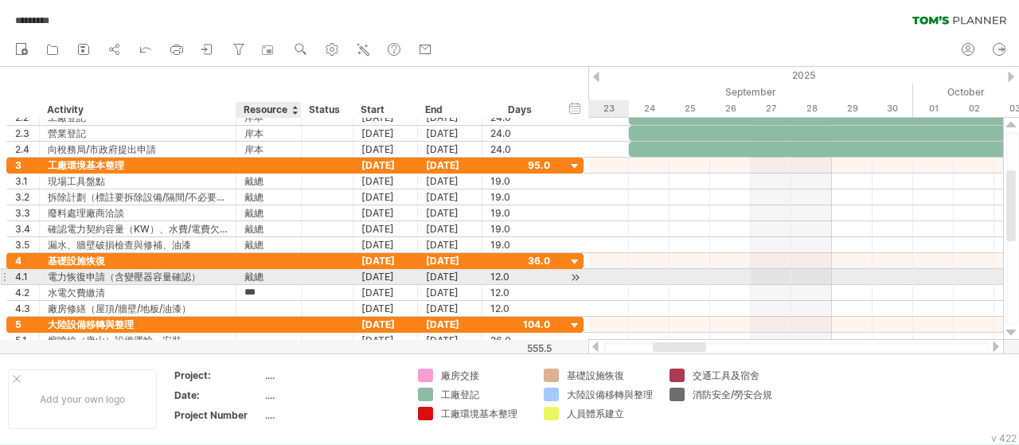
type input "**"
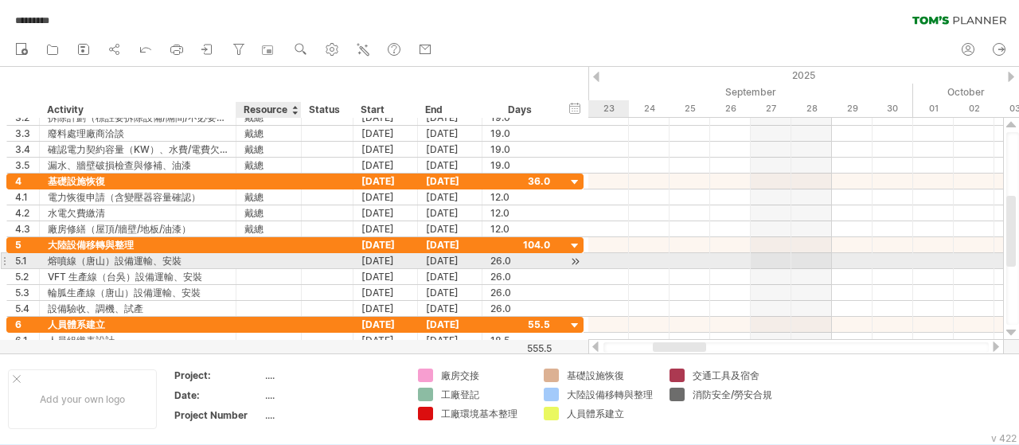
click at [269, 256] on div at bounding box center [268, 260] width 49 height 15
type input "**"
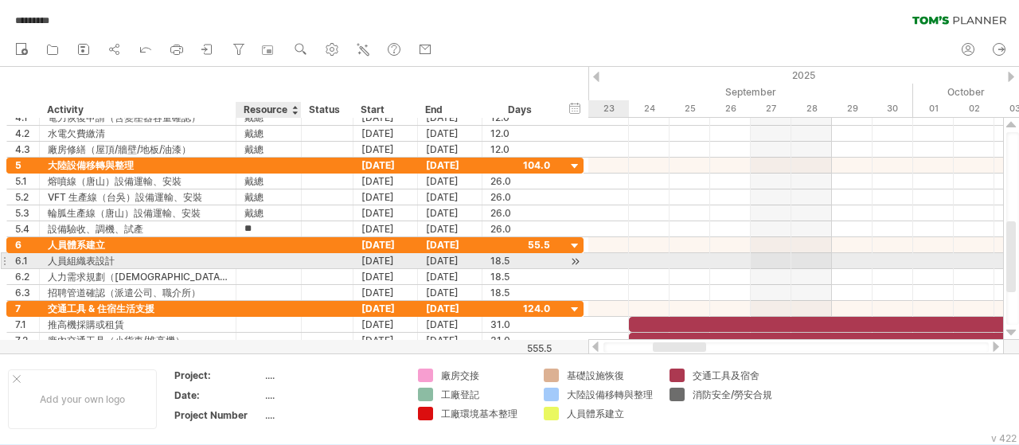
click at [272, 260] on div at bounding box center [268, 260] width 49 height 15
type input "***"
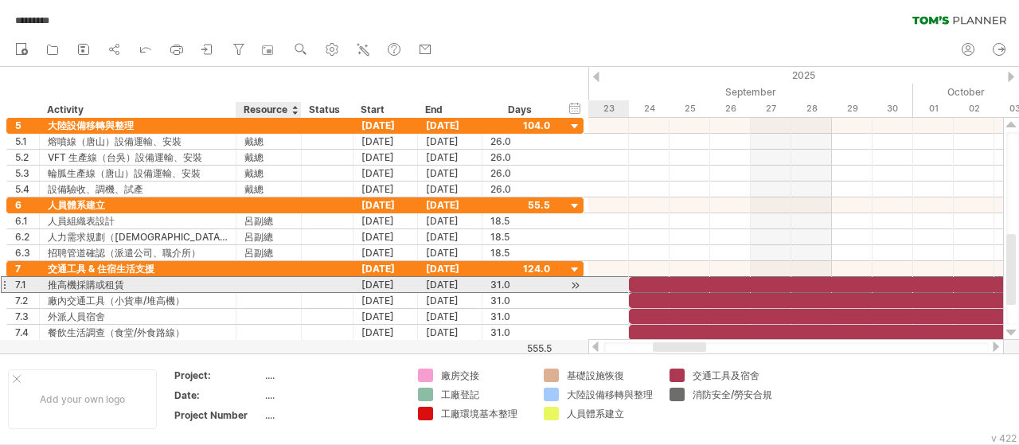
click at [278, 286] on div at bounding box center [268, 284] width 49 height 15
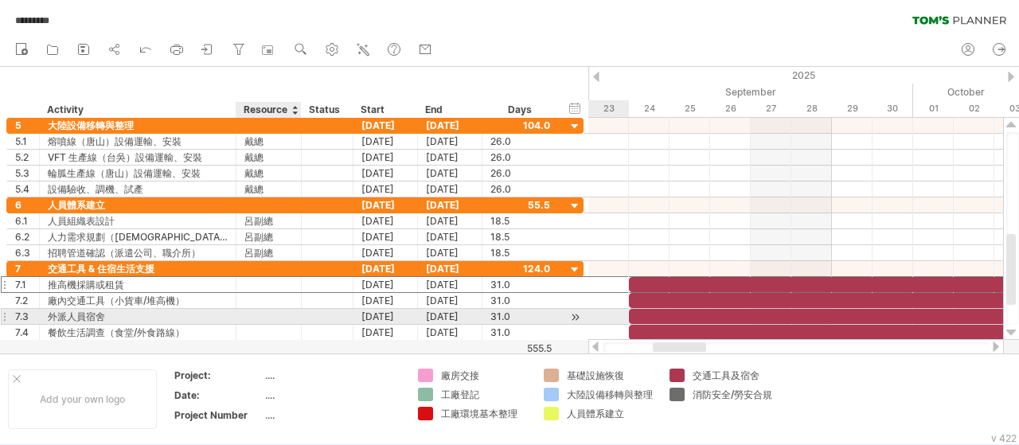
click at [268, 313] on div at bounding box center [268, 316] width 49 height 15
type input "***"
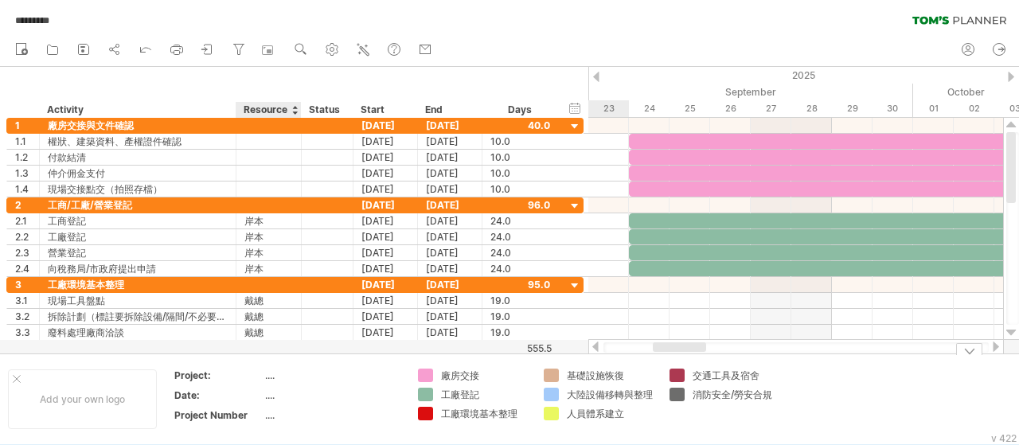
click at [270, 373] on div "...." at bounding box center [332, 375] width 134 height 14
click at [287, 373] on input "text" at bounding box center [328, 375] width 127 height 14
type input "*******"
click at [288, 403] on td "...." at bounding box center [332, 397] width 135 height 18
click at [294, 396] on input "text" at bounding box center [328, 395] width 127 height 14
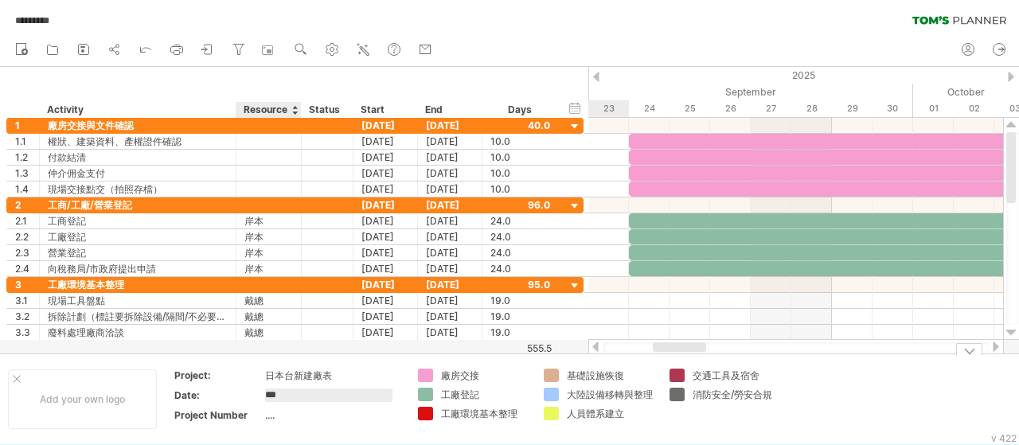
type input "****"
click at [275, 408] on div "...." at bounding box center [332, 415] width 134 height 14
click at [279, 414] on input "text" at bounding box center [328, 415] width 127 height 14
click at [297, 413] on input "text" at bounding box center [328, 415] width 127 height 14
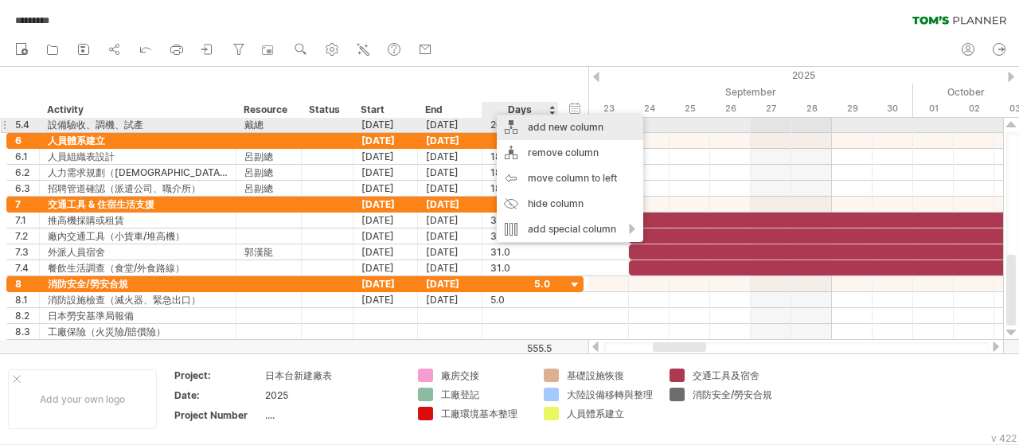
click at [544, 131] on div "add new column" at bounding box center [570, 127] width 146 height 25
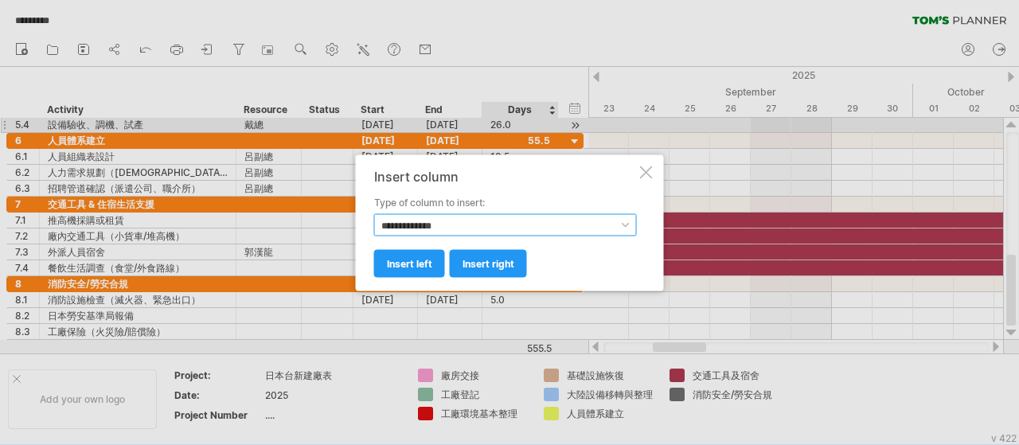
click at [505, 225] on select "**********" at bounding box center [505, 224] width 263 height 22
select select "**********"
click at [374, 213] on select "**********" at bounding box center [505, 224] width 263 height 22
click at [485, 268] on span "insert right" at bounding box center [488, 263] width 52 height 12
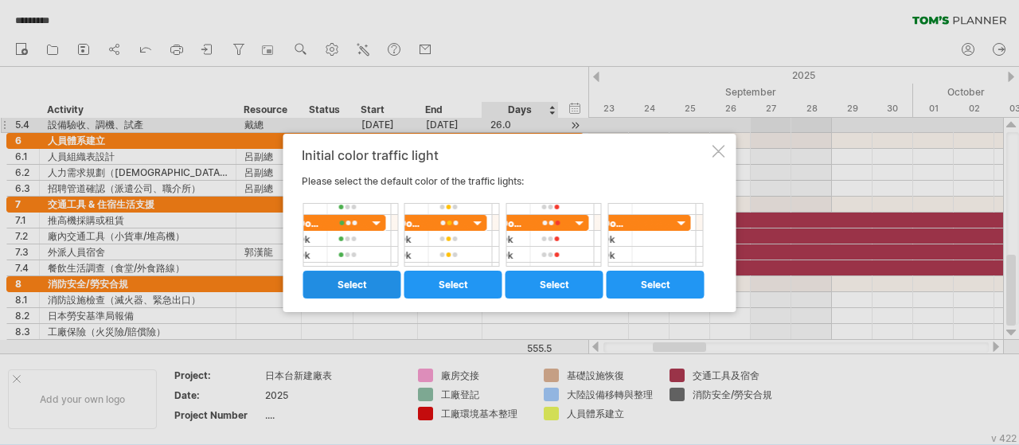
click at [348, 287] on span "select" at bounding box center [351, 285] width 29 height 12
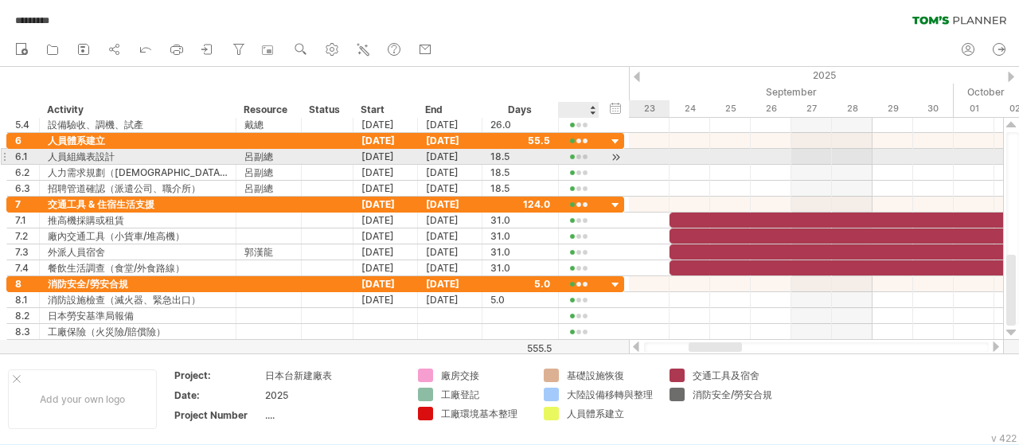
click at [586, 156] on div at bounding box center [579, 157] width 24 height 12
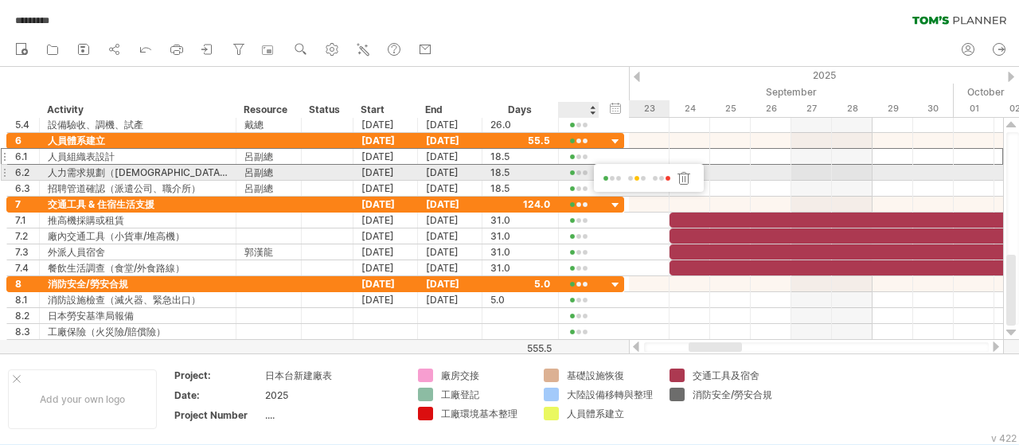
click at [638, 178] on span at bounding box center [637, 179] width 22 height 12
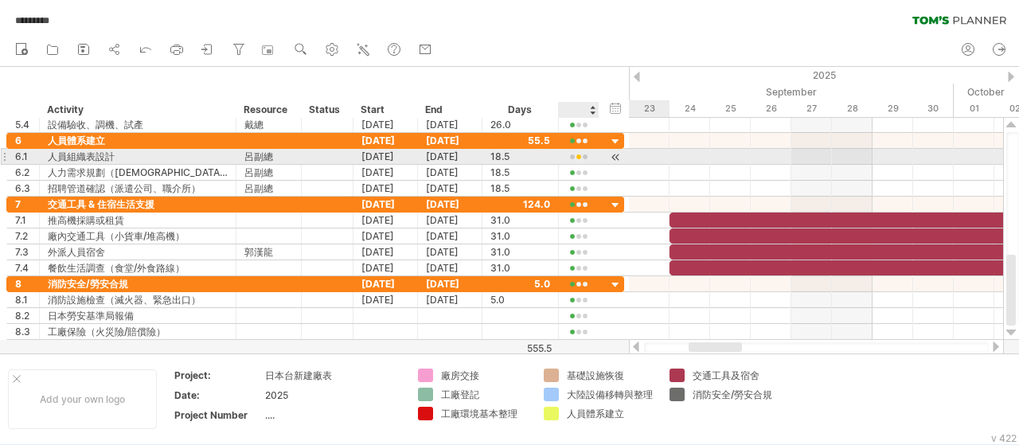
click at [593, 155] on div at bounding box center [597, 157] width 8 height 16
click at [593, 157] on div at bounding box center [597, 157] width 8 height 16
click at [600, 159] on div "6.1 ******* 人員組織表設計 *** 呂副總 [DATE] [DATE] 18.5 18.5" at bounding box center [315, 157] width 618 height 16
click at [581, 154] on div at bounding box center [579, 157] width 24 height 12
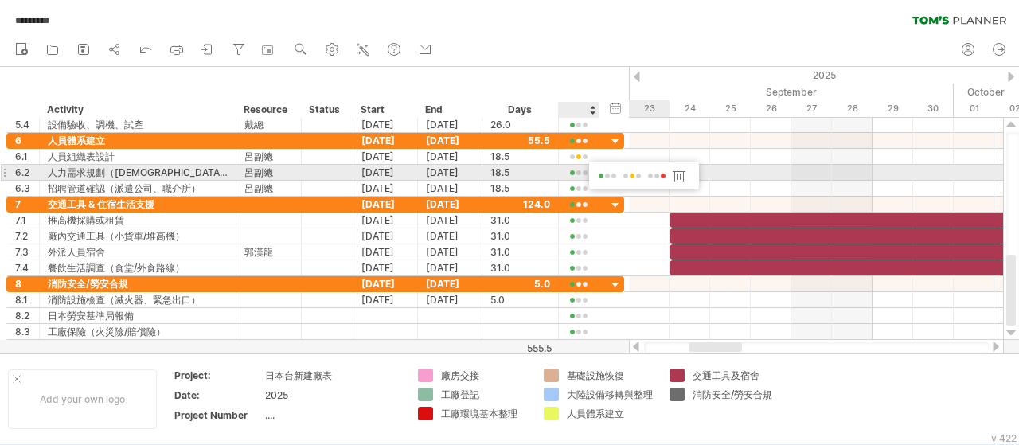
click at [660, 174] on span at bounding box center [656, 176] width 22 height 12
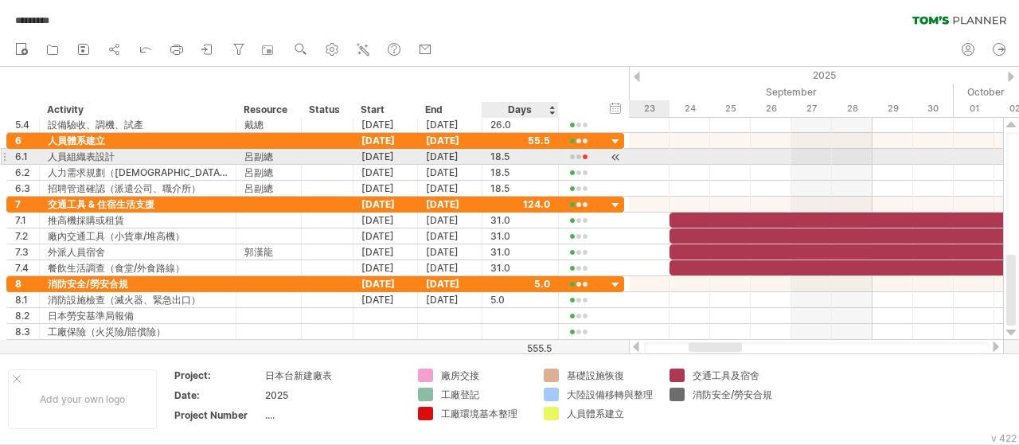
click at [578, 157] on div at bounding box center [579, 157] width 24 height 12
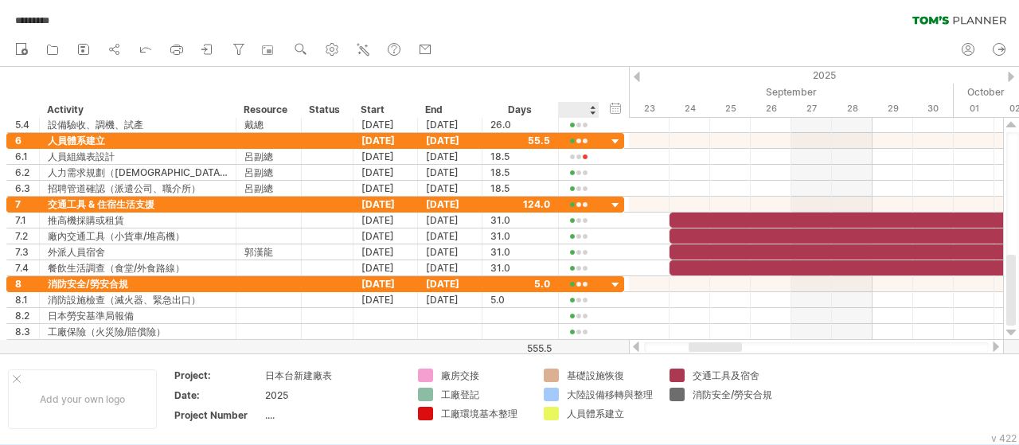
click at [589, 108] on div at bounding box center [592, 110] width 6 height 16
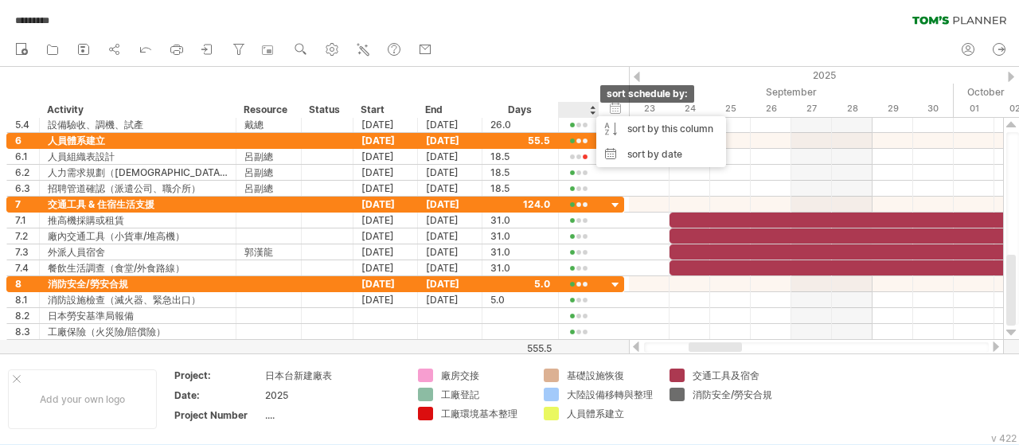
click at [589, 108] on div at bounding box center [592, 110] width 6 height 16
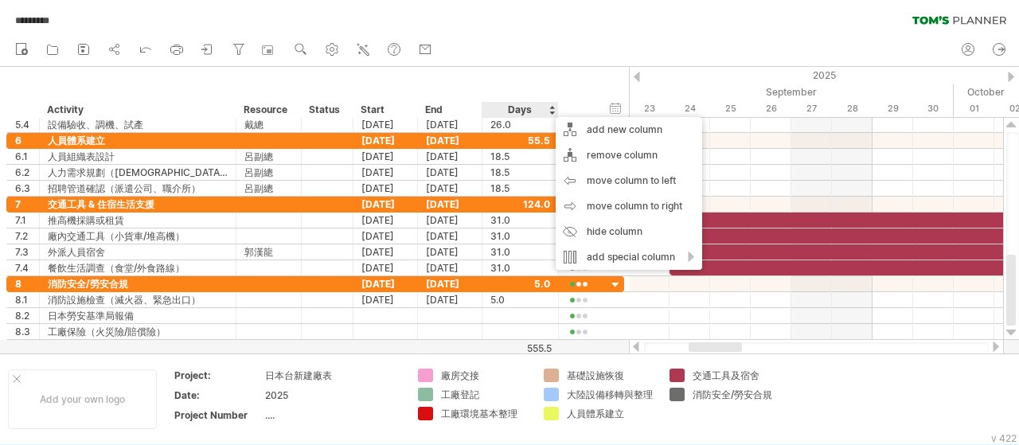
click at [571, 84] on div "hide start/end/duration show start/end/duration ******** Activity ******** Reso…" at bounding box center [314, 92] width 629 height 51
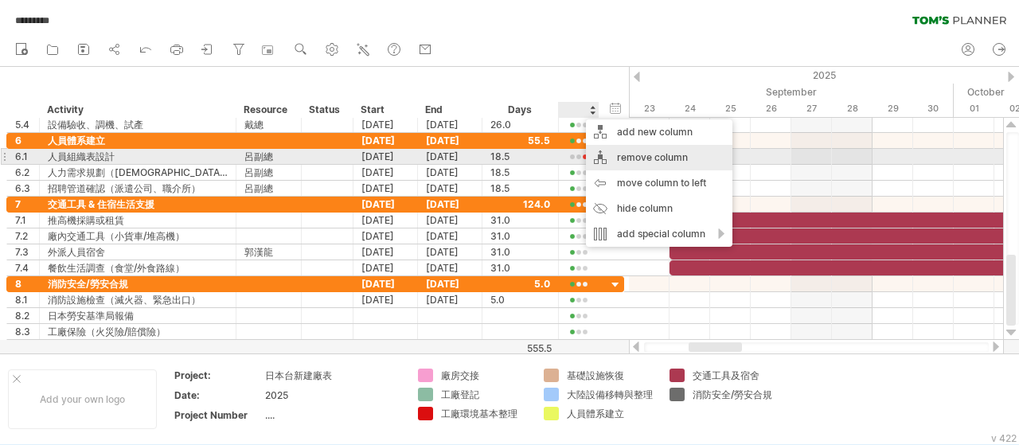
click at [622, 158] on div "remove column" at bounding box center [659, 157] width 146 height 25
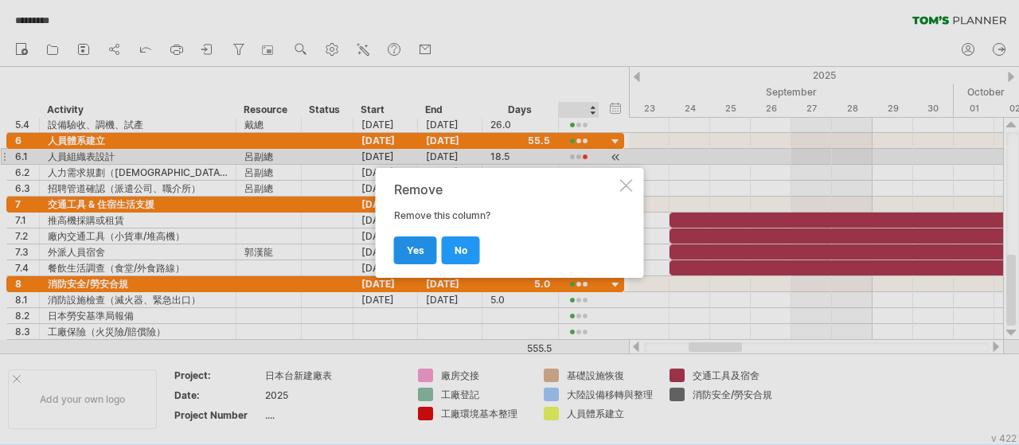
click at [431, 240] on link "yes" at bounding box center [415, 250] width 43 height 28
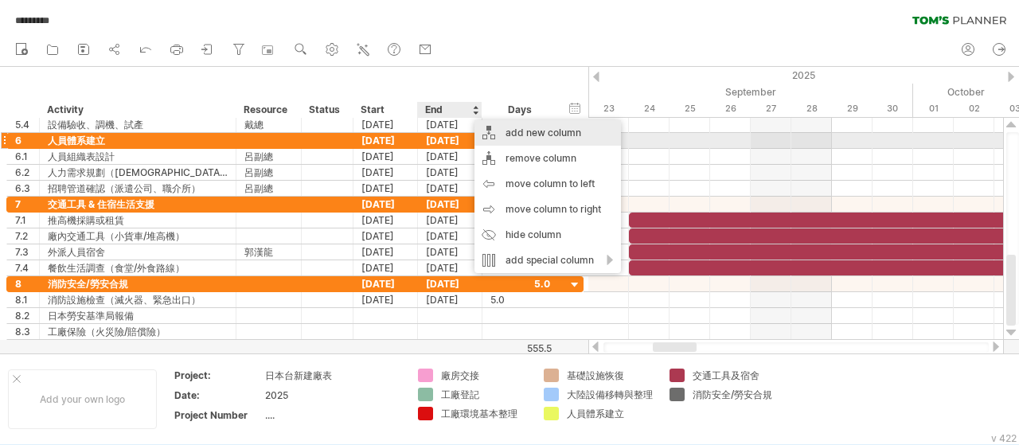
click at [521, 136] on div "add new column" at bounding box center [547, 132] width 146 height 25
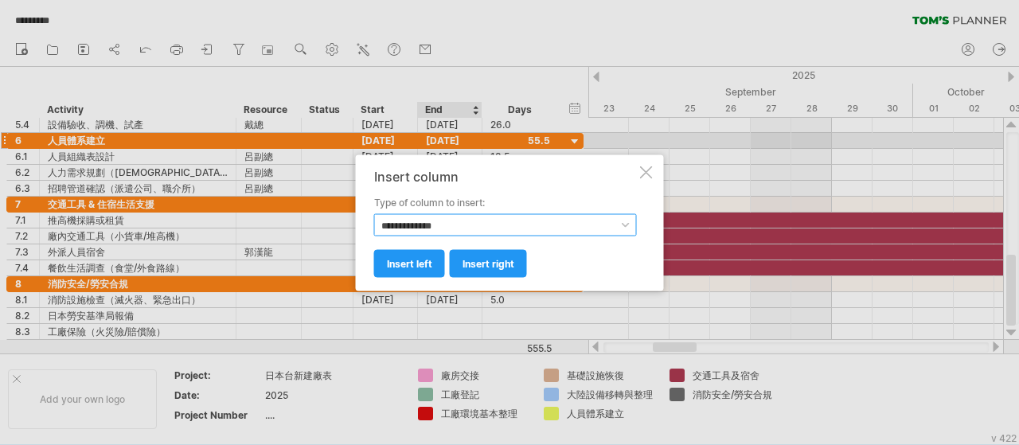
click at [446, 223] on select "**********" at bounding box center [505, 224] width 263 height 22
select select "**********"
click at [374, 213] on select "**********" at bounding box center [505, 224] width 263 height 22
click at [473, 266] on span "insert right" at bounding box center [488, 263] width 52 height 12
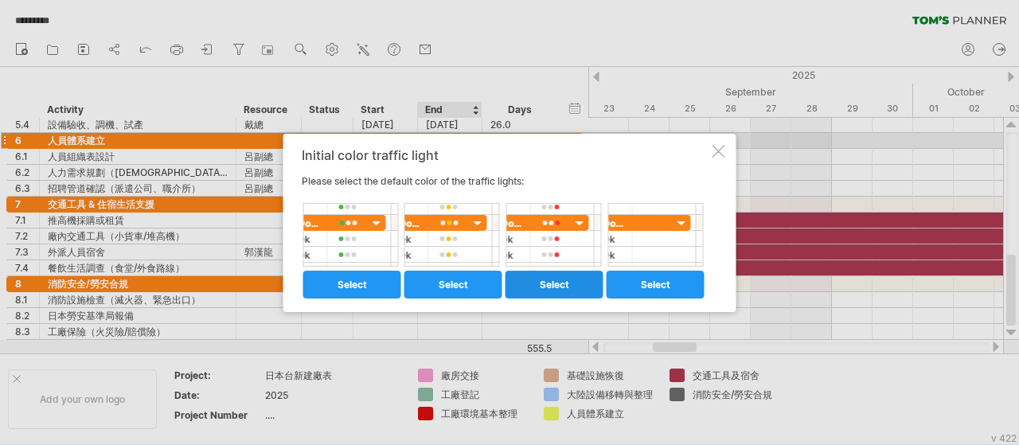
click at [549, 284] on span "select" at bounding box center [554, 285] width 29 height 12
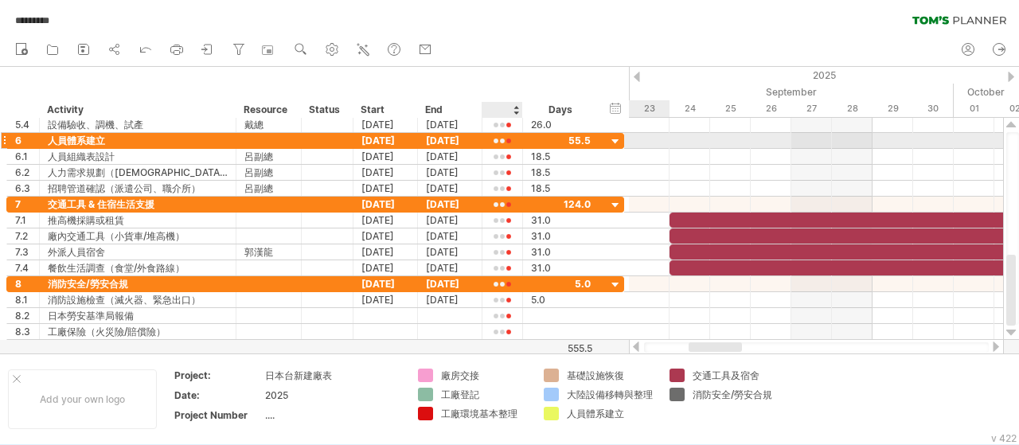
click at [501, 146] on div at bounding box center [502, 141] width 24 height 12
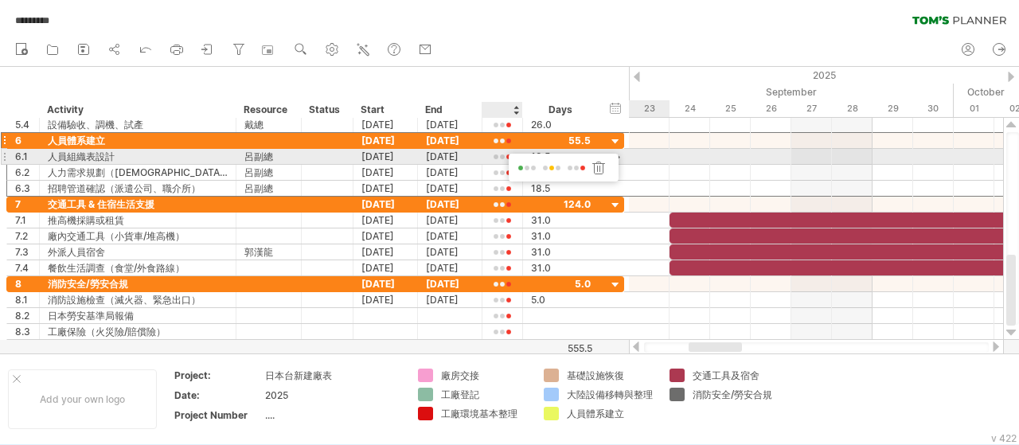
click at [526, 170] on span at bounding box center [527, 168] width 22 height 12
click at [501, 152] on div at bounding box center [502, 157] width 24 height 12
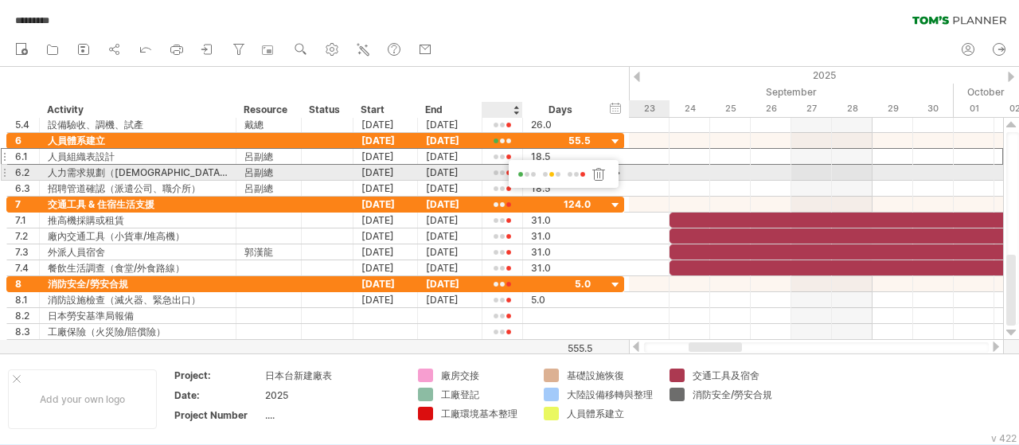
click at [551, 174] on span at bounding box center [551, 175] width 22 height 12
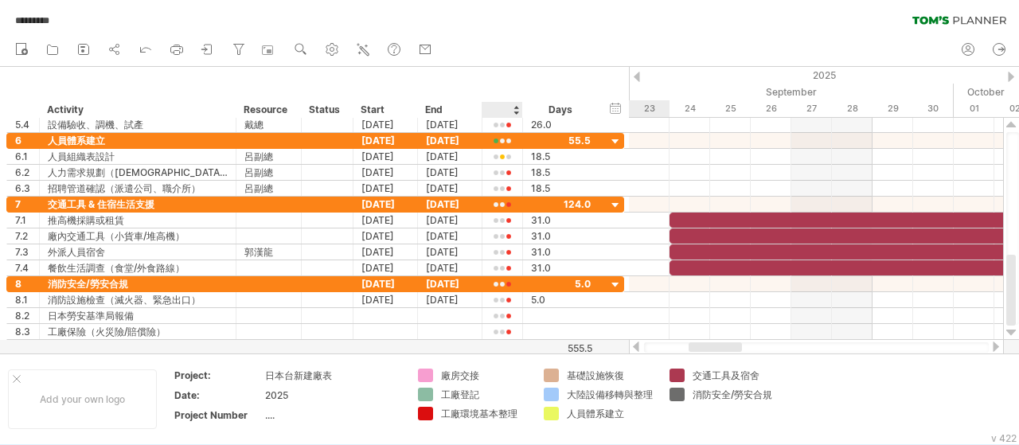
click at [496, 112] on div at bounding box center [501, 110] width 24 height 16
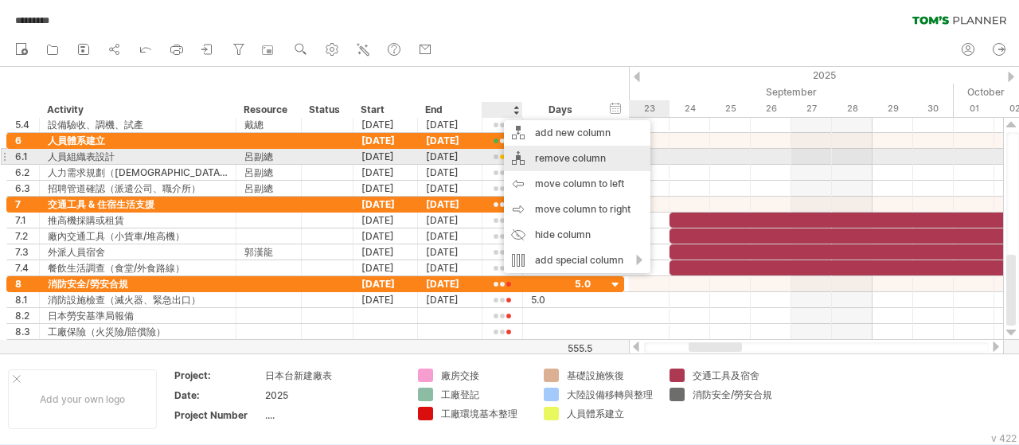
click at [538, 154] on div "remove column" at bounding box center [577, 158] width 146 height 25
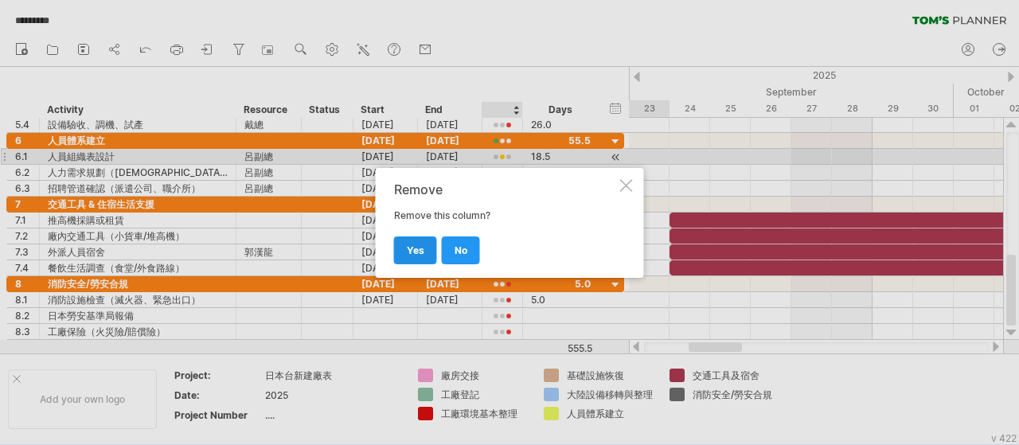
click at [419, 244] on span "yes" at bounding box center [416, 250] width 18 height 12
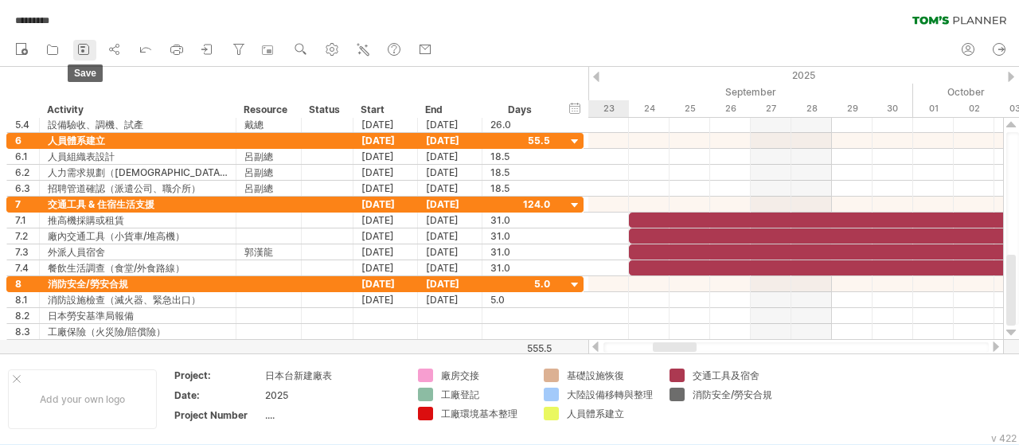
click at [84, 51] on rect at bounding box center [82, 50] width 3 height 3
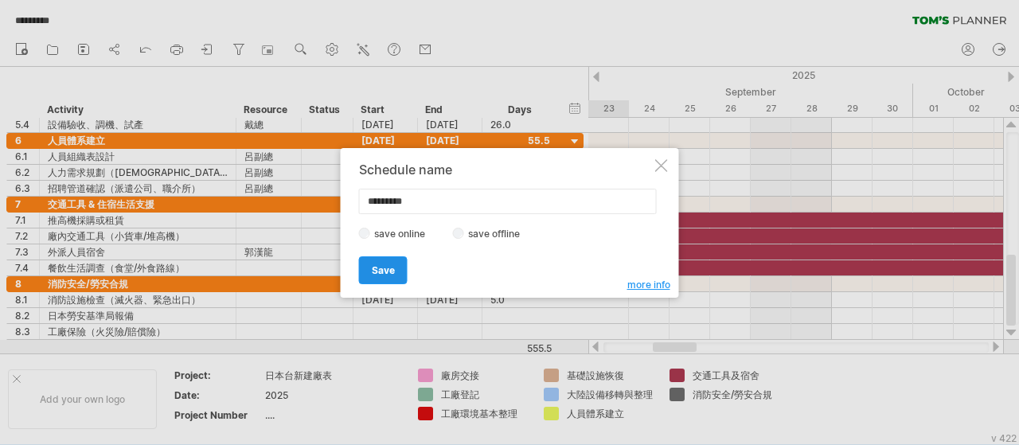
click at [378, 270] on span "Save" at bounding box center [383, 270] width 23 height 12
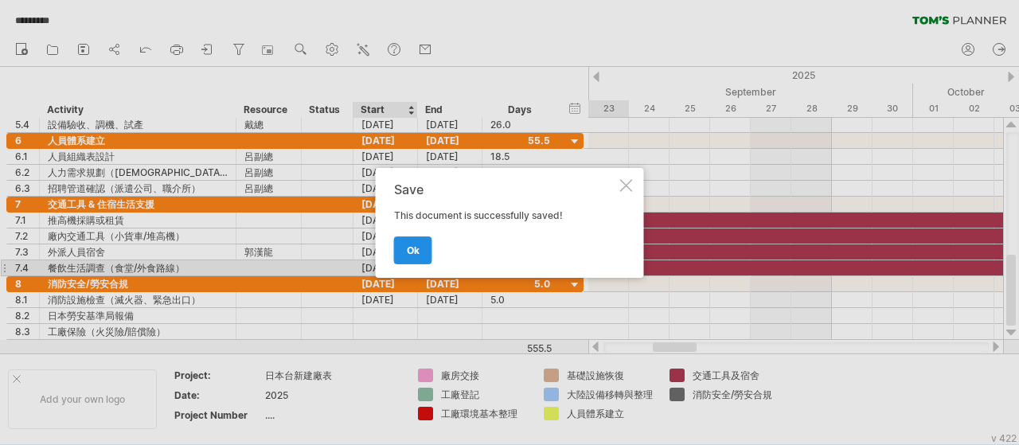
click at [415, 251] on span "ok" at bounding box center [413, 250] width 13 height 12
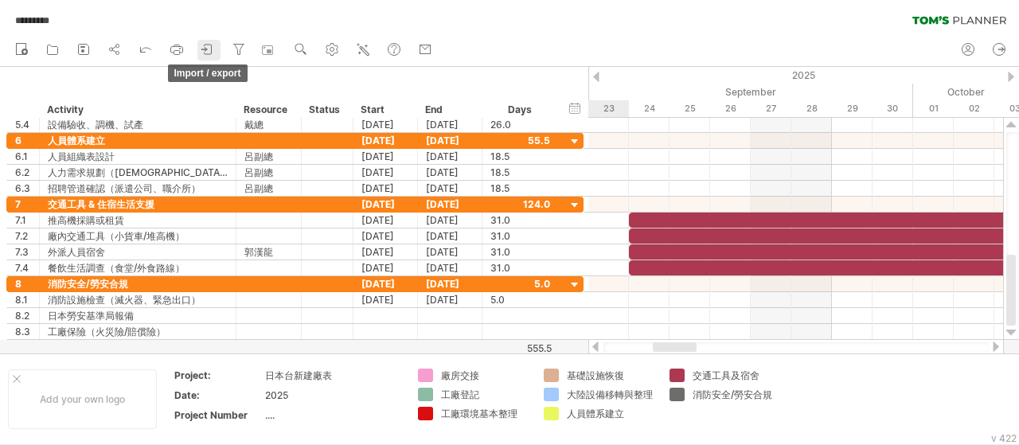
click at [201, 51] on icon at bounding box center [208, 49] width 16 height 16
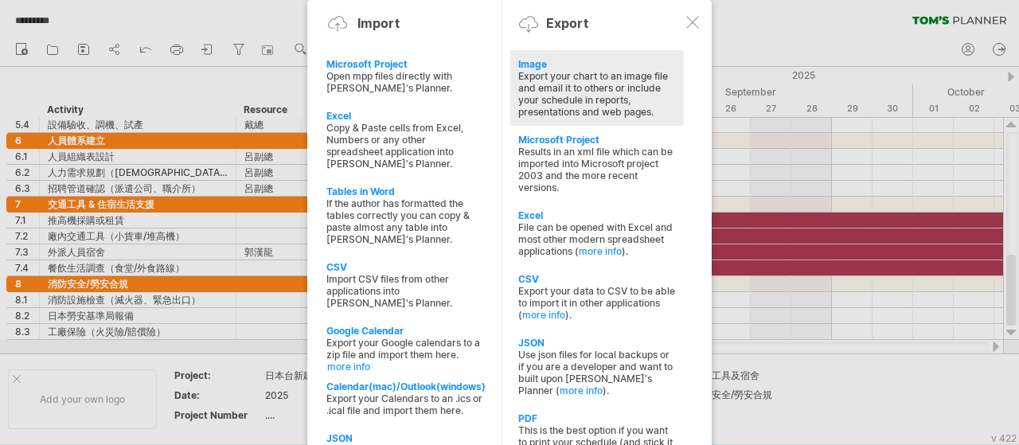
click at [598, 84] on div "Export your chart to an image file and email it to others or include your sched…" at bounding box center [597, 94] width 158 height 48
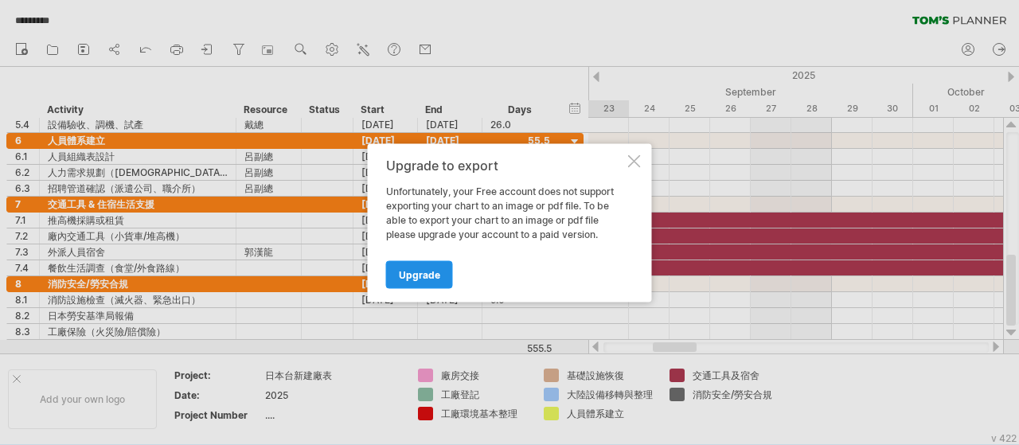
click at [423, 271] on span "Upgrade" at bounding box center [419, 274] width 41 height 12
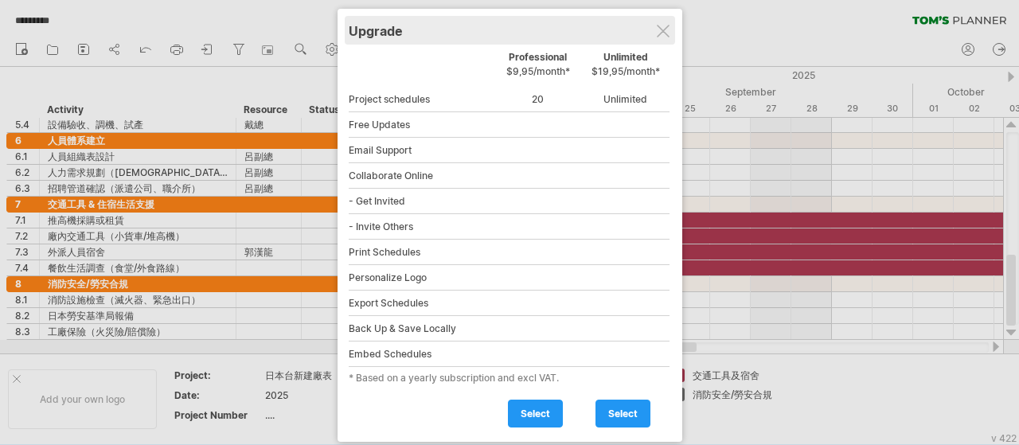
click at [656, 39] on div "Upgrade" at bounding box center [510, 30] width 322 height 29
click at [663, 37] on div "Upgrade" at bounding box center [510, 30] width 322 height 29
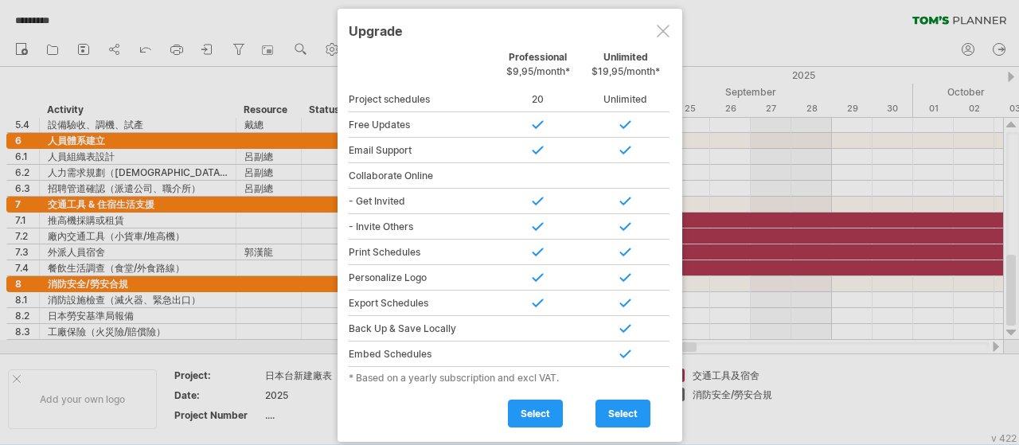
click at [244, 179] on div at bounding box center [509, 222] width 1019 height 445
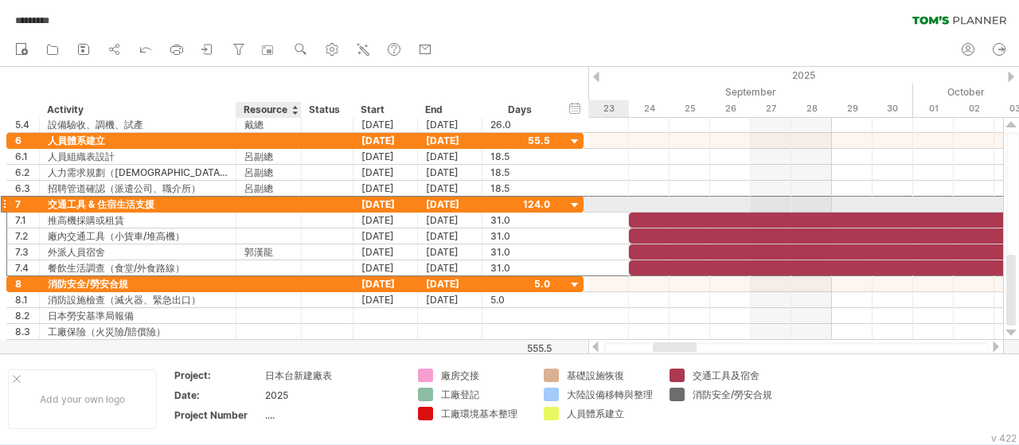
click at [193, 201] on div "交通工具 & 住宿生活支援" at bounding box center [138, 204] width 180 height 15
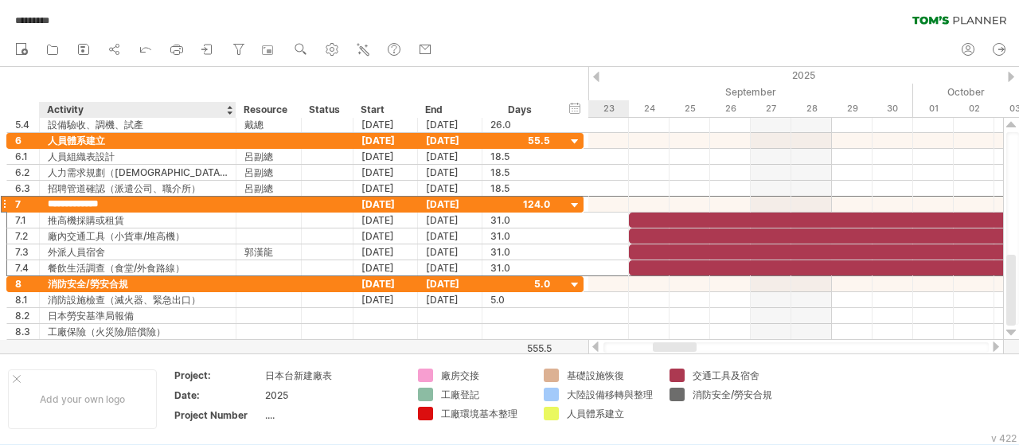
click at [209, 90] on div "hide start/end/duration show start/end/duration ******** Activity ******** Reso…" at bounding box center [294, 92] width 588 height 51
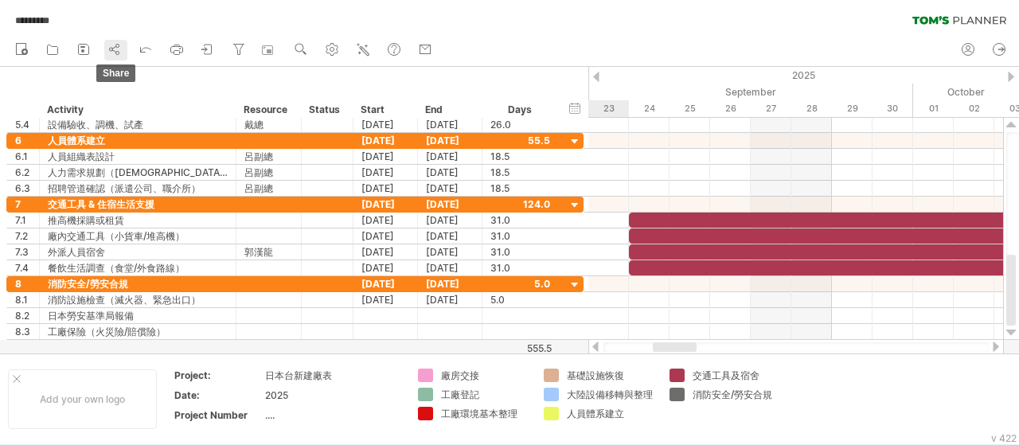
click at [111, 52] on icon at bounding box center [115, 49] width 16 height 16
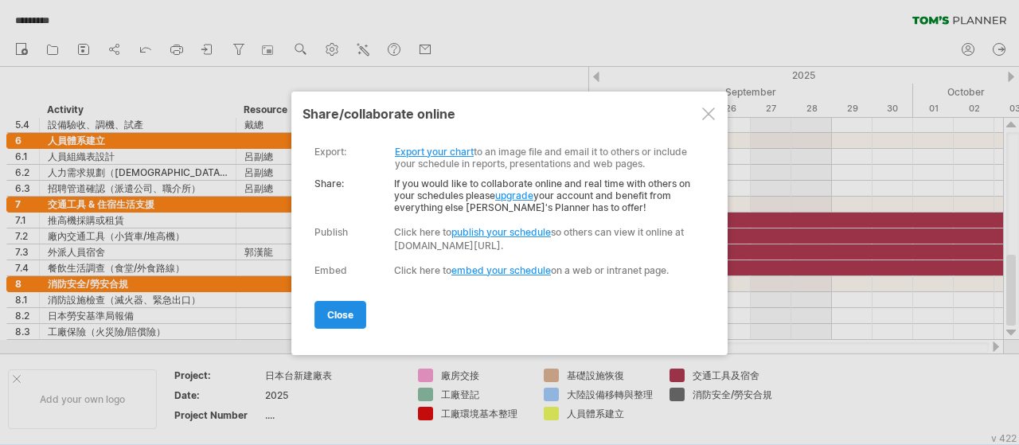
click at [345, 314] on link "close" at bounding box center [340, 315] width 52 height 28
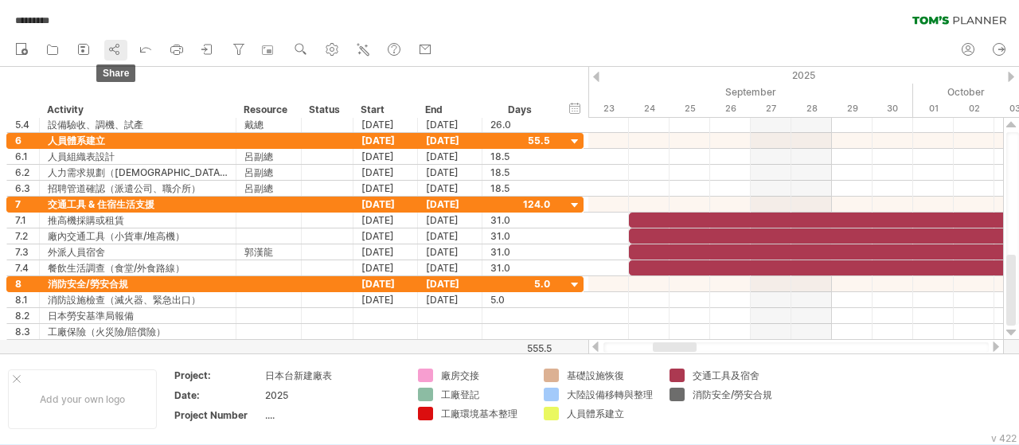
click at [119, 55] on icon at bounding box center [115, 49] width 16 height 16
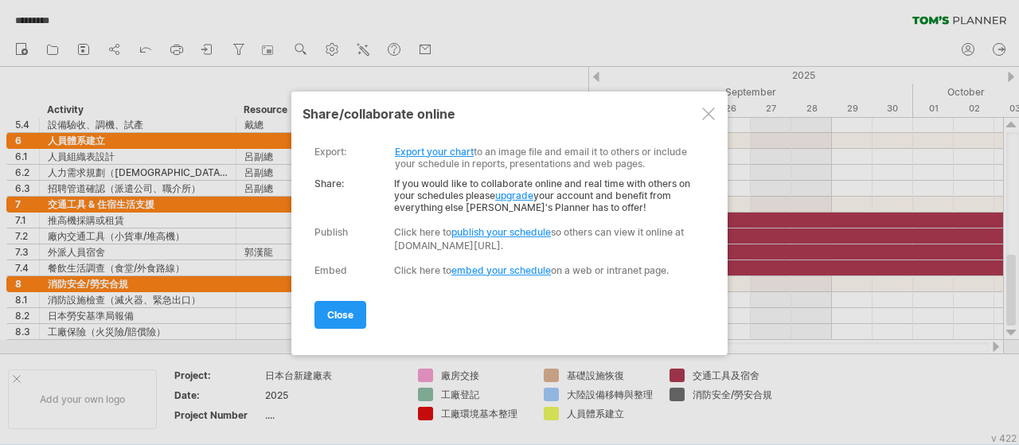
click at [317, 179] on strong "Share:" at bounding box center [328, 183] width 29 height 12
click at [325, 146] on div "export:" at bounding box center [330, 152] width 32 height 12
click at [333, 234] on div "Publish Published Click here to publish your schedule so others can view it onl…" at bounding box center [505, 238] width 383 height 27
click at [337, 257] on div "Name 日本台新建廠時程表 ********* Last modified: [DATE] 11:49 Owner )" at bounding box center [505, 205] width 383 height 142
click at [432, 152] on link "Export your chart" at bounding box center [434, 152] width 79 height 12
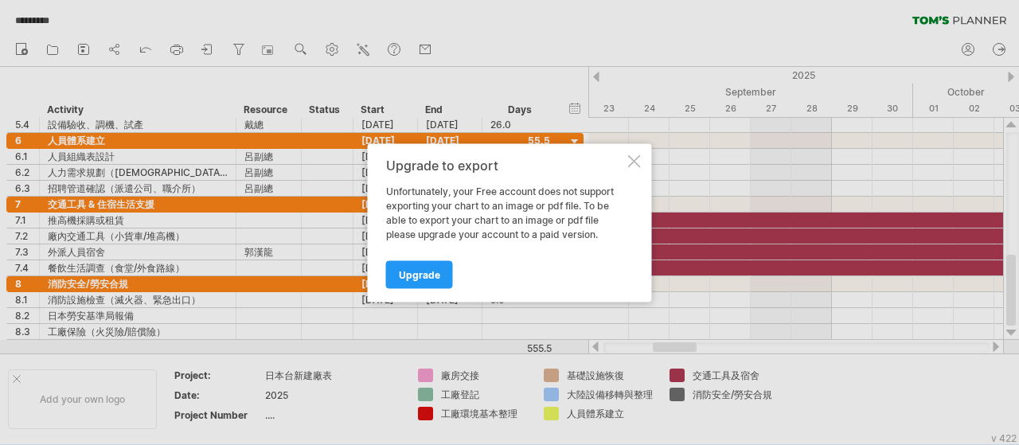
click at [629, 165] on div at bounding box center [634, 160] width 13 height 13
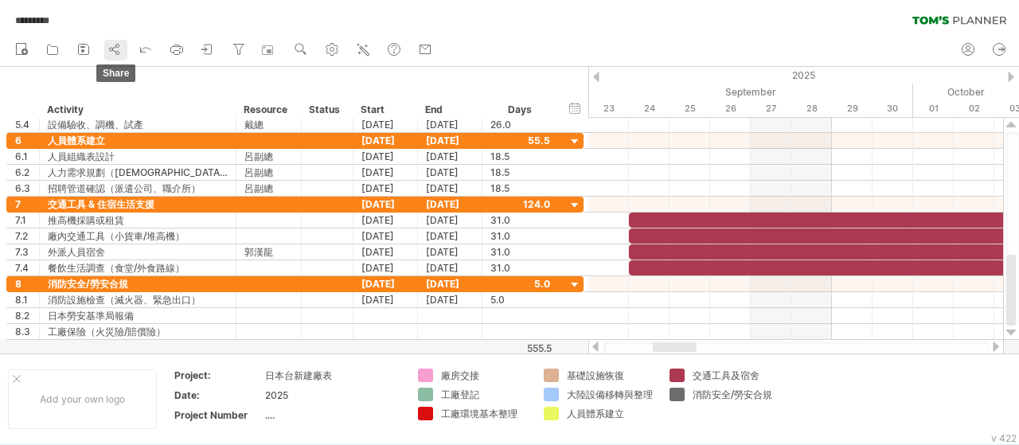
click at [123, 47] on link "share" at bounding box center [115, 50] width 23 height 21
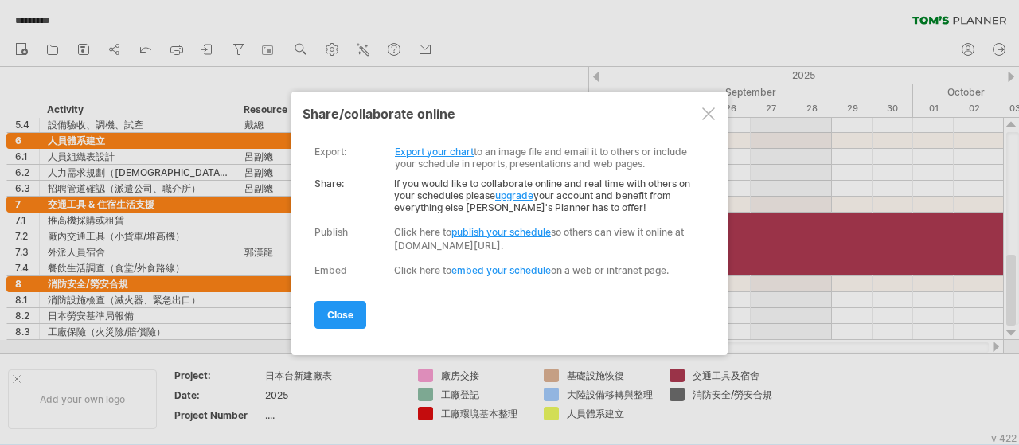
click at [400, 264] on div "Click here to embed your schedule on a web or intranet page." at bounding box center [545, 270] width 303 height 12
click at [513, 227] on link "publish your schedule" at bounding box center [500, 232] width 99 height 12
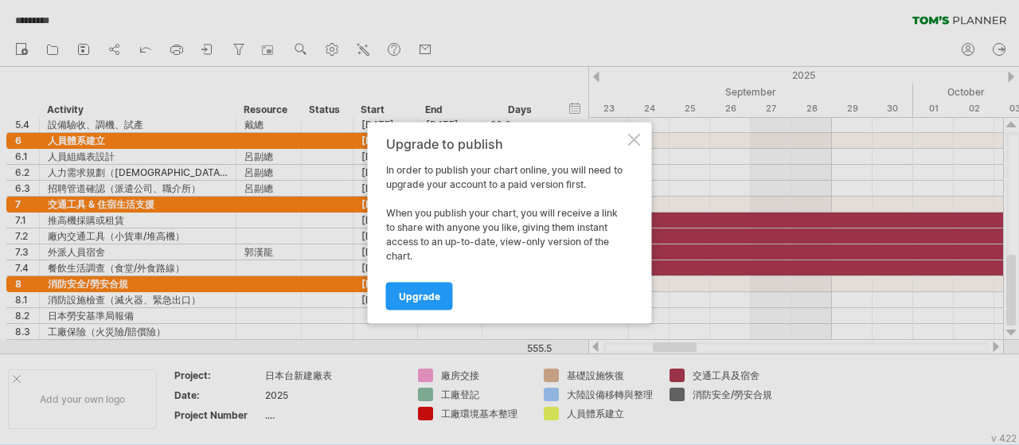
click at [631, 141] on div at bounding box center [634, 139] width 13 height 13
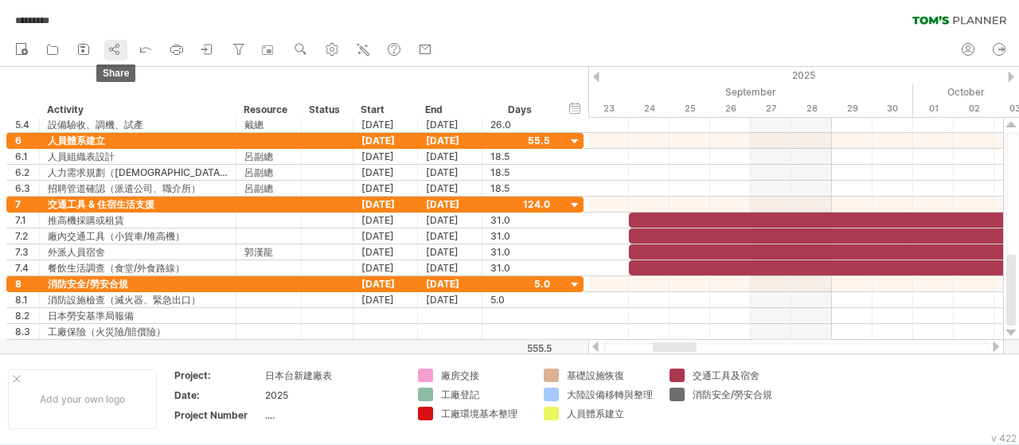
click at [110, 49] on circle at bounding box center [111, 49] width 3 height 3
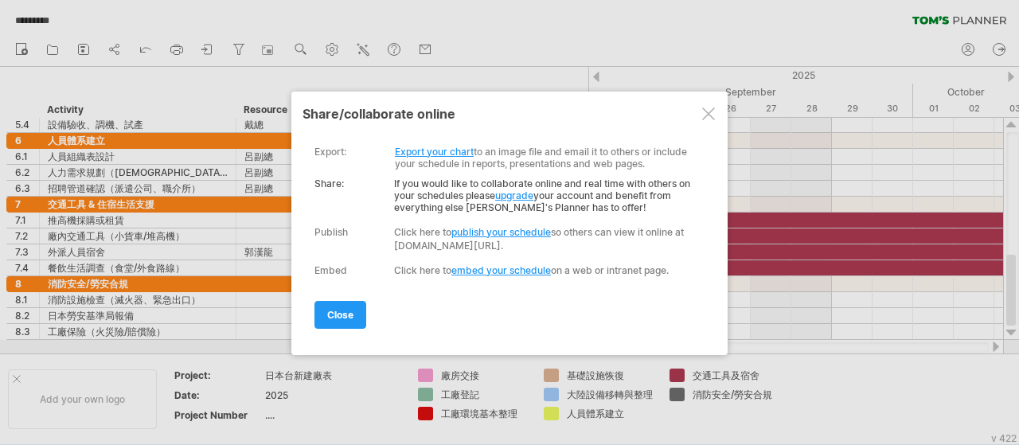
click at [444, 149] on link "Export your chart" at bounding box center [434, 152] width 79 height 12
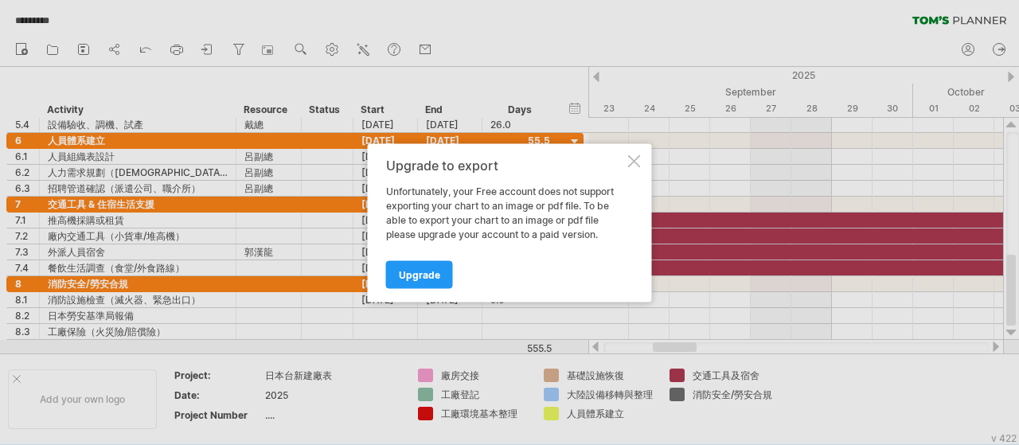
click at [630, 168] on div "Upgrade to export Unfortunately, your Free account does not support exporting y…" at bounding box center [510, 222] width 284 height 158
click at [632, 158] on div at bounding box center [634, 160] width 13 height 13
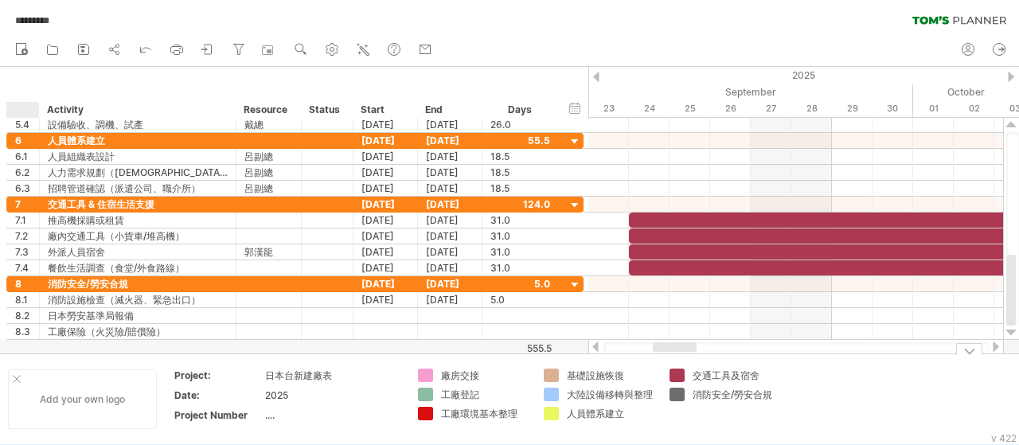
click at [17, 377] on div at bounding box center [17, 379] width 8 height 8
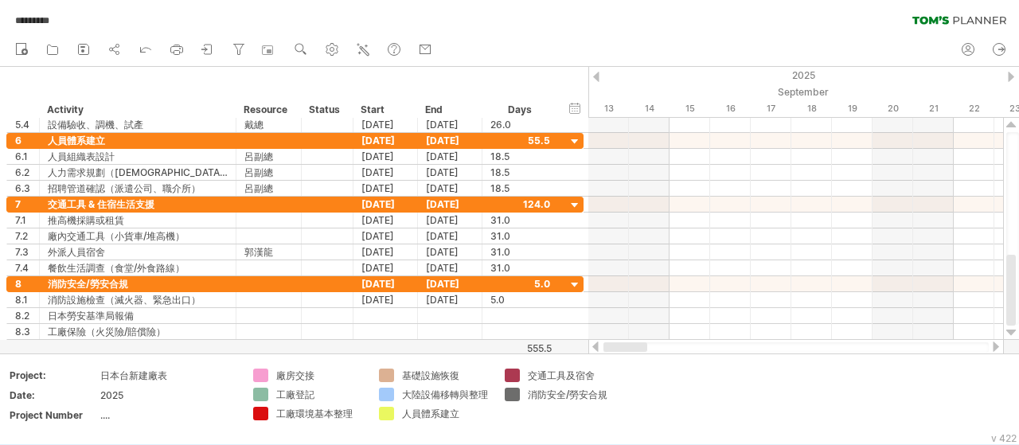
drag, startPoint x: 669, startPoint y: 345, endPoint x: 614, endPoint y: 349, distance: 54.2
click at [614, 349] on div at bounding box center [625, 347] width 44 height 10
click at [340, 48] on use at bounding box center [332, 49] width 16 height 16
select select "*"
select select "**"
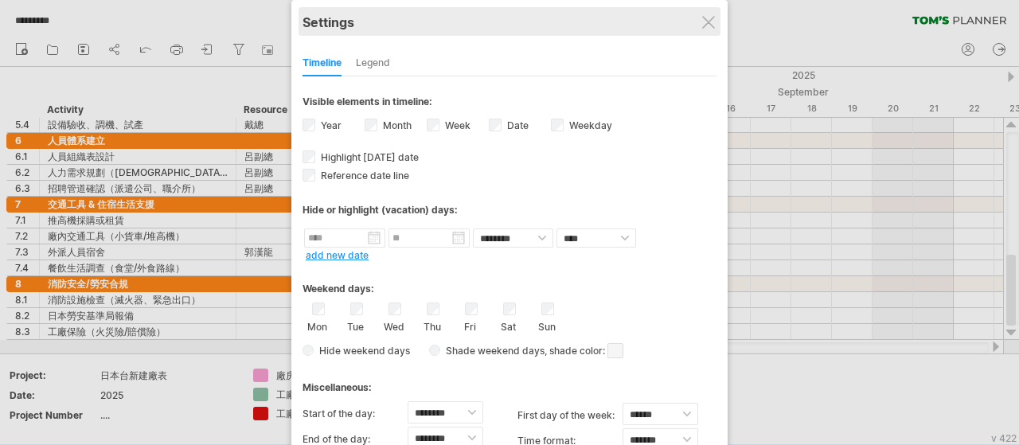
click at [715, 24] on div "Settings" at bounding box center [509, 21] width 414 height 29
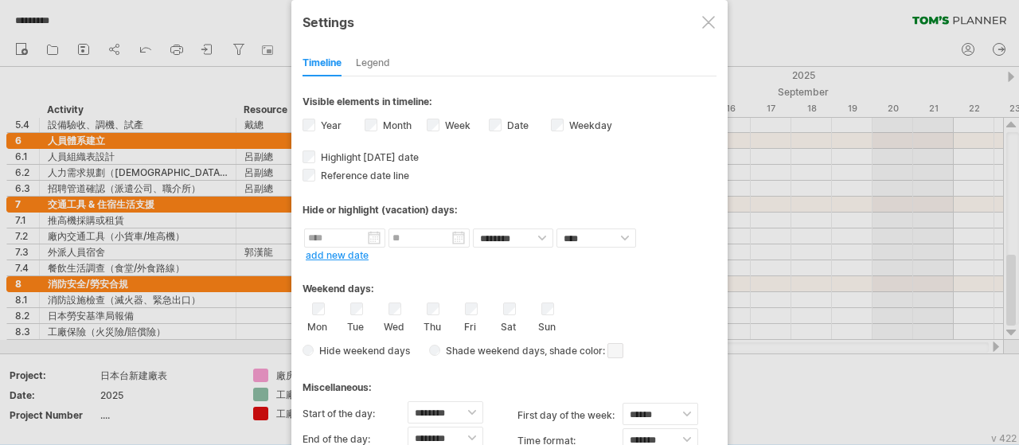
click at [708, 22] on div at bounding box center [708, 22] width 13 height 13
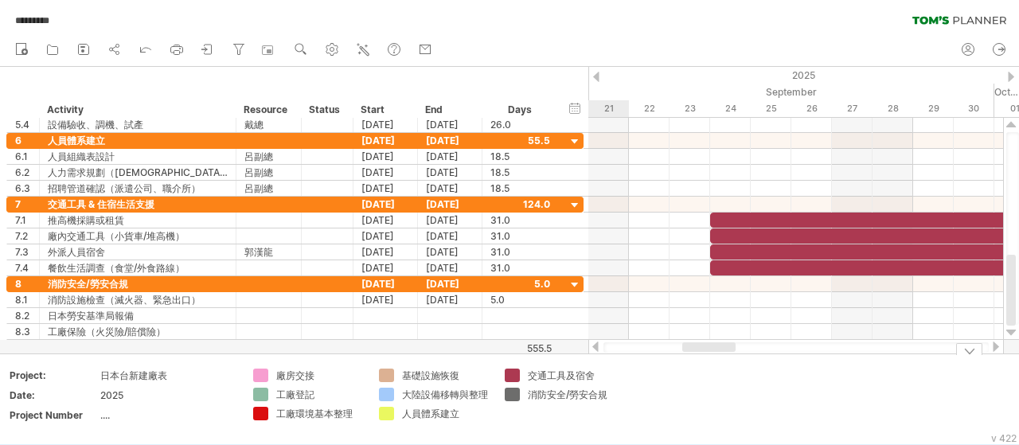
drag, startPoint x: 681, startPoint y: 347, endPoint x: 716, endPoint y: 360, distance: 37.3
click at [716, 360] on div "Trying to reach [DOMAIN_NAME] Connected again... 0% autosave... ********* clear…" at bounding box center [509, 222] width 1019 height 445
click at [122, 52] on icon at bounding box center [115, 49] width 16 height 16
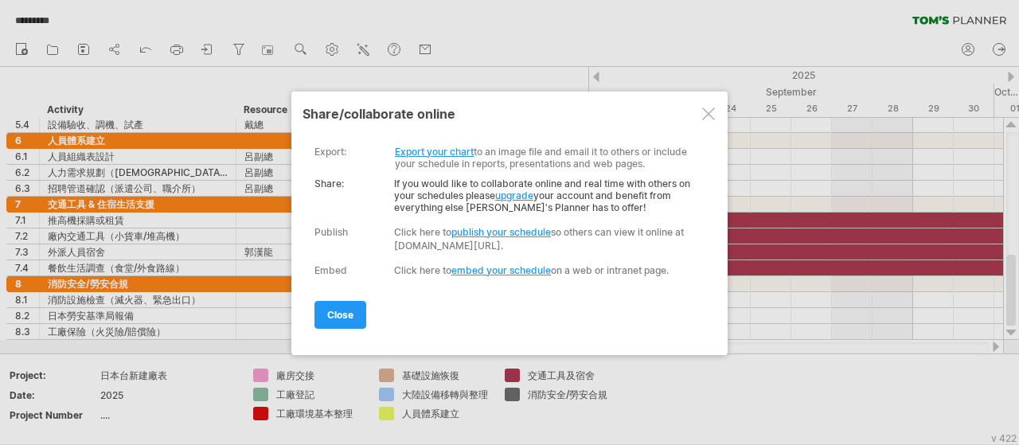
click at [437, 151] on link "Export your chart" at bounding box center [434, 152] width 79 height 12
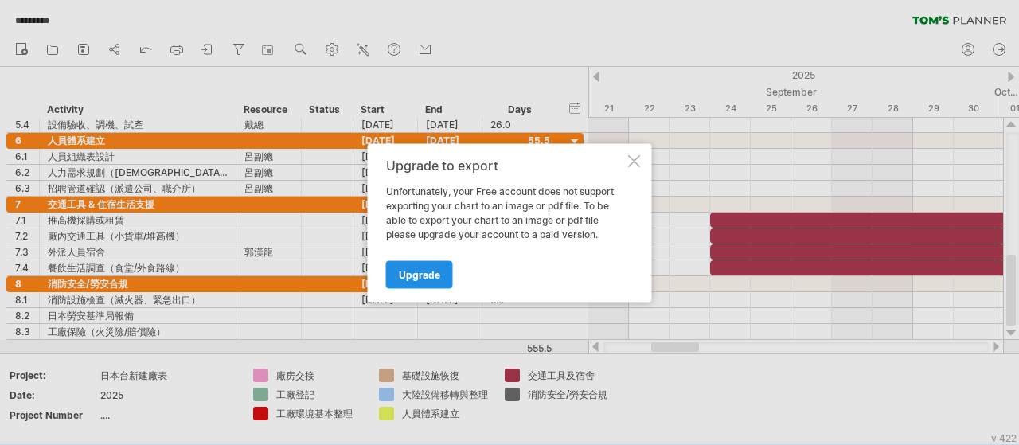
click at [428, 274] on span "Upgrade" at bounding box center [419, 274] width 41 height 12
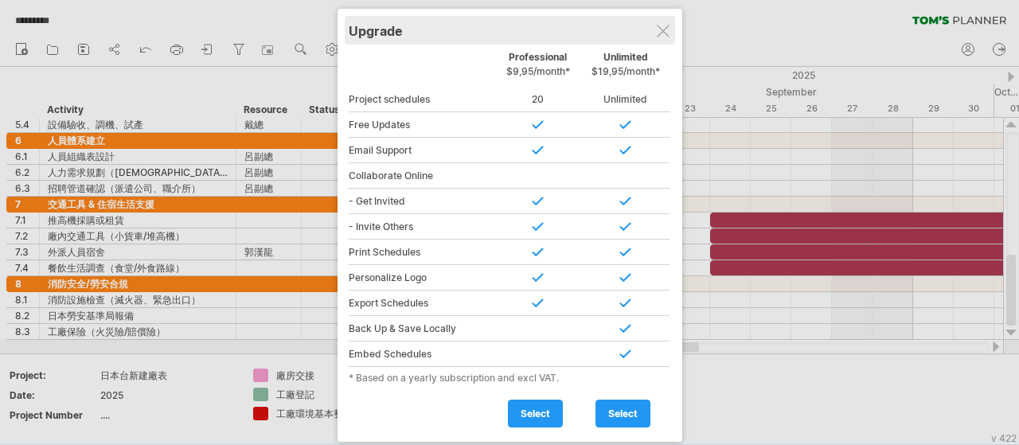
click at [653, 26] on div "Upgrade" at bounding box center [510, 30] width 322 height 29
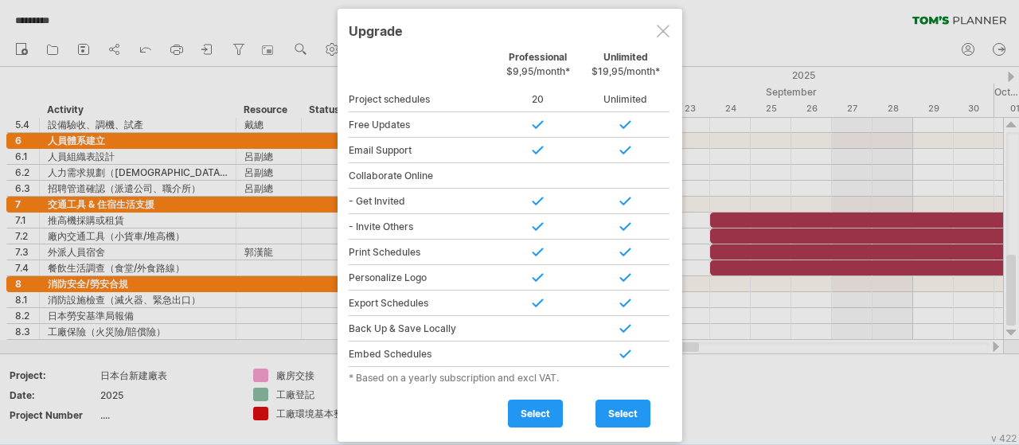
click at [196, 89] on div at bounding box center [509, 222] width 1019 height 445
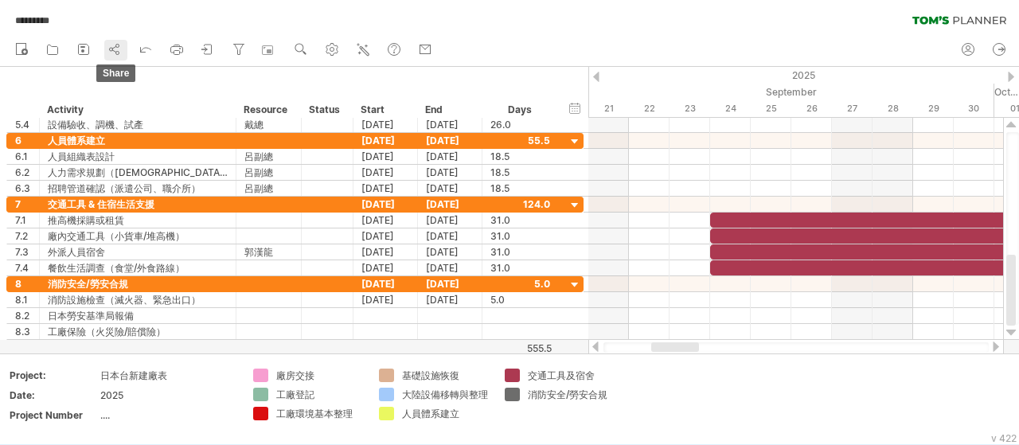
click at [120, 50] on icon at bounding box center [115, 49] width 16 height 16
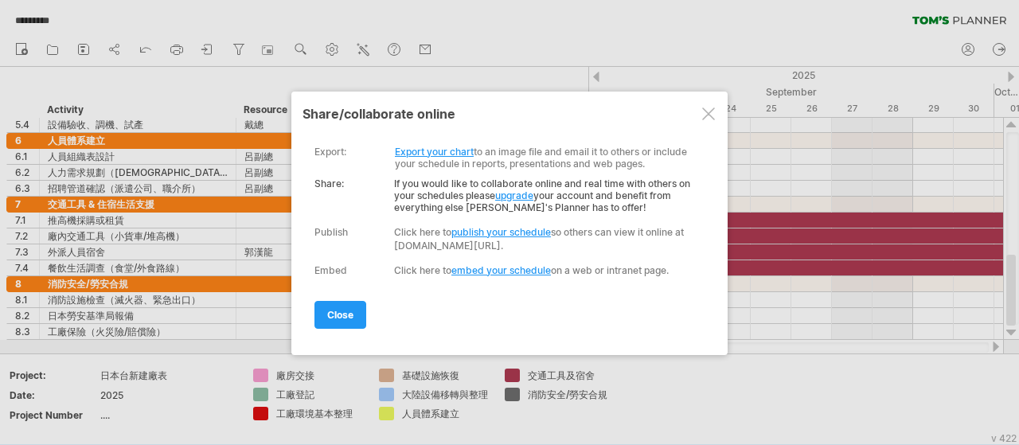
click at [457, 197] on div "Share: If you would like to collaborate online and real time with others on you…" at bounding box center [505, 192] width 383 height 44
click at [533, 189] on link "upgrade" at bounding box center [514, 195] width 38 height 12
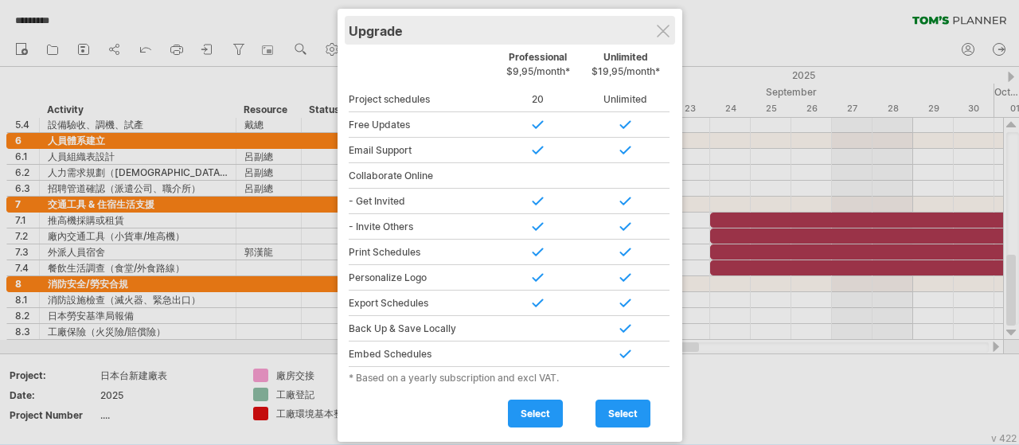
click at [655, 29] on div "Upgrade" at bounding box center [510, 30] width 322 height 29
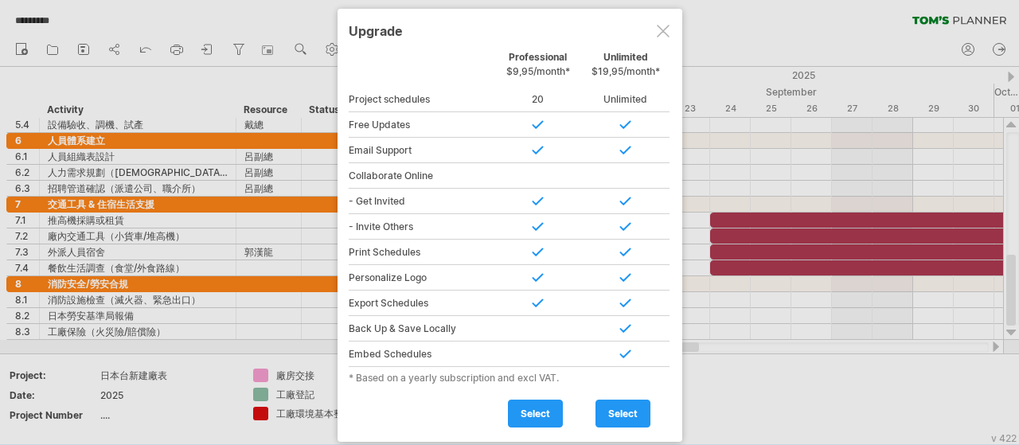
click at [155, 88] on div at bounding box center [509, 222] width 1019 height 445
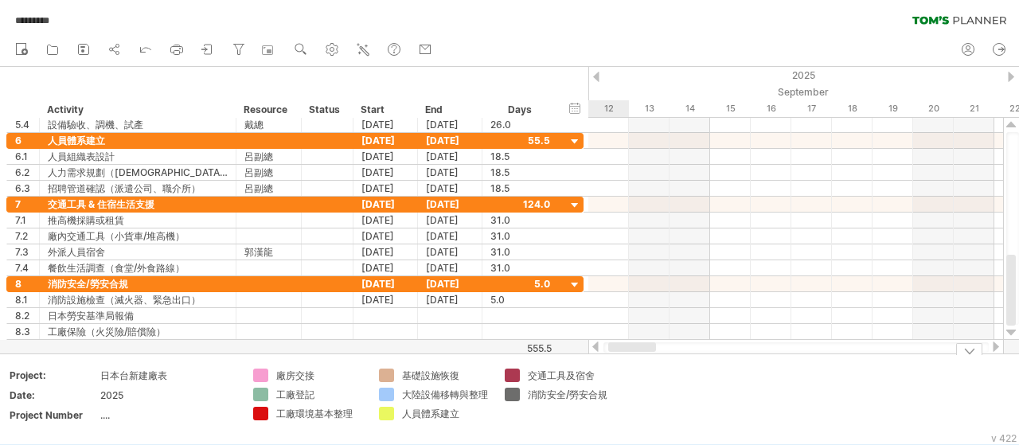
drag, startPoint x: 668, startPoint y: 349, endPoint x: 625, endPoint y: 361, distance: 44.4
click at [625, 361] on div "Trying to reach [DOMAIN_NAME] Connected again... 0% ********* clear filter" at bounding box center [509, 222] width 1019 height 445
click at [980, 21] on icon at bounding box center [979, 20] width 53 height 7
